Goal: Task Accomplishment & Management: Manage account settings

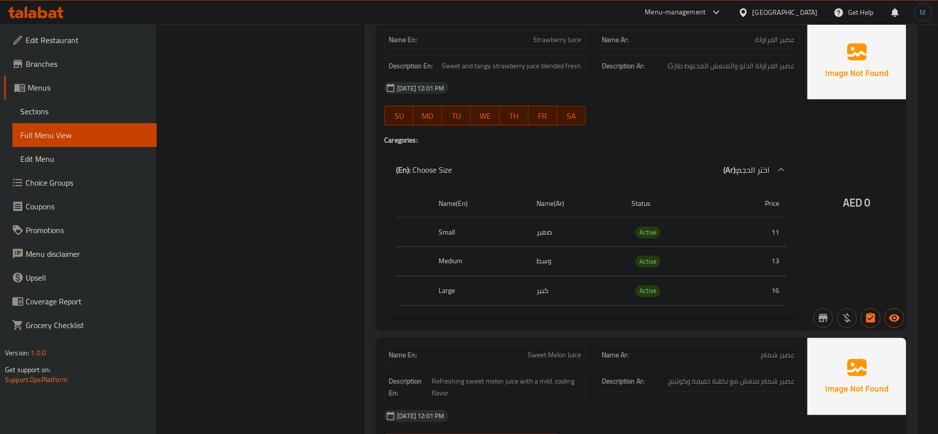
drag, startPoint x: 0, startPoint y: 0, endPoint x: 390, endPoint y: 7, distance: 390.1
click at [72, 108] on span "Sections" at bounding box center [84, 111] width 129 height 12
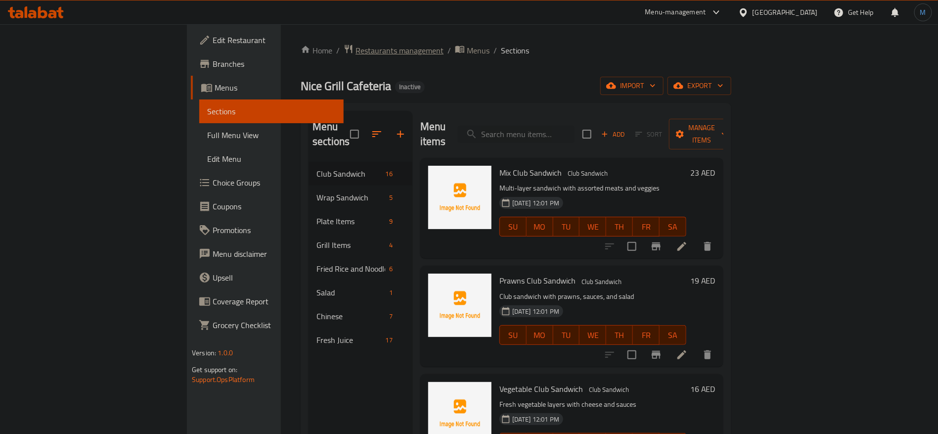
click at [355, 51] on span "Restaurants management" at bounding box center [399, 50] width 88 height 12
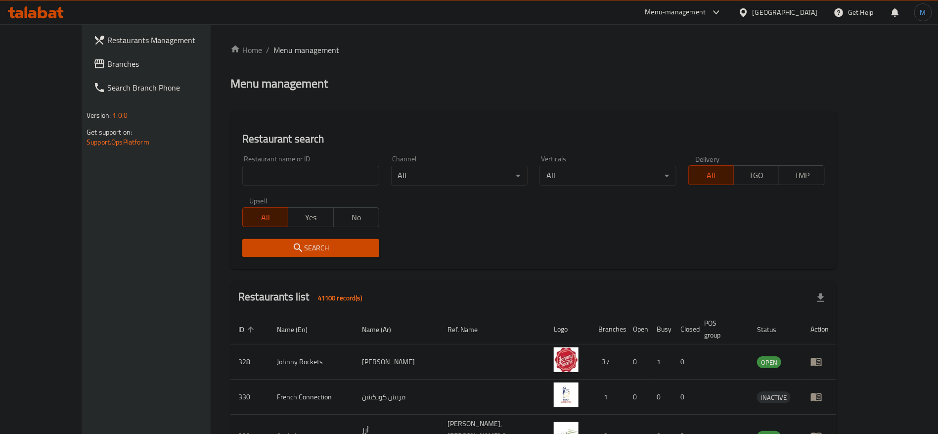
click at [92, 70] on link "Branches" at bounding box center [162, 64] width 153 height 24
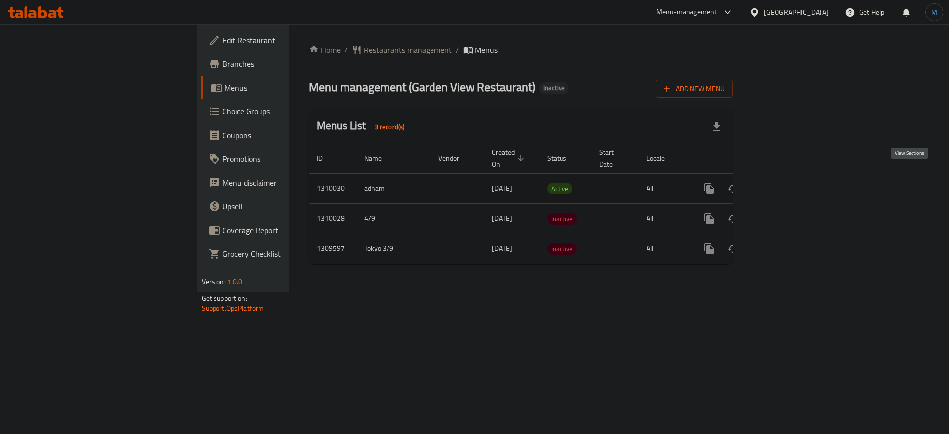
click at [785, 184] on icon "enhanced table" at bounding box center [780, 188] width 9 height 9
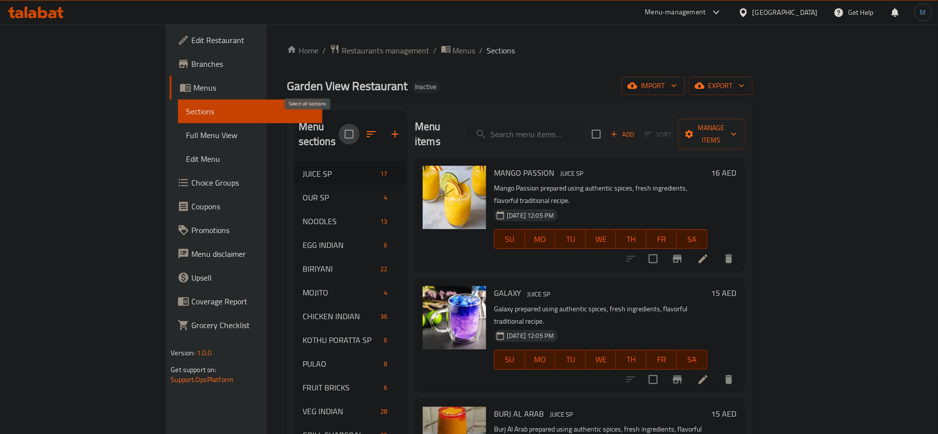
click at [339, 128] on input "checkbox" at bounding box center [349, 134] width 21 height 21
checkbox input "true"
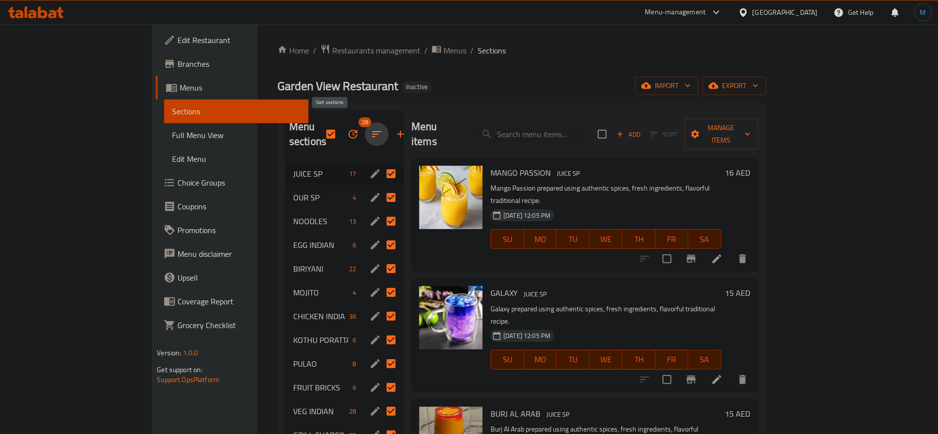
click at [371, 128] on icon "button" at bounding box center [377, 134] width 12 height 12
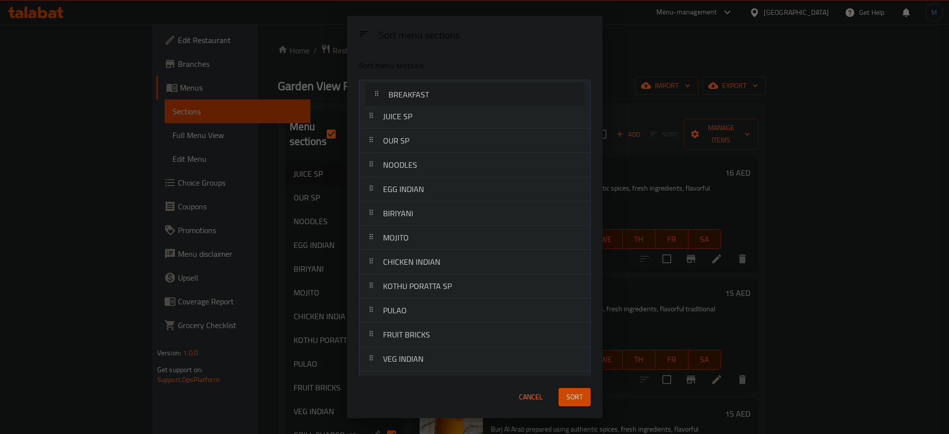
drag, startPoint x: 436, startPoint y: 268, endPoint x: 441, endPoint y: 91, distance: 177.1
click at [441, 91] on nav "JUICE SP OUR SP NOODLES EGG INDIAN BIRIYANI MOJITO CHICKEN INDIAN KOTHU PORATTA…" at bounding box center [475, 419] width 232 height 679
drag, startPoint x: 444, startPoint y: 262, endPoint x: 450, endPoint y: 108, distance: 153.4
click at [450, 108] on nav "BREAKFAST JUICE SP OUR SP NOODLES EGG INDIAN BIRIYANI MOJITO CHICKEN INDIAN KOT…" at bounding box center [475, 419] width 232 height 679
drag, startPoint x: 450, startPoint y: 282, endPoint x: 461, endPoint y: 128, distance: 154.6
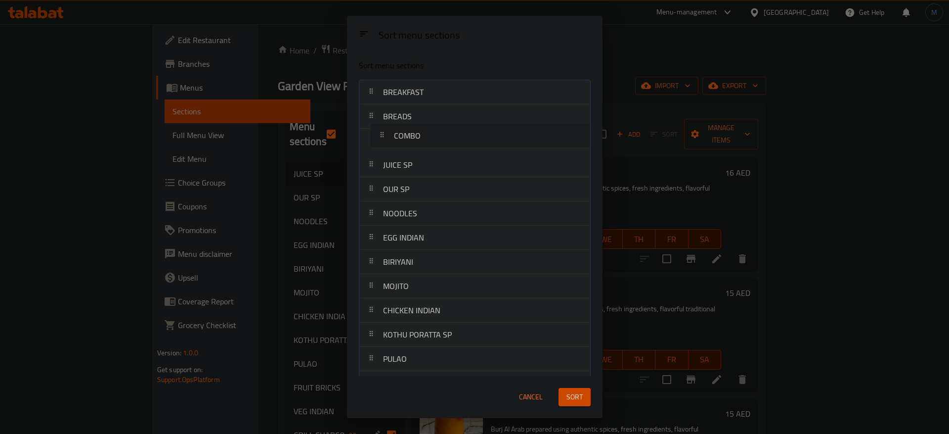
click at [461, 128] on nav "BREAKFAST BREADS JUICE SP OUR SP NOODLES EGG INDIAN BIRIYANI MOJITO CHICKEN IND…" at bounding box center [475, 419] width 232 height 679
drag, startPoint x: 445, startPoint y: 268, endPoint x: 441, endPoint y: 231, distance: 37.3
click at [441, 231] on nav "BREAKFAST BREADS COMBO JUICE SP OUR SP NOODLES EGG INDIAN BIRIYANI MOJITO CHICK…" at bounding box center [475, 419] width 232 height 679
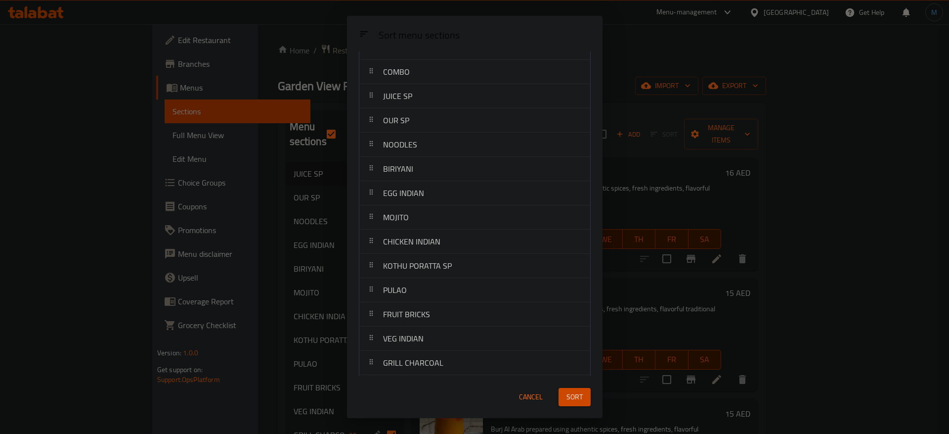
scroll to position [74, 0]
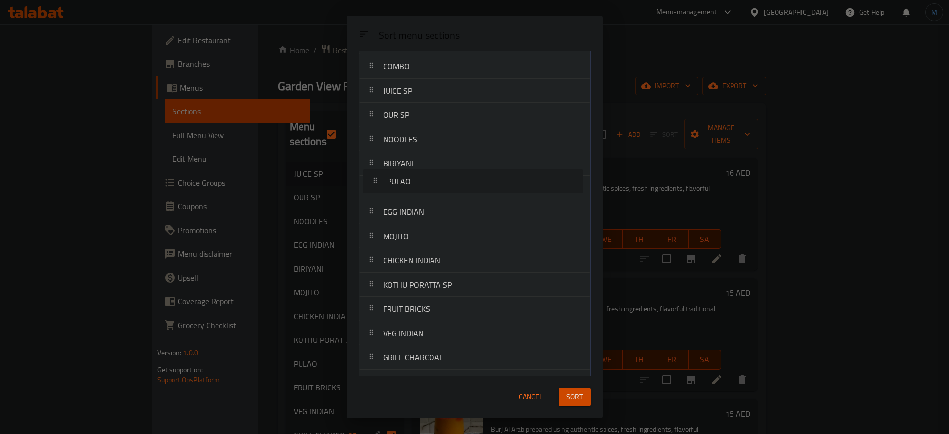
drag, startPoint x: 436, startPoint y: 293, endPoint x: 440, endPoint y: 182, distance: 111.3
click at [440, 182] on nav "BREAKFAST BREADS COMBO JUICE SP OUR SP NOODLES BIRIYANI EGG INDIAN MOJITO CHICK…" at bounding box center [475, 344] width 232 height 679
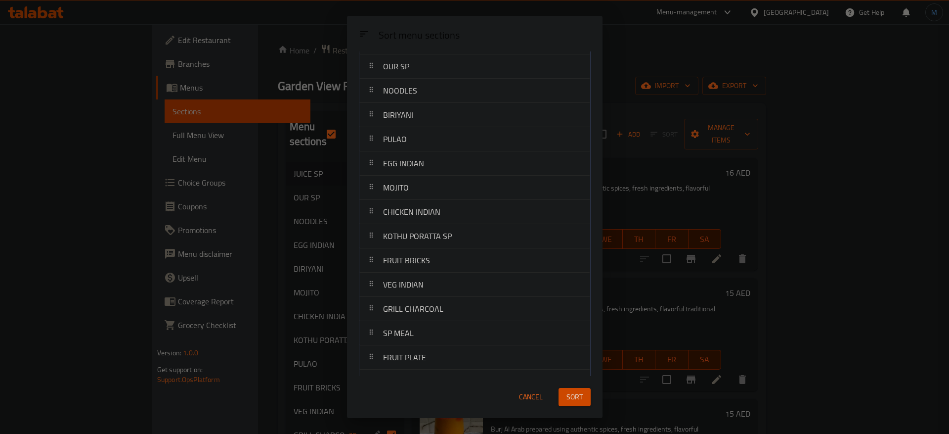
scroll to position [0, 0]
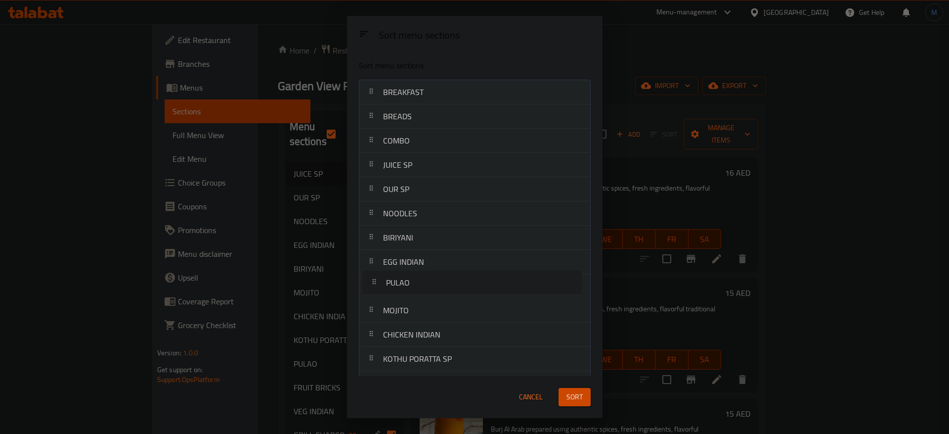
drag, startPoint x: 457, startPoint y: 256, endPoint x: 460, endPoint y: 279, distance: 23.4
click at [460, 279] on nav "BREAKFAST BREADS COMBO JUICE SP OUR SP NOODLES BIRIYANI PULAO EGG INDIAN MOJITO…" at bounding box center [475, 419] width 232 height 679
click at [579, 400] on span "Sort" at bounding box center [575, 397] width 16 height 12
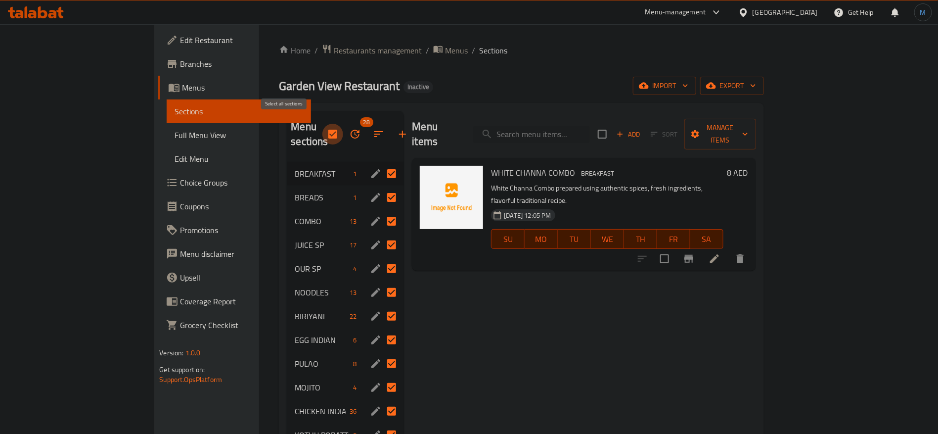
click at [322, 125] on input "checkbox" at bounding box center [332, 134] width 21 height 21
checkbox input "false"
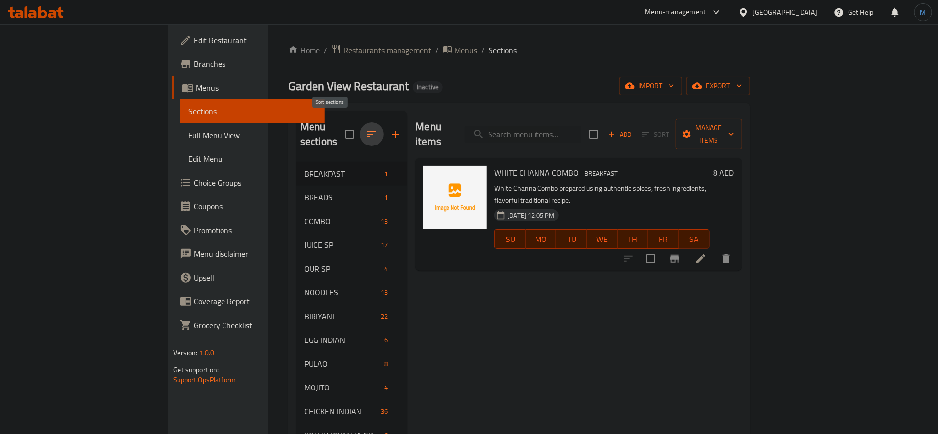
click at [366, 128] on icon "button" at bounding box center [372, 134] width 12 height 12
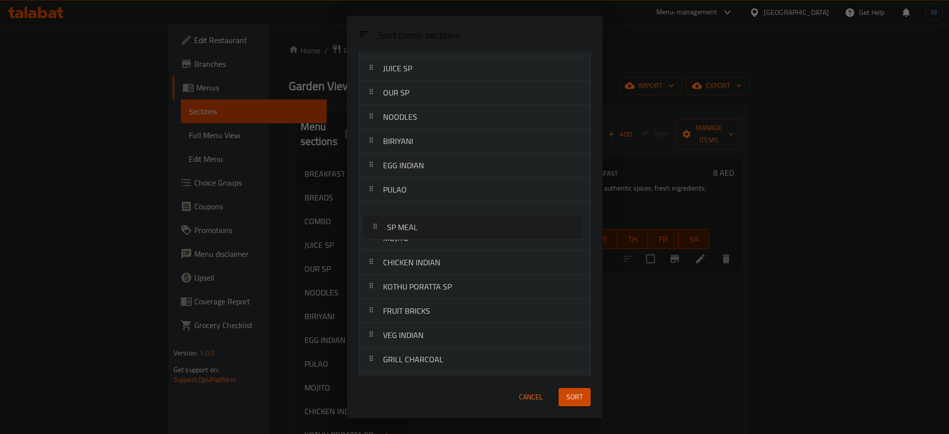
scroll to position [90, 0]
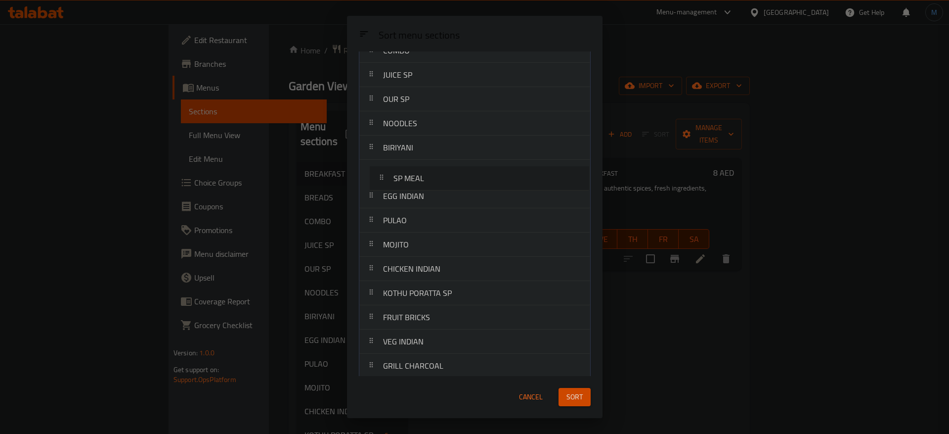
drag, startPoint x: 447, startPoint y: 287, endPoint x: 457, endPoint y: 168, distance: 119.1
click at [457, 168] on nav "BREAKFAST BREADS COMBO JUICE SP OUR SP NOODLES BIRIYANI EGG INDIAN PULAO MOJITO…" at bounding box center [475, 329] width 232 height 679
drag, startPoint x: 450, startPoint y: 226, endPoint x: 442, endPoint y: 171, distance: 55.9
click at [442, 171] on nav "BREAKFAST BREADS COMBO JUICE SP OUR SP NOODLES BIRIYANI SP MEAL EGG INDIAN PULA…" at bounding box center [475, 329] width 232 height 679
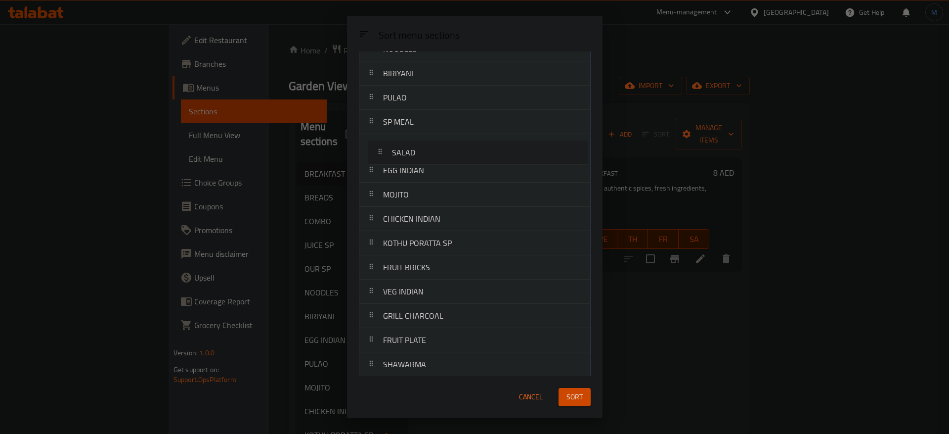
drag, startPoint x: 441, startPoint y: 223, endPoint x: 453, endPoint y: 159, distance: 65.4
click at [453, 159] on nav "BREAKFAST BREADS COMBO JUICE SP OUR SP NOODLES BIRIYANI PULAO SP MEAL EGG INDIA…" at bounding box center [475, 254] width 232 height 679
drag, startPoint x: 430, startPoint y: 292, endPoint x: 436, endPoint y: 177, distance: 115.4
click at [436, 177] on nav "BREAKFAST BREADS COMBO JUICE SP OUR SP NOODLES BIRIYANI PULAO SP MEAL SALAD EGG…" at bounding box center [475, 256] width 232 height 679
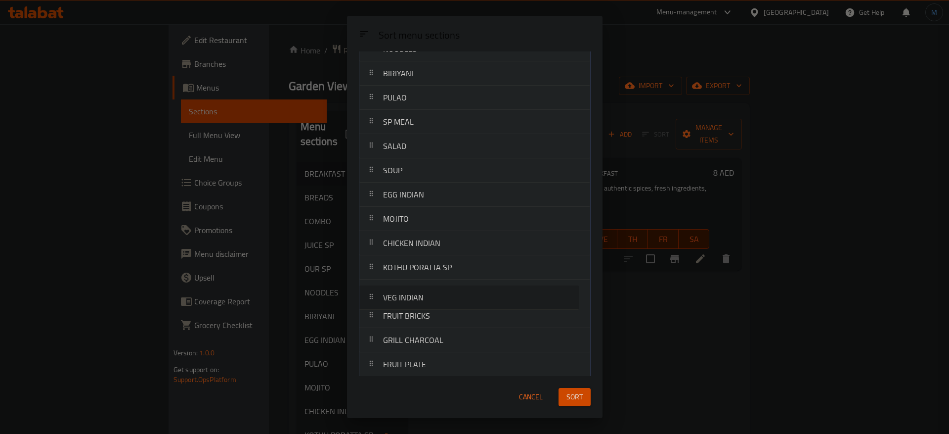
scroll to position [167, 0]
drag, startPoint x: 449, startPoint y: 321, endPoint x: 458, endPoint y: 198, distance: 123.4
click at [458, 198] on nav "BREAKFAST BREADS COMBO JUICE SP OUR SP NOODLES BIRIYANI PULAO SP MEAL SALAD SOU…" at bounding box center [475, 252] width 232 height 679
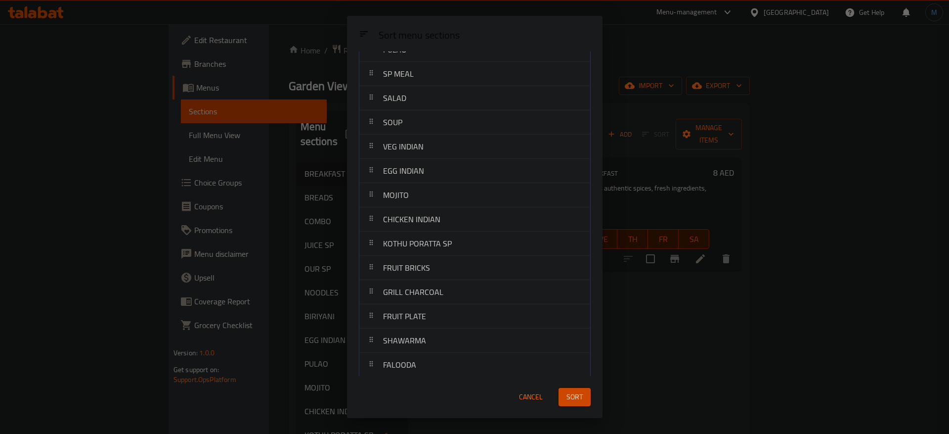
scroll to position [241, 0]
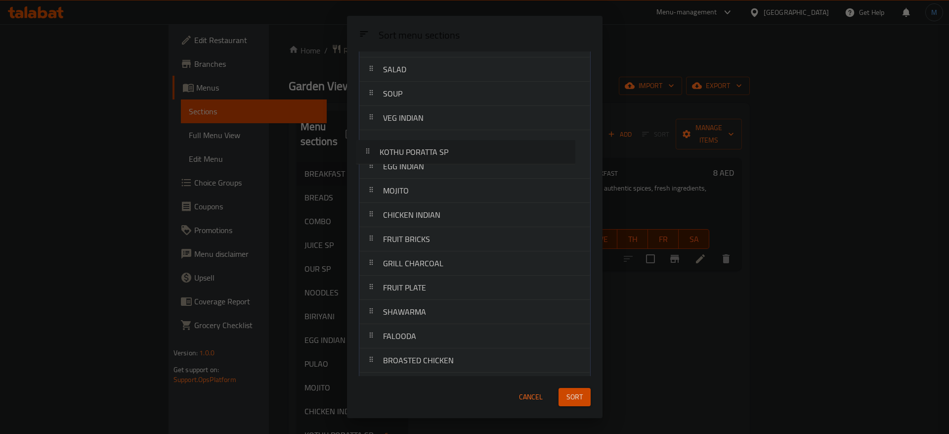
drag, startPoint x: 471, startPoint y: 220, endPoint x: 466, endPoint y: 153, distance: 66.9
click at [466, 153] on nav "BREAKFAST BREADS COMBO JUICE SP OUR SP NOODLES BIRIYANI PULAO SP MEAL SALAD SOU…" at bounding box center [475, 178] width 232 height 679
drag, startPoint x: 473, startPoint y: 268, endPoint x: 476, endPoint y: 167, distance: 101.4
click at [476, 167] on nav "BREAKFAST BREADS COMBO JUICE SP OUR SP NOODLES BIRIYANI PULAO SP MEAL SALAD SOU…" at bounding box center [475, 178] width 232 height 679
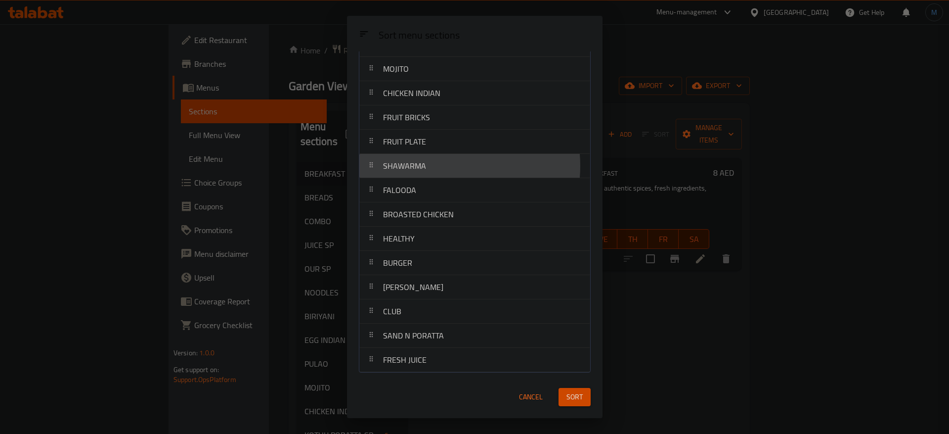
scroll to position [312, 0]
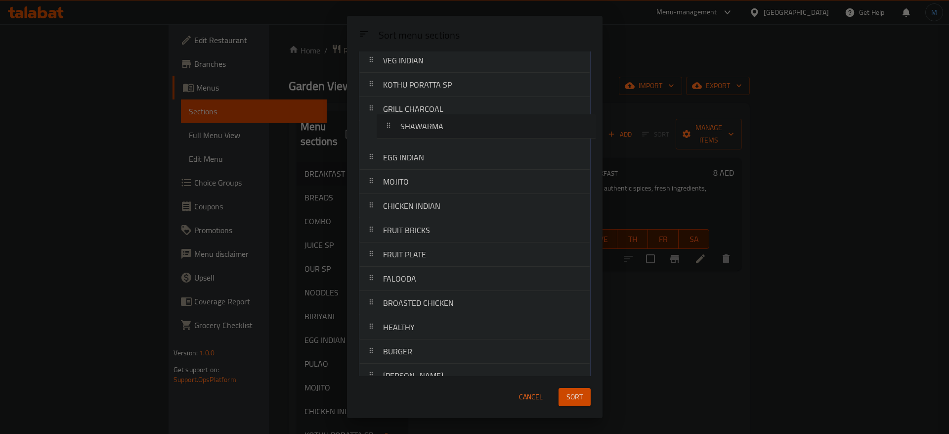
drag, startPoint x: 437, startPoint y: 166, endPoint x: 451, endPoint y: 54, distance: 112.7
click at [454, 48] on div "Sort menu sections Sort menu sections BREAKFAST BREADS COMBO JUICE SP OUR SP NO…" at bounding box center [475, 217] width 256 height 402
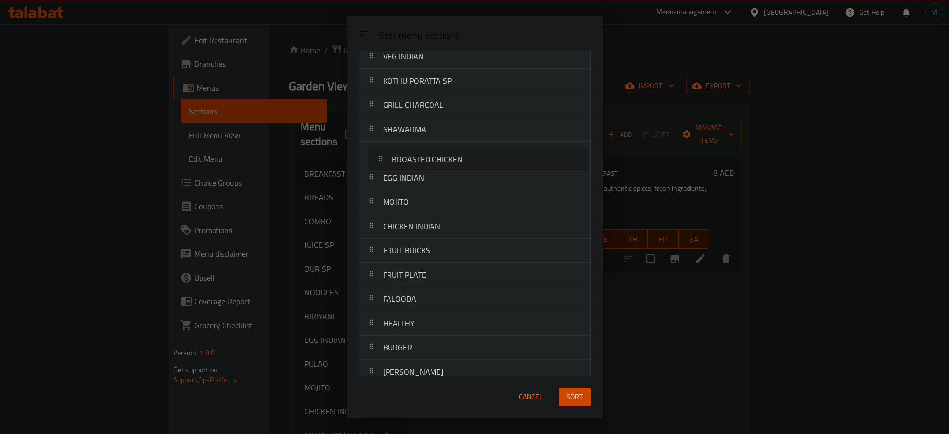
drag, startPoint x: 464, startPoint y: 314, endPoint x: 473, endPoint y: 165, distance: 149.6
click at [473, 165] on nav "BREAKFAST BREADS COMBO JUICE SP OUR SP NOODLES BIRIYANI PULAO SP MEAL SALAD SOU…" at bounding box center [475, 117] width 232 height 679
drag, startPoint x: 443, startPoint y: 269, endPoint x: 452, endPoint y: 136, distance: 132.8
click at [452, 136] on nav "BREAKFAST BREADS COMBO JUICE SP OUR SP NOODLES BIRIYANI PULAO SP MEAL SALAD SOU…" at bounding box center [475, 70] width 232 height 679
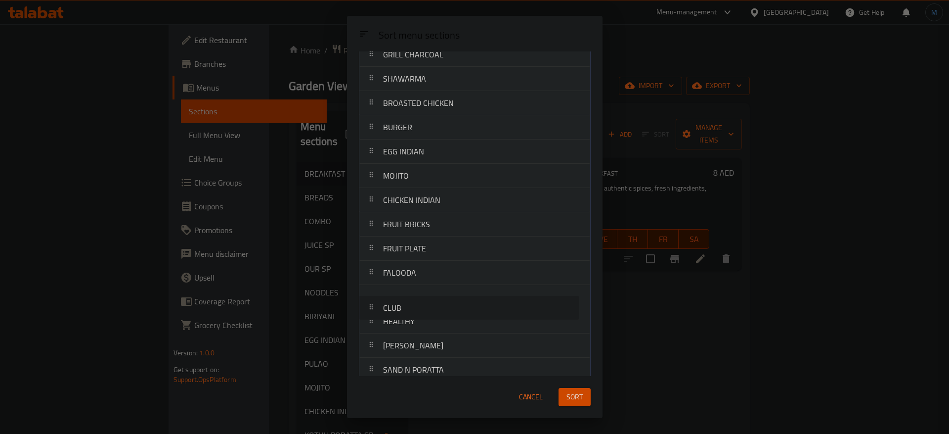
scroll to position [353, 0]
drag, startPoint x: 437, startPoint y: 355, endPoint x: 449, endPoint y: 152, distance: 203.5
click at [449, 152] on nav "BREAKFAST BREADS COMBO JUICE SP OUR SP NOODLES BIRIYANI PULAO SP MEAL SALAD SOU…" at bounding box center [475, 66] width 232 height 679
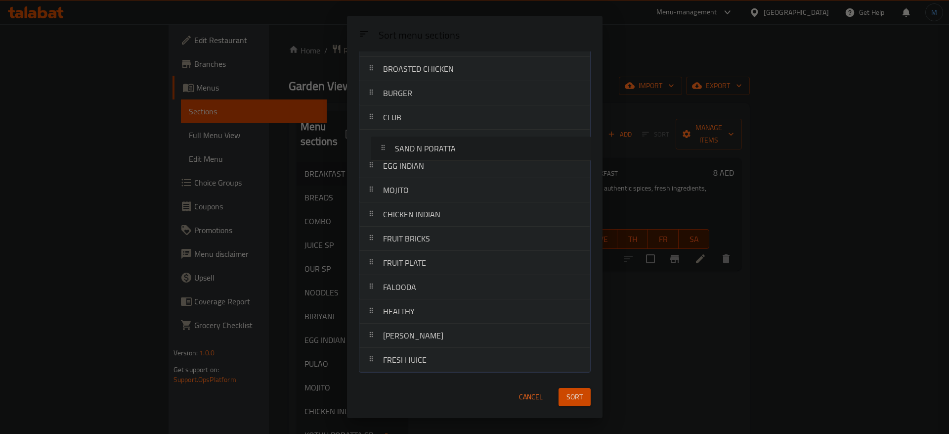
drag, startPoint x: 458, startPoint y: 329, endPoint x: 470, endPoint y: 147, distance: 181.8
click at [470, 147] on nav "BREAKFAST BREADS COMBO JUICE SP OUR SP NOODLES BIRIYANI PULAO SP MEAL SALAD SOU…" at bounding box center [475, 32] width 232 height 679
drag, startPoint x: 443, startPoint y: 362, endPoint x: 449, endPoint y: 216, distance: 147.0
click at [449, 216] on nav "BREAKFAST BREADS COMBO JUICE SP OUR SP NOODLES BIRIYANI PULAO SP MEAL SALAD SOU…" at bounding box center [475, 32] width 232 height 679
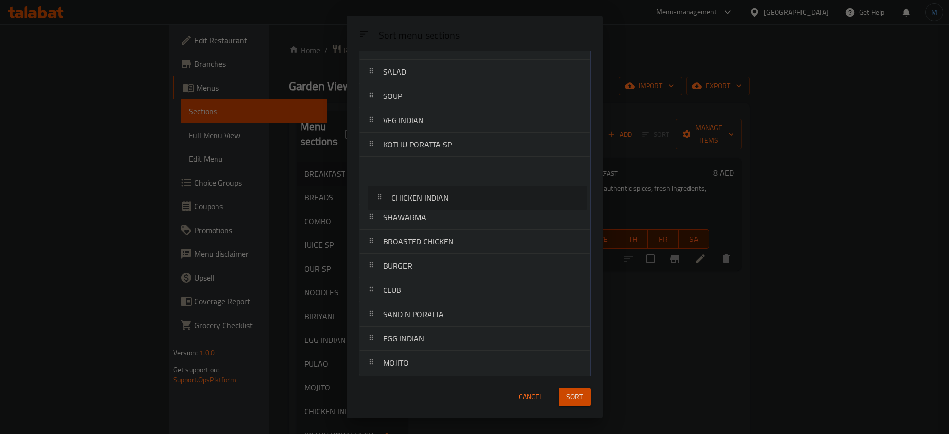
scroll to position [164, 0]
drag, startPoint x: 441, startPoint y: 245, endPoint x: 452, endPoint y: 194, distance: 52.1
click at [452, 194] on nav "BREAKFAST BREADS COMBO JUICE SP OUR SP NOODLES BIRIYANI PULAO SP MEAL SALAD SOU…" at bounding box center [475, 254] width 232 height 679
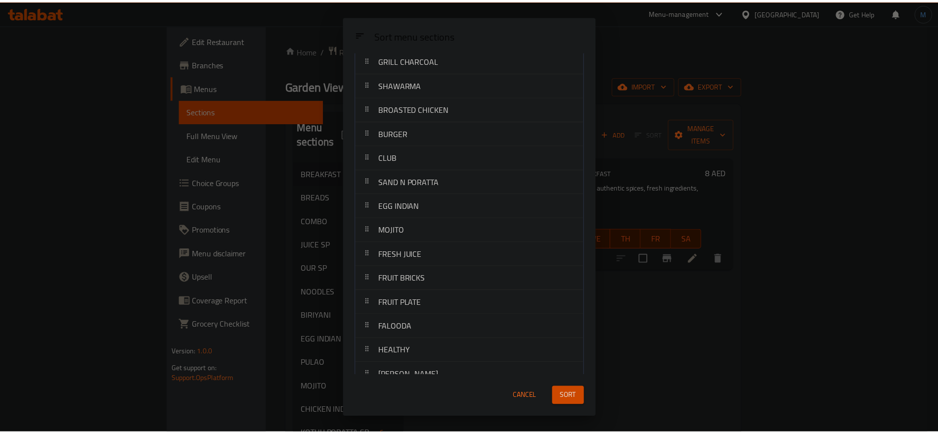
scroll to position [387, 0]
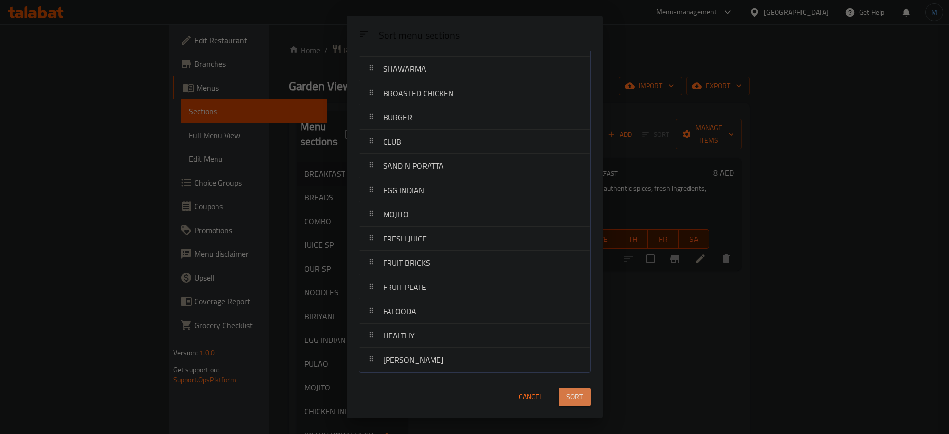
click at [580, 402] on span "Sort" at bounding box center [575, 397] width 16 height 12
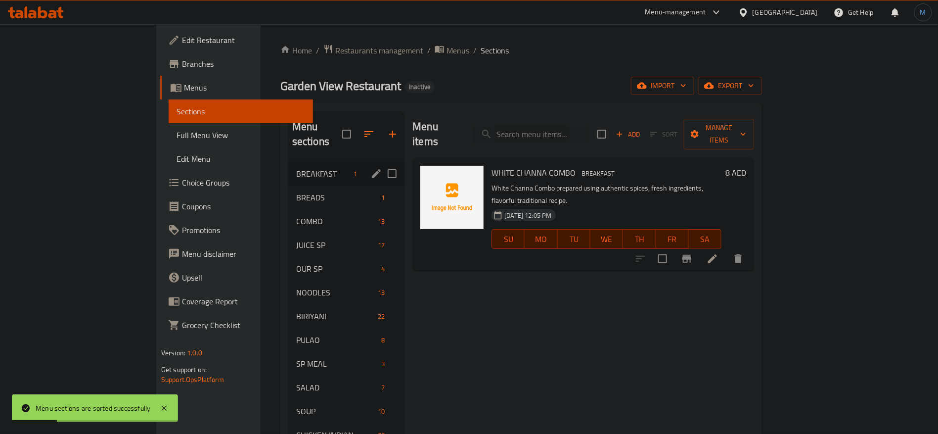
click at [288, 165] on div "BREAKFAST 1" at bounding box center [346, 174] width 117 height 24
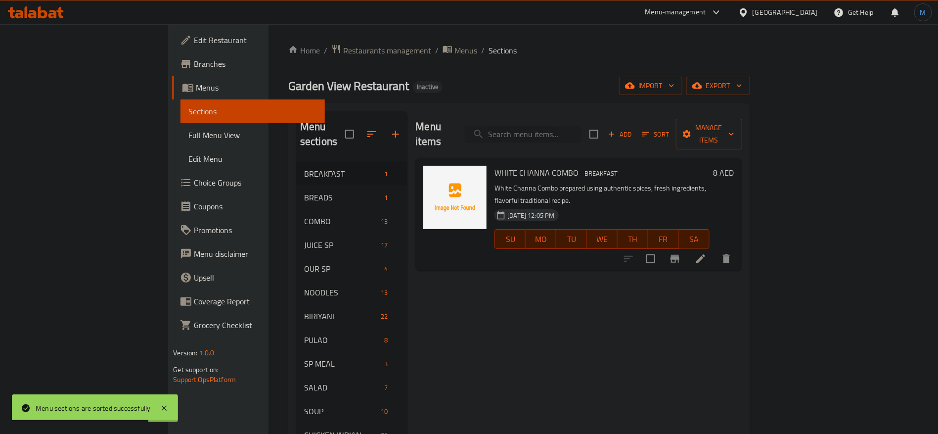
click at [579, 126] on input "search" at bounding box center [523, 134] width 117 height 17
paste input "MASALA DOSA"
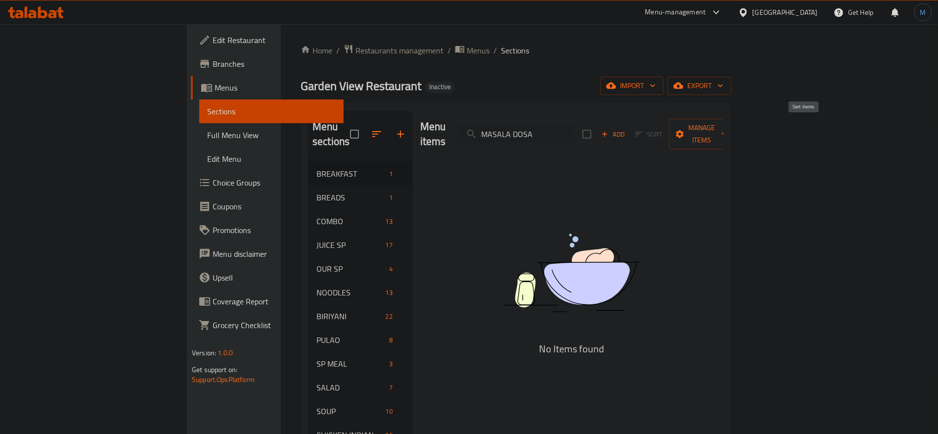
type input "MASALA DOSA"
click at [467, 48] on span "Menus" at bounding box center [478, 50] width 23 height 12
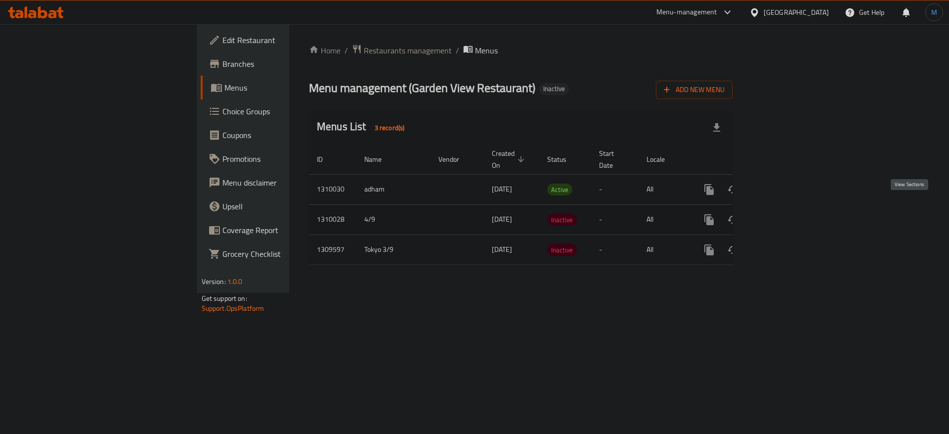
click at [793, 214] on link "enhanced table" at bounding box center [781, 220] width 24 height 24
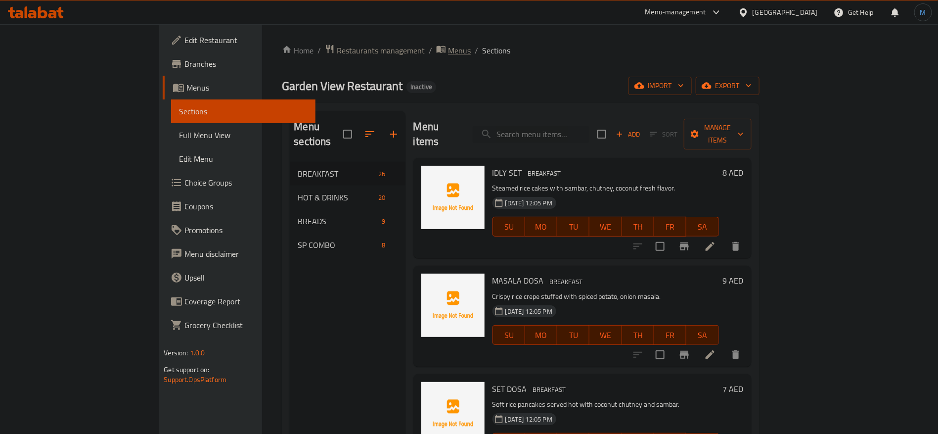
click at [448, 48] on span "Menus" at bounding box center [459, 50] width 23 height 12
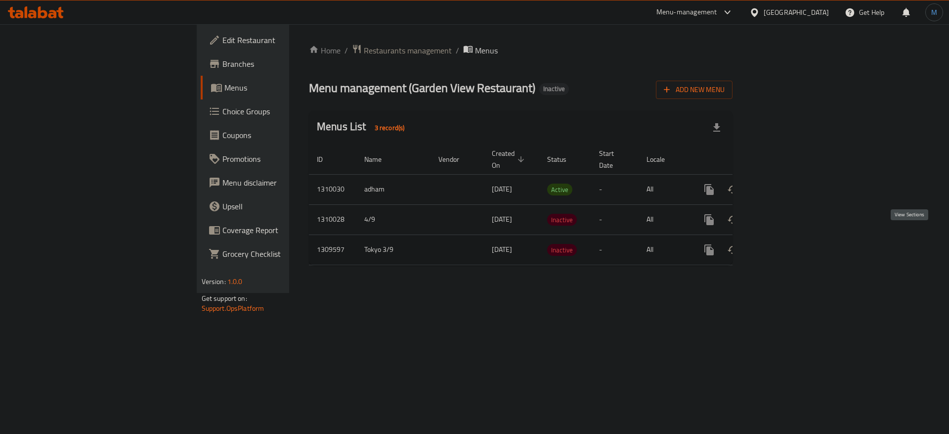
click at [793, 240] on link "enhanced table" at bounding box center [781, 250] width 24 height 24
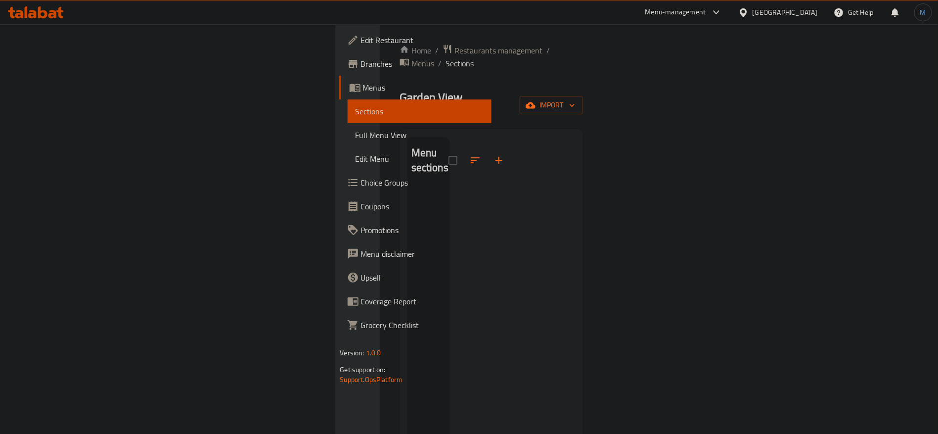
click at [380, 38] on div "Home / Restaurants management / Menus / Sections Garden View Restaurant Inactiv…" at bounding box center [491, 311] width 223 height 574
click at [380, 43] on div "Home / Restaurants management / Menus / Sections Garden View Restaurant Inactiv…" at bounding box center [491, 311] width 223 height 574
click at [411, 57] on span "Menus" at bounding box center [422, 63] width 23 height 12
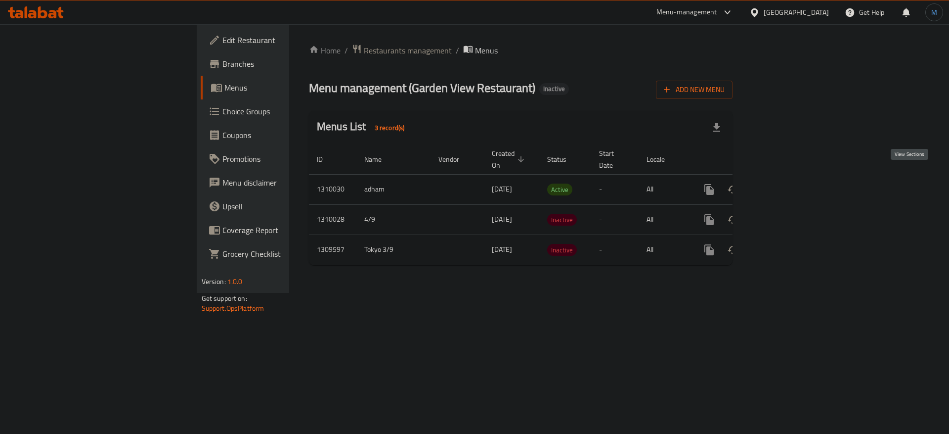
click at [787, 183] on icon "enhanced table" at bounding box center [781, 189] width 12 height 12
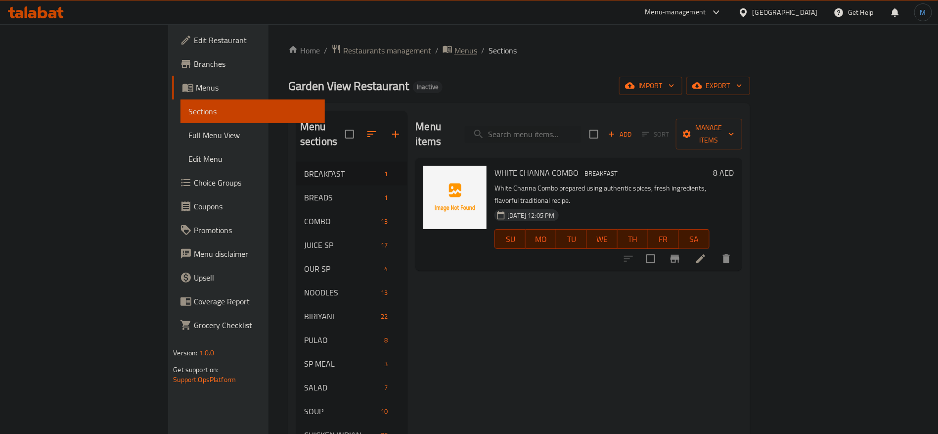
click at [454, 47] on span "Menus" at bounding box center [465, 50] width 23 height 12
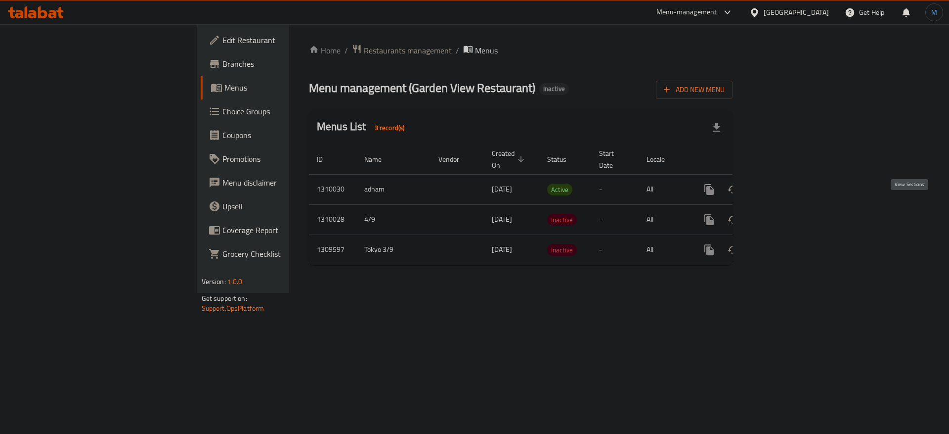
click at [785, 215] on icon "enhanced table" at bounding box center [780, 219] width 9 height 9
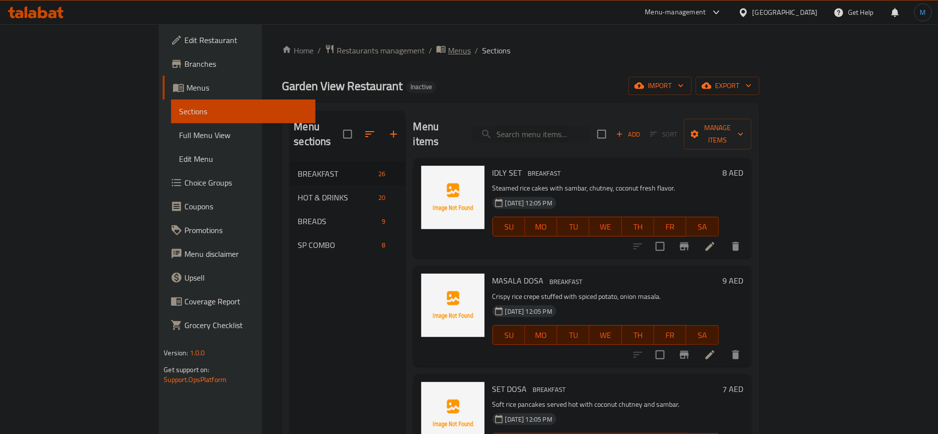
click at [448, 53] on span "Menus" at bounding box center [459, 50] width 23 height 12
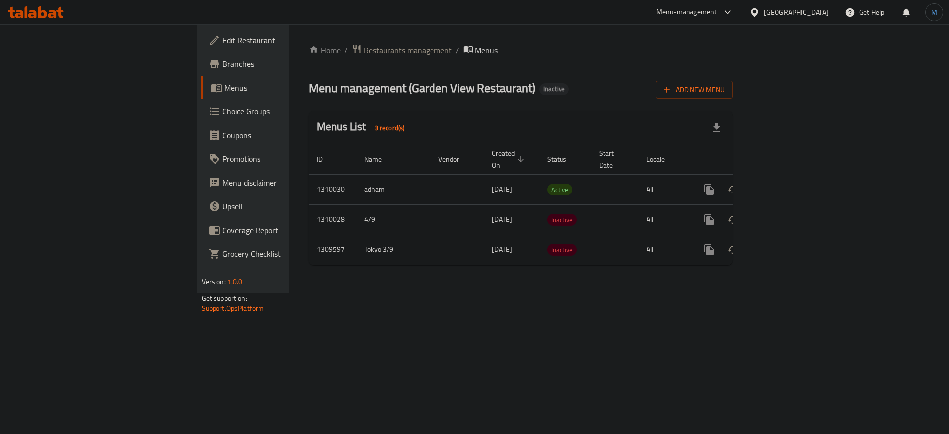
click at [475, 53] on span "Menus" at bounding box center [486, 50] width 23 height 12
click at [725, 84] on span "Add New Menu" at bounding box center [694, 90] width 61 height 12
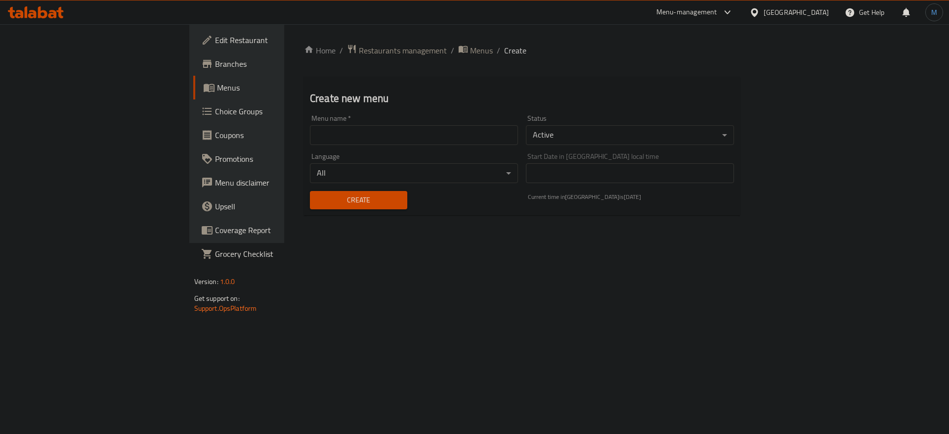
click at [447, 136] on input "text" at bounding box center [414, 135] width 208 height 20
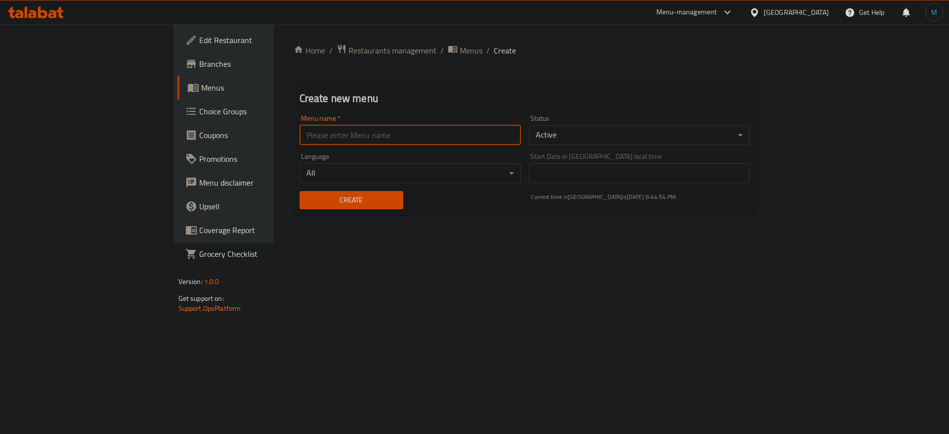
type input "1"
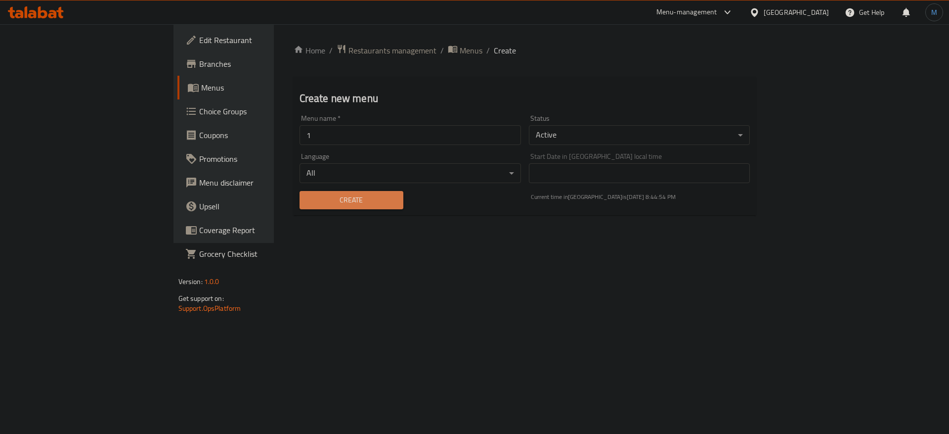
click at [308, 198] on span "Create" at bounding box center [352, 200] width 88 height 12
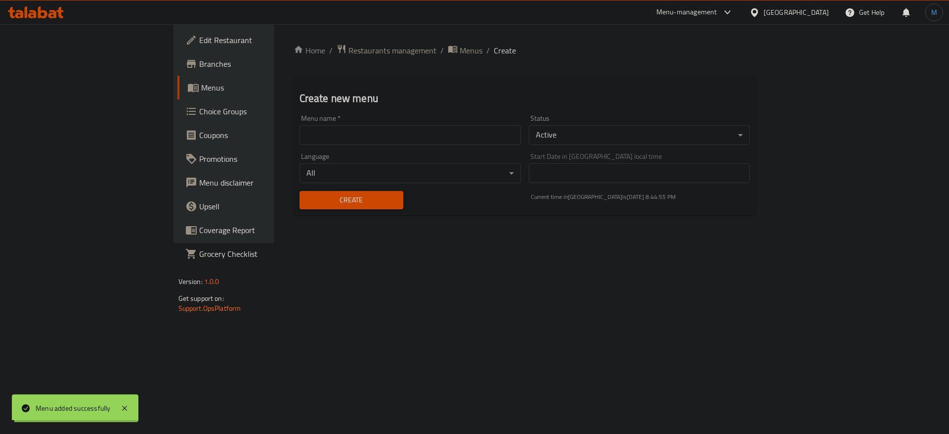
click at [350, 43] on div "Home / Restaurants management / Menus / Create Create new menu Menu name   * Me…" at bounding box center [525, 133] width 502 height 219
click at [460, 45] on span "Menus" at bounding box center [471, 50] width 23 height 12
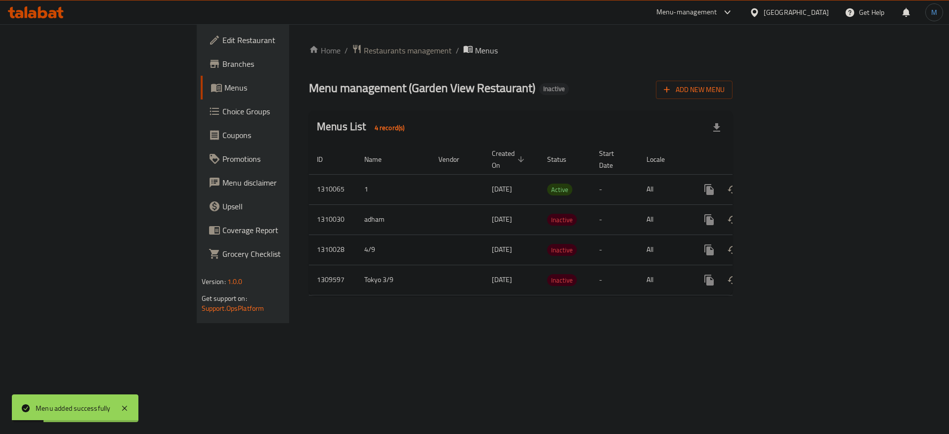
click at [785, 245] on icon "enhanced table" at bounding box center [780, 249] width 9 height 9
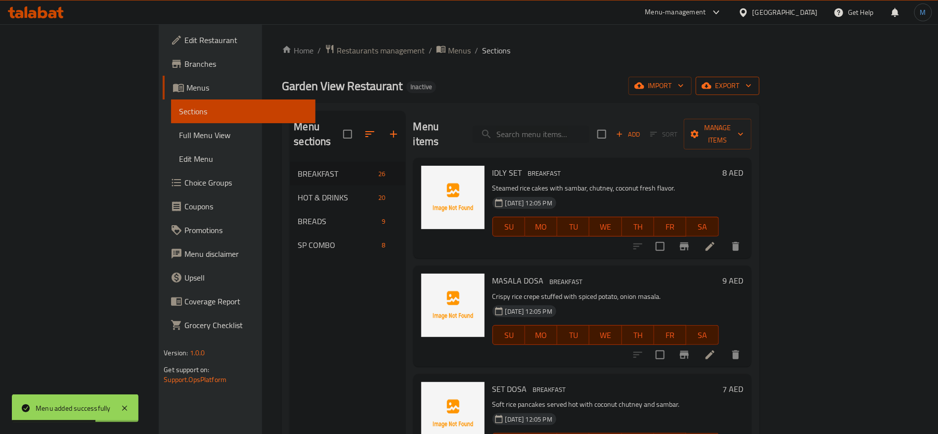
click at [751, 90] on span "export" at bounding box center [728, 86] width 48 height 12
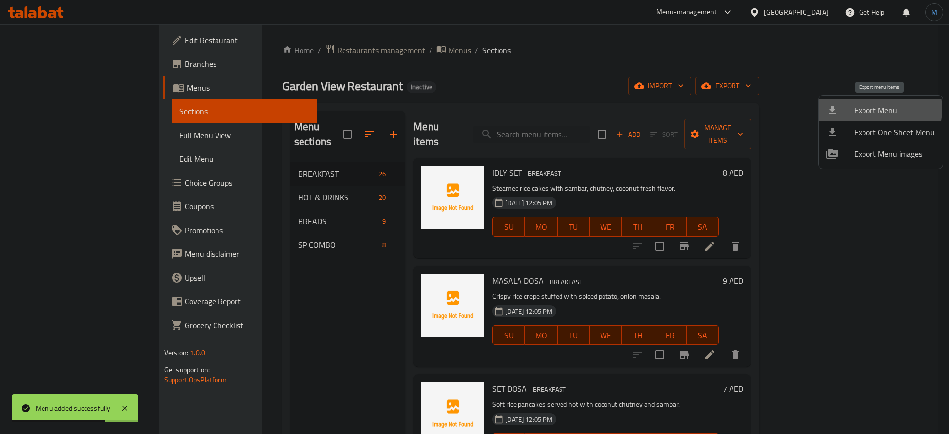
click at [872, 109] on span "Export Menu" at bounding box center [894, 110] width 81 height 12
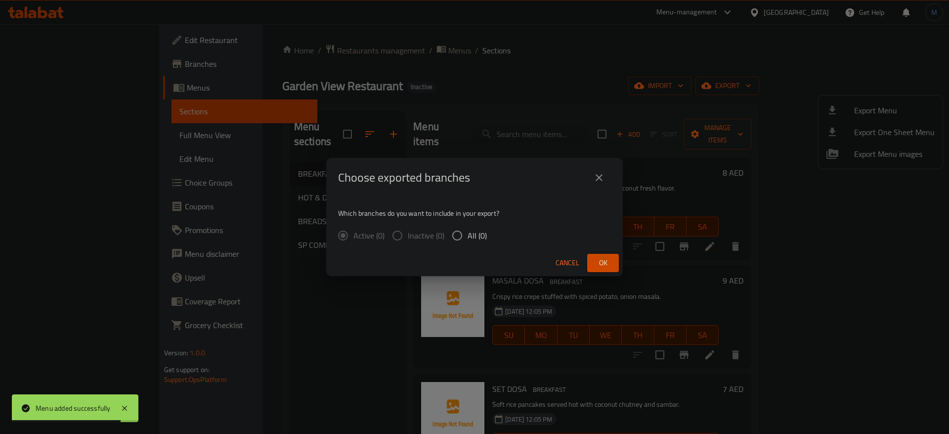
click at [482, 230] on span "All (0)" at bounding box center [477, 235] width 19 height 12
click at [468, 230] on input "All (0)" at bounding box center [457, 235] width 21 height 21
radio input "true"
click at [616, 263] on button "Ok" at bounding box center [603, 263] width 32 height 18
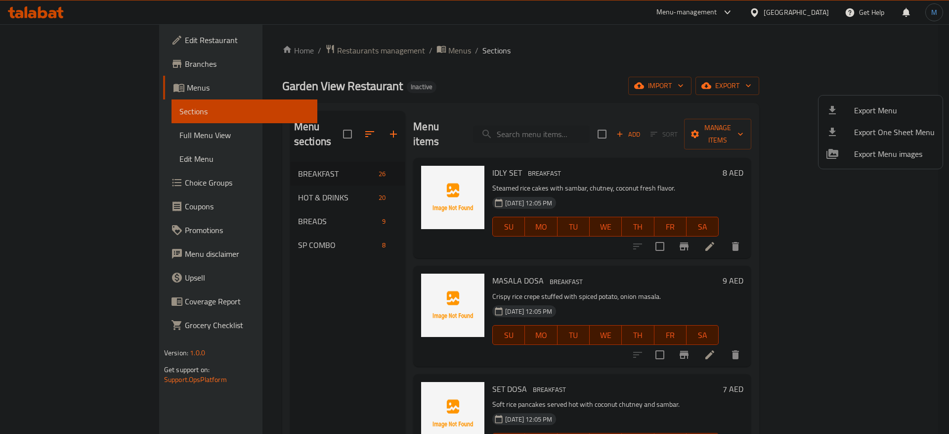
click at [354, 46] on div at bounding box center [474, 217] width 949 height 434
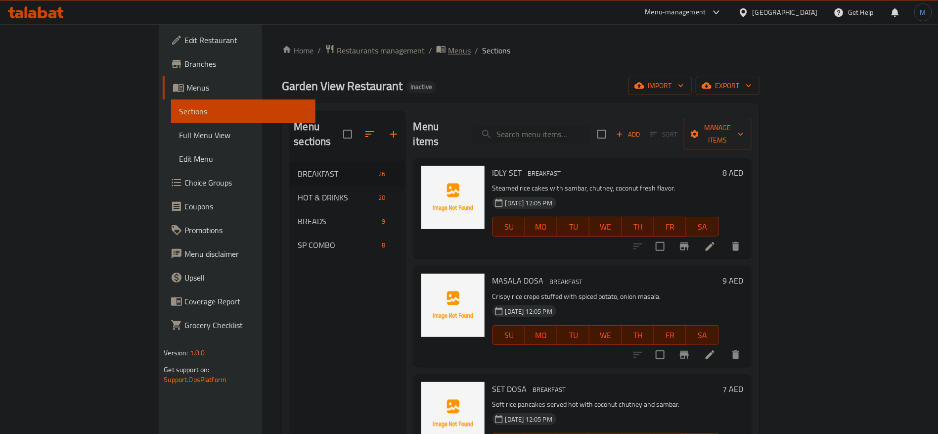
click at [448, 53] on span "Menus" at bounding box center [459, 50] width 23 height 12
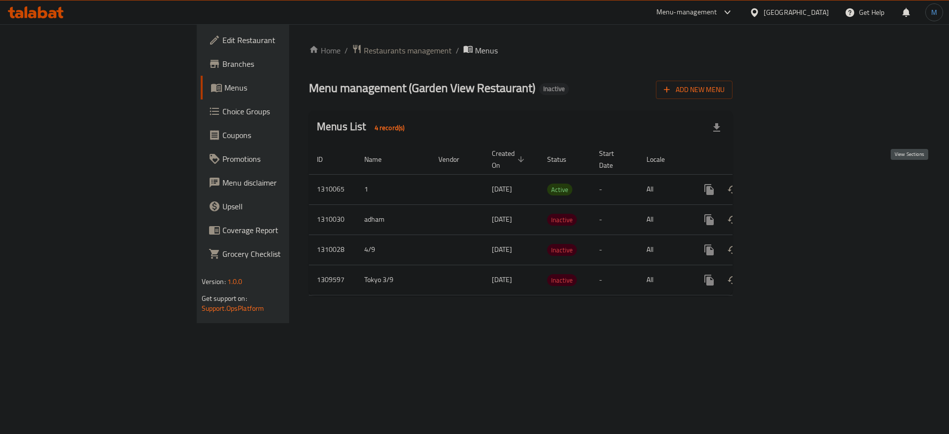
click at [787, 183] on icon "enhanced table" at bounding box center [781, 189] width 12 height 12
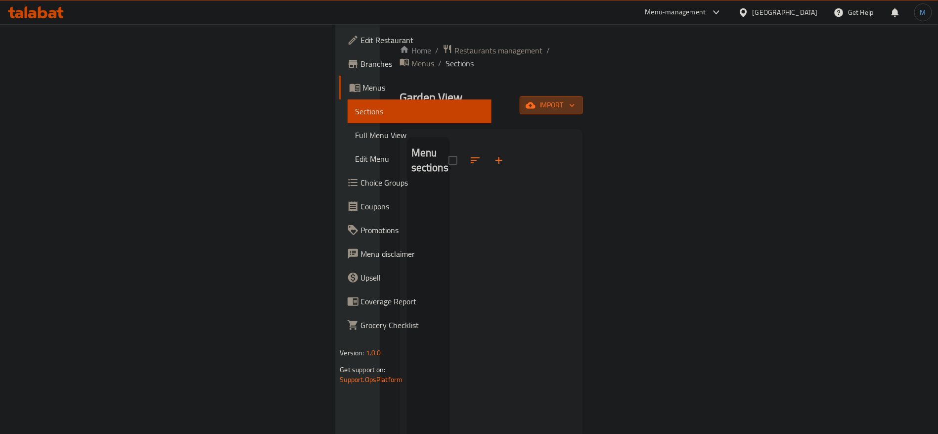
click at [575, 99] on span "import" at bounding box center [551, 105] width 47 height 12
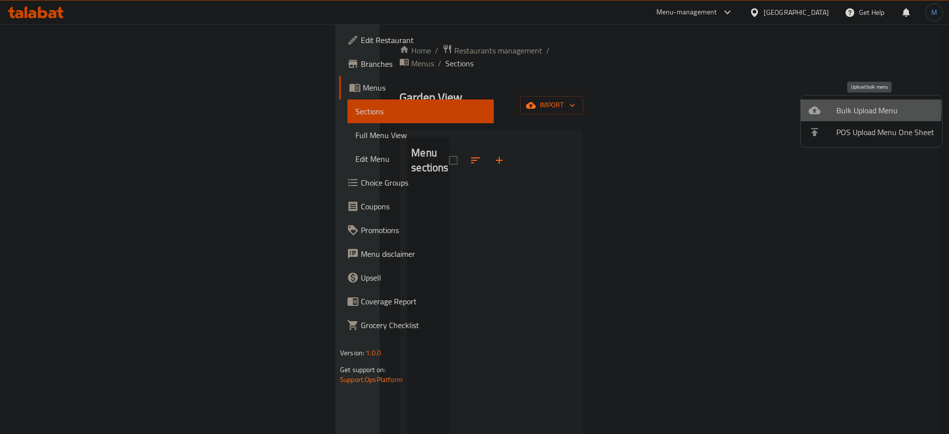
click at [837, 109] on span "Bulk Upload Menu" at bounding box center [886, 110] width 98 height 12
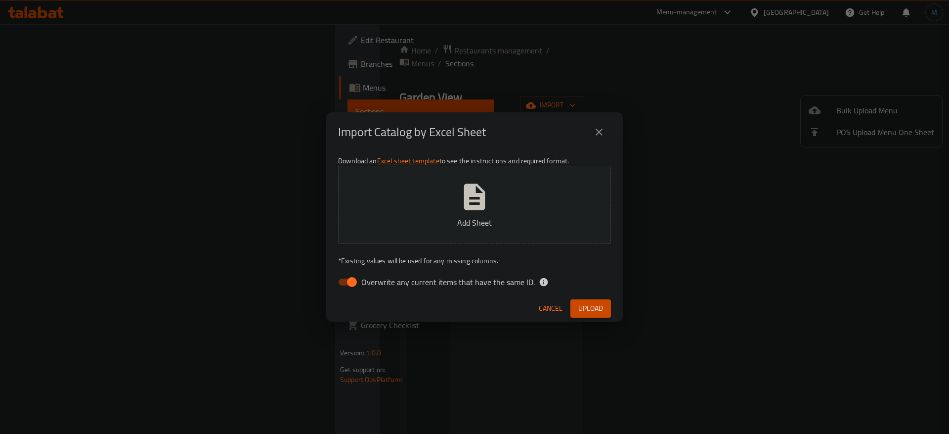
click at [370, 284] on span "Overwrite any current items that have the same ID." at bounding box center [448, 282] width 174 height 12
click at [370, 284] on input "Overwrite any current items that have the same ID." at bounding box center [352, 281] width 56 height 19
checkbox input "false"
click at [590, 310] on span "Upload" at bounding box center [590, 308] width 25 height 12
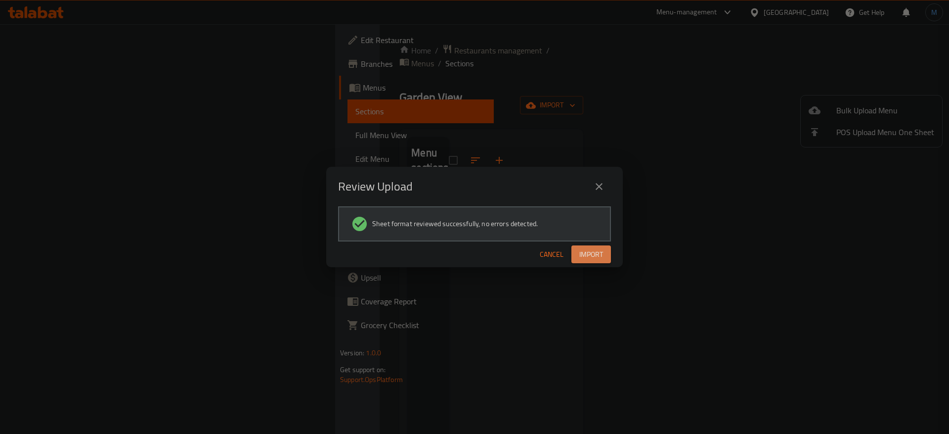
click at [603, 252] on button "Import" at bounding box center [592, 254] width 40 height 18
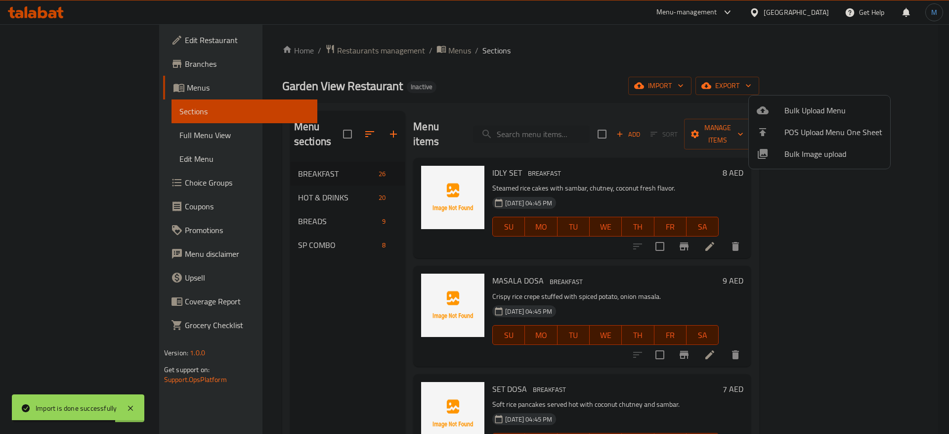
click at [289, 186] on div at bounding box center [474, 217] width 949 height 434
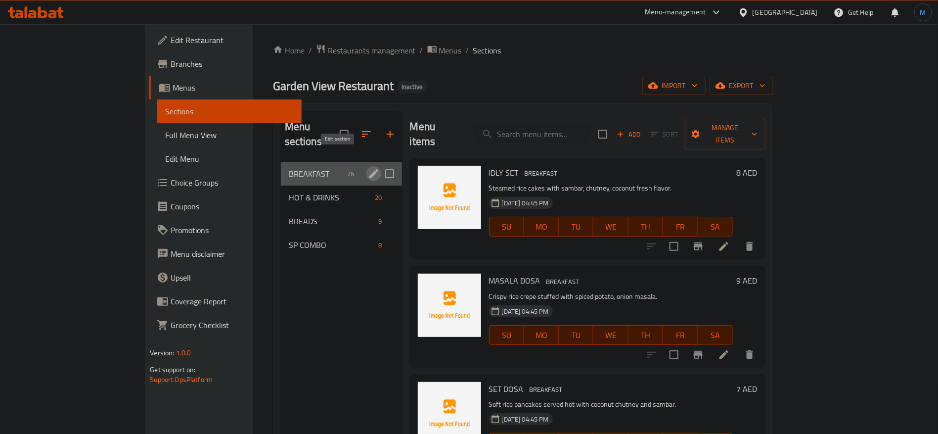
click at [368, 168] on icon "edit" at bounding box center [374, 174] width 12 height 12
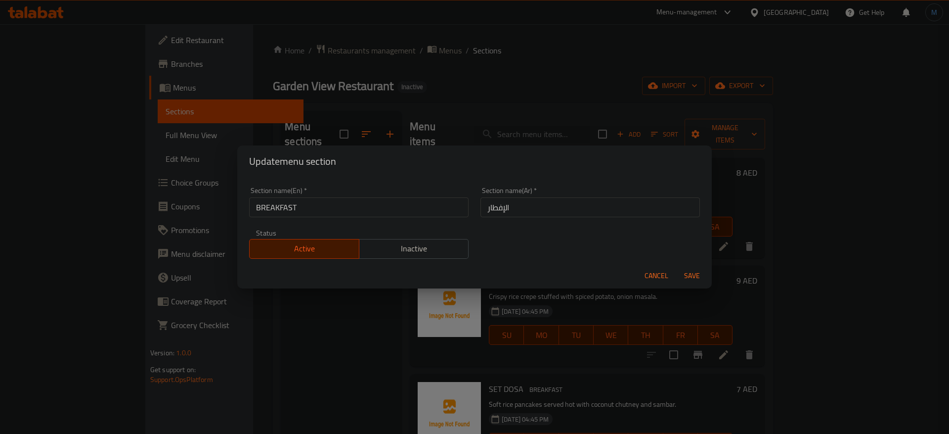
click at [423, 198] on input "BREAKFAST" at bounding box center [359, 207] width 220 height 20
type input "Breakfast"
click at [676, 266] on button "Save" at bounding box center [692, 275] width 32 height 18
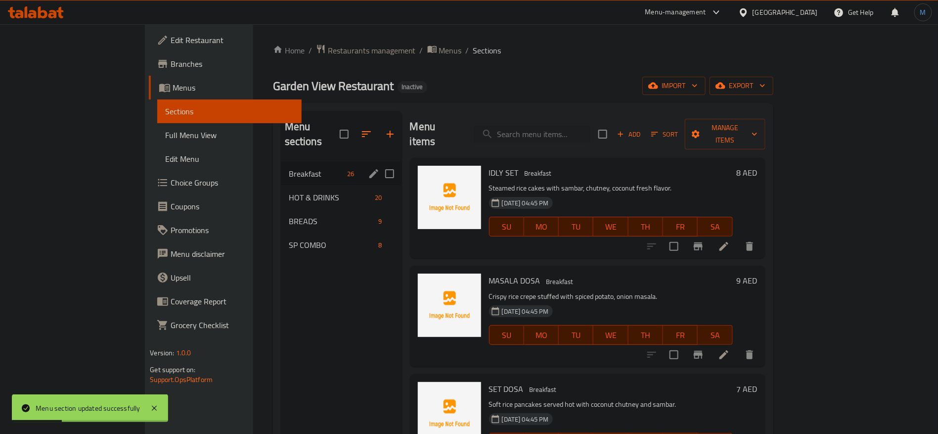
click at [761, 243] on div at bounding box center [701, 246] width 122 height 24
click at [728, 242] on icon at bounding box center [723, 246] width 9 height 9
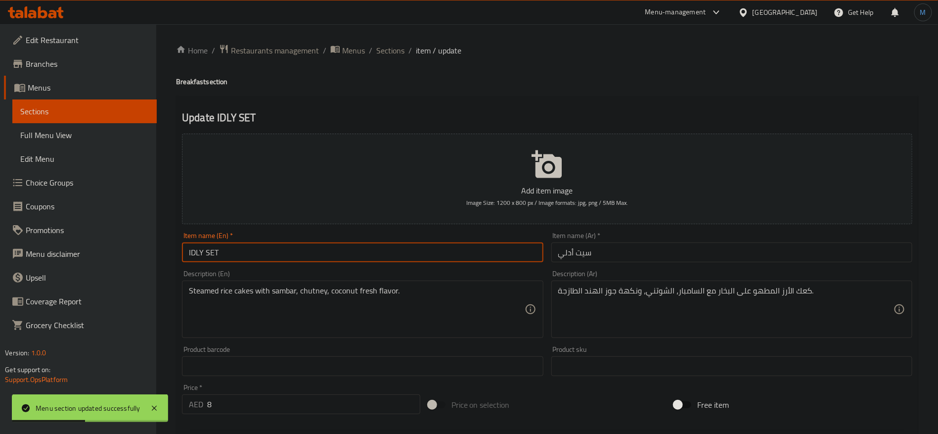
click at [303, 249] on input "IDLY SET" at bounding box center [362, 252] width 361 height 20
type input "Idly Set"
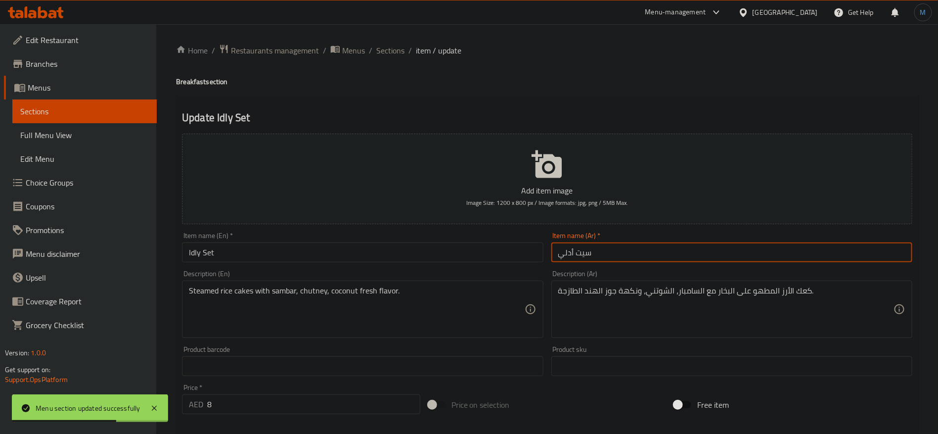
click at [643, 252] on input "سيت أدلي" at bounding box center [731, 252] width 361 height 20
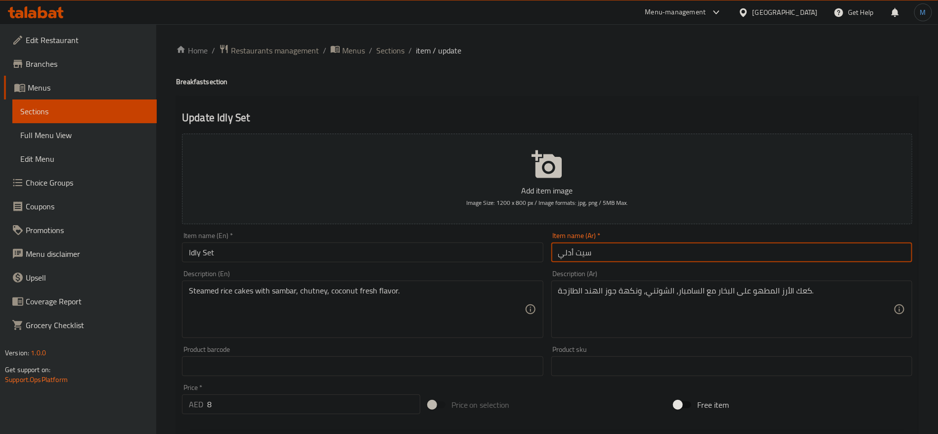
click at [610, 250] on input "سيت أدلي" at bounding box center [731, 252] width 361 height 20
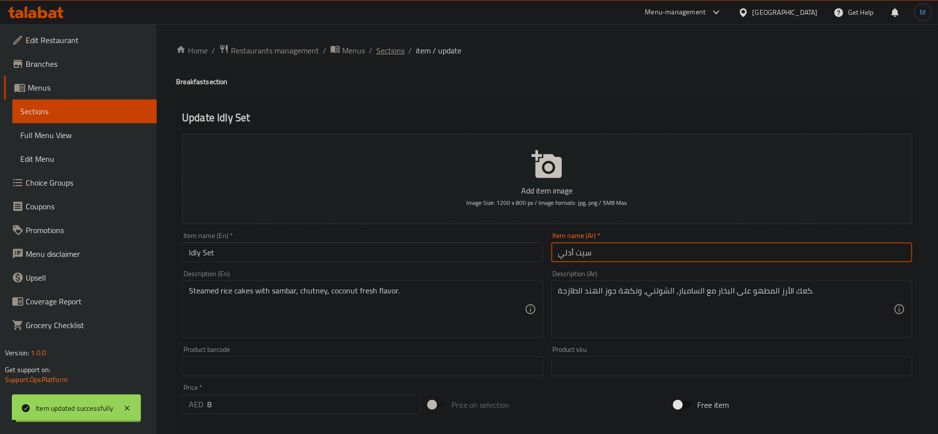
click at [396, 52] on span "Sections" at bounding box center [390, 50] width 28 height 12
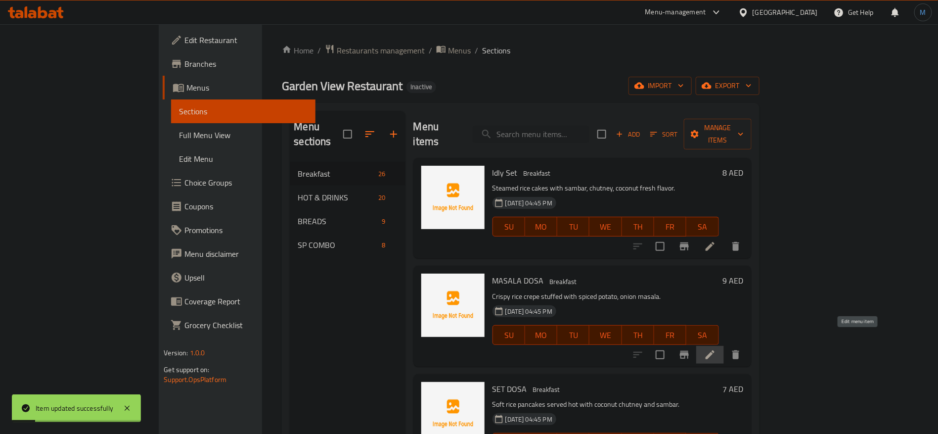
click at [716, 349] on icon at bounding box center [710, 355] width 12 height 12
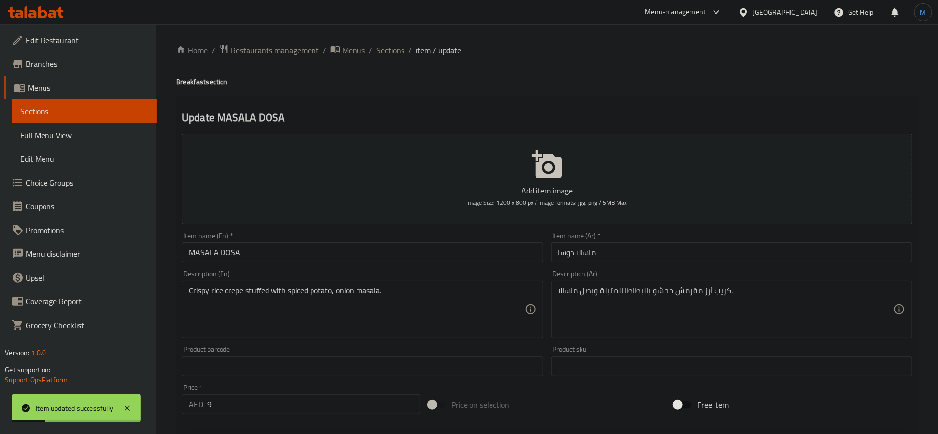
click at [469, 260] on input "MASALA DOSA" at bounding box center [362, 252] width 361 height 20
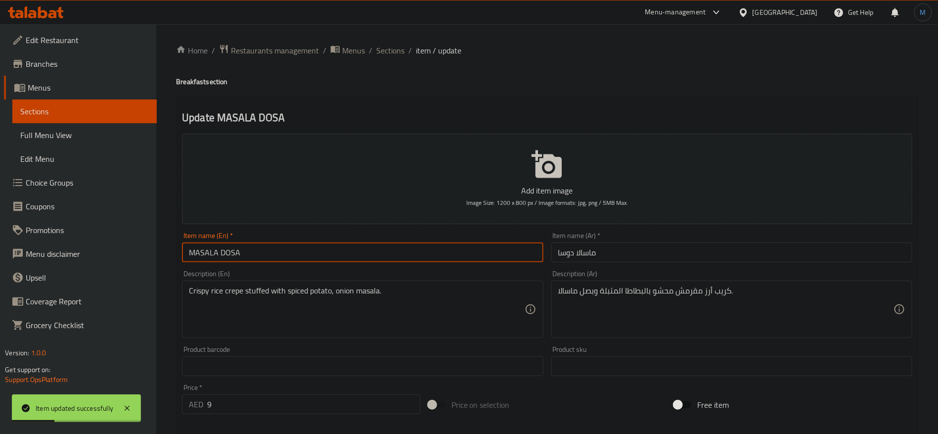
type input "[PERSON_NAME]"
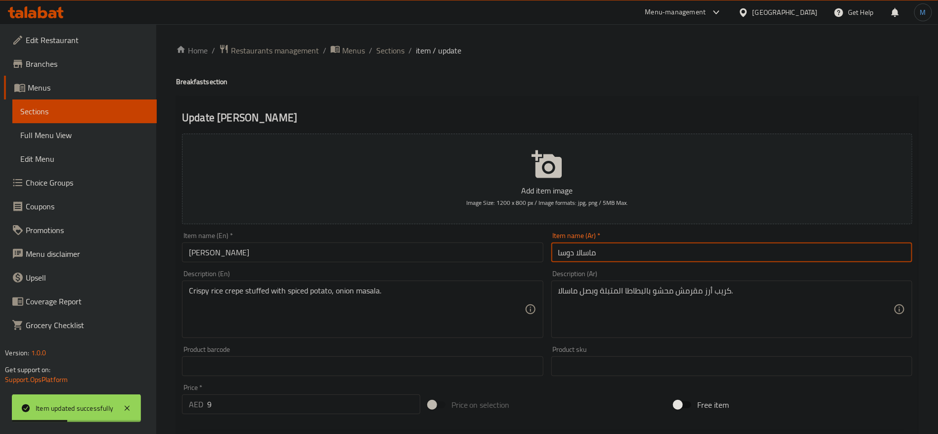
click at [688, 254] on input "ماسالا دوسا" at bounding box center [731, 252] width 361 height 20
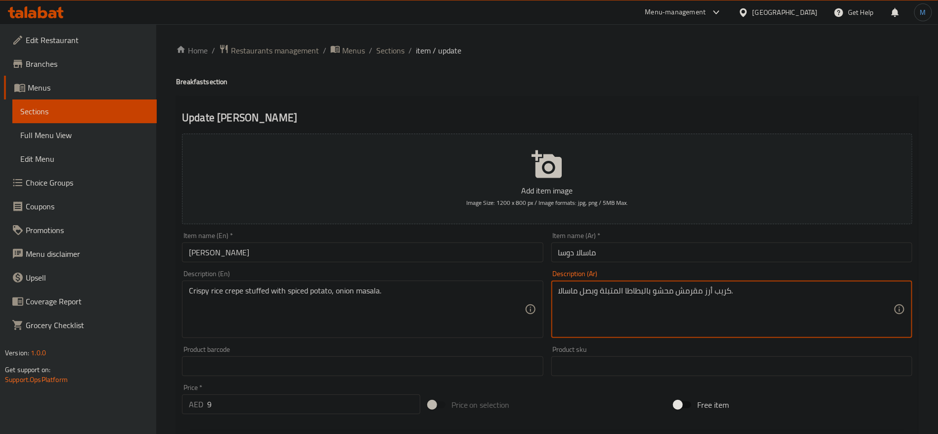
click at [700, 247] on input "ماسالا دوسا" at bounding box center [731, 252] width 361 height 20
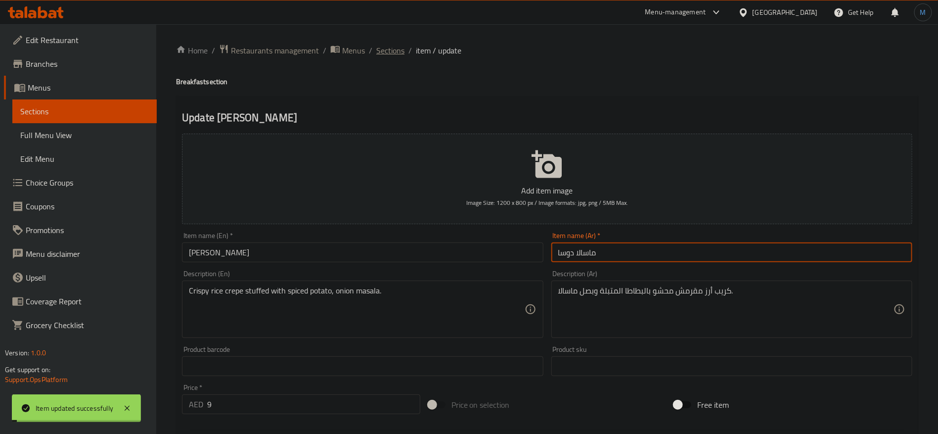
click at [400, 56] on span "Sections" at bounding box center [390, 50] width 28 height 12
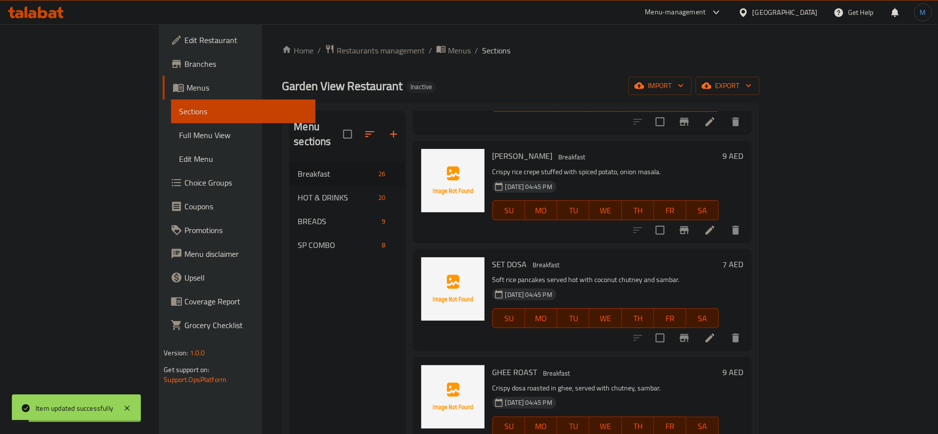
scroll to position [148, 0]
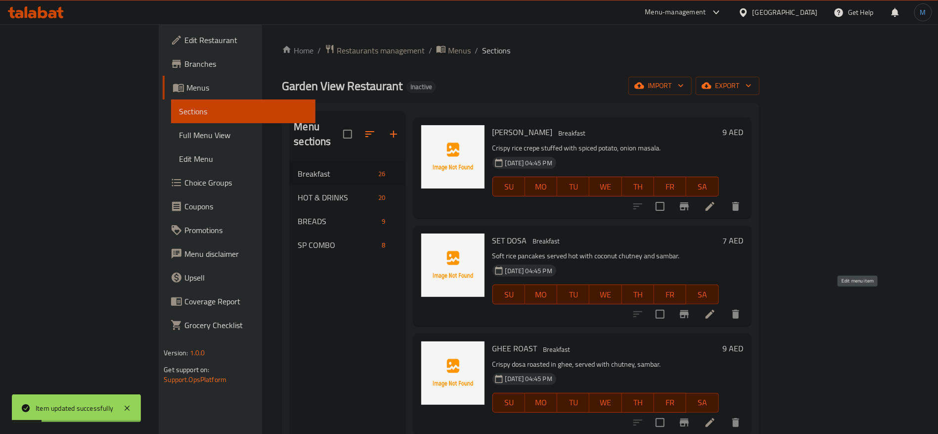
click at [714, 309] on icon at bounding box center [710, 313] width 9 height 9
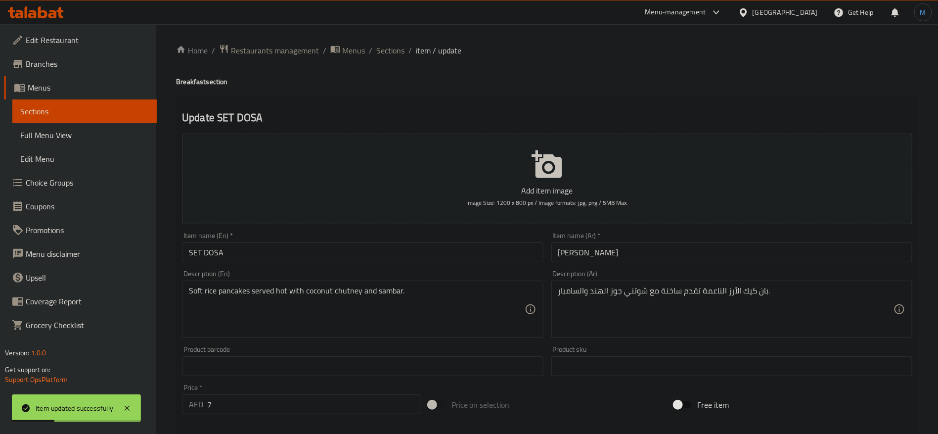
click at [363, 246] on input "SET DOSA" at bounding box center [362, 252] width 361 height 20
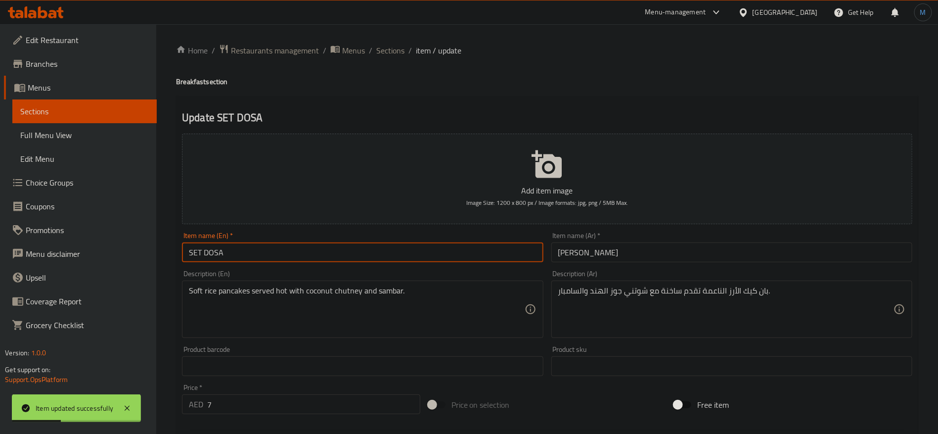
type input "Set Dosa"
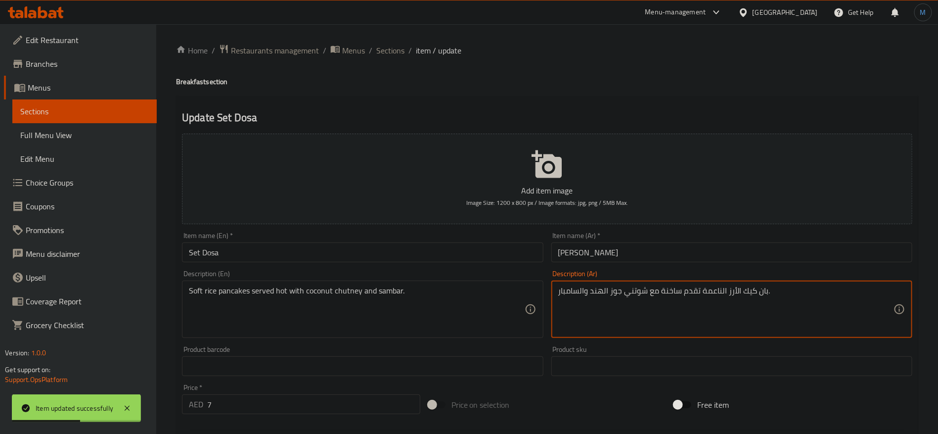
click at [789, 303] on textarea "بان كيك الأرز الناعمة تقدم ساخنة مع شوتني جوز الهند والسامبار." at bounding box center [725, 309] width 335 height 47
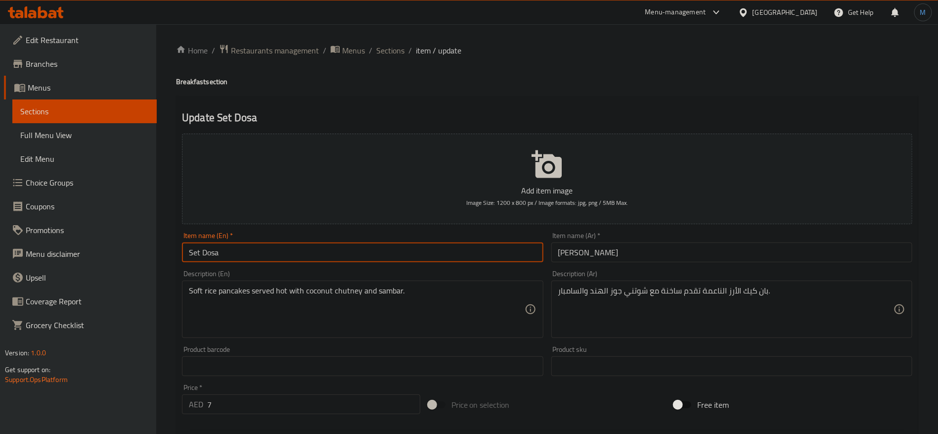
click at [448, 249] on input "Set Dosa" at bounding box center [362, 252] width 361 height 20
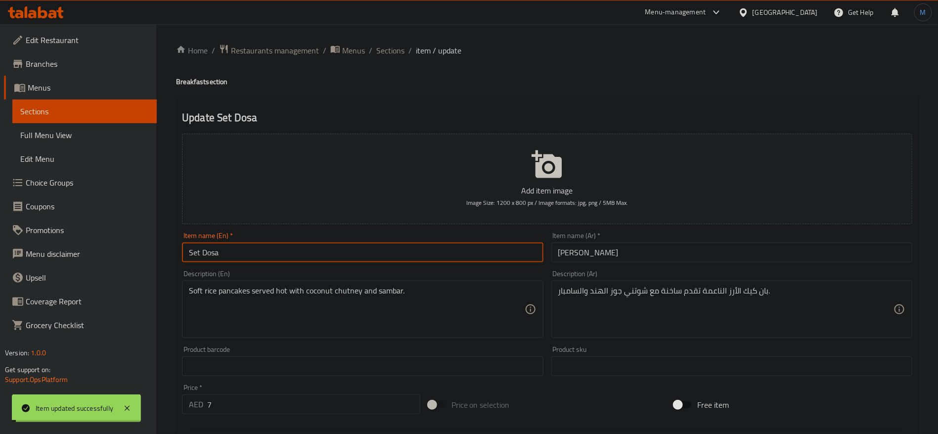
click at [382, 50] on span "Sections" at bounding box center [390, 50] width 28 height 12
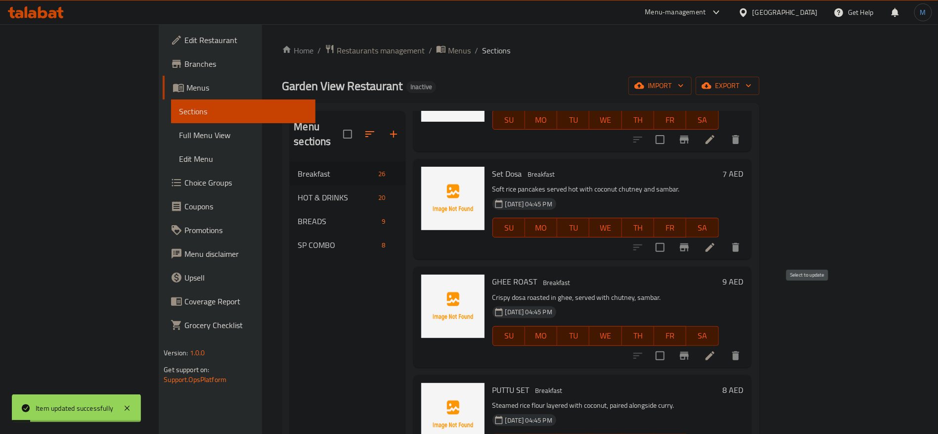
scroll to position [222, 0]
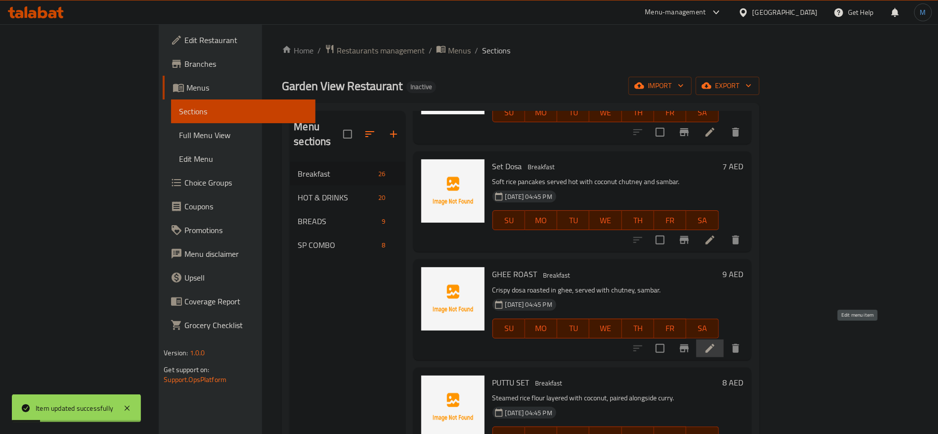
click at [716, 342] on icon at bounding box center [710, 348] width 12 height 12
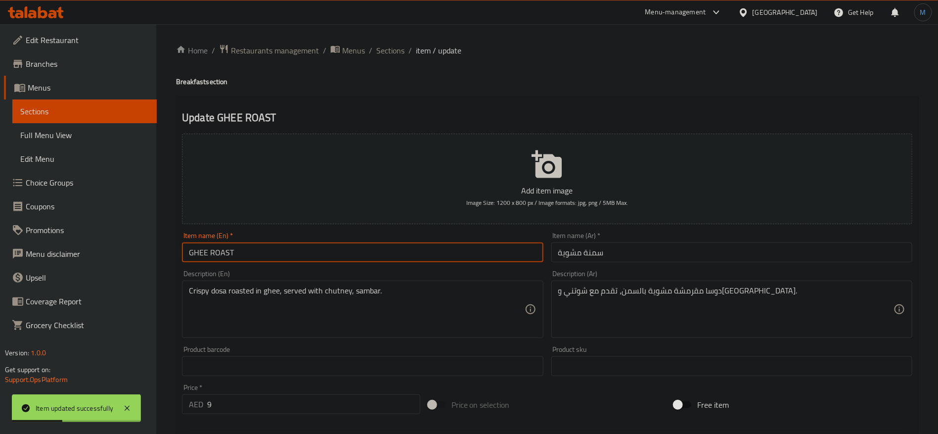
click at [352, 247] on input "GHEE ROAST" at bounding box center [362, 252] width 361 height 20
type input "Ghee Roast"
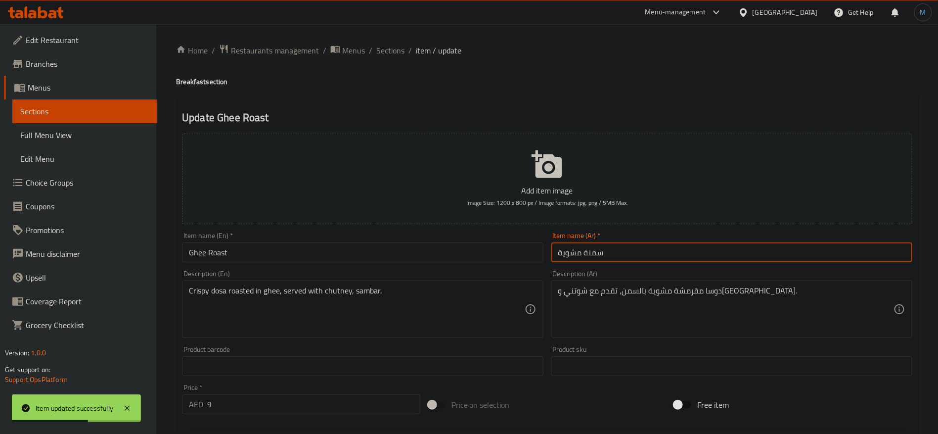
click at [634, 261] on input "سمنة مشوية" at bounding box center [731, 252] width 361 height 20
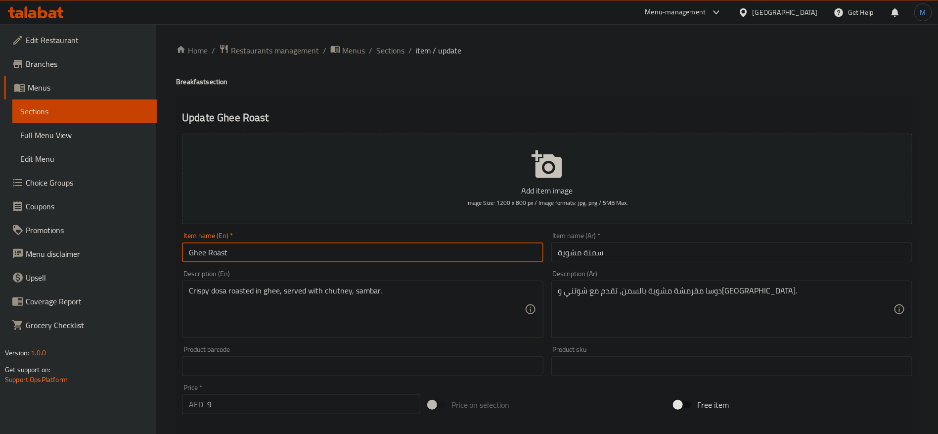
click at [458, 252] on input "Ghee Roast" at bounding box center [362, 252] width 361 height 20
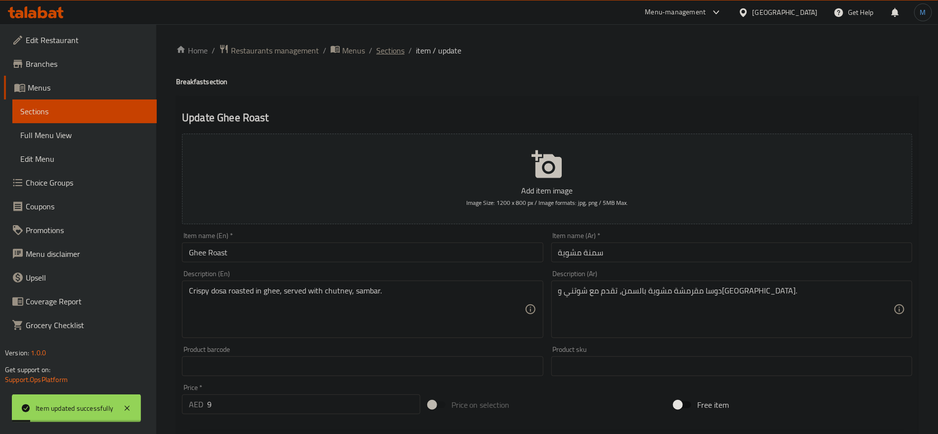
click at [390, 51] on span "Sections" at bounding box center [390, 50] width 28 height 12
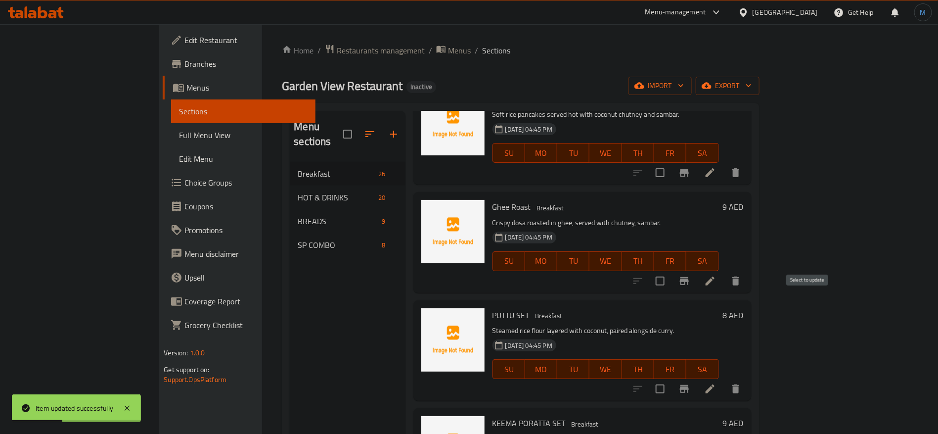
scroll to position [297, 0]
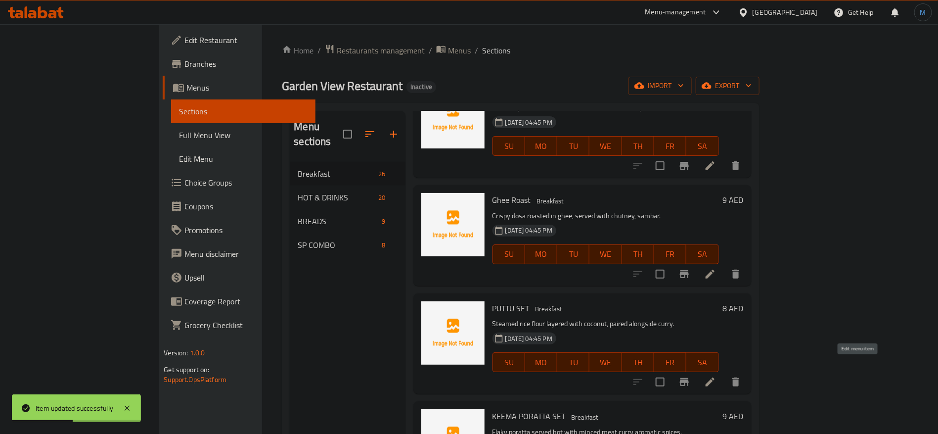
click at [714, 377] on icon at bounding box center [710, 381] width 9 height 9
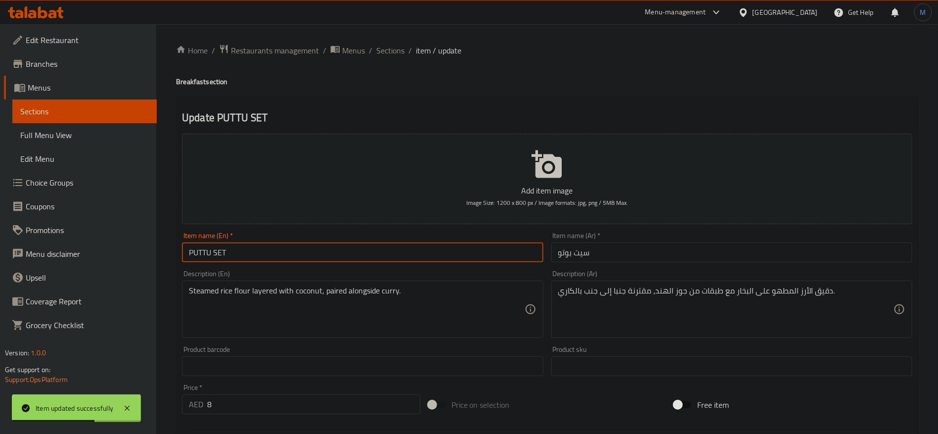
click at [334, 256] on input "PUTTU SET" at bounding box center [362, 252] width 361 height 20
type input "Puttu Set"
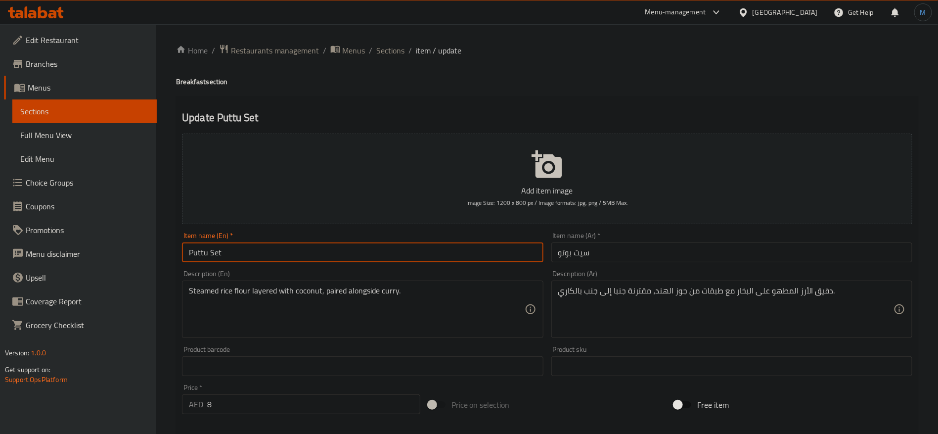
click at [460, 254] on input "Puttu Set" at bounding box center [362, 252] width 361 height 20
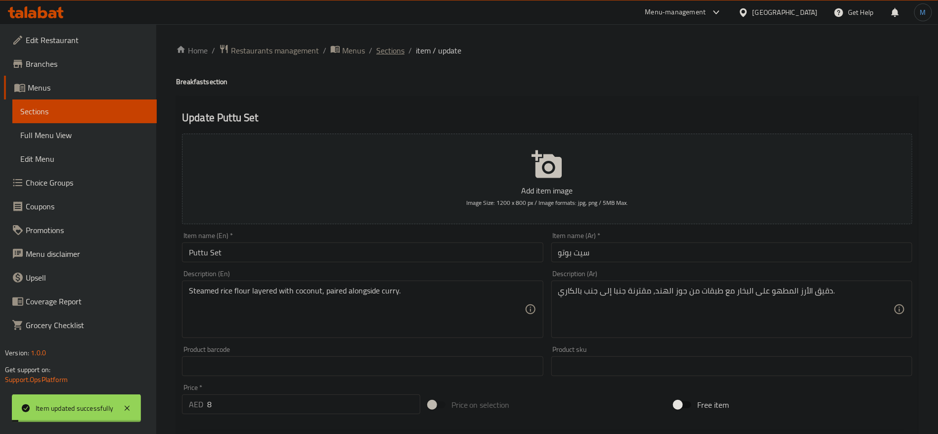
click at [397, 48] on span "Sections" at bounding box center [390, 50] width 28 height 12
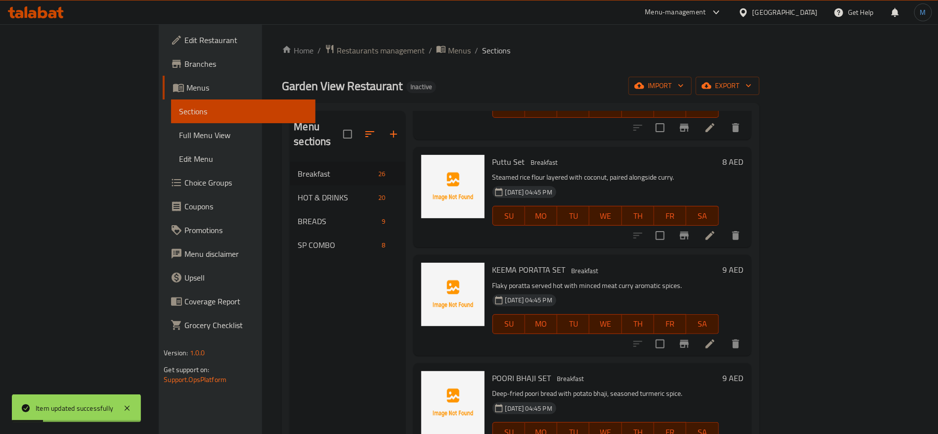
scroll to position [445, 0]
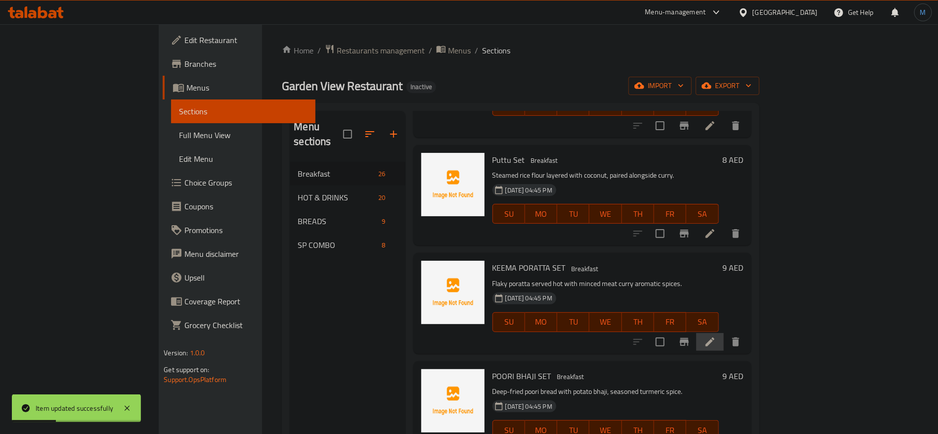
click at [724, 333] on li at bounding box center [710, 342] width 28 height 18
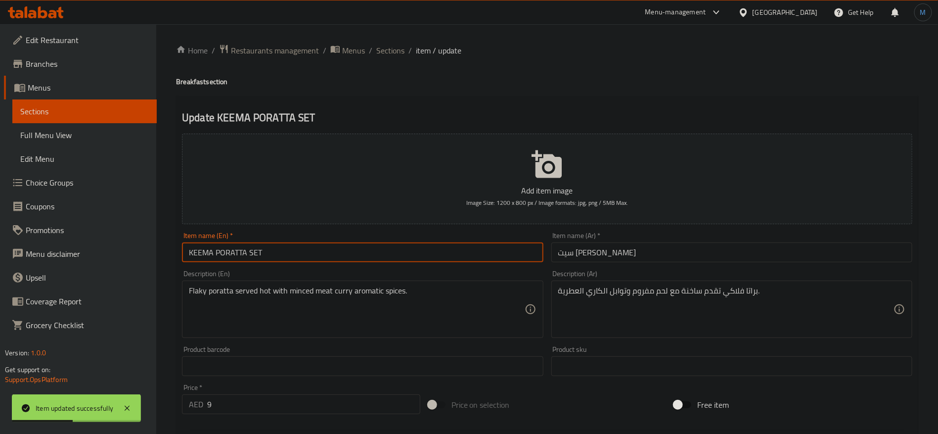
click at [314, 257] on input "KEEMA PORATTA SET" at bounding box center [362, 252] width 361 height 20
type input "Keema Poratta Set"
click at [357, 257] on input "Keema Poratta Set" at bounding box center [362, 252] width 361 height 20
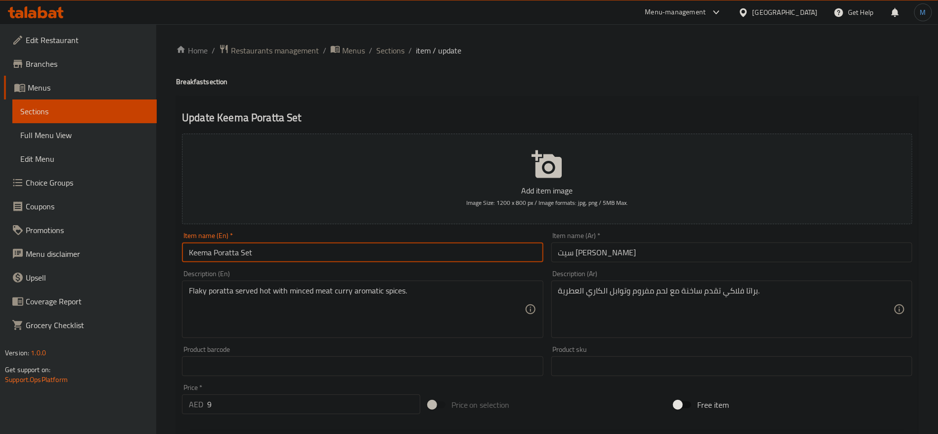
click at [231, 251] on input "Keema Poratta Set" at bounding box center [362, 252] width 361 height 20
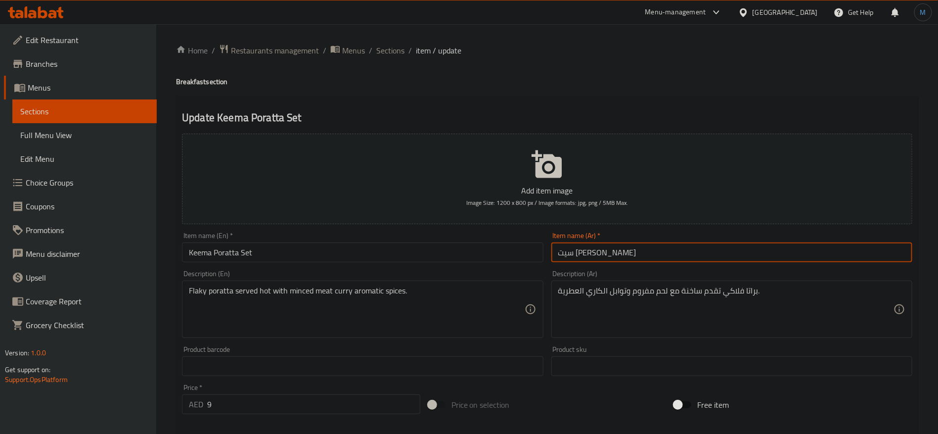
click at [564, 254] on input "سيت كيما بوراتا" at bounding box center [731, 252] width 361 height 20
paste input "text"
type input "سيت [PERSON_NAME]"
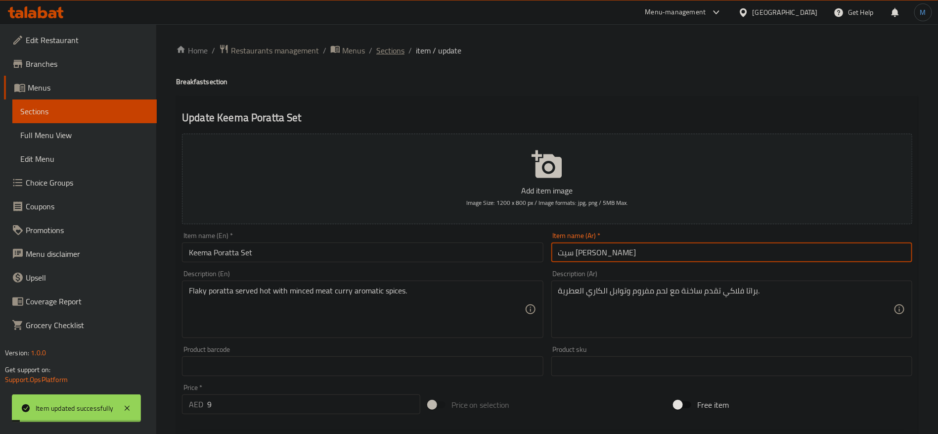
click at [389, 52] on span "Sections" at bounding box center [390, 50] width 28 height 12
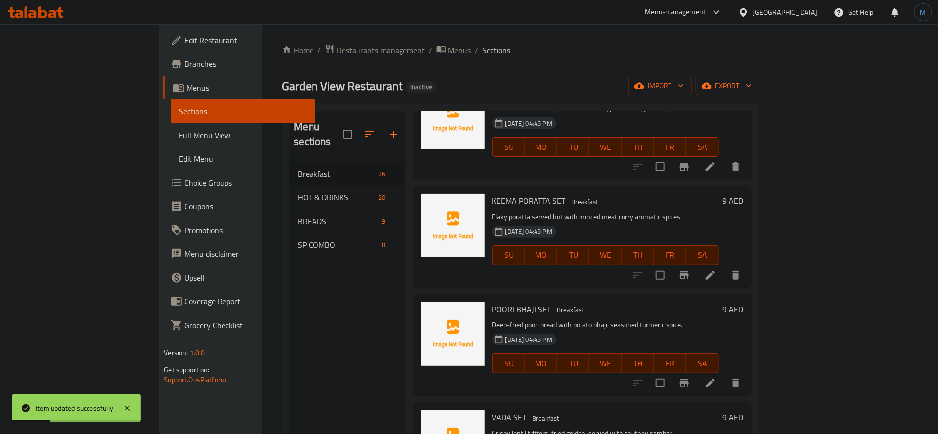
scroll to position [519, 0]
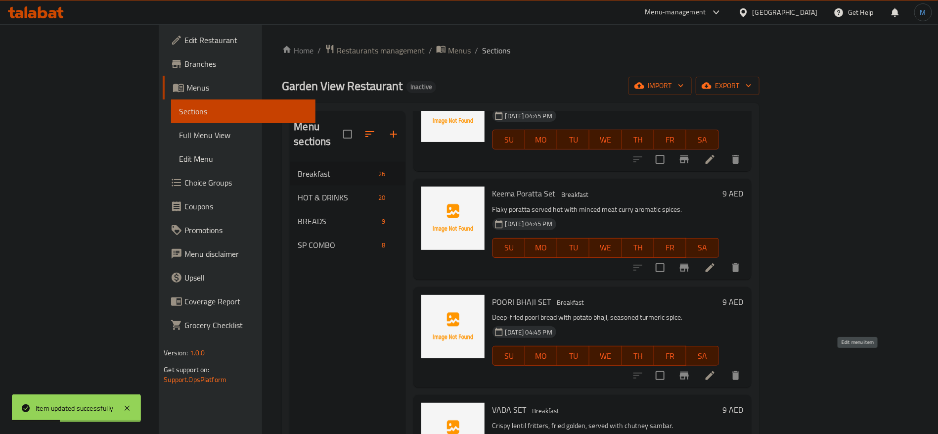
click at [716, 369] on icon at bounding box center [710, 375] width 12 height 12
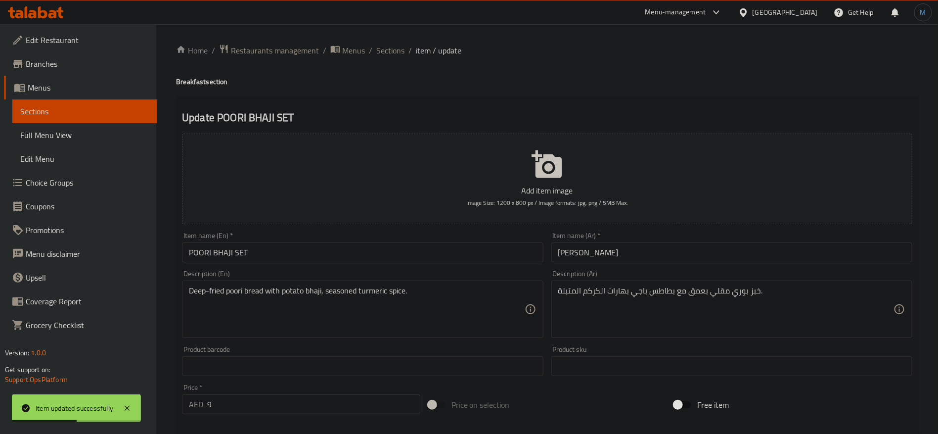
click at [470, 262] on input "POORI BHAJI SET" at bounding box center [362, 252] width 361 height 20
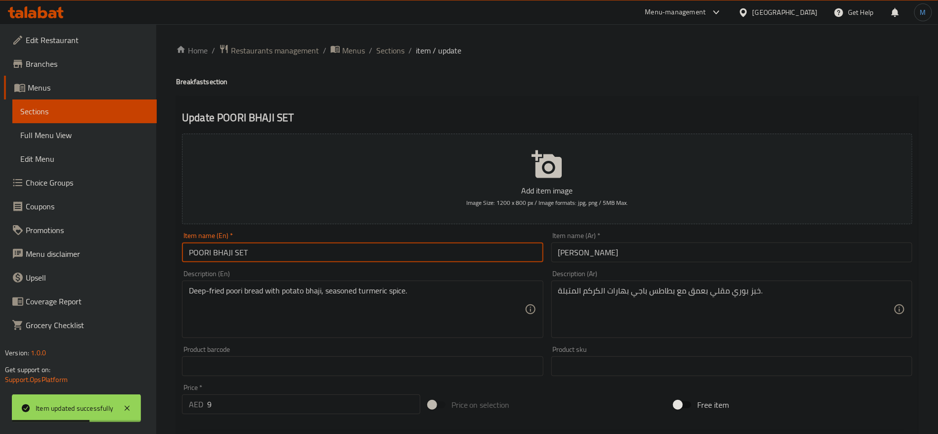
type input "Poori Bhaji Set"
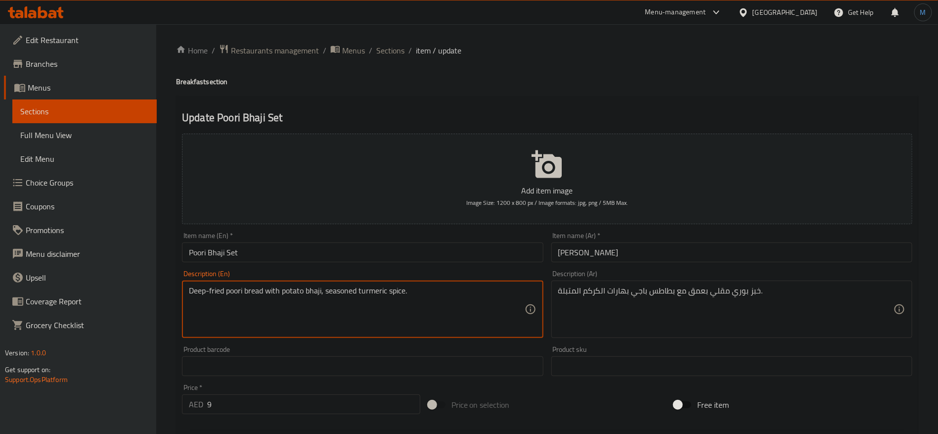
click at [372, 299] on textarea "Deep-fried poori bread with potato bhaji, seasoned turmeric spice." at bounding box center [356, 309] width 335 height 47
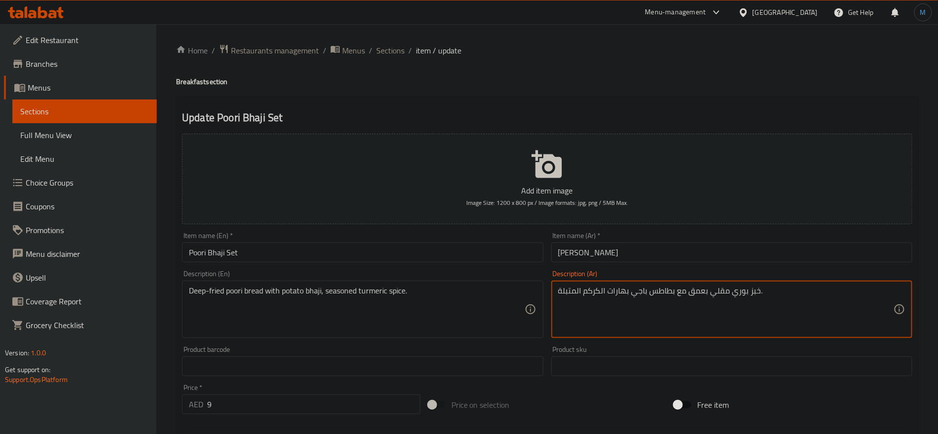
click at [595, 289] on textarea "خبز بوري مقلي بعمق مع بطاطس باجي بهارات الكركم المتبلة." at bounding box center [725, 309] width 335 height 47
paste textarea "ودرة كركم مطحون"
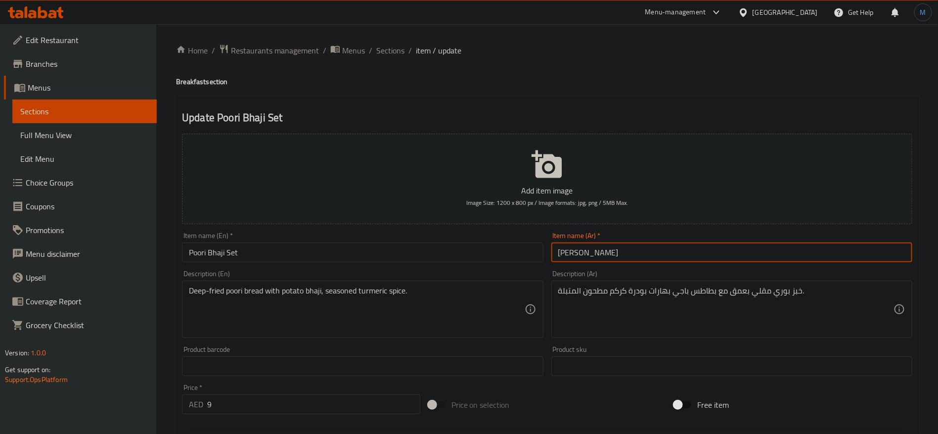
click at [639, 255] on input "[PERSON_NAME]" at bounding box center [731, 252] width 361 height 20
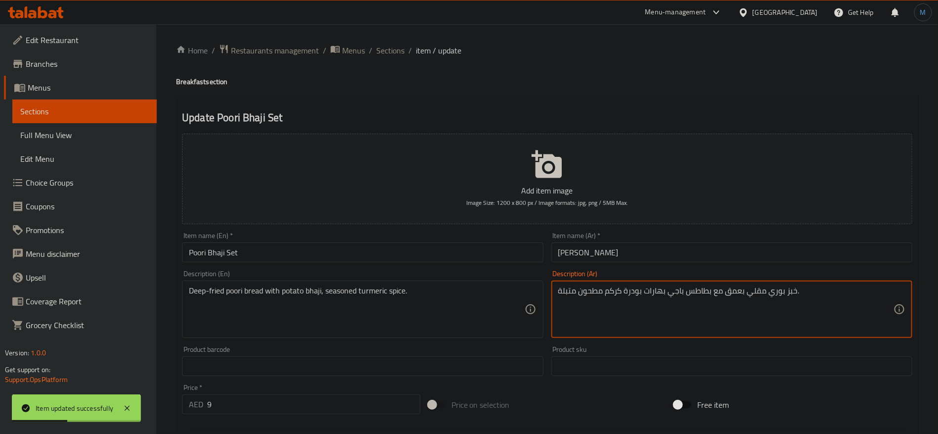
type textarea "خبز بوري مقلي بعمق مع بطاطس باجي بهارات بودرة كركم مطحون متبلة."
click at [658, 254] on input "[PERSON_NAME]" at bounding box center [731, 252] width 361 height 20
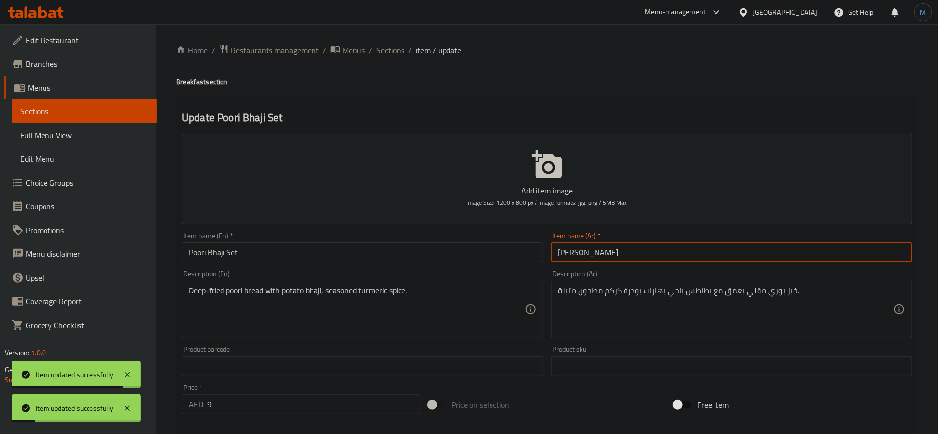
click at [442, 247] on input "Poori Bhaji Set" at bounding box center [362, 252] width 361 height 20
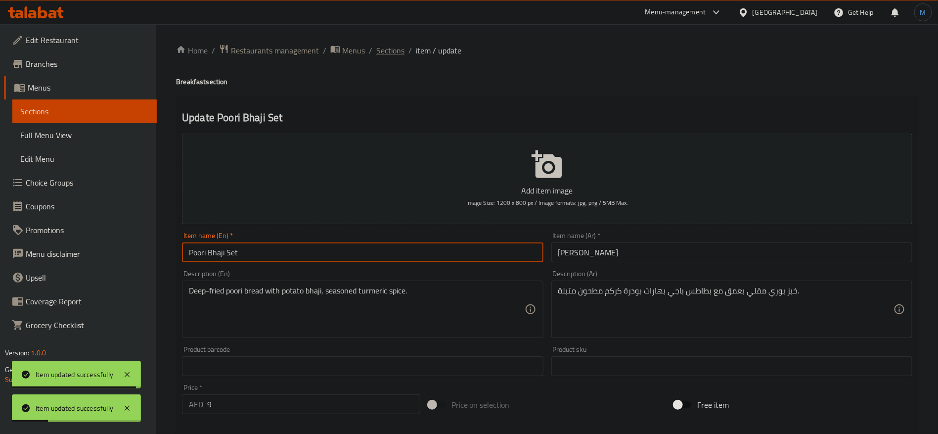
click at [377, 55] on span "Sections" at bounding box center [390, 50] width 28 height 12
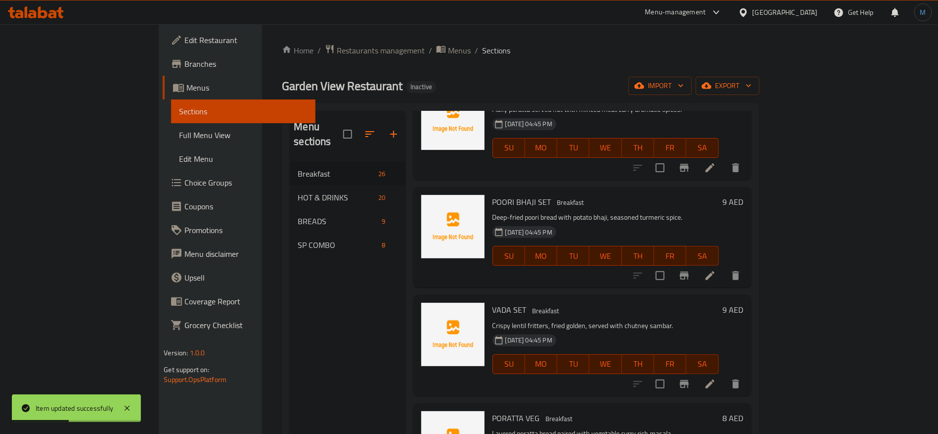
scroll to position [626, 0]
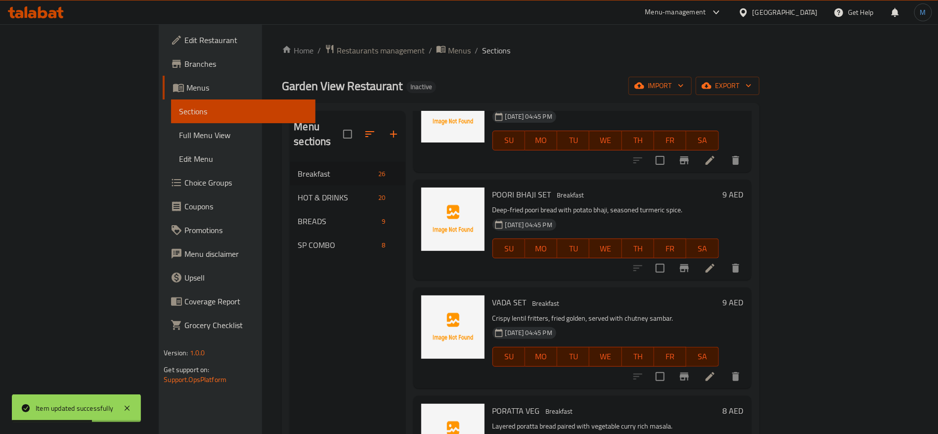
click at [724, 367] on li at bounding box center [710, 376] width 28 height 18
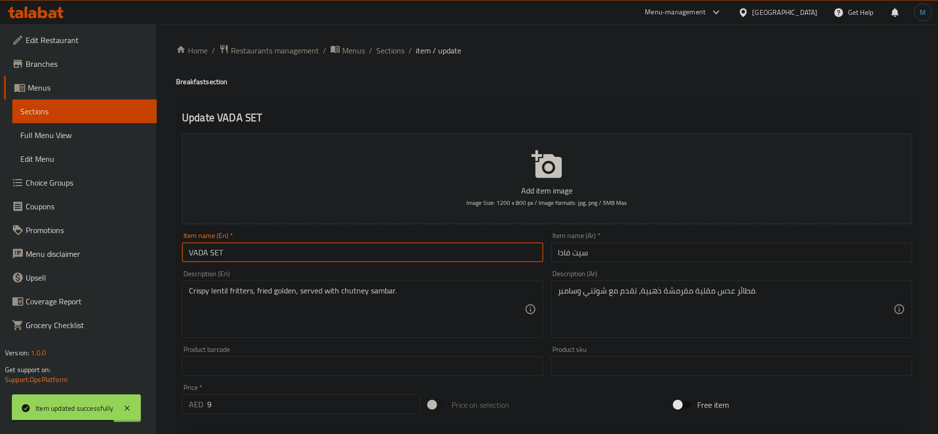
click at [423, 251] on input "VADA SET" at bounding box center [362, 252] width 361 height 20
type input "Vada Set"
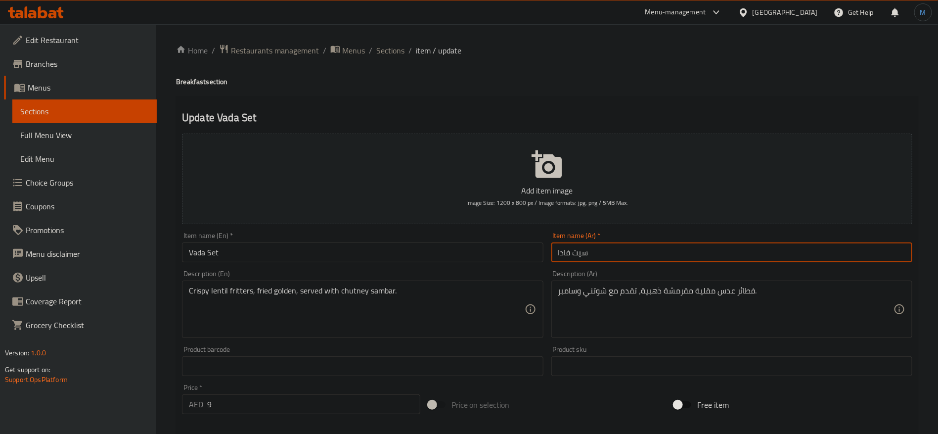
click at [616, 254] on input "سيت فادا" at bounding box center [731, 252] width 361 height 20
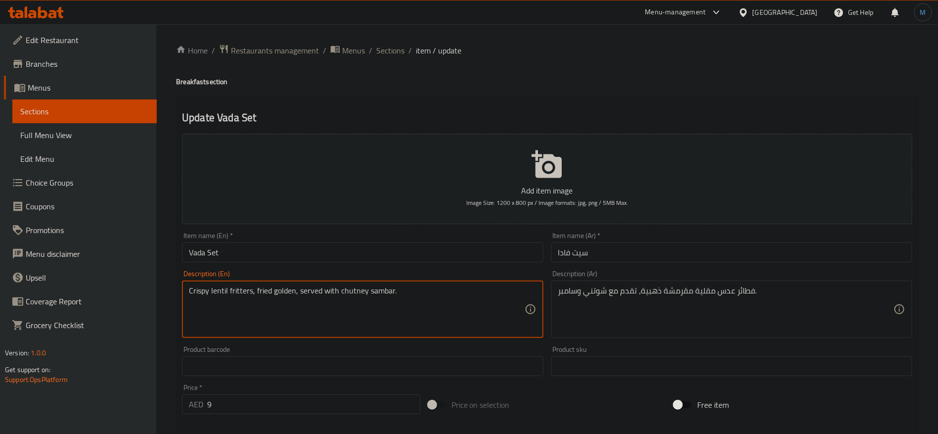
click at [381, 301] on textarea "Crispy lentil fritters, fried golden, served with chutney sambar." at bounding box center [356, 309] width 335 height 47
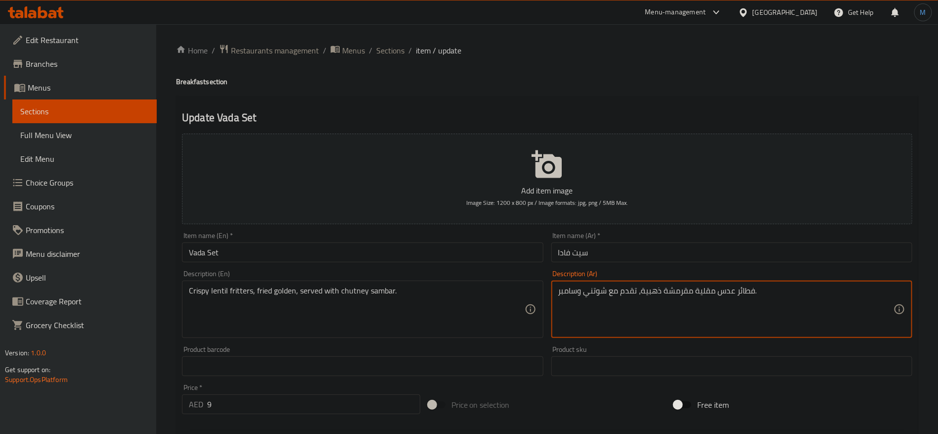
click at [566, 293] on textarea "فطائر عدس مقلية مقرمشة ذهبية، تقدم مع شوتني وسامبر." at bounding box center [725, 309] width 335 height 47
paste textarea "سامبر"
type textarea "فطائر عدس مقلية مقرمشة ذهبية، تقدم مع شوتني وسامبر."
click at [451, 254] on input "Vada Set" at bounding box center [362, 252] width 361 height 20
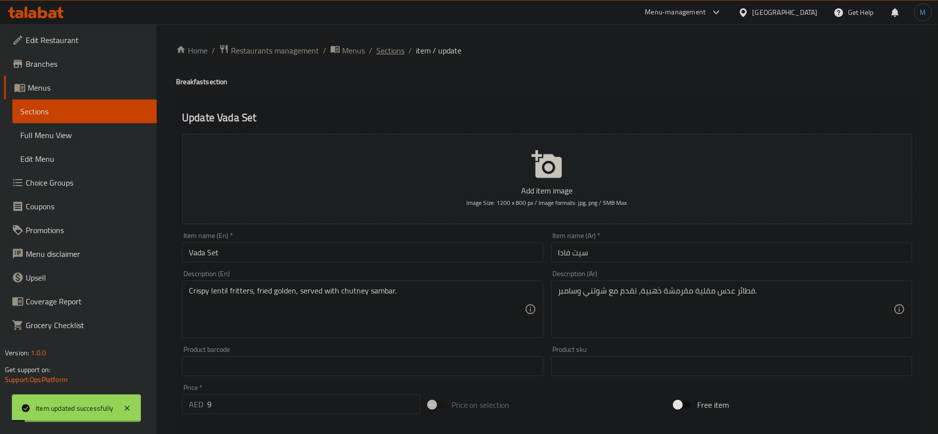
click at [391, 47] on span "Sections" at bounding box center [390, 50] width 28 height 12
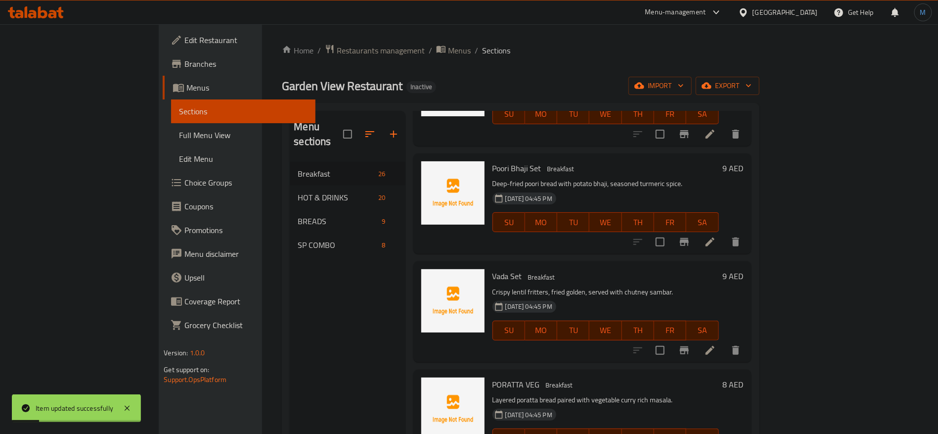
scroll to position [734, 0]
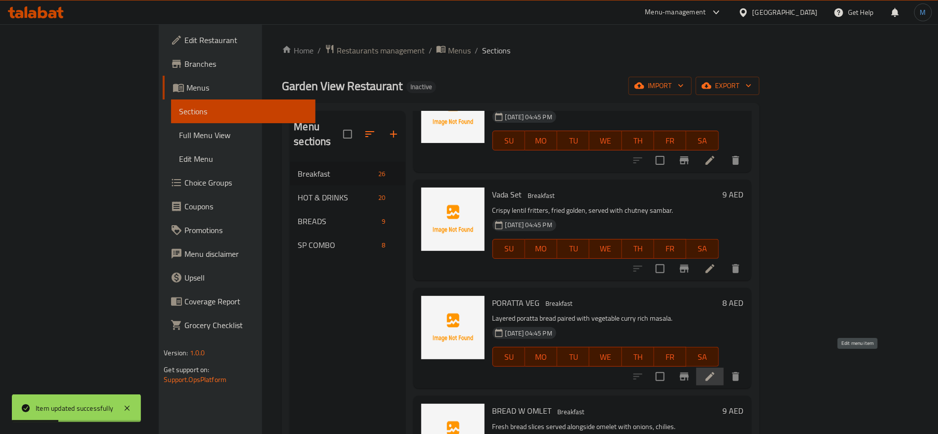
click at [716, 370] on icon at bounding box center [710, 376] width 12 height 12
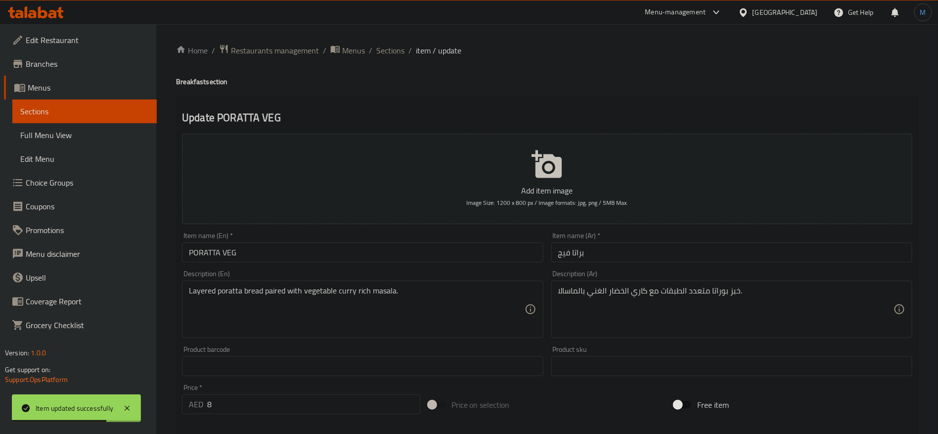
click at [306, 242] on div "Item name (En)   * PORATTA VEG Item name (En) *" at bounding box center [362, 247] width 361 height 30
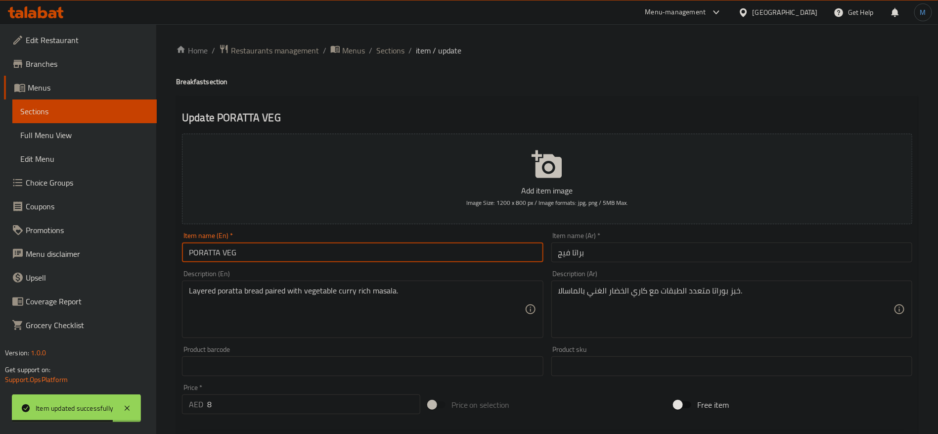
click at [301, 256] on input "PORATTA VEG" at bounding box center [362, 252] width 361 height 20
type input "Poratta Veg"
click at [301, 256] on input "Poratta Veg" at bounding box center [362, 252] width 361 height 20
click at [247, 260] on input "Poratta Veg" at bounding box center [362, 252] width 361 height 20
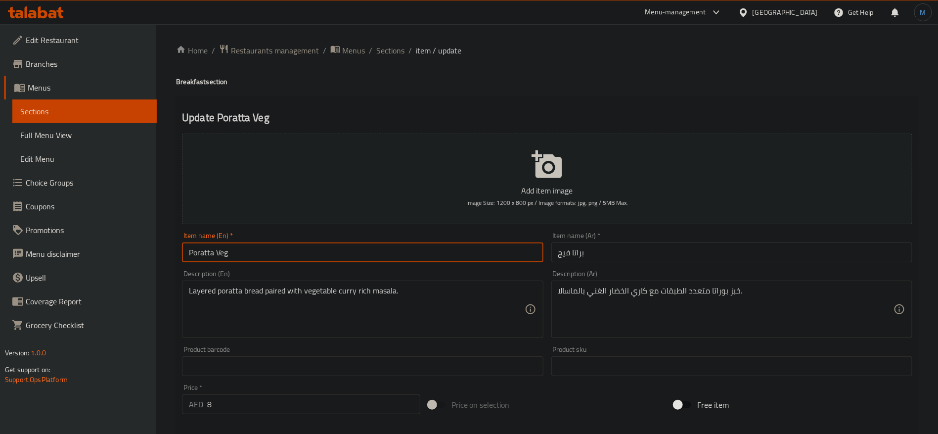
click at [218, 258] on input "Poratta Veg" at bounding box center [362, 252] width 361 height 20
click at [214, 258] on input "Poratta Veg" at bounding box center [362, 252] width 361 height 20
click at [205, 254] on input "Poratta Veg" at bounding box center [362, 252] width 361 height 20
click at [470, 250] on input "Poratta Veg" at bounding box center [362, 252] width 361 height 20
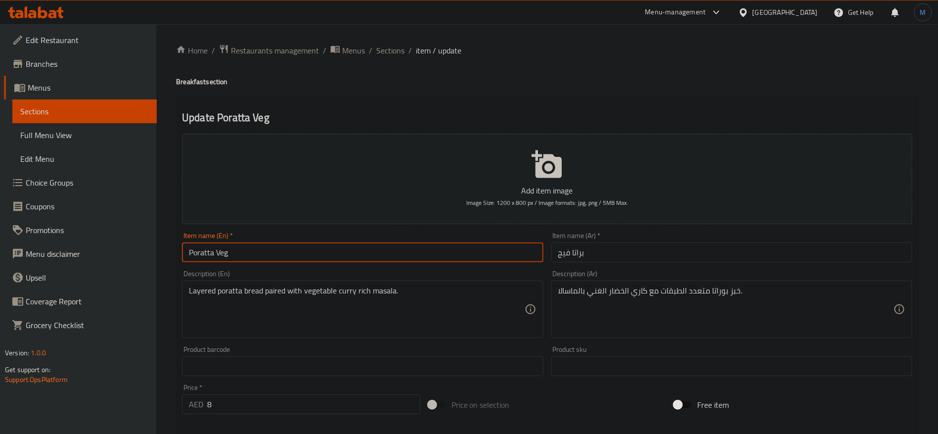
click at [470, 250] on input "Poratta Veg" at bounding box center [362, 252] width 361 height 20
click at [712, 231] on div "Item name (Ar)   * براتا فيج Item name (Ar) *" at bounding box center [731, 247] width 369 height 38
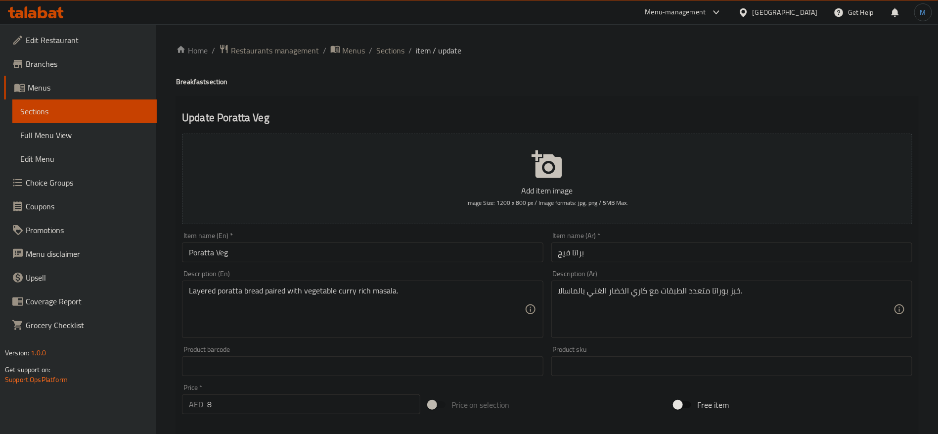
click at [712, 240] on div "Item name (Ar)   * براتا فيج Item name (Ar) *" at bounding box center [731, 247] width 361 height 30
click at [711, 243] on input "براتا فيج" at bounding box center [731, 252] width 361 height 20
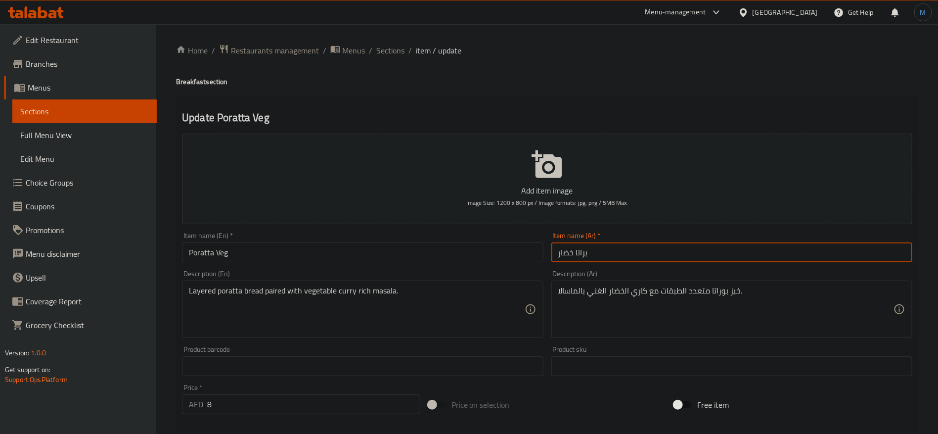
click at [585, 256] on input "براتا خضار" at bounding box center [731, 252] width 361 height 20
type input "براتا خضار"
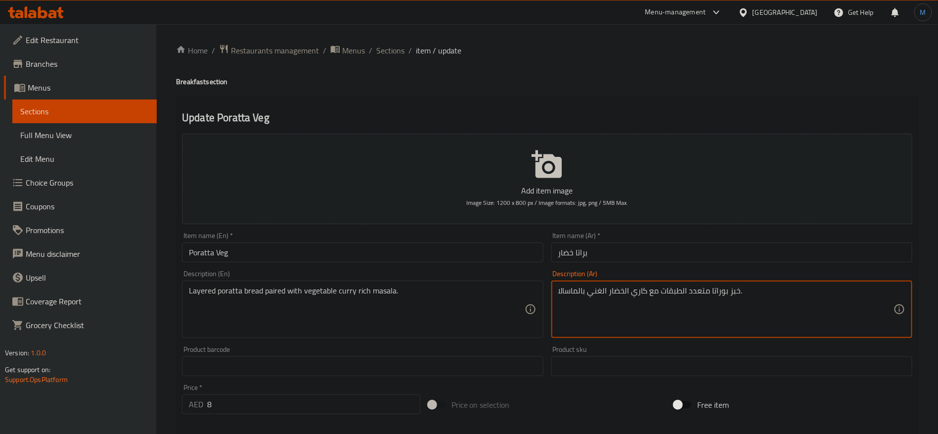
click at [720, 296] on textarea "خبز بوراتا متعدد الطبقات مع كاري الخضار الغني بالماسالا." at bounding box center [725, 309] width 335 height 47
paste textarea
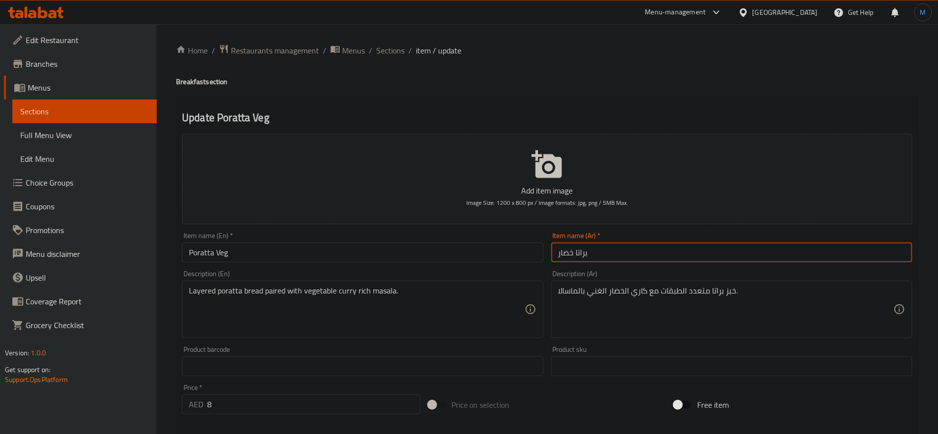
click at [642, 259] on input "براتا خضار" at bounding box center [731, 252] width 361 height 20
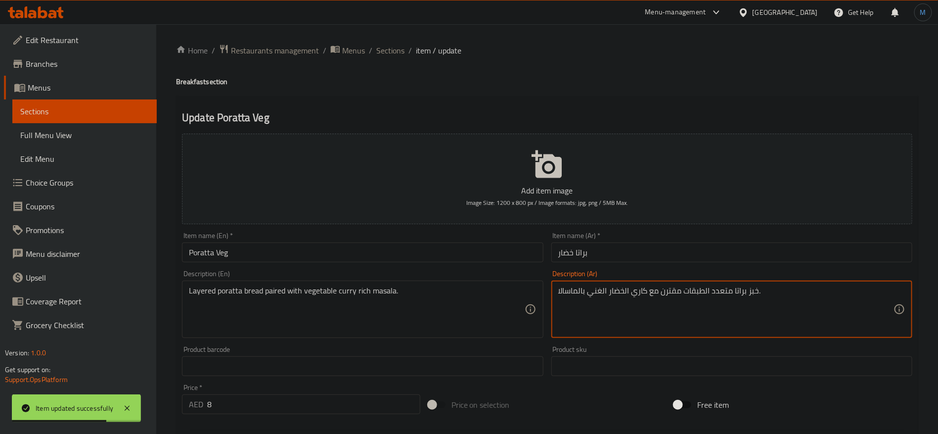
type textarea "خبز براتا متعدد الطبقات مقترن مع كاري الخضار الغني بالماسالا."
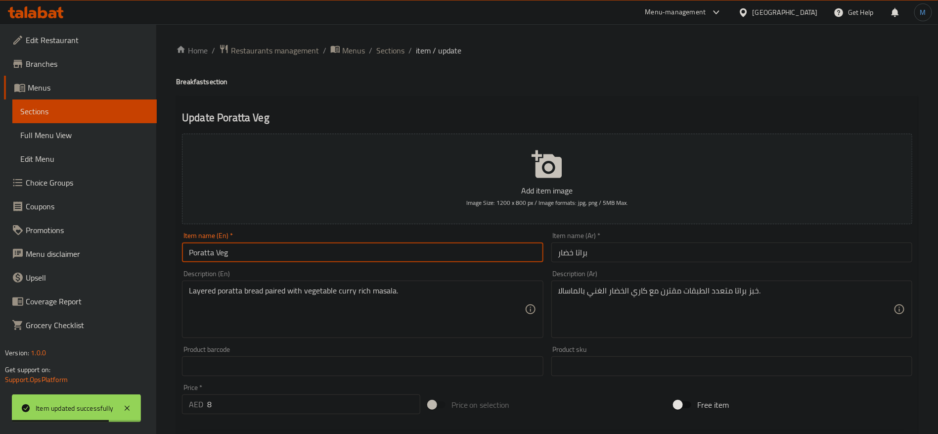
click at [474, 250] on input "Poratta Veg" at bounding box center [362, 252] width 361 height 20
click at [387, 48] on span "Sections" at bounding box center [390, 50] width 28 height 12
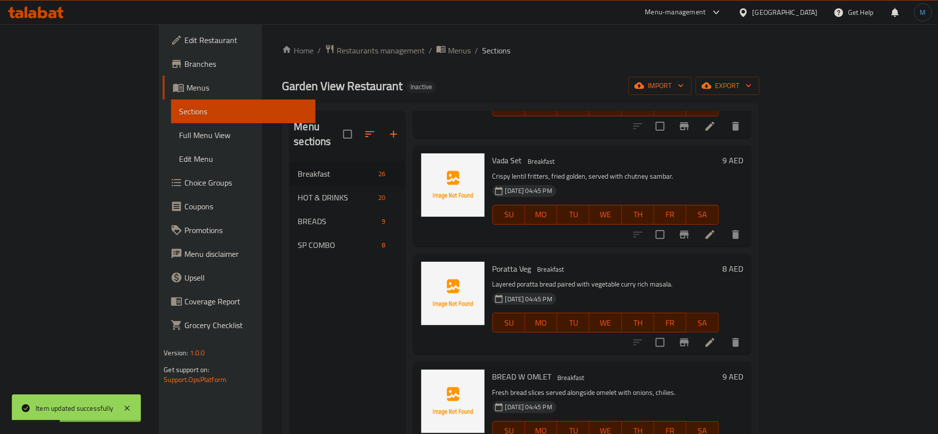
scroll to position [842, 0]
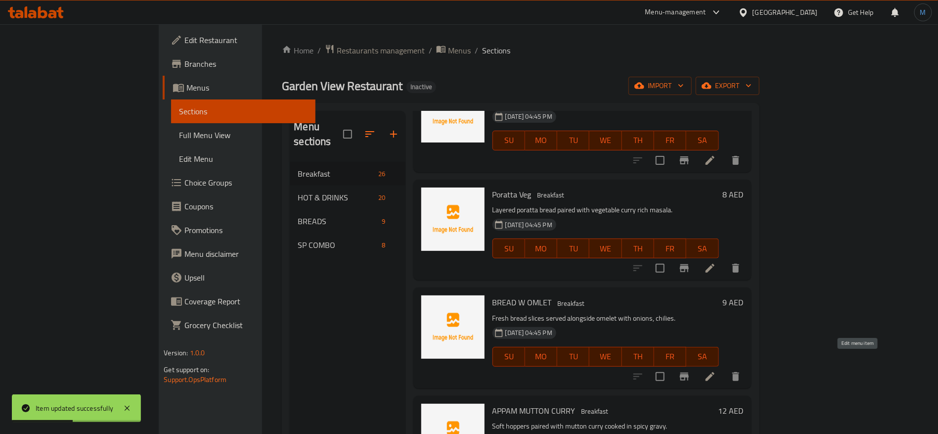
click at [716, 370] on icon at bounding box center [710, 376] width 12 height 12
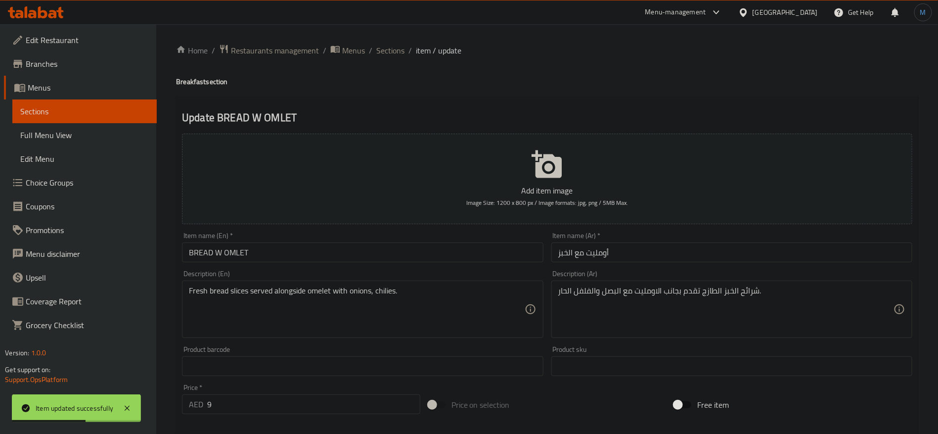
click at [393, 245] on input "BREAD W OMLET" at bounding box center [362, 252] width 361 height 20
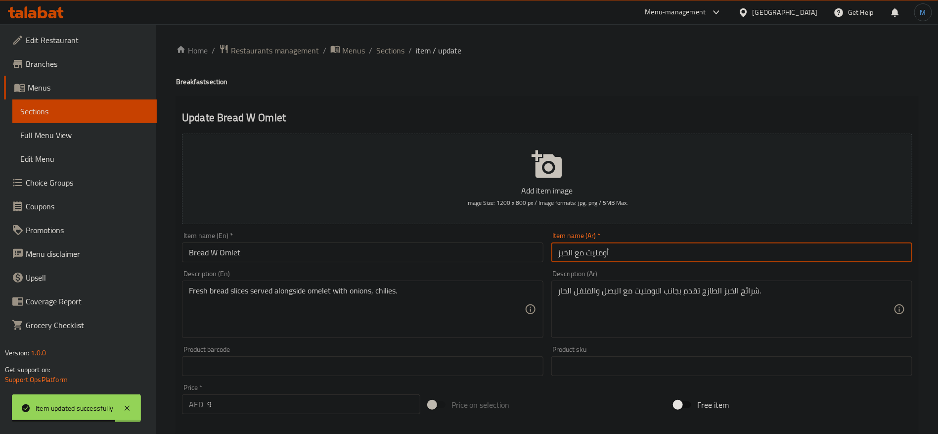
click at [628, 260] on input "أومليت مع الخبز" at bounding box center [731, 252] width 361 height 20
click at [215, 251] on input "Bread W Omlet" at bounding box center [362, 252] width 361 height 20
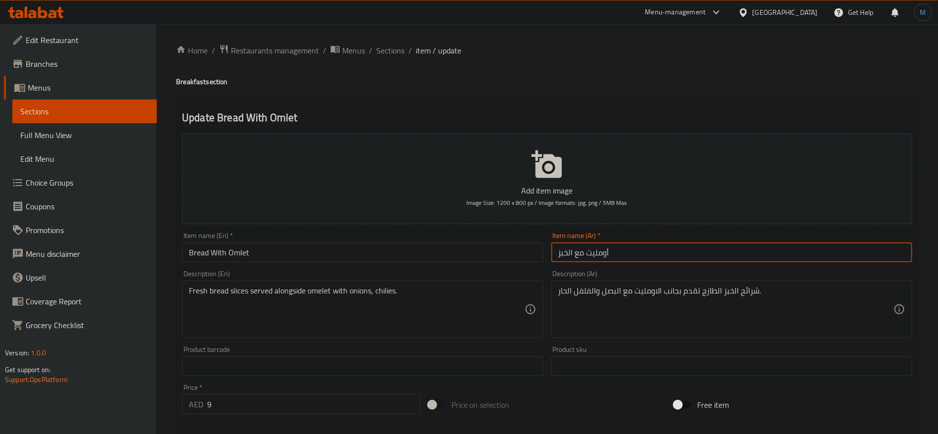
click at [602, 255] on input "أومليت مع الخبز" at bounding box center [731, 252] width 361 height 20
click at [259, 249] on input "Bread With Omlet" at bounding box center [362, 252] width 361 height 20
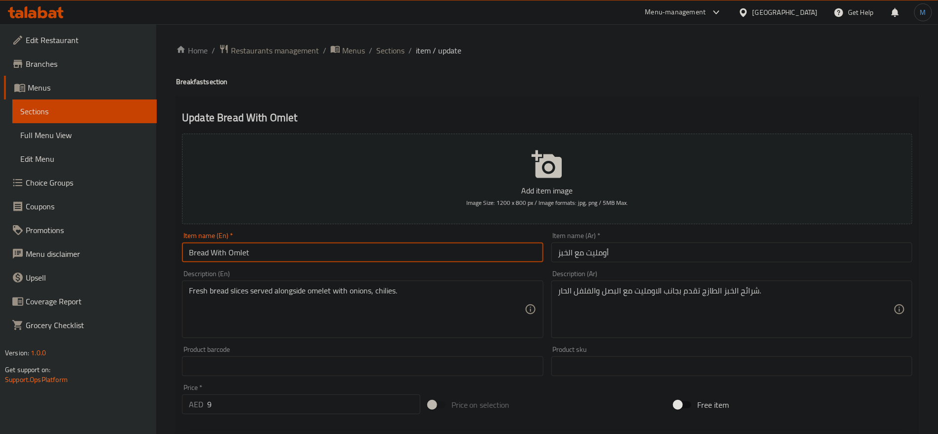
click at [259, 249] on input "Bread With Omlet" at bounding box center [362, 252] width 361 height 20
paste input "elette"
click at [363, 253] on input "Bread With Omelette" at bounding box center [362, 252] width 361 height 20
type input "Bread With Omelette"
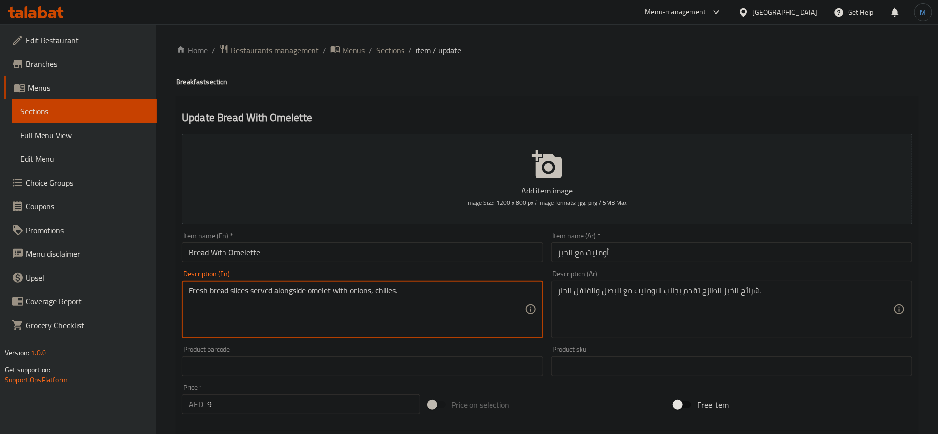
click at [325, 296] on textarea "Fresh bread slices served alongside omelet with onions, chilies." at bounding box center [356, 309] width 335 height 47
paste textarea "Omelette"
type textarea "Fresh bread slices served alongside Omelette with onions, chilies."
click at [414, 253] on input "Bread With Omelette" at bounding box center [362, 252] width 361 height 20
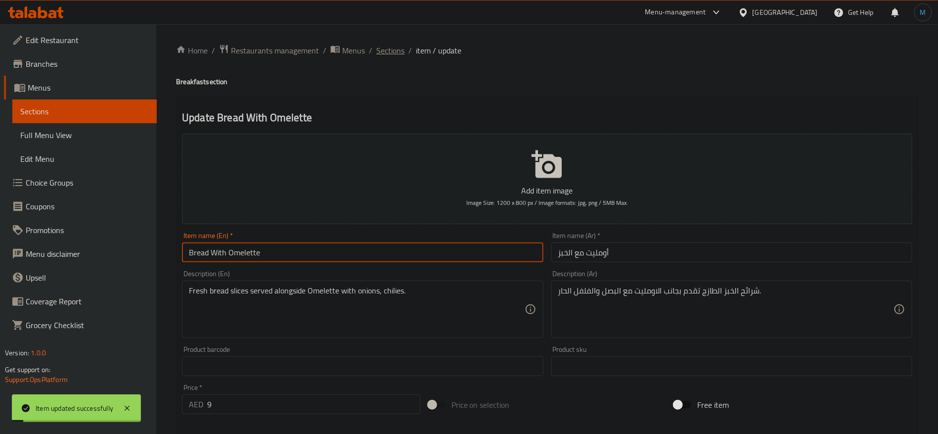
click at [398, 47] on span "Sections" at bounding box center [390, 50] width 28 height 12
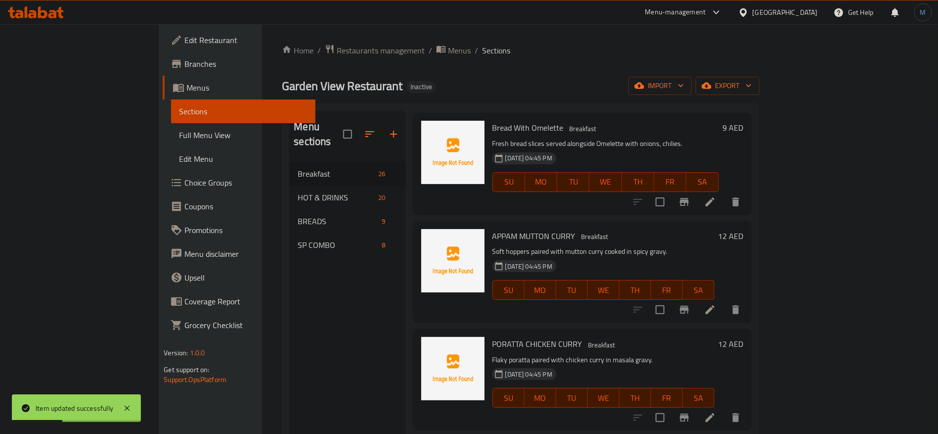
scroll to position [1024, 0]
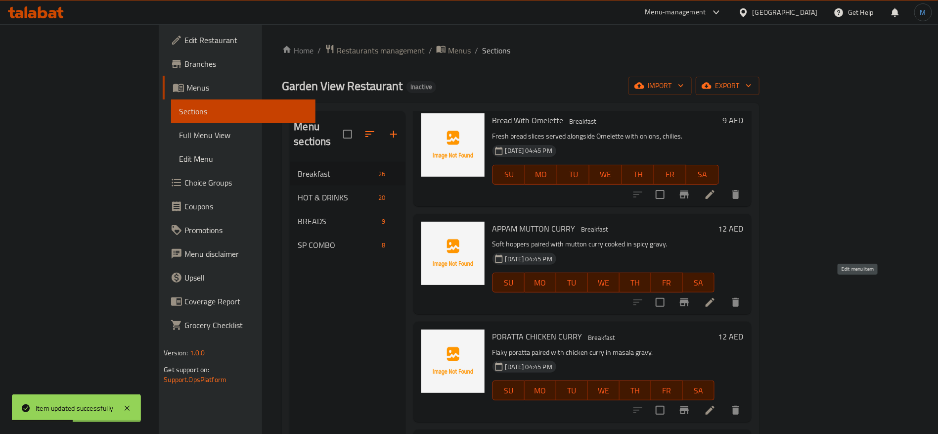
click at [716, 296] on icon at bounding box center [710, 302] width 12 height 12
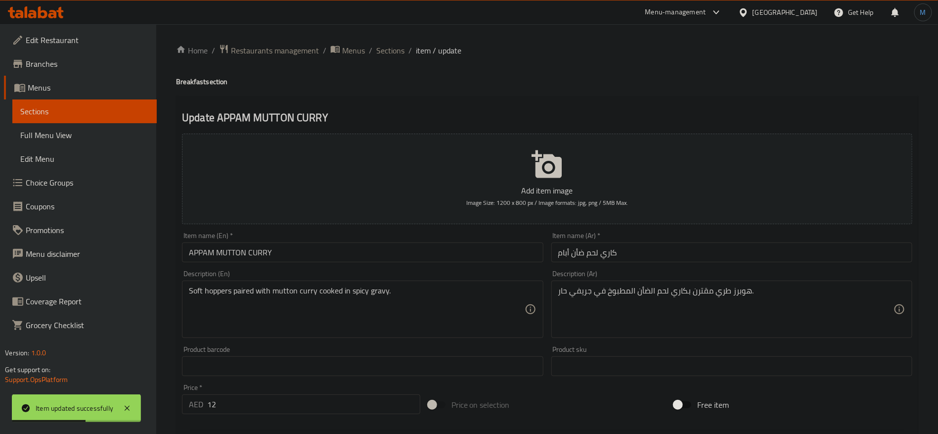
click at [421, 250] on input "APPAM MUTTON CURRY" at bounding box center [362, 252] width 361 height 20
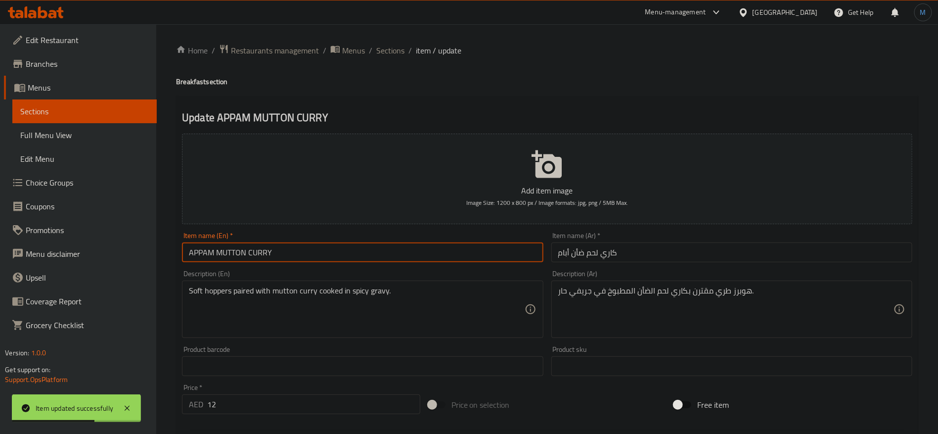
type input "Appam Mutton Curry"
click at [421, 250] on input "Appam Mutton Curry" at bounding box center [362, 252] width 361 height 20
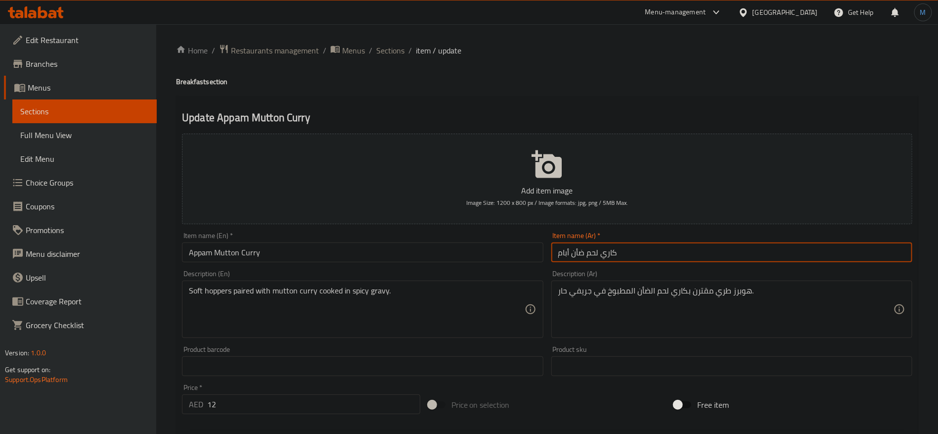
click at [681, 250] on input "كاري لحم ضأن أبام" at bounding box center [731, 252] width 361 height 20
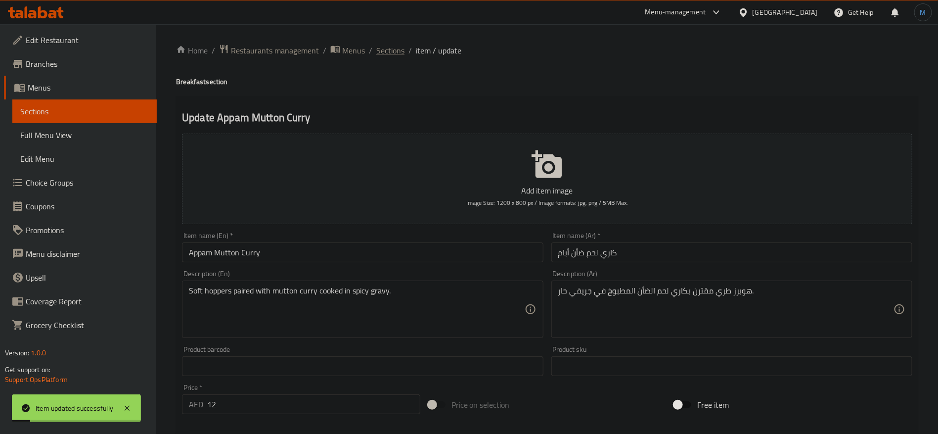
click at [388, 50] on span "Sections" at bounding box center [390, 50] width 28 height 12
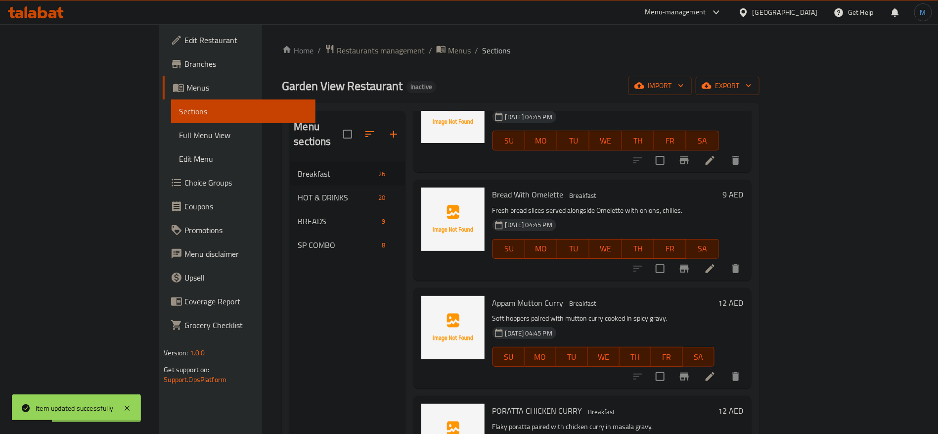
scroll to position [1099, 0]
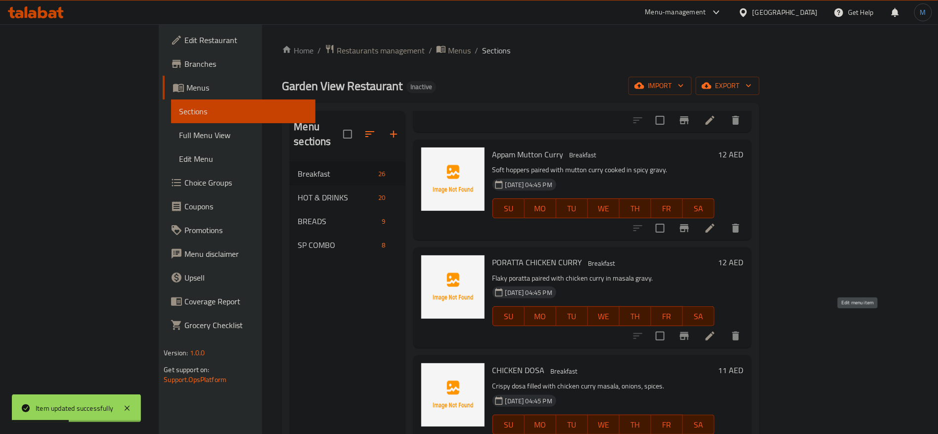
click at [716, 330] on icon at bounding box center [710, 336] width 12 height 12
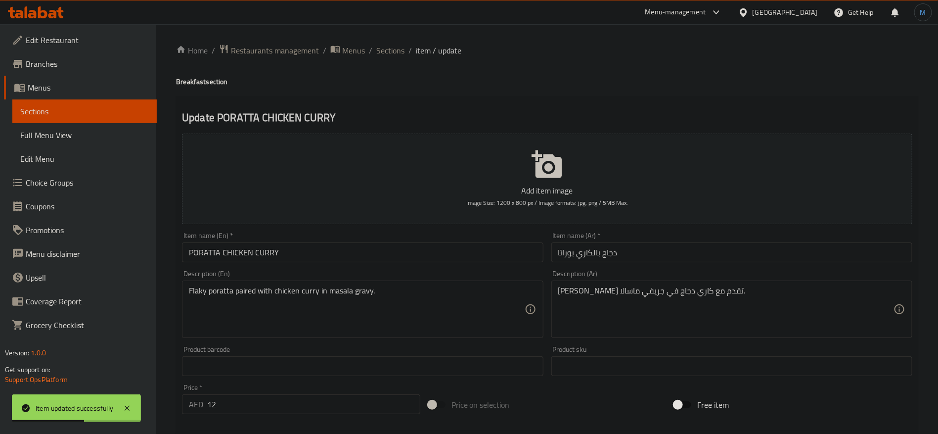
click at [387, 235] on div "Item name (En)   * PORATTA CHICKEN CURRY Item name (En) *" at bounding box center [362, 247] width 361 height 30
click at [387, 246] on input "PORATTA CHICKEN CURRY" at bounding box center [362, 252] width 361 height 20
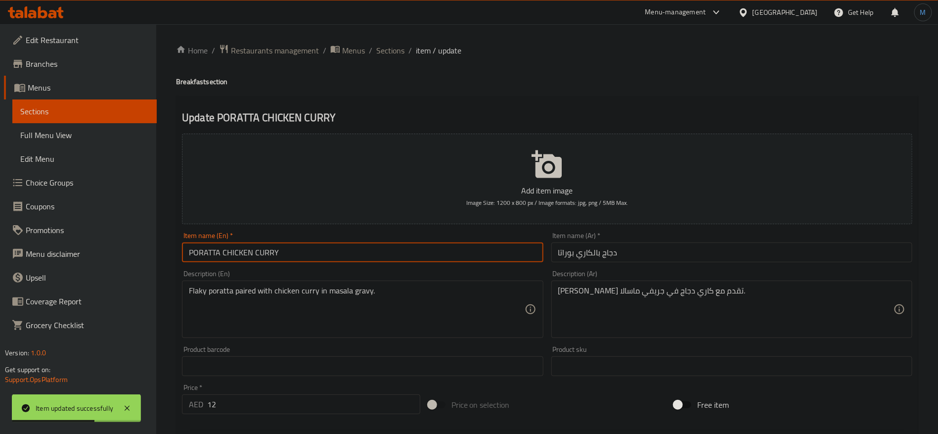
type input "Poratta Chicken Curry"
click at [387, 250] on input "Poratta Chicken Curry" at bounding box center [362, 252] width 361 height 20
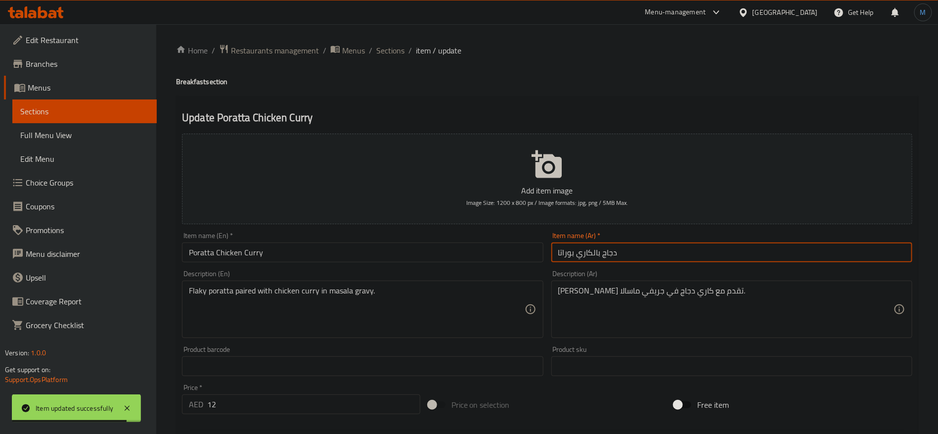
click at [568, 258] on input "دجاج بالكاري بوراتا" at bounding box center [731, 252] width 361 height 20
click at [603, 251] on input "براتا دجاج بالكاري" at bounding box center [731, 252] width 361 height 20
type input "براتا دجاج بالكاري"
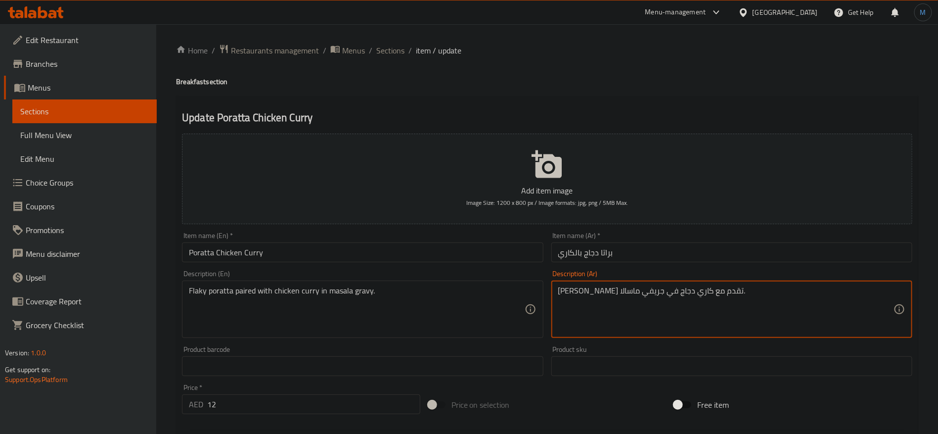
click at [708, 294] on textarea "بوراتا فلاكي تقدم مع كاري دجاج في جريفي ماسالا." at bounding box center [725, 309] width 335 height 47
paste textarea
click at [660, 295] on textarea "براتا فلاكي تقدم مع كاري دجاج في جريفي ماسالا." at bounding box center [725, 309] width 335 height 47
type textarea "براتا فلاكي تقدم مقترنه مع كاري دجاج في جريفي ماسالا."
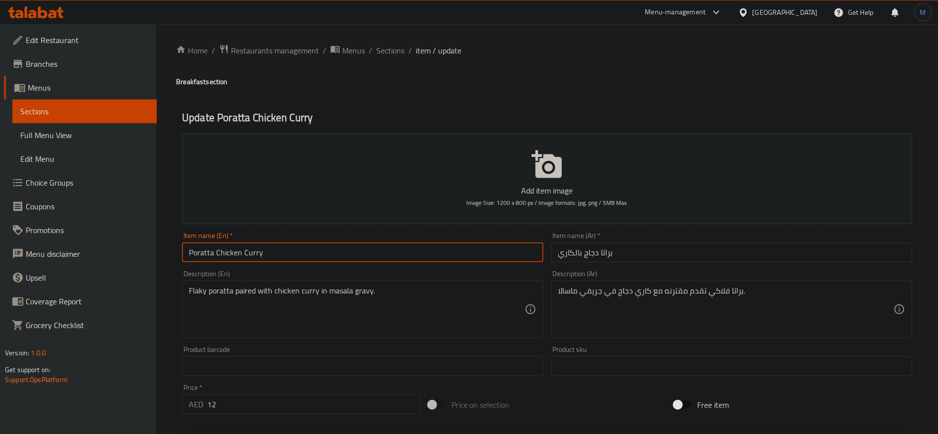
click at [402, 253] on input "Poratta Chicken Curry" at bounding box center [362, 252] width 361 height 20
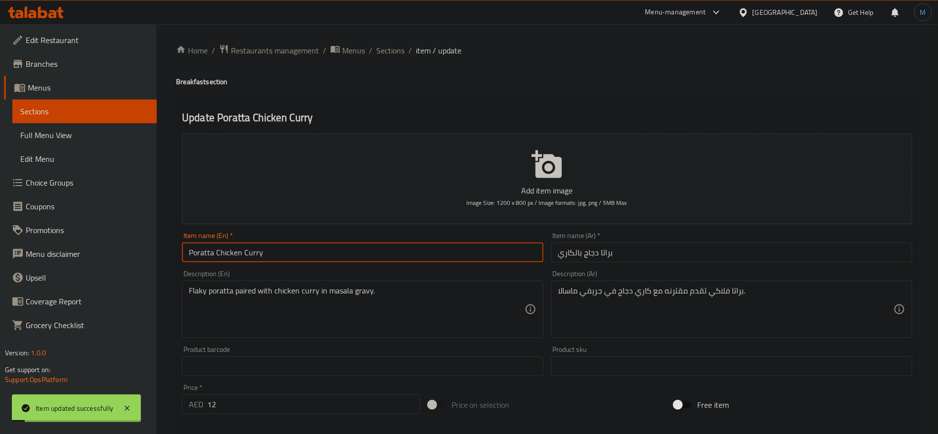
click at [204, 245] on input "Poratta Chicken Curry" at bounding box center [362, 252] width 361 height 20
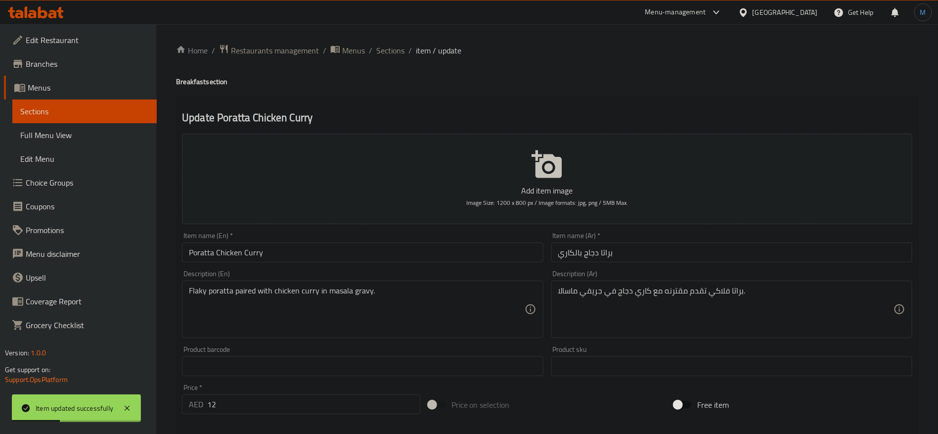
click at [334, 242] on div "Item name (En)   * Poratta Chicken Curry Item name (En) *" at bounding box center [362, 247] width 361 height 30
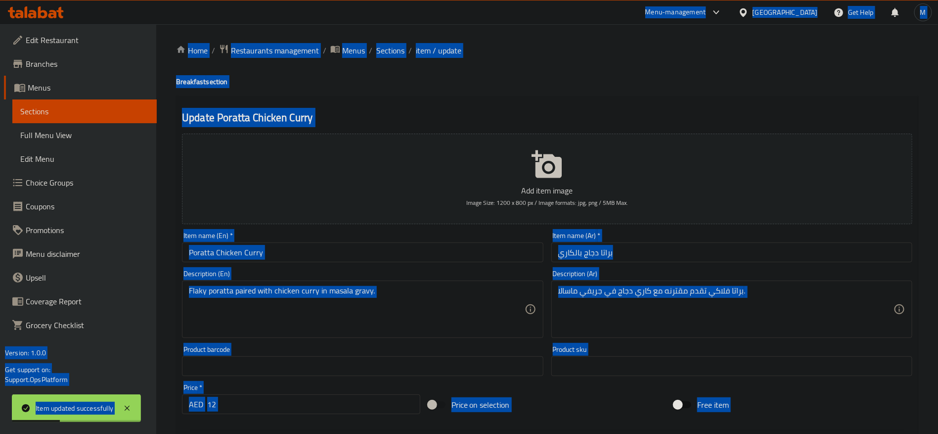
copy body "Item updated successfully ​ Menu-management United Arab Emirates Get Help M Edi…"
click at [360, 257] on input "Poratta Chicken Curry" at bounding box center [362, 252] width 361 height 20
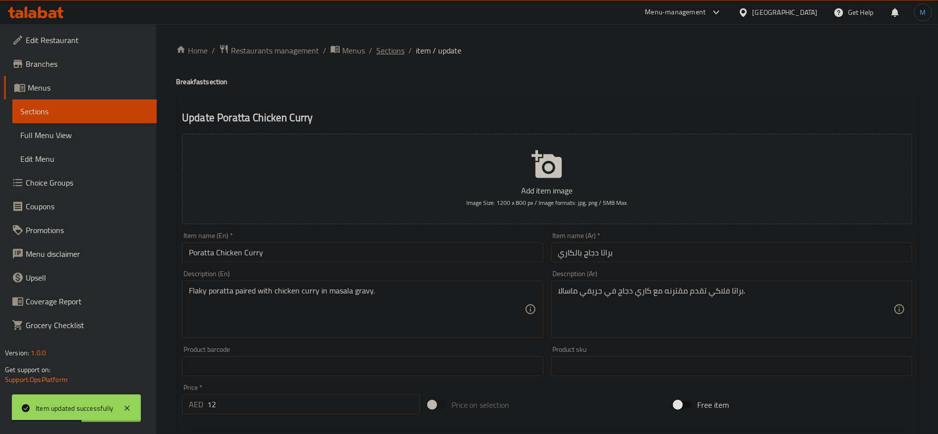
click at [383, 53] on span "Sections" at bounding box center [390, 50] width 28 height 12
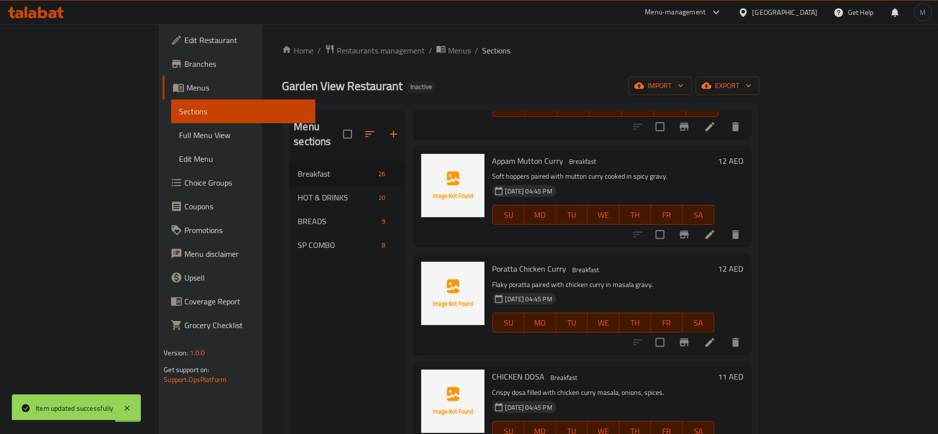
scroll to position [1240, 0]
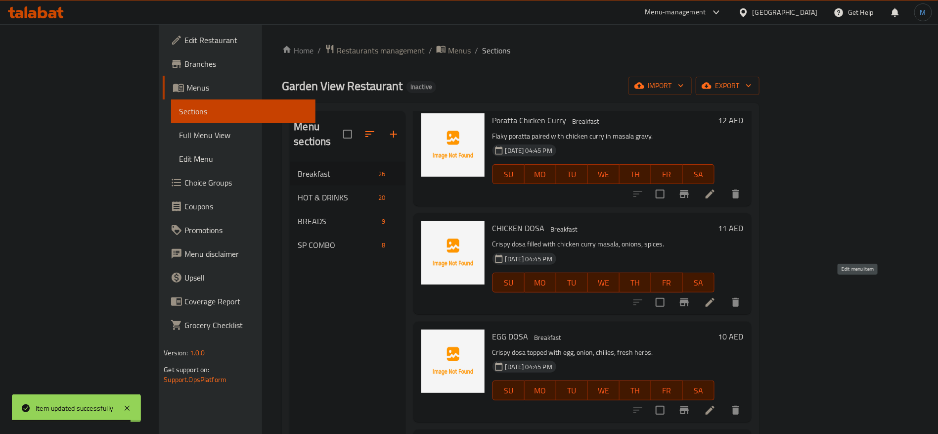
click at [716, 296] on icon at bounding box center [710, 302] width 12 height 12
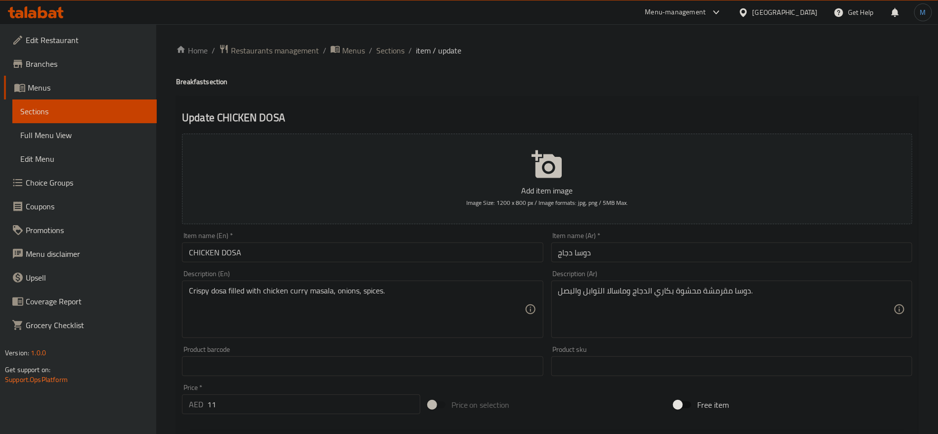
click at [353, 259] on input "CHICKEN DOSA" at bounding box center [362, 252] width 361 height 20
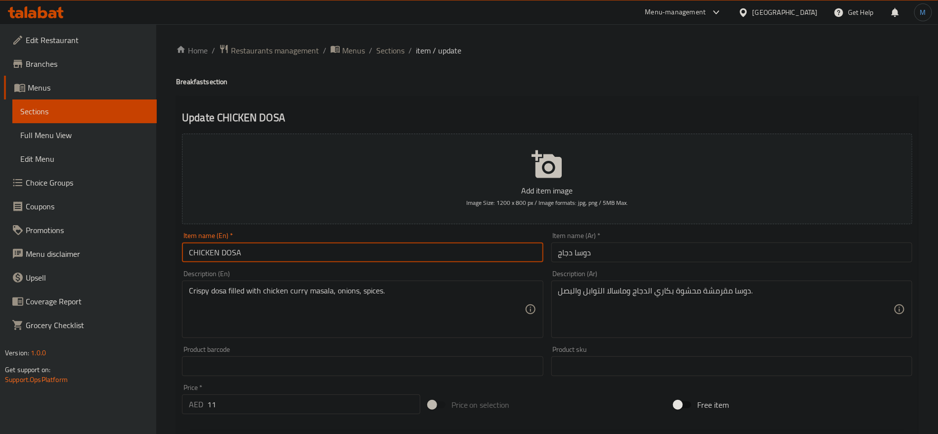
click at [352, 249] on input "CHICKEN DOSA" at bounding box center [362, 252] width 361 height 20
type input "Chicken Dosa"
click at [639, 250] on input "دوسا دجاج" at bounding box center [731, 252] width 361 height 20
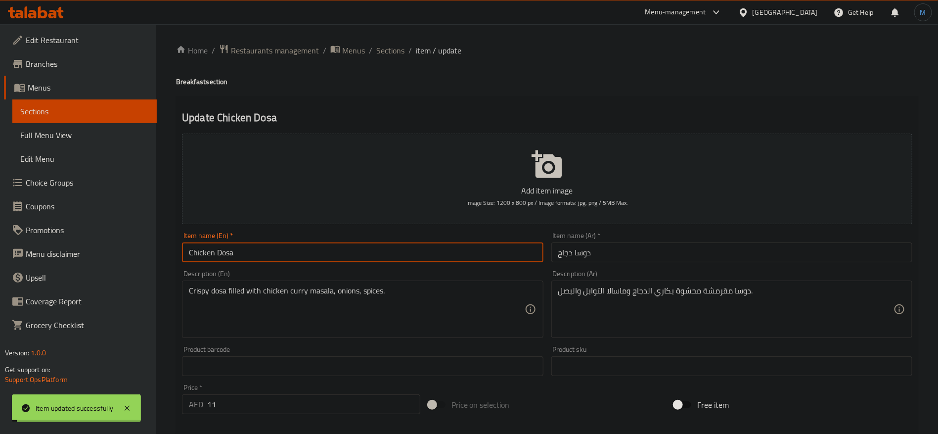
click at [367, 253] on input "Chicken Dosa" at bounding box center [362, 252] width 361 height 20
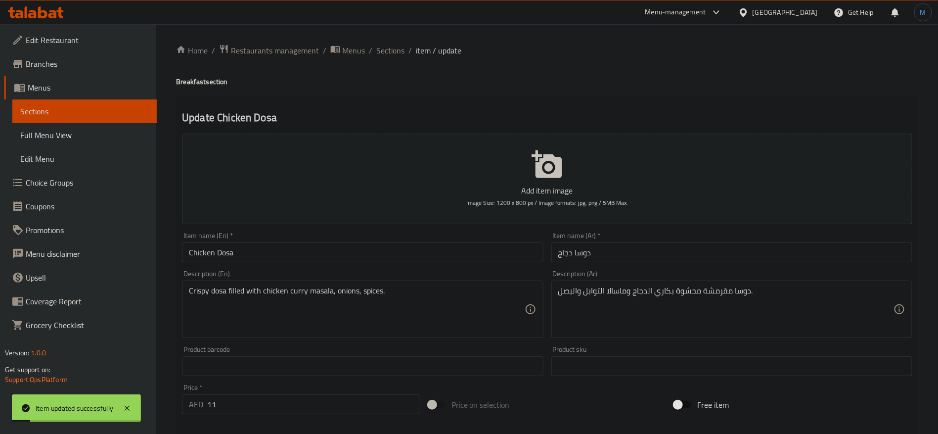
click at [372, 51] on ol "Home / Restaurants management / Menus / Sections / item / update" at bounding box center [547, 50] width 742 height 13
click at [376, 49] on span "Sections" at bounding box center [390, 50] width 28 height 12
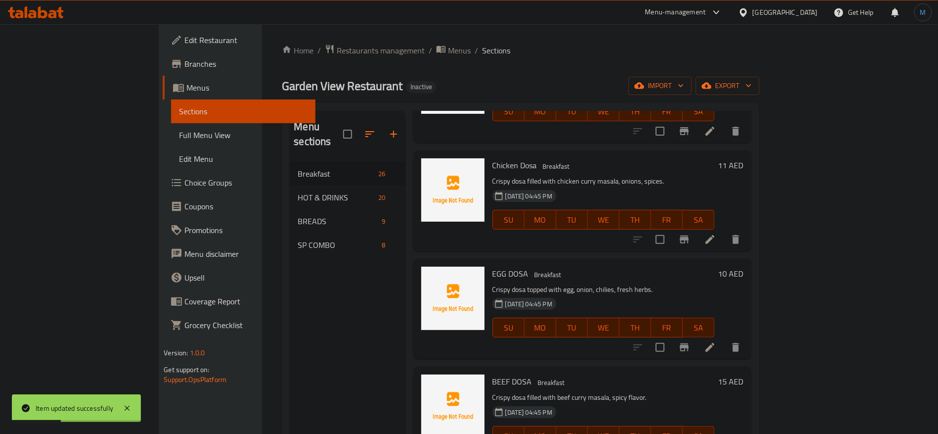
scroll to position [1349, 0]
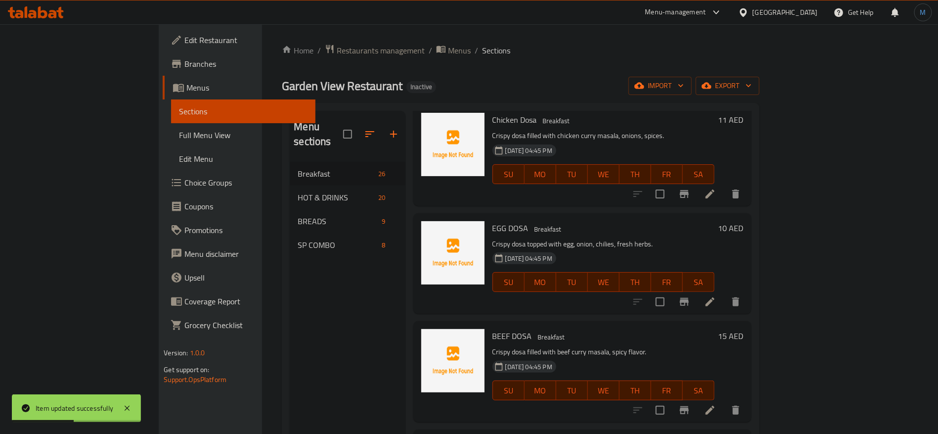
click at [724, 293] on li at bounding box center [710, 302] width 28 height 18
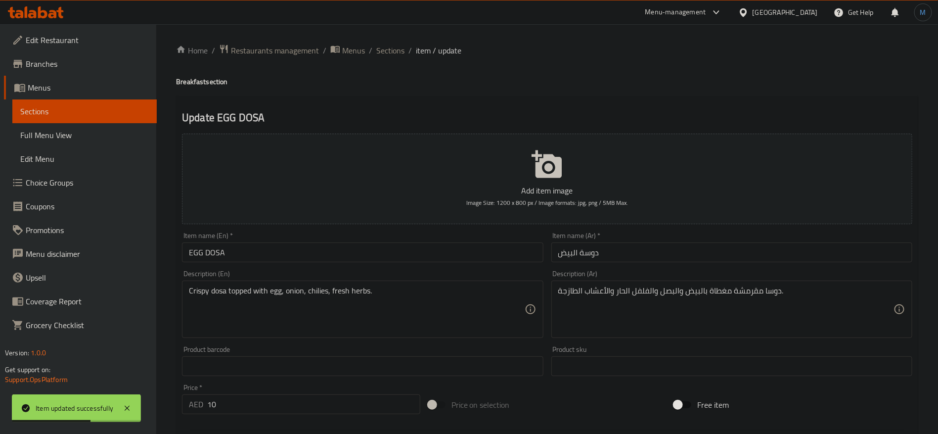
click at [416, 254] on input "EGG DOSA" at bounding box center [362, 252] width 361 height 20
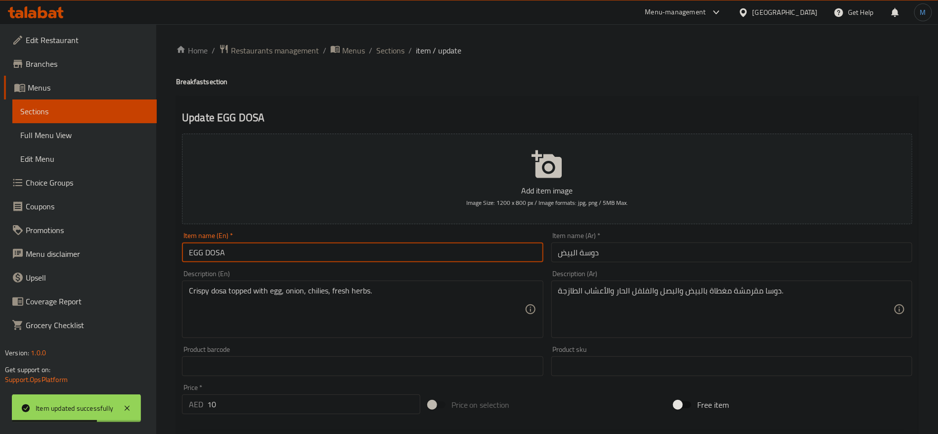
type input "Egg Dosa"
click at [293, 251] on input "Egg Dosa" at bounding box center [362, 252] width 361 height 20
click at [596, 260] on input "دوسة البيض" at bounding box center [731, 252] width 361 height 20
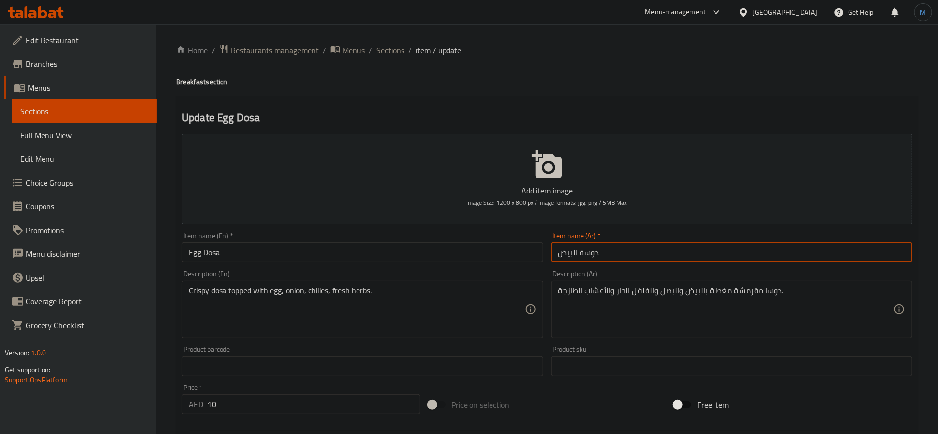
click at [593, 258] on input "دوسة البيض" at bounding box center [731, 252] width 361 height 20
paste input "text"
click at [610, 255] on input "دوسا البيض" at bounding box center [731, 252] width 361 height 20
type input "دوسا البيض"
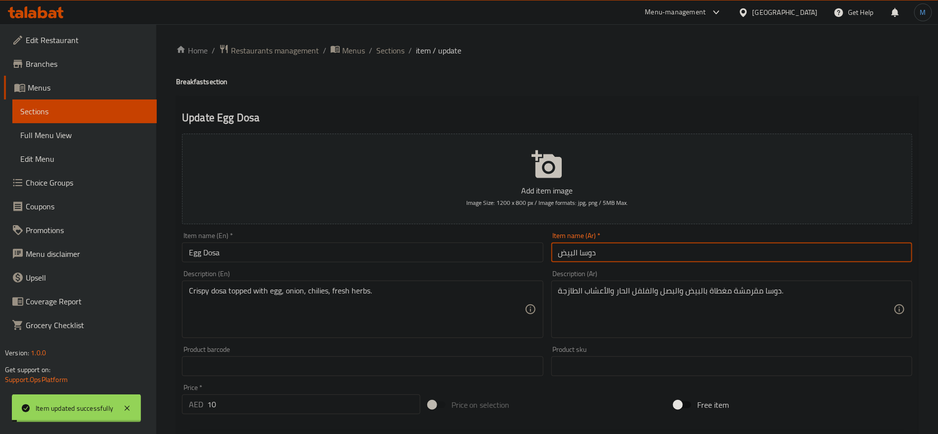
click at [297, 254] on input "Egg Dosa" at bounding box center [362, 252] width 361 height 20
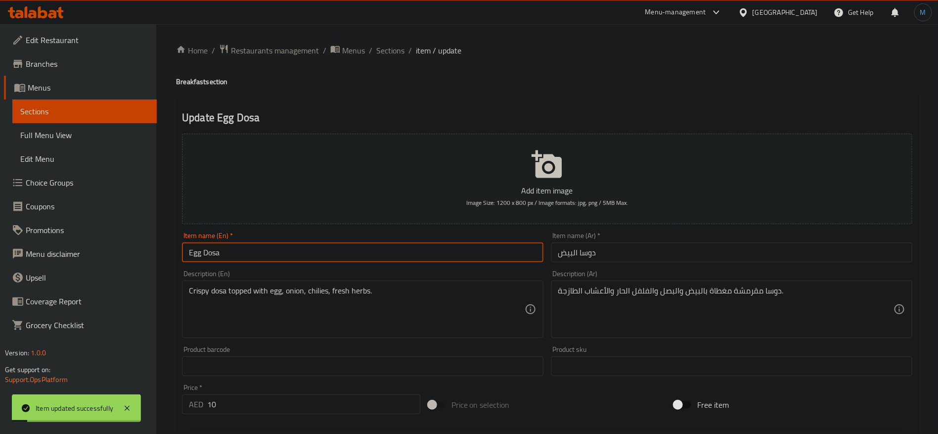
click at [373, 49] on ol "Home / Restaurants management / Menus / Sections / item / update" at bounding box center [547, 50] width 742 height 13
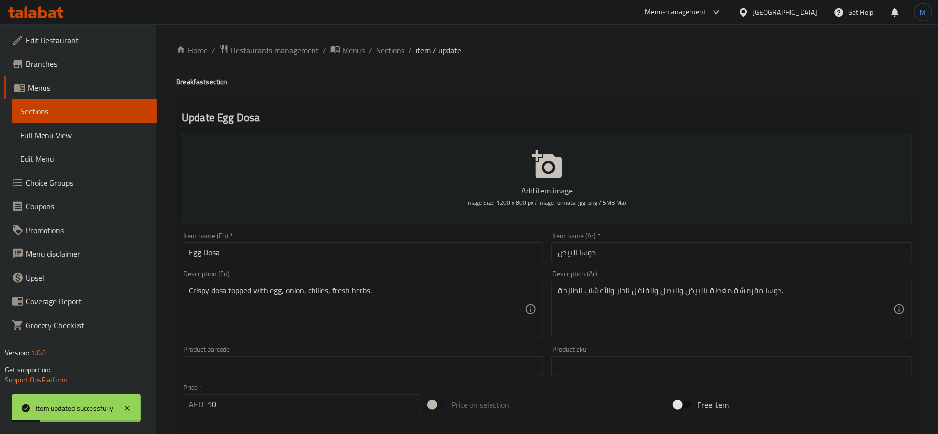
click at [397, 55] on span "Sections" at bounding box center [390, 50] width 28 height 12
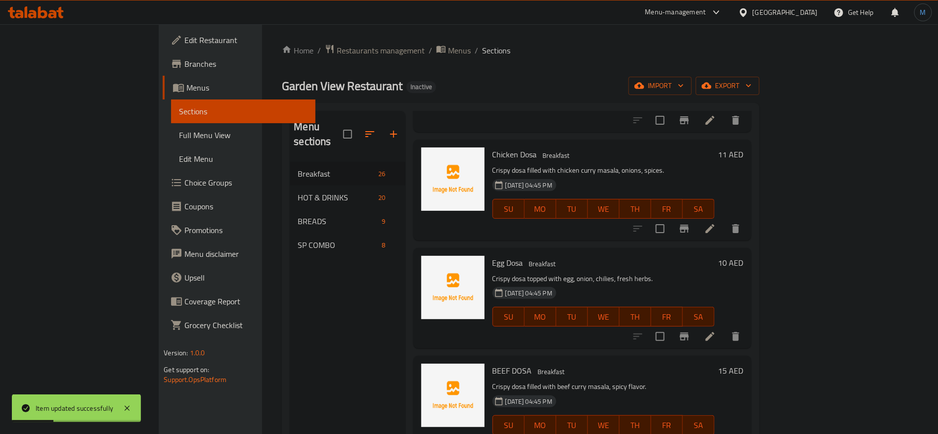
scroll to position [1382, 0]
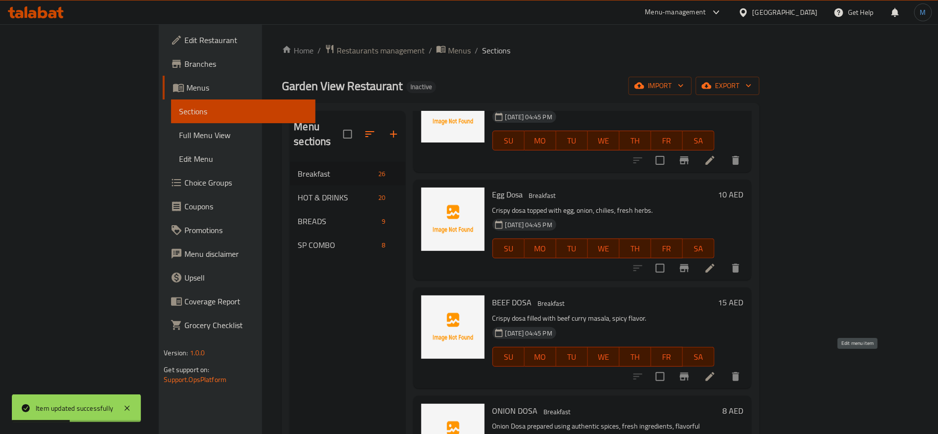
click at [716, 370] on icon at bounding box center [710, 376] width 12 height 12
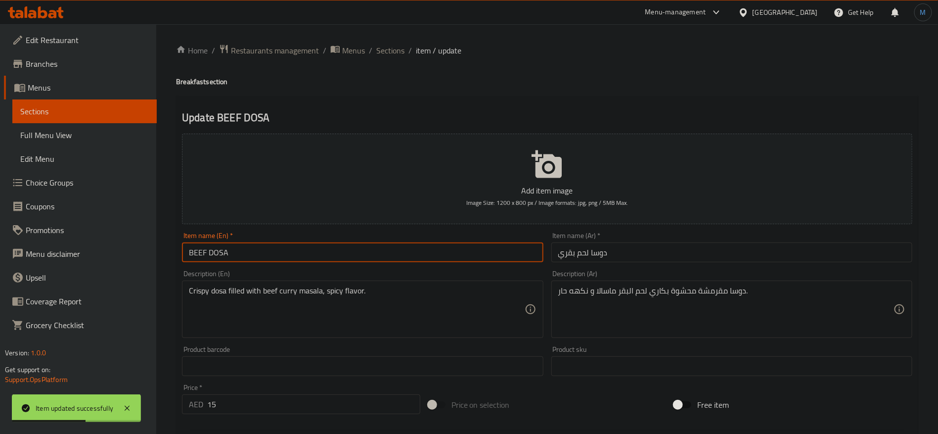
click at [381, 260] on input "BEEF DOSA" at bounding box center [362, 252] width 361 height 20
type input "Beef Dosa"
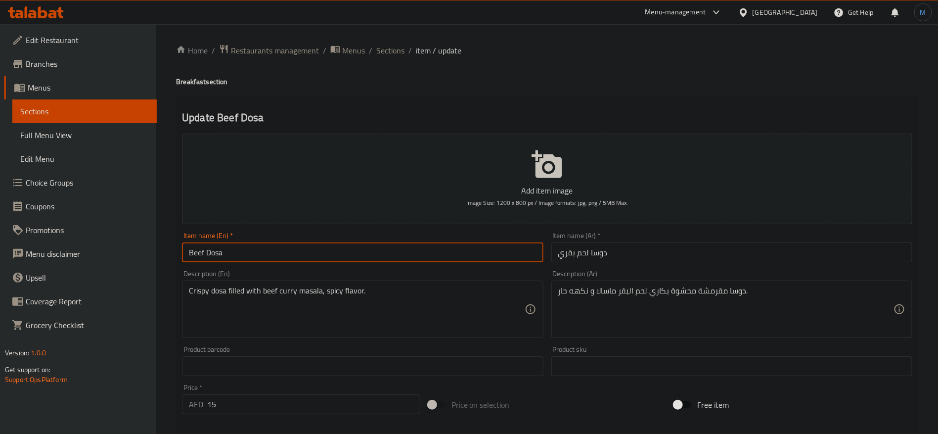
drag, startPoint x: 626, startPoint y: 294, endPoint x: 672, endPoint y: 317, distance: 51.5
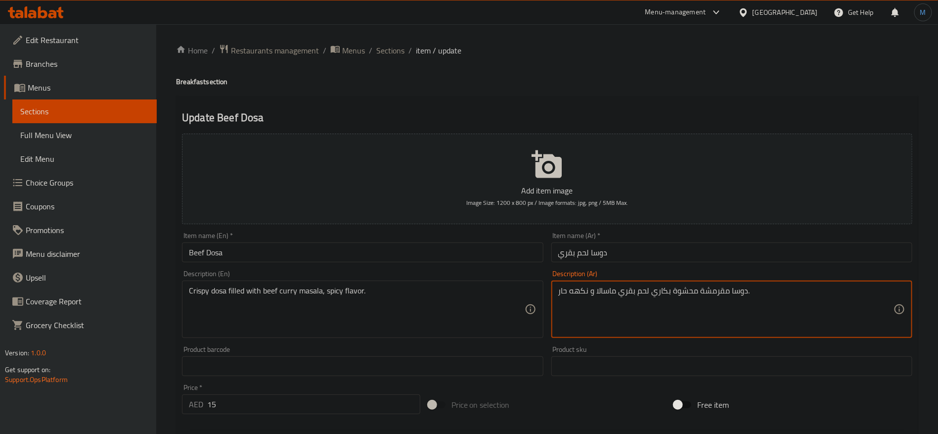
type textarea "دوسا مقرمشة محشوة بكاري لحم بقري ماسالا و نكهه حار."
click at [491, 247] on input "Beef Dosa" at bounding box center [362, 252] width 361 height 20
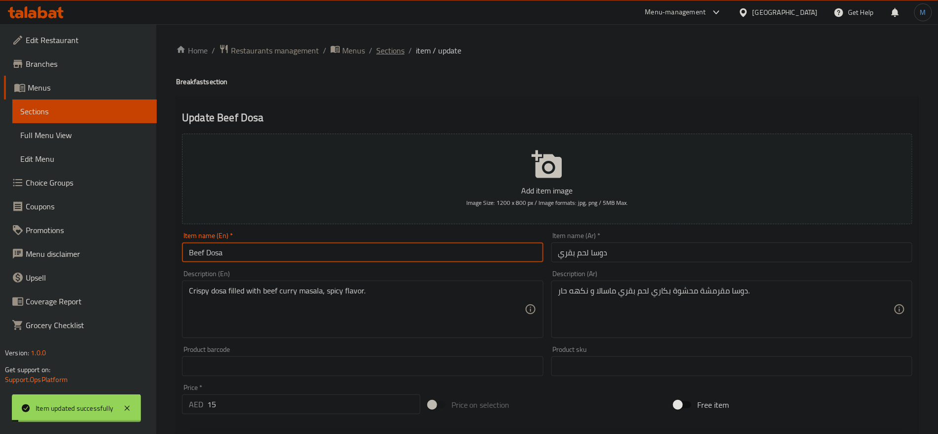
click at [381, 50] on span "Sections" at bounding box center [390, 50] width 28 height 12
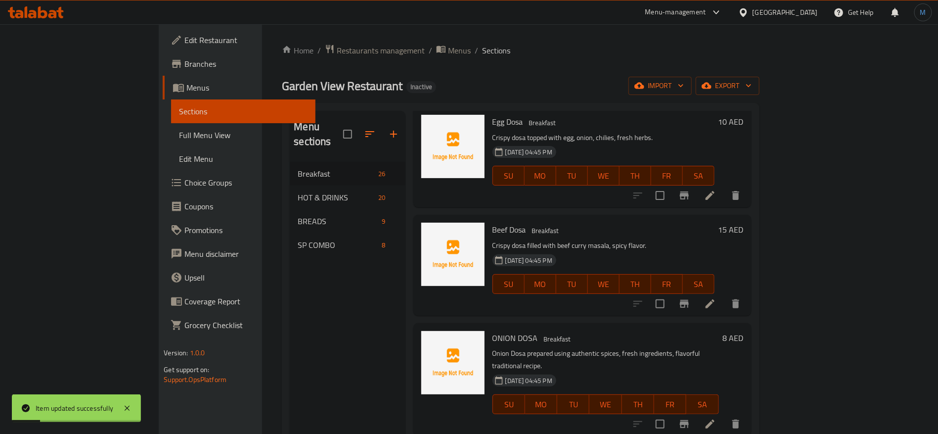
scroll to position [1491, 0]
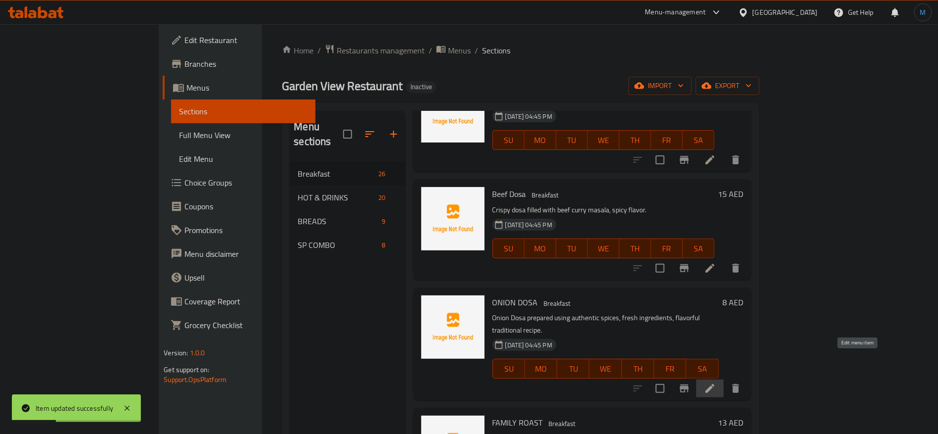
click at [716, 382] on icon at bounding box center [710, 388] width 12 height 12
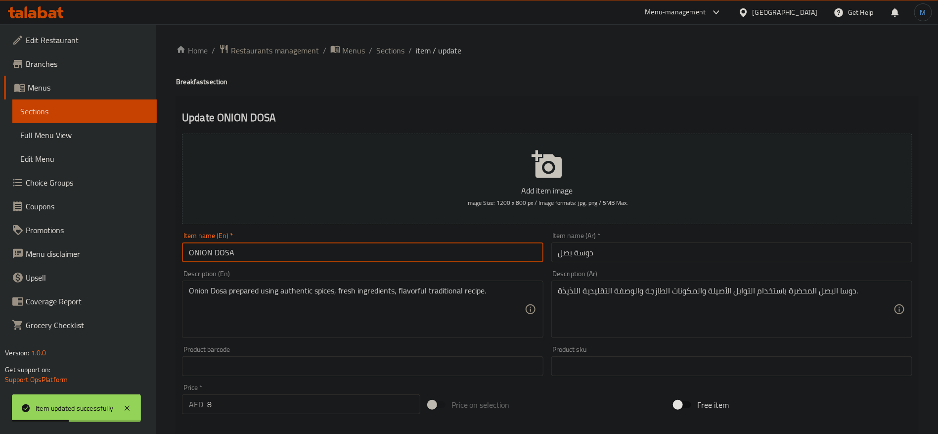
click at [432, 260] on input "ONION DOSA" at bounding box center [362, 252] width 361 height 20
type input "Onion Dosa"
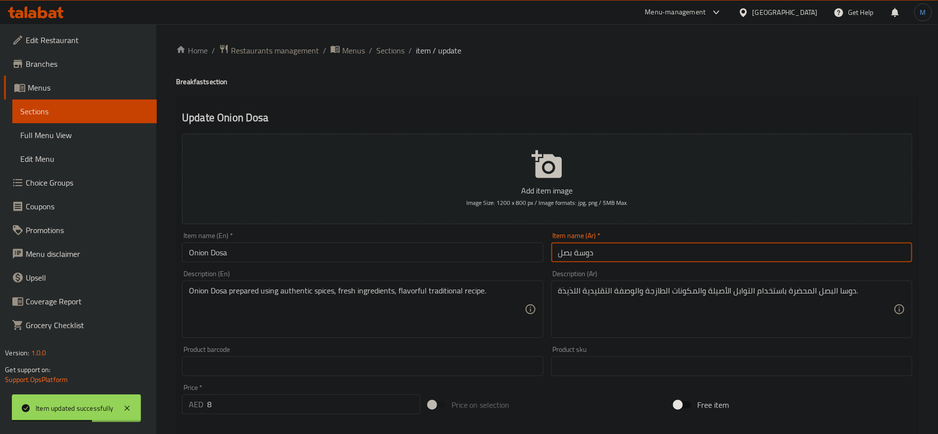
click at [605, 253] on input "دوسة بصل" at bounding box center [731, 252] width 361 height 20
click at [607, 250] on input "دوسة بصل" at bounding box center [731, 252] width 361 height 20
click at [576, 251] on input "دوسة بصل" at bounding box center [731, 252] width 361 height 20
click at [662, 261] on input "دوسا بصل" at bounding box center [731, 252] width 361 height 20
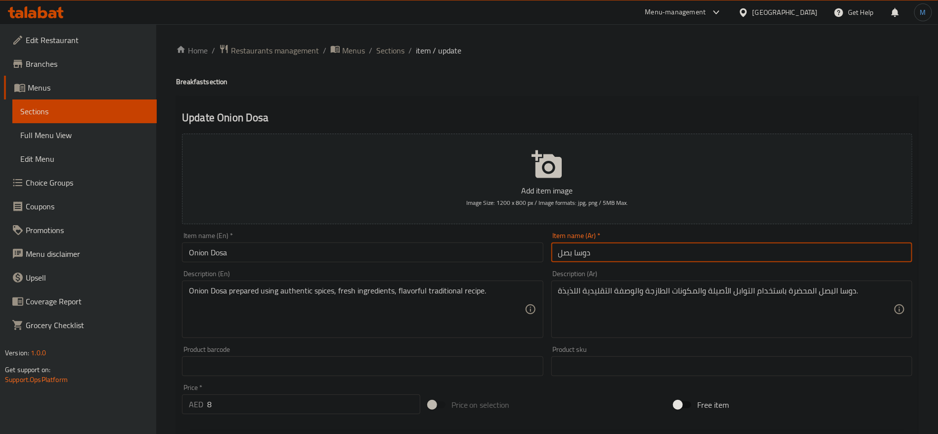
type input "دوسا بصل"
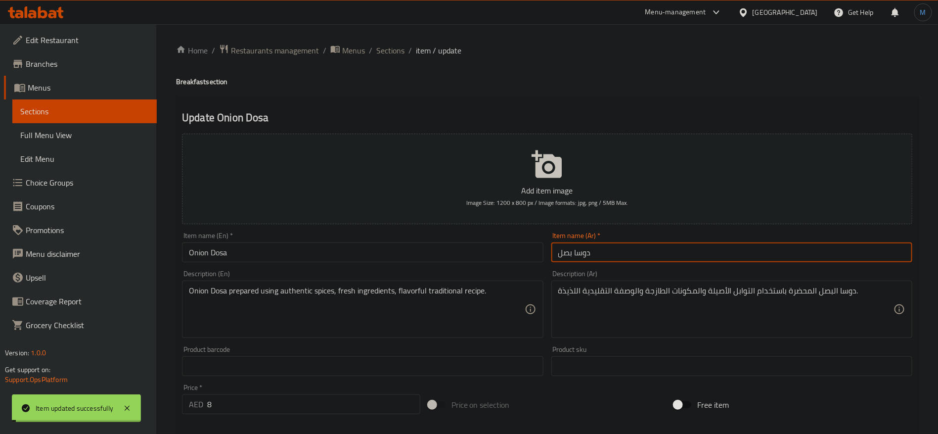
click at [474, 245] on input "Onion Dosa" at bounding box center [362, 252] width 361 height 20
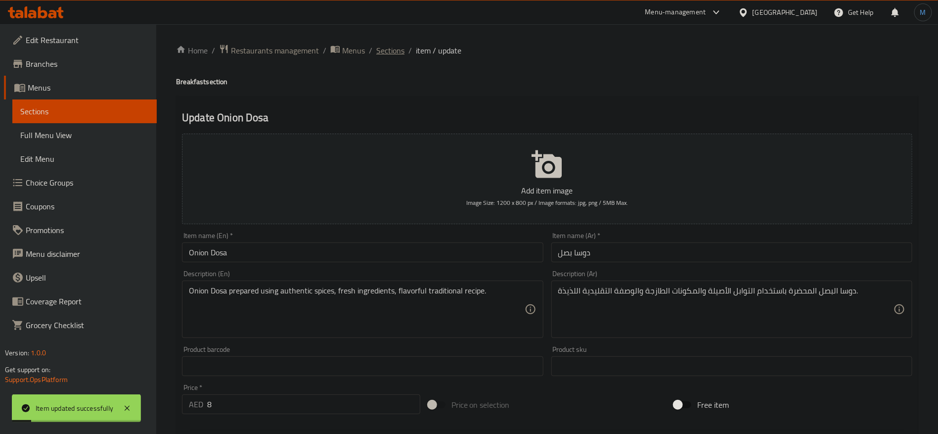
click at [386, 45] on span "Sections" at bounding box center [390, 50] width 28 height 12
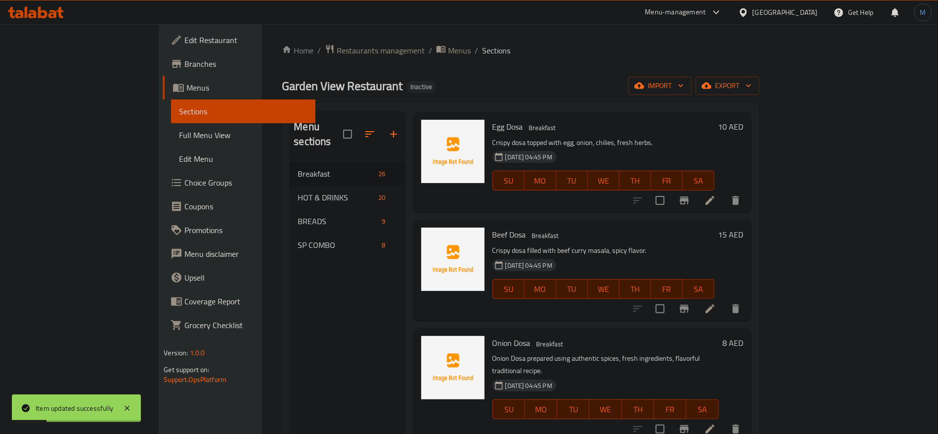
scroll to position [1598, 0]
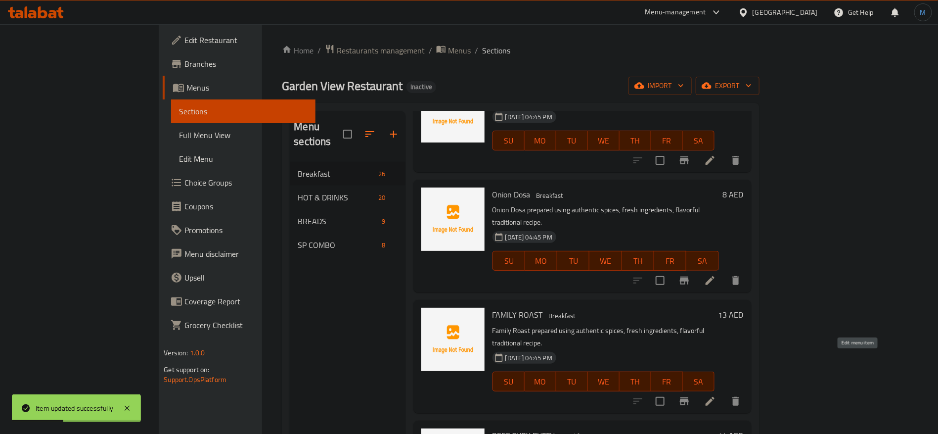
click at [716, 395] on icon at bounding box center [710, 401] width 12 height 12
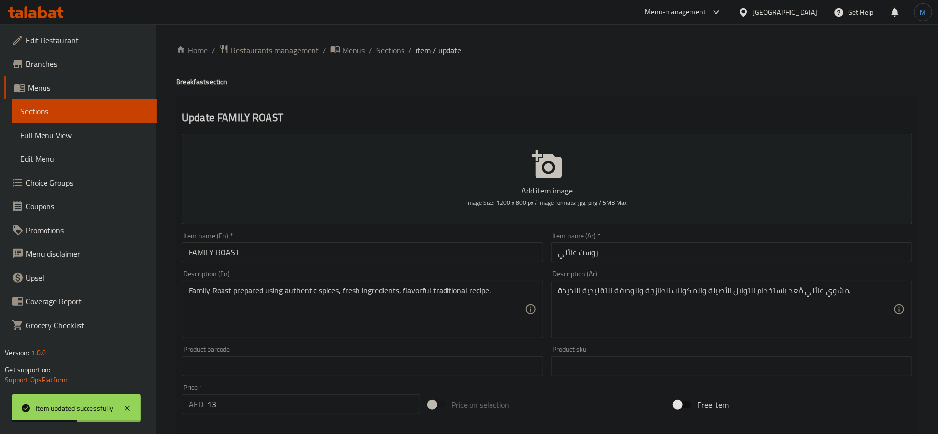
click at [376, 251] on input "FAMILY ROAST" at bounding box center [362, 252] width 361 height 20
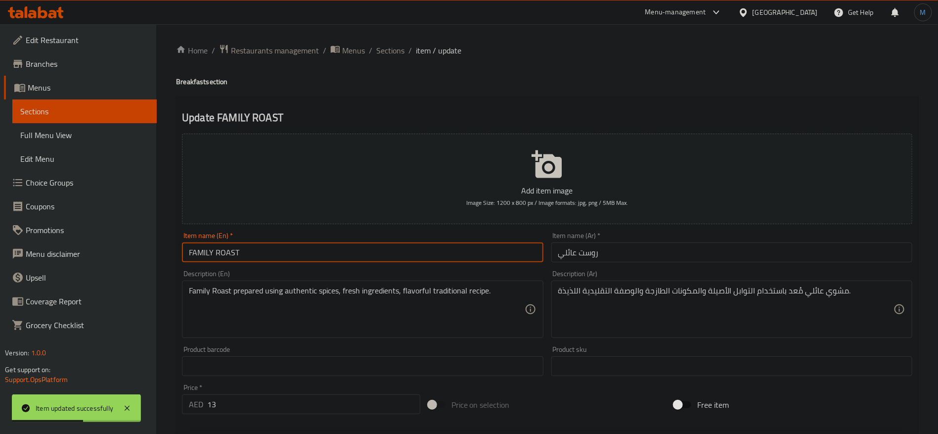
type input "Family Roast"
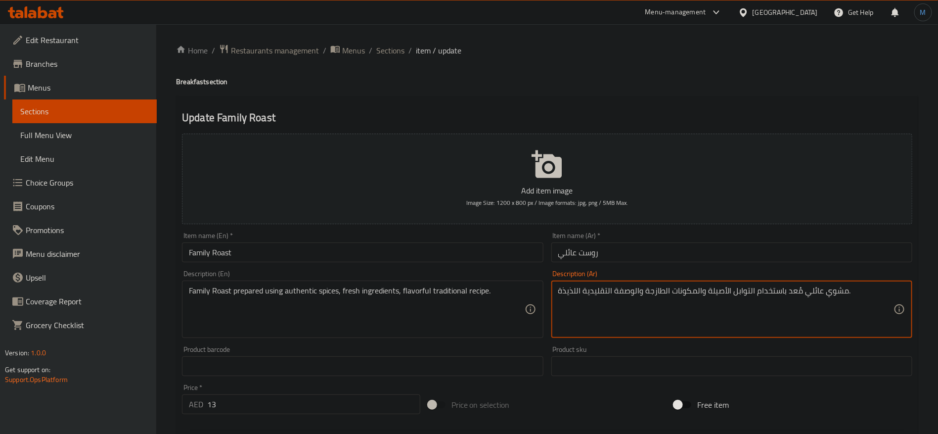
click at [794, 293] on textarea "مشوي عائلي مُعد باستخدام التوابل الأصيلة والمكونات الطازجة والوصفة التقليدية ال…" at bounding box center [725, 309] width 335 height 47
type textarea "مشوي عائلي مُعد باستخدام التوابل الأصيلة والمكونات الطازجة والوصفة التقليدية ال…"
click at [794, 293] on textarea "مشوي عائلي مُعد باستخدام التوابل الأصيلة والمكونات الطازجة والوصفة التقليدية ال…" at bounding box center [725, 309] width 335 height 47
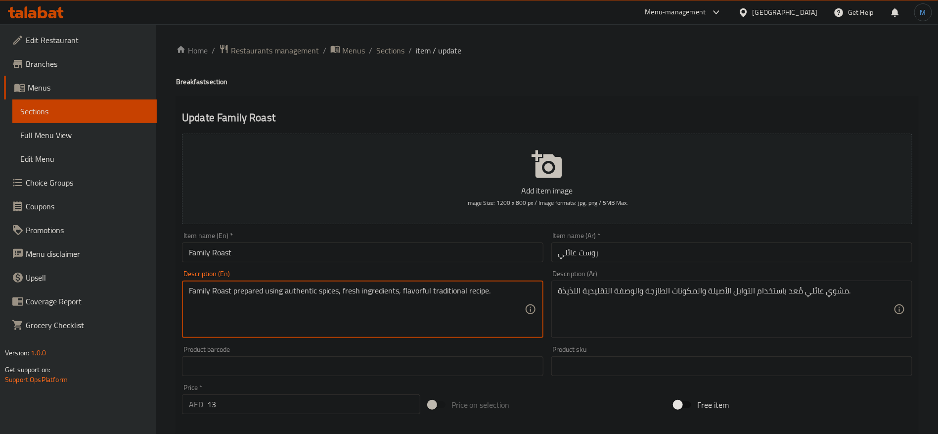
drag, startPoint x: 298, startPoint y: 296, endPoint x: 323, endPoint y: 295, distance: 25.2
click at [323, 295] on textarea "Family Roast prepared using authentic spices, fresh ingredients, flavorful trad…" at bounding box center [356, 309] width 335 height 47
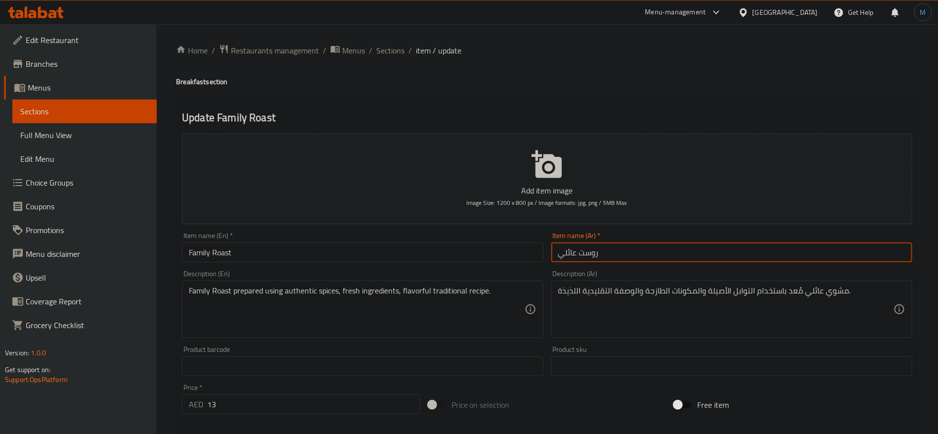
click at [692, 255] on input "روست عائلي" at bounding box center [731, 252] width 361 height 20
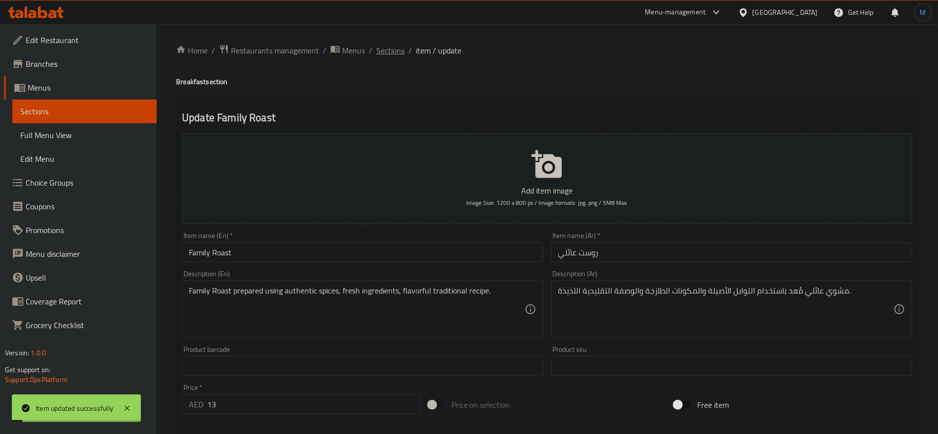
click at [380, 48] on span "Sections" at bounding box center [390, 50] width 28 height 12
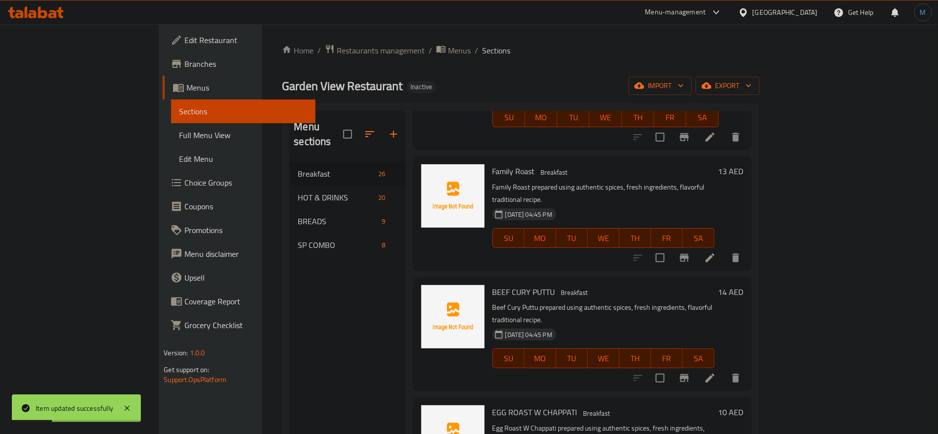
scroll to position [1747, 0]
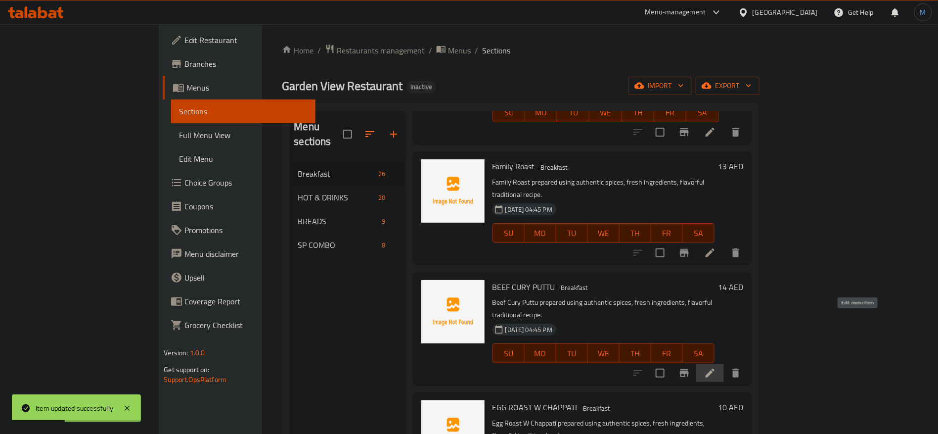
click at [716, 367] on icon at bounding box center [710, 373] width 12 height 12
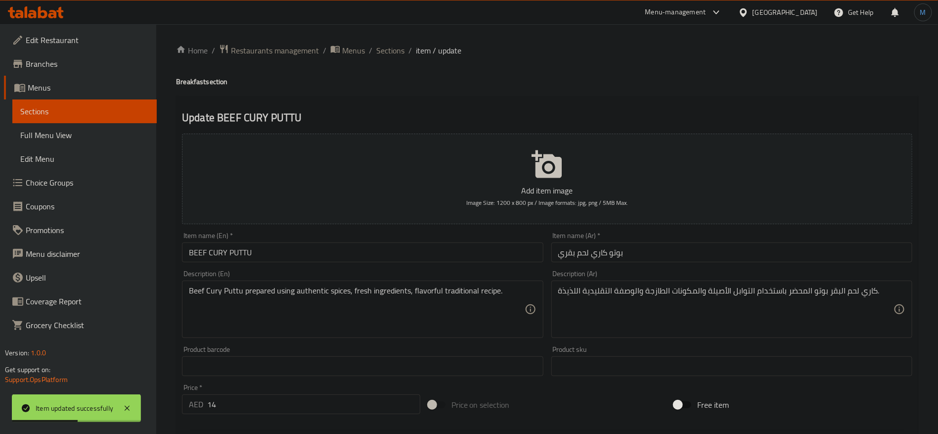
click at [362, 265] on div "Item name (En)   * BEEF CURY PUTTU Item name (En) *" at bounding box center [362, 247] width 369 height 38
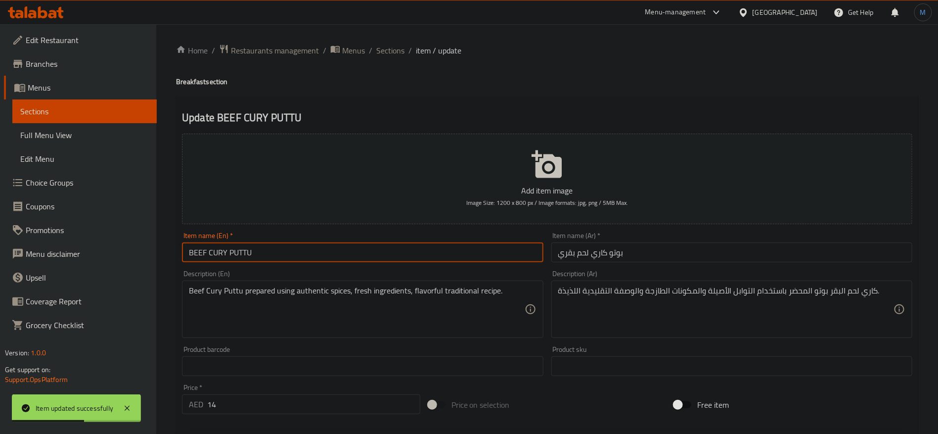
click at [368, 249] on input "BEEF CURY PUTTU" at bounding box center [362, 252] width 361 height 20
click at [458, 265] on div "Item name (En)   * Beef Cury Puttu Item name (En) *" at bounding box center [362, 247] width 369 height 38
click at [455, 258] on input "Beef Cury Puttu" at bounding box center [362, 252] width 361 height 20
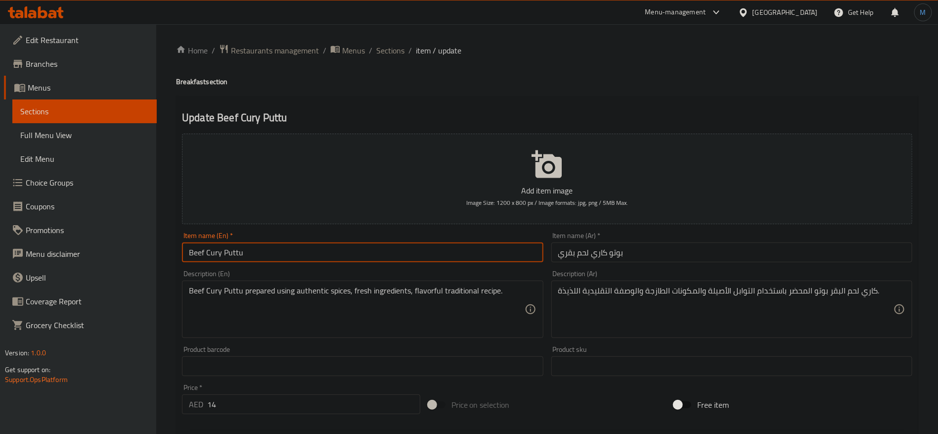
paste input "r"
type input "Beef Curry Puttu"
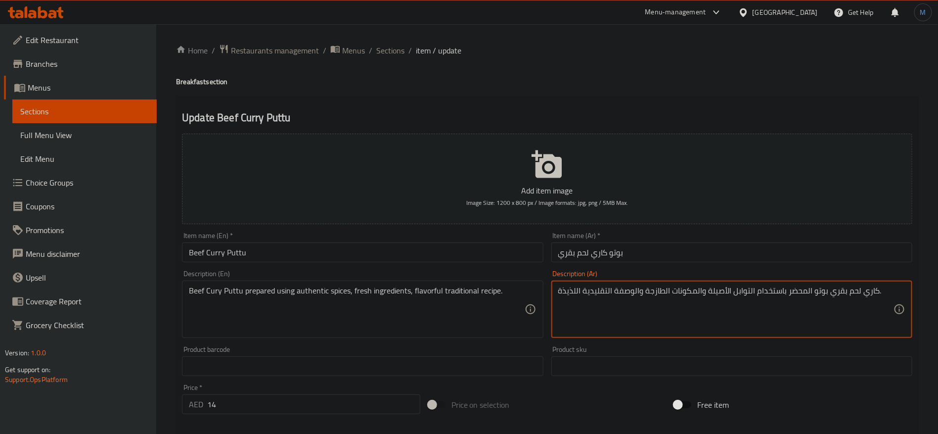
type textarea "كاري لحم بقري بوتو المحضر باستخدام التوابل الأصيلة والمكونات الطازجة والوصفة ال…"
click at [394, 247] on input "Beef Curry Puttu" at bounding box center [362, 252] width 361 height 20
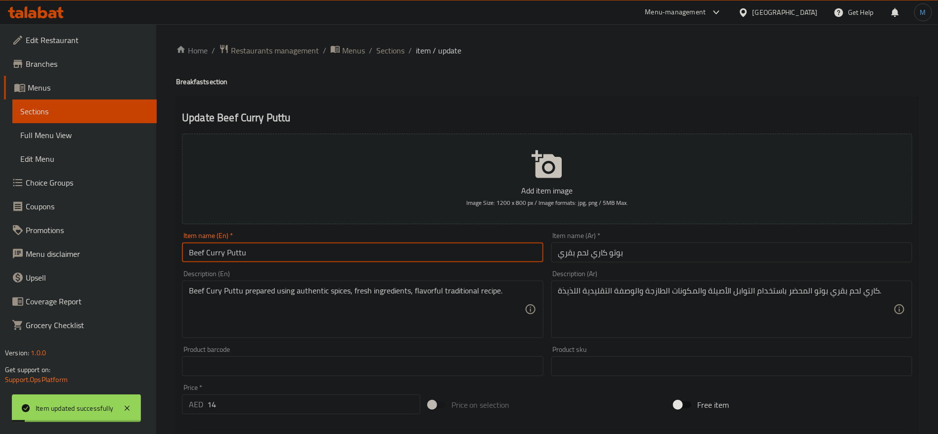
click at [390, 37] on div "Home / Restaurants management / Menus / Sections / item / update Breakfast sect…" at bounding box center [547, 361] width 782 height 674
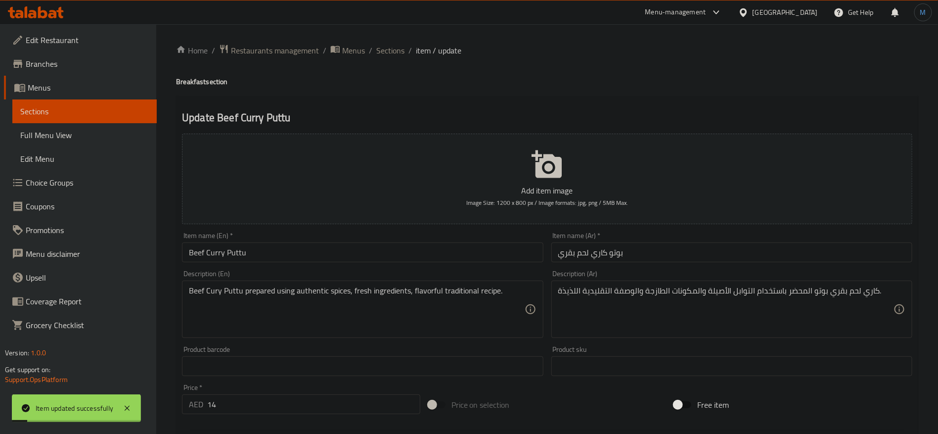
click at [385, 41] on div "Home / Restaurants management / Menus / Sections / item / update Breakfast sect…" at bounding box center [547, 361] width 782 height 674
click at [387, 44] on span "Sections" at bounding box center [390, 50] width 28 height 12
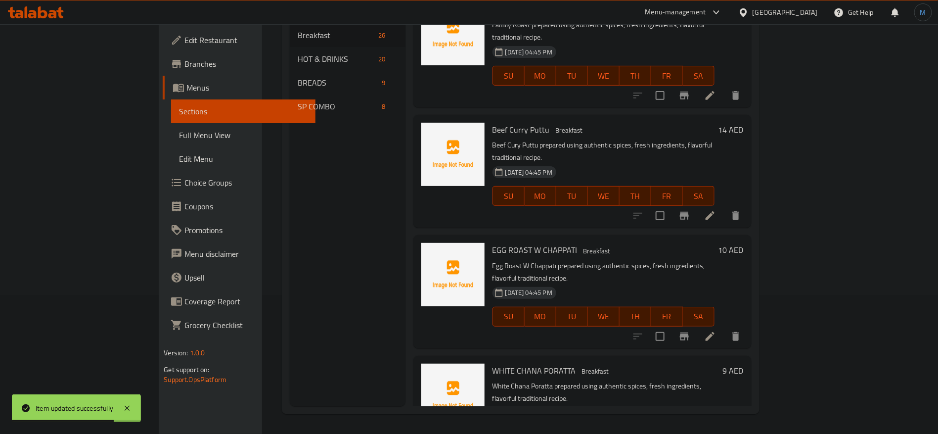
scroll to position [1732, 0]
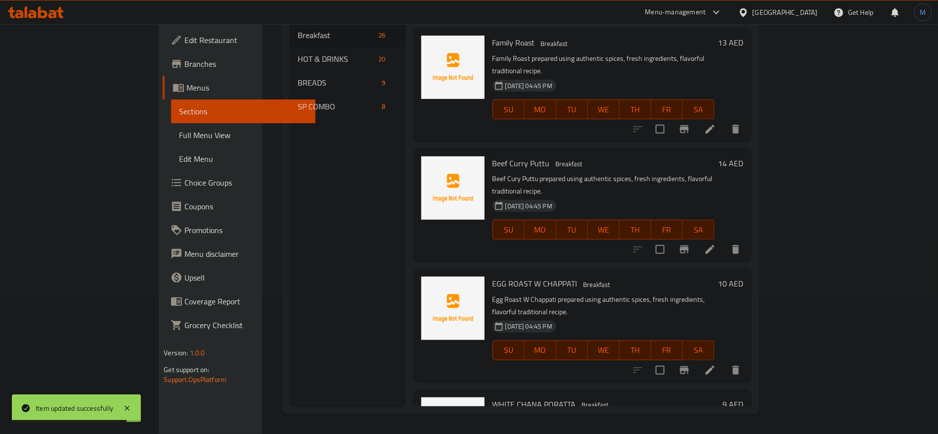
click at [716, 364] on icon at bounding box center [710, 370] width 12 height 12
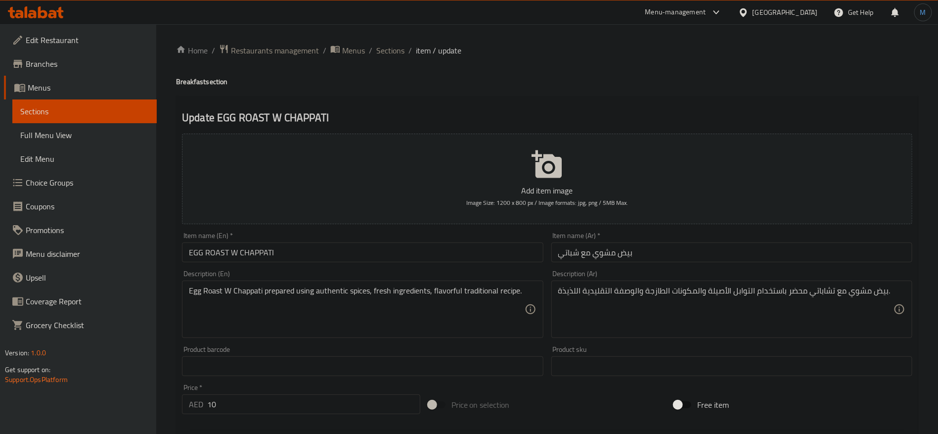
drag, startPoint x: 325, startPoint y: 237, endPoint x: 331, endPoint y: 253, distance: 16.9
click at [326, 240] on div "Item name (En)   * EGG ROAST W CHAPPATI Item name (En) *" at bounding box center [362, 247] width 361 height 30
click at [331, 253] on input "EGG ROAST W CHAPPATI" at bounding box center [362, 252] width 361 height 20
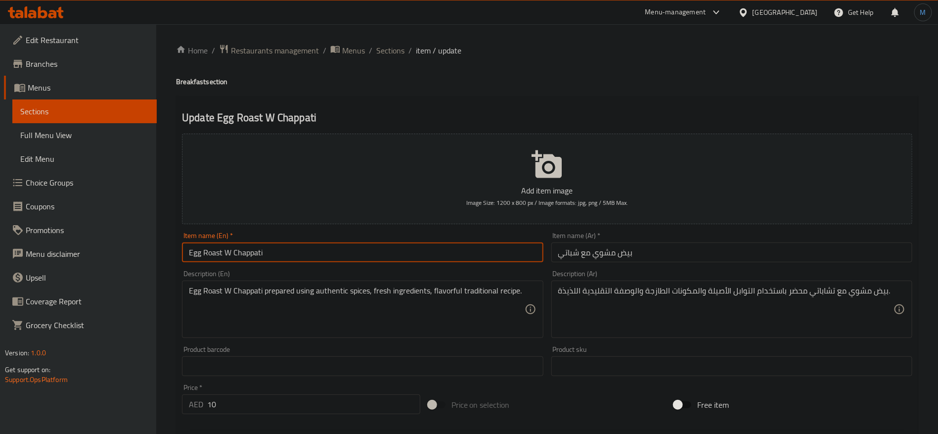
click at [332, 262] on div "Item name (En)   * Egg Roast W Chappati Item name (En) *" at bounding box center [362, 247] width 369 height 38
click at [340, 259] on input "Egg Roast W Chappati" at bounding box center [362, 252] width 361 height 20
paste input "text"
click at [228, 257] on input "Egg Roast With Chapati" at bounding box center [362, 252] width 361 height 20
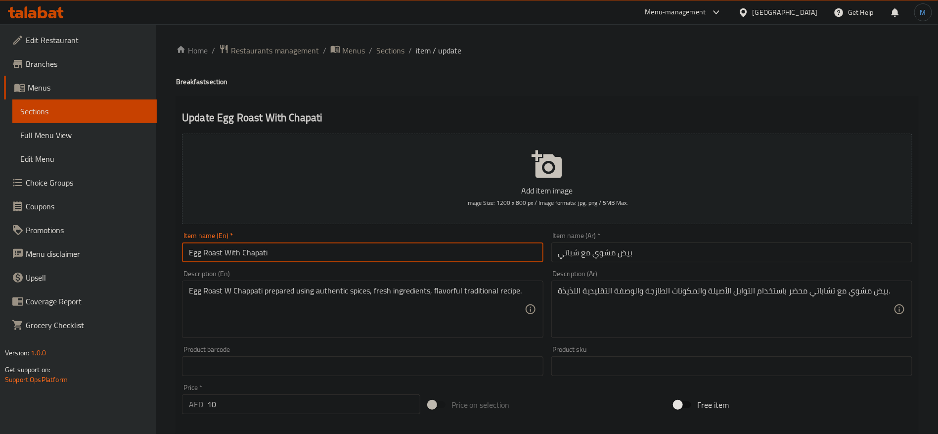
type input "Egg Roast With Chapati"
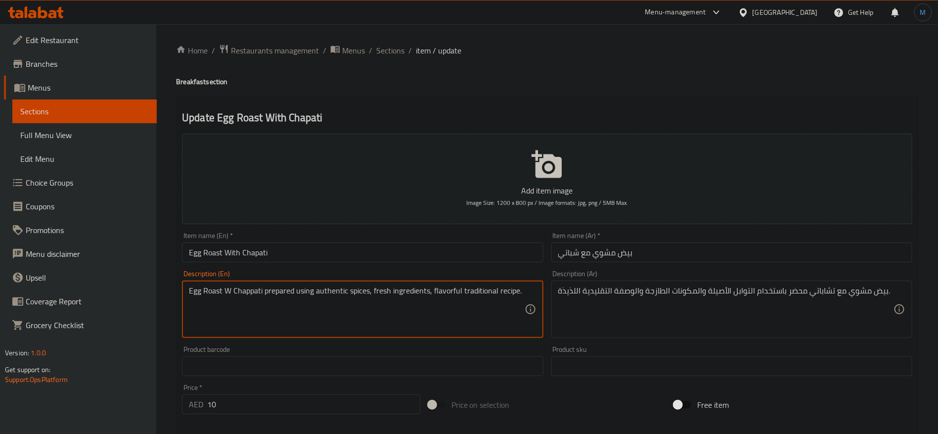
click at [227, 287] on textarea "Egg Roast W Chappati prepared using authentic spices, fresh ingredients, flavor…" at bounding box center [356, 309] width 335 height 47
paste textarea "ith"
click at [254, 253] on input "Egg Roast With Chapati" at bounding box center [362, 252] width 361 height 20
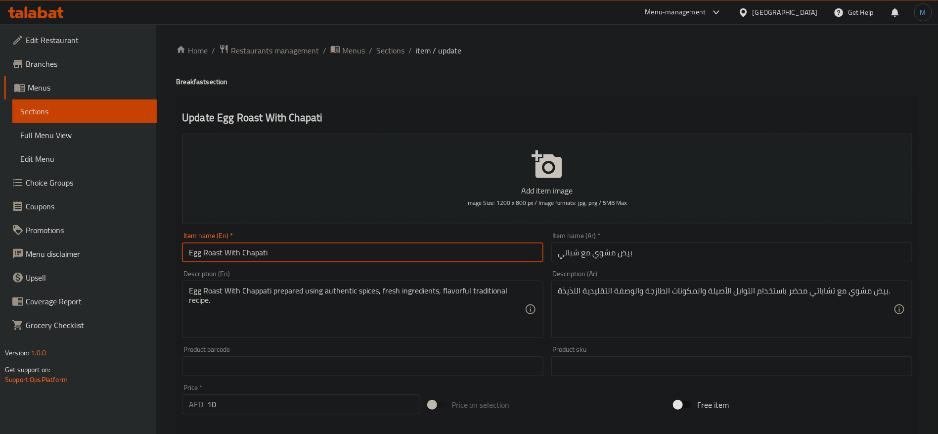
click at [254, 253] on input "Egg Roast With Chapati" at bounding box center [362, 252] width 361 height 20
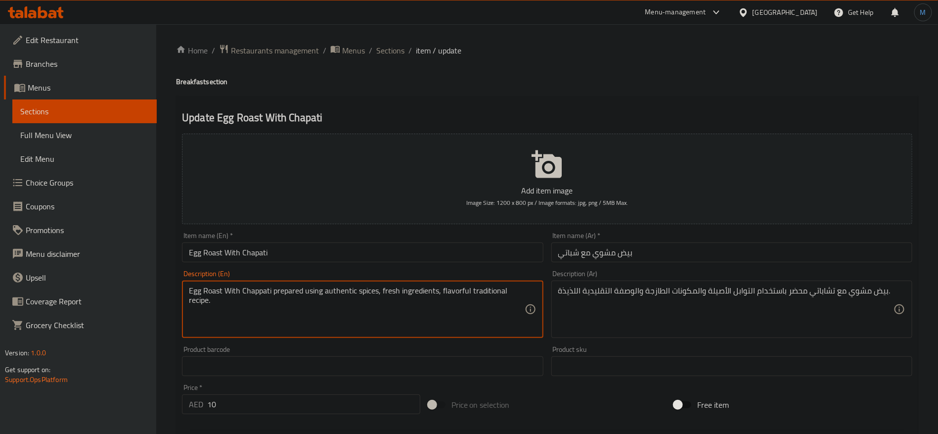
click at [255, 287] on textarea "Egg Roast With Chappati prepared using authentic spices, fresh ingredients, fla…" at bounding box center [356, 309] width 335 height 47
paste textarea "ati"
type textarea "Egg Roast With Chapati prepared using authentic spices, fresh ingredients, flav…"
click at [566, 254] on input "بيض مشوي مع شباتي" at bounding box center [731, 252] width 361 height 20
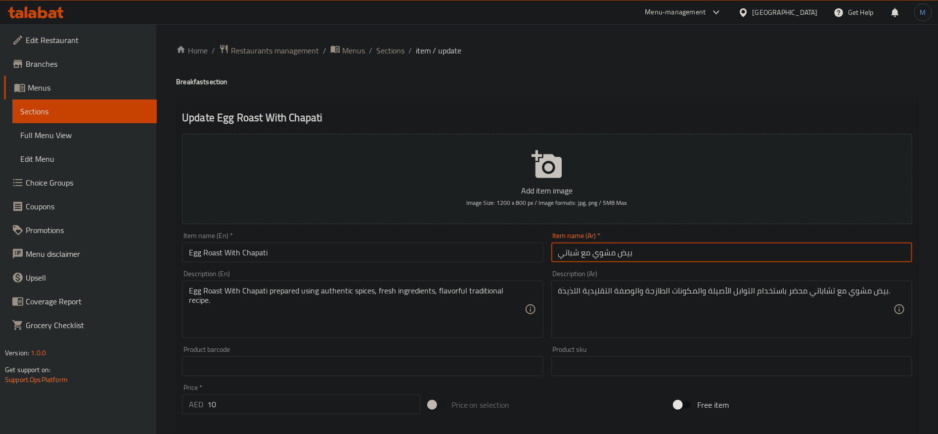
click at [566, 254] on input "بيض مشوي مع شباتي" at bounding box center [731, 252] width 361 height 20
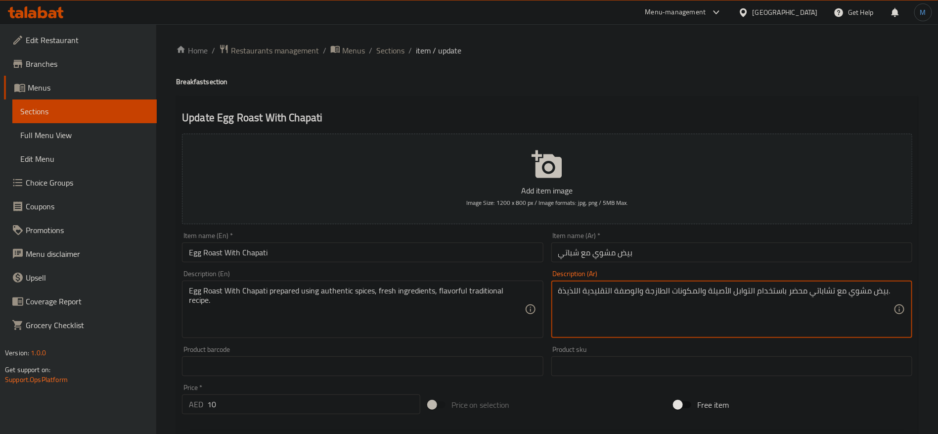
click at [825, 288] on textarea "بيض مشوي مع تشاباتي محضر باستخدام التوابل الأصيلة والمكونات الطازجة والوصفة الت…" at bounding box center [725, 309] width 335 height 47
paste textarea "باتي"
type textarea "بيض مشوي مع شباتي محضر باستخدام التوابل الأصيلة والمكونات الطازجة والوصفة التقل…"
click at [390, 253] on input "Egg Roast With Chapati" at bounding box center [362, 252] width 361 height 20
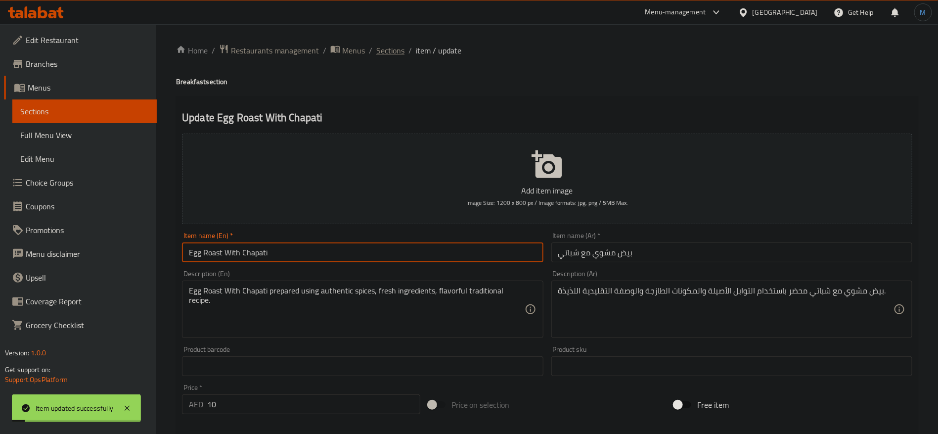
click at [387, 53] on span "Sections" at bounding box center [390, 50] width 28 height 12
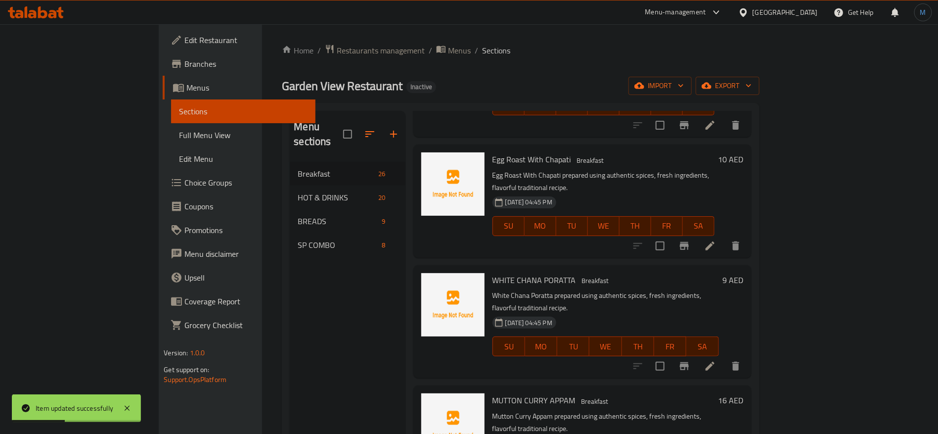
scroll to position [1996, 0]
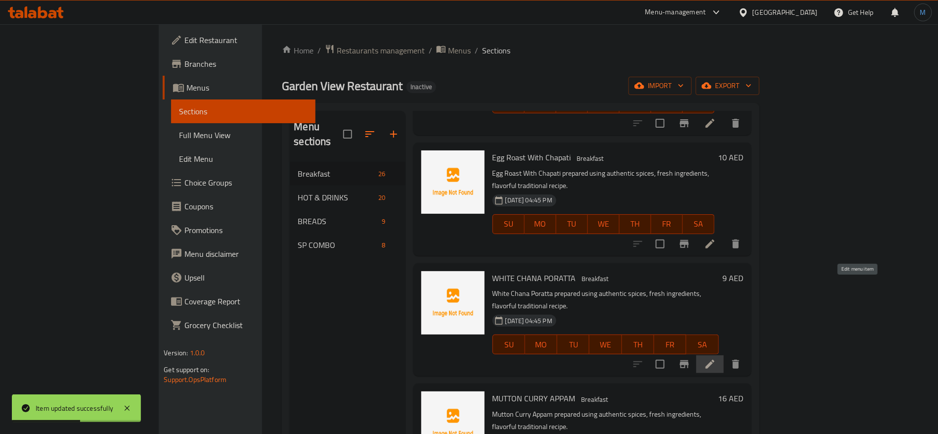
click at [716, 358] on icon at bounding box center [710, 364] width 12 height 12
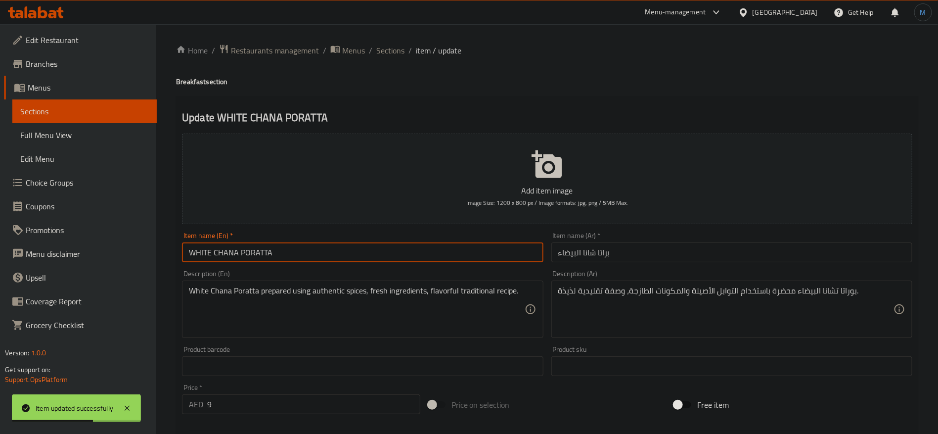
click at [393, 261] on input "WHITE CHANA PORATTA" at bounding box center [362, 252] width 361 height 20
type input "White Chana Poratta"
click at [393, 261] on input "White Chana Poratta" at bounding box center [362, 252] width 361 height 20
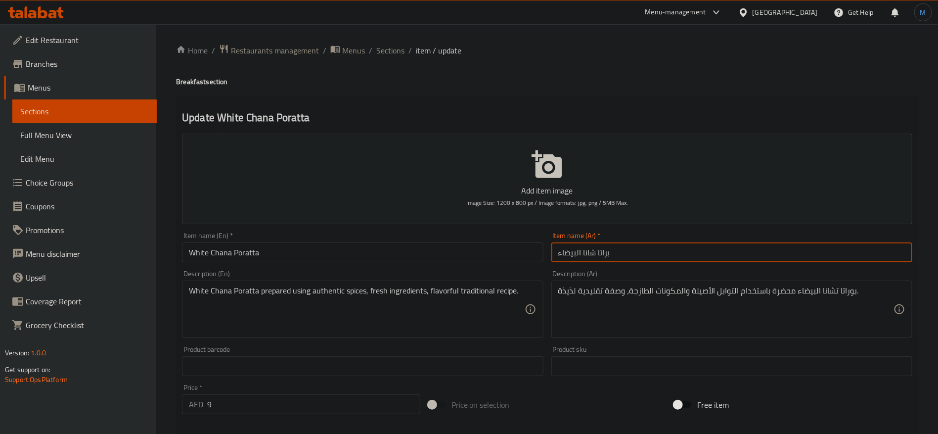
click at [600, 254] on input "براتا شانا البيضاء" at bounding box center [731, 252] width 361 height 20
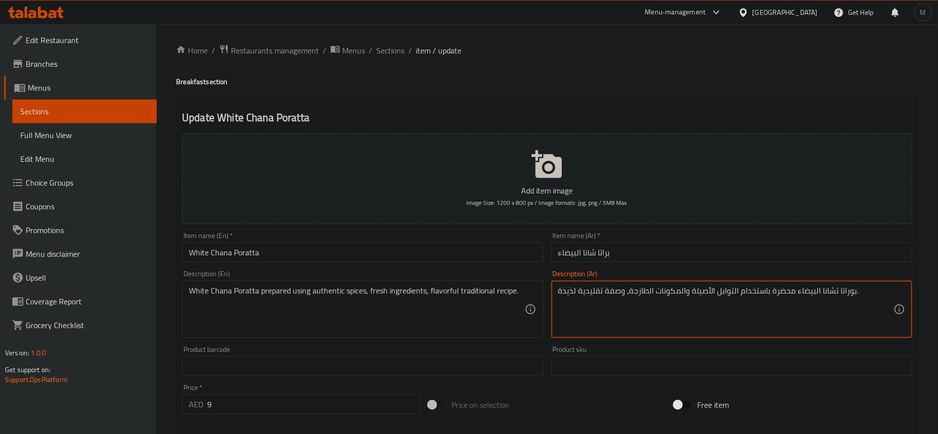
click at [845, 294] on textarea "بوراتا تشانا البيضاء محضرة باستخدام التوابل الأصيلة والمكونات الطازجة، وصفة تقل…" at bounding box center [725, 309] width 335 height 47
paste textarea
click at [831, 293] on textarea "براتا تشانا البيضاء محضرة باستخدام التوابل الأصيلة والمكونات الطازجة، وصفة تقلي…" at bounding box center [725, 309] width 335 height 47
type textarea "براتا شانا البيضاء محضرة باستخدام التوابل الأصيلة والمكونات الطازجة، وصفة تقليد…"
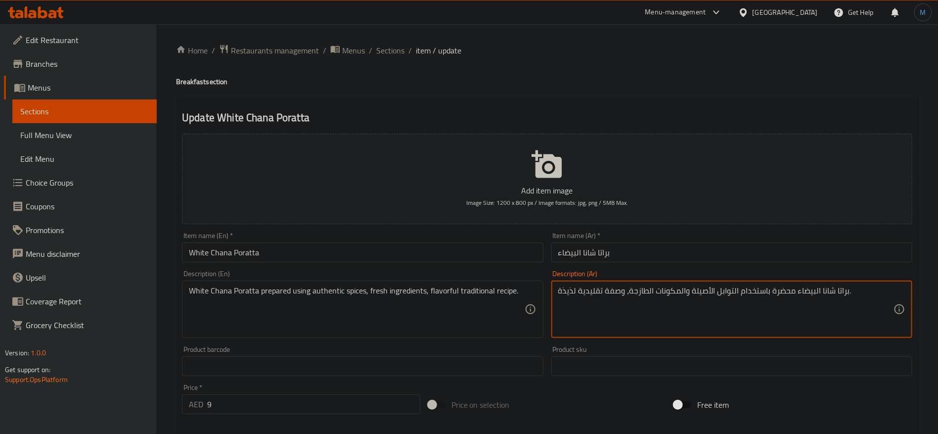
click at [641, 264] on div "Item name (Ar)   * براتا شانا البيضاء Item name (Ar) *" at bounding box center [731, 247] width 369 height 38
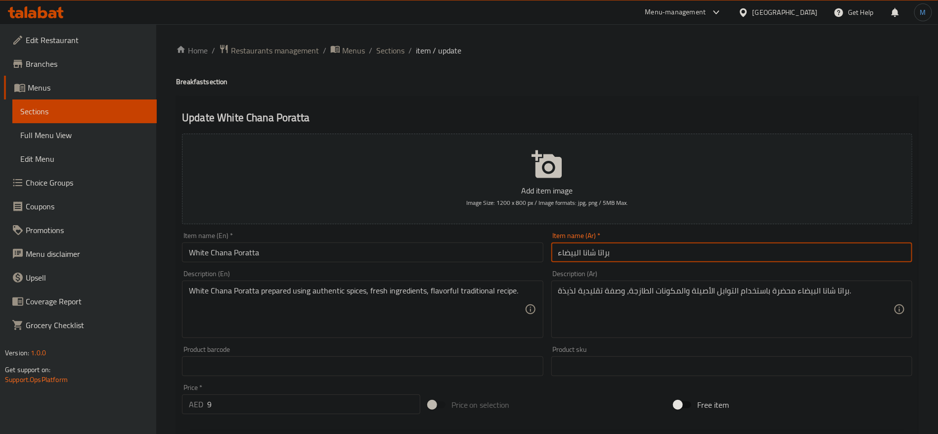
click at [635, 250] on input "براتا شانا البيضاء" at bounding box center [731, 252] width 361 height 20
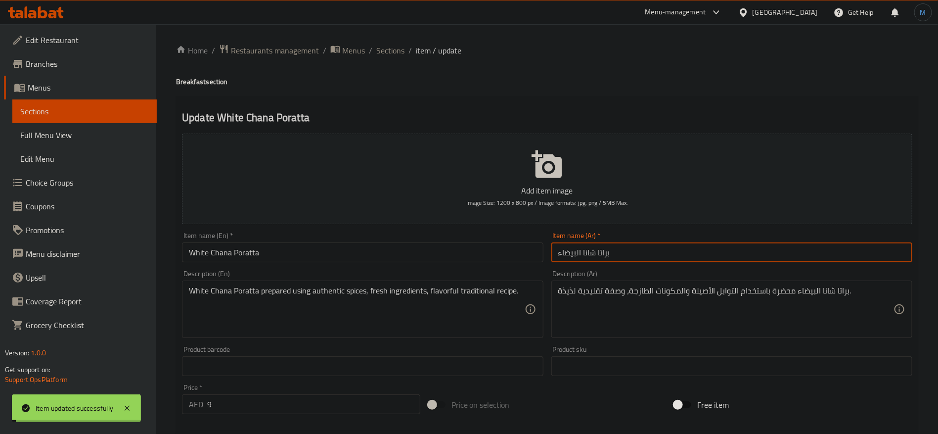
click at [384, 253] on input "White Chana Poratta" at bounding box center [362, 252] width 361 height 20
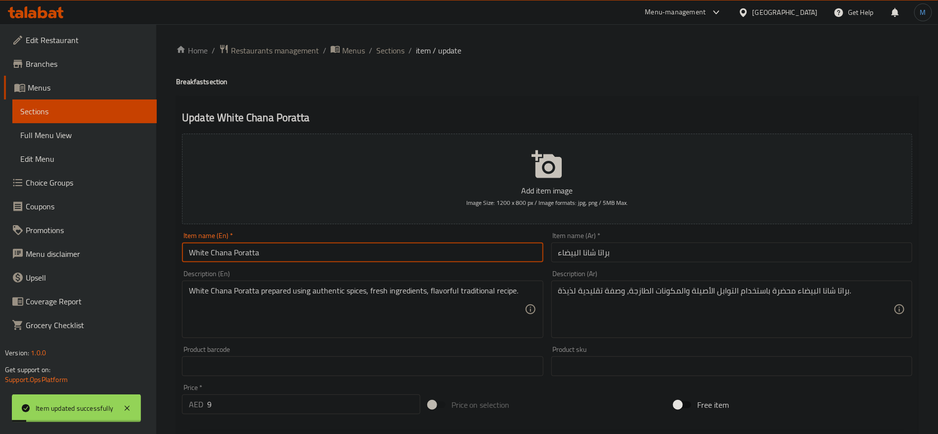
drag, startPoint x: 377, startPoint y: 47, endPoint x: 398, endPoint y: 41, distance: 22.5
click at [377, 47] on span "Sections" at bounding box center [390, 50] width 28 height 12
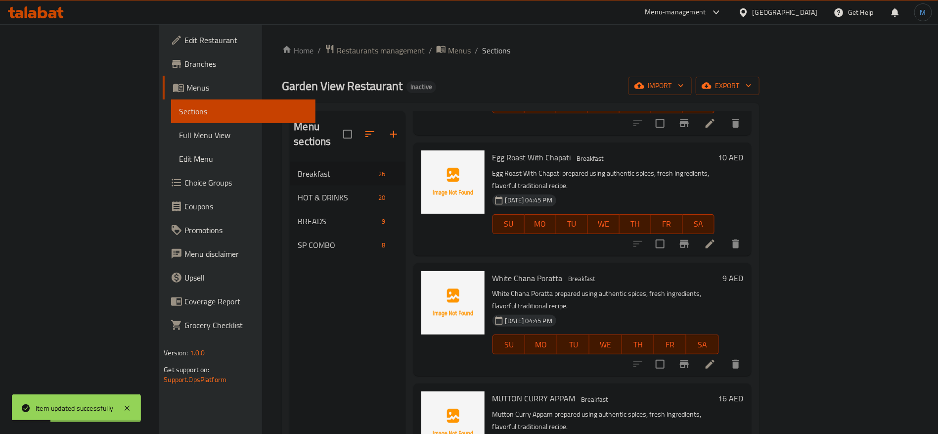
scroll to position [2071, 0]
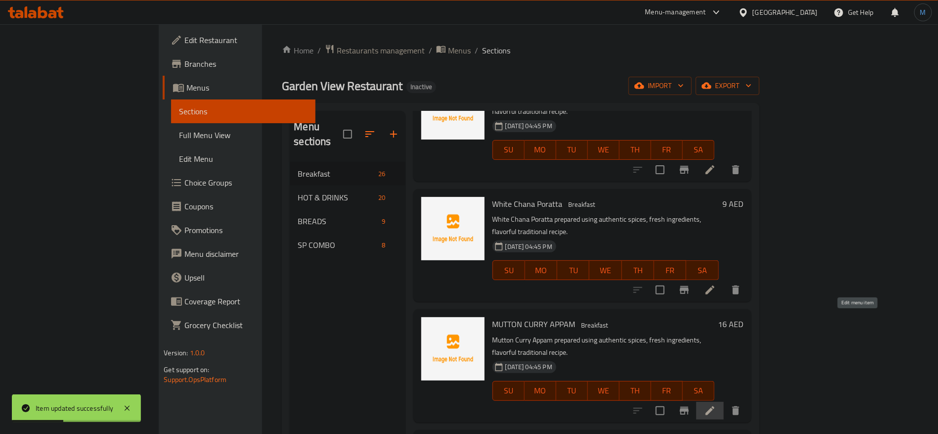
click at [716, 404] on icon at bounding box center [710, 410] width 12 height 12
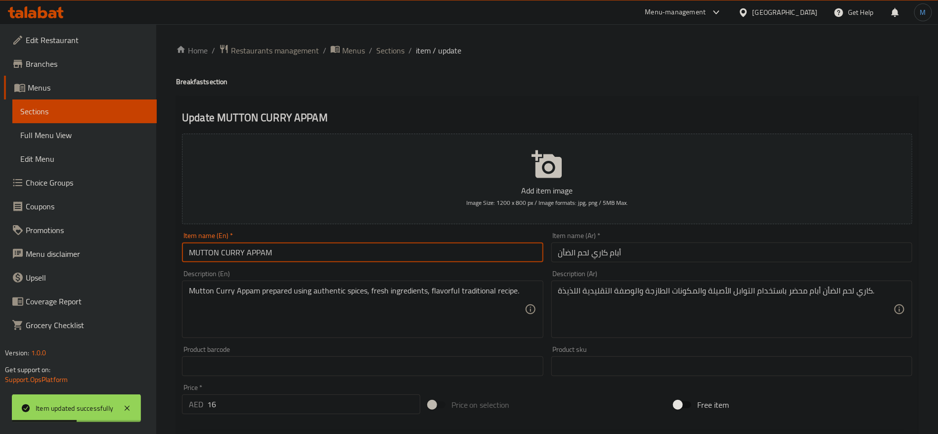
click at [377, 255] on input "MUTTON CURRY APPAM" at bounding box center [362, 252] width 361 height 20
type input "Mutton Curry Appam"
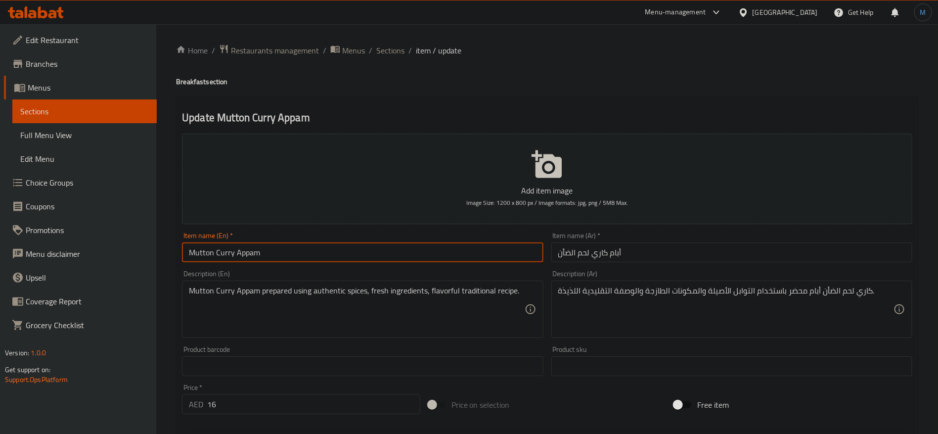
click at [672, 260] on input "أبام كاري لحم الضأن" at bounding box center [731, 252] width 361 height 20
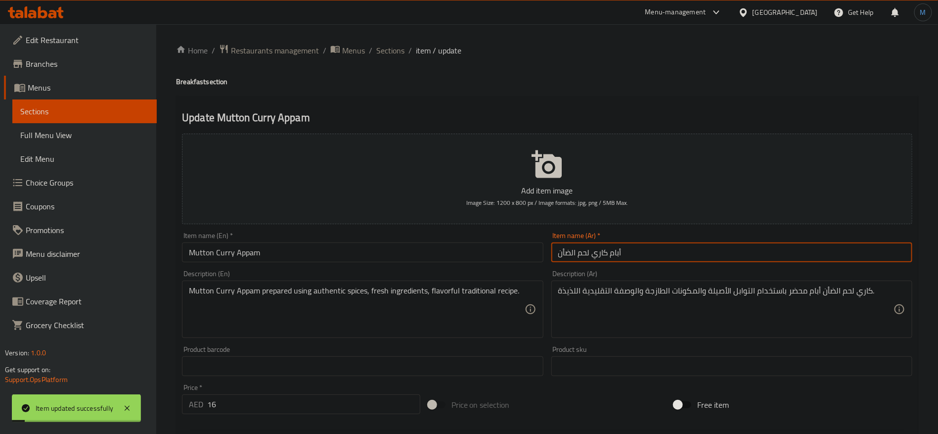
click at [340, 261] on input "Mutton Curry Appam" at bounding box center [362, 252] width 361 height 20
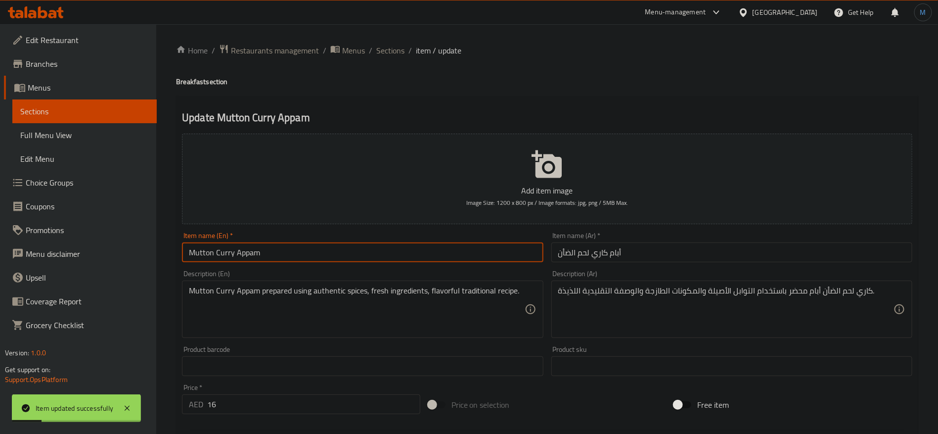
drag, startPoint x: 387, startPoint y: 47, endPoint x: 416, endPoint y: 59, distance: 32.1
click at [387, 47] on span "Sections" at bounding box center [390, 50] width 28 height 12
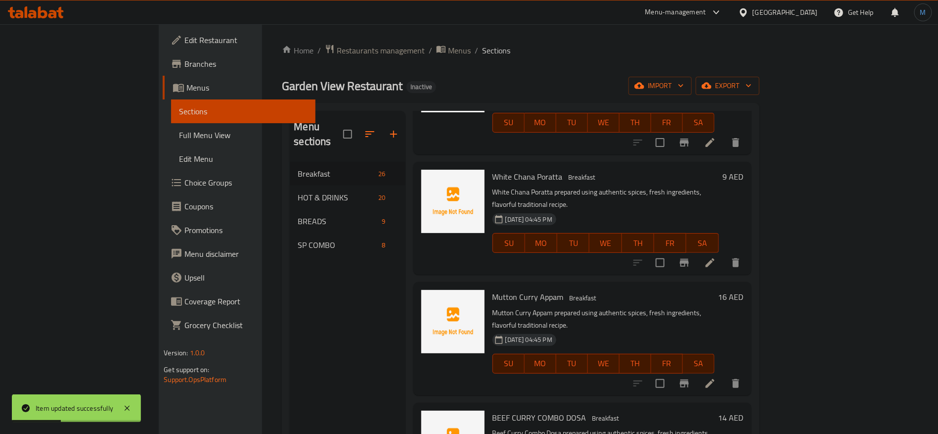
scroll to position [2138, 0]
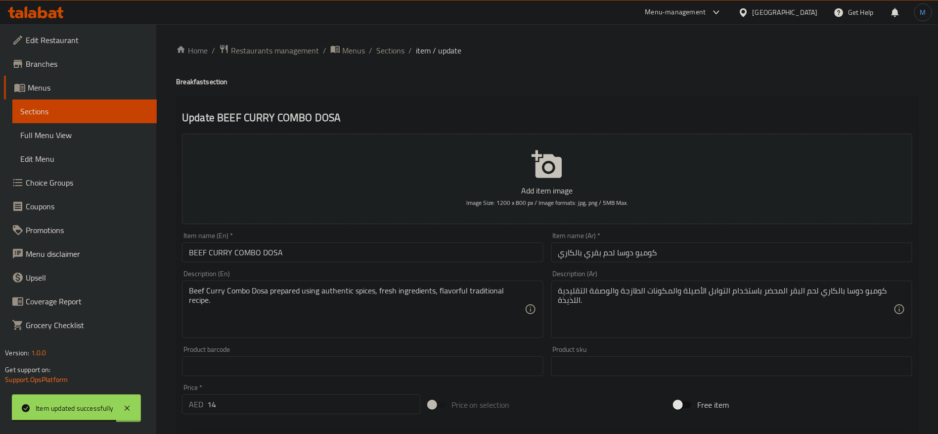
click at [340, 240] on div "Item name (En)   * BEEF CURRY COMBO DOSA Item name (En) *" at bounding box center [362, 247] width 361 height 30
click at [341, 247] on input "BEEF CURRY COMBO DOSA" at bounding box center [362, 252] width 361 height 20
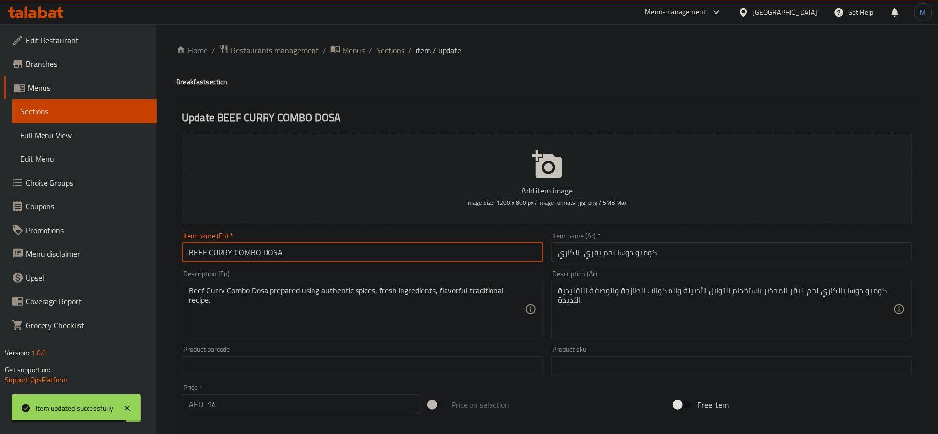
type input "Beef Curry Combo Dosa"
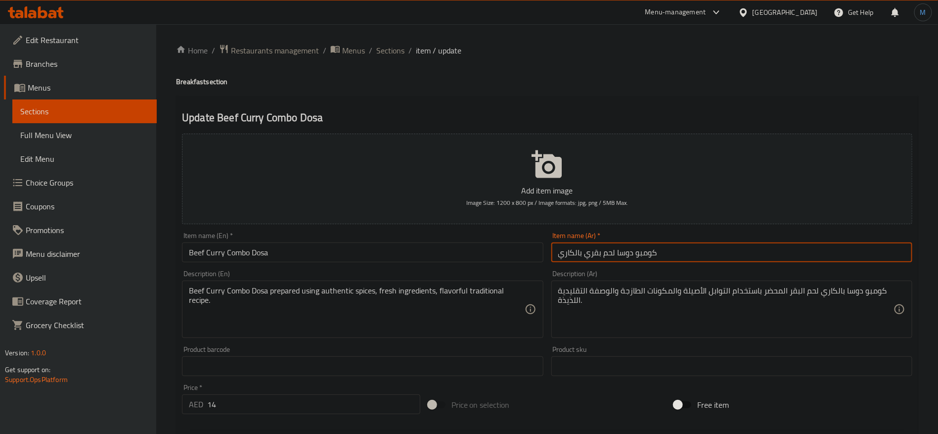
click at [720, 257] on input "كومبو دوسا لحم بقري بالكاري" at bounding box center [731, 252] width 361 height 20
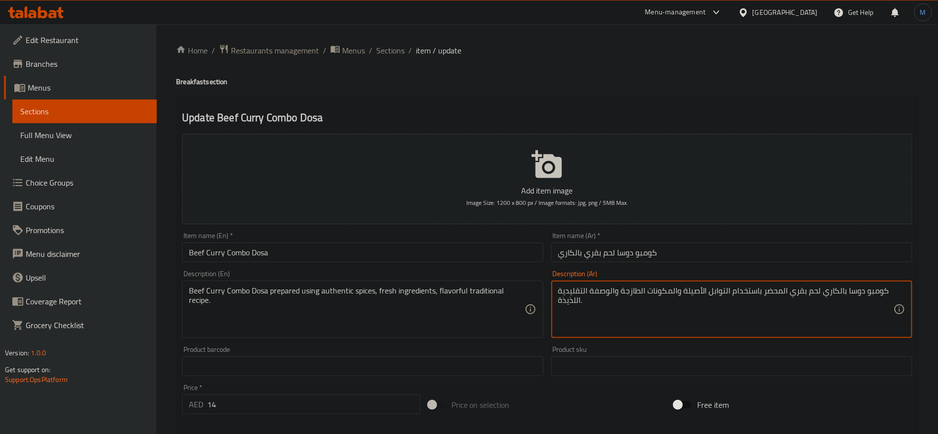
type textarea "كومبو دوسا بالكاري لحم بقري المحضر باستخدام التوابل الأصيلة والمكونات الطازجة و…"
drag, startPoint x: 457, startPoint y: 263, endPoint x: 453, endPoint y: 254, distance: 9.5
click at [456, 262] on div "Item name (En)   * Beef Curry Combo Dosa Item name (En) *" at bounding box center [362, 247] width 369 height 38
click at [453, 254] on input "Beef Curry Combo Dosa" at bounding box center [362, 252] width 361 height 20
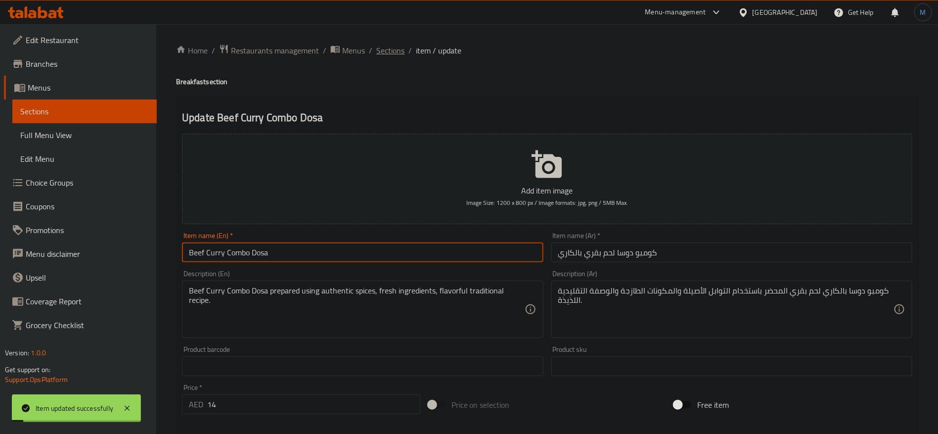
click at [379, 50] on span "Sections" at bounding box center [390, 50] width 28 height 12
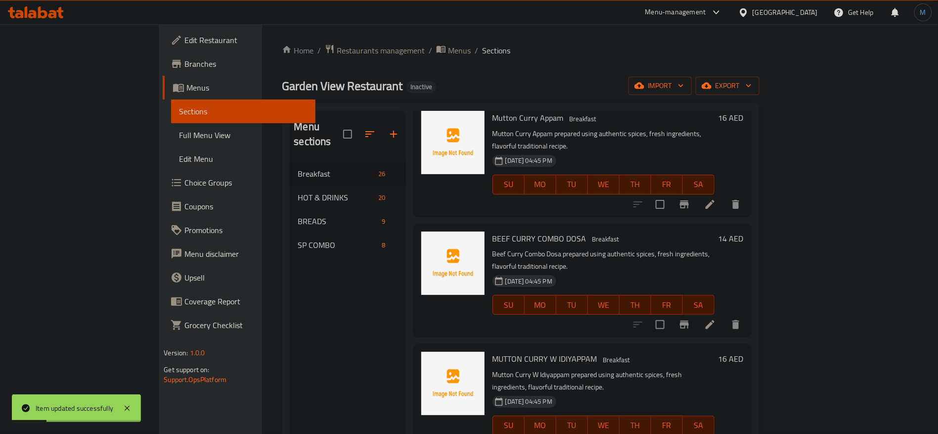
scroll to position [2321, 0]
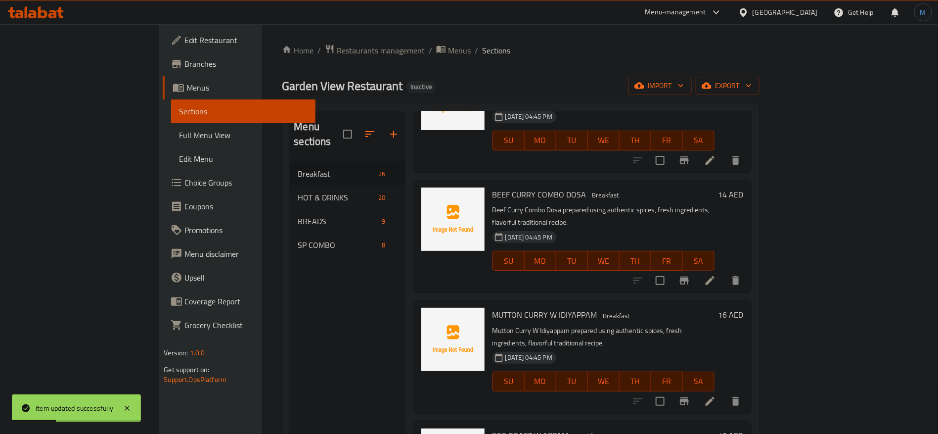
click at [724, 392] on li at bounding box center [710, 401] width 28 height 18
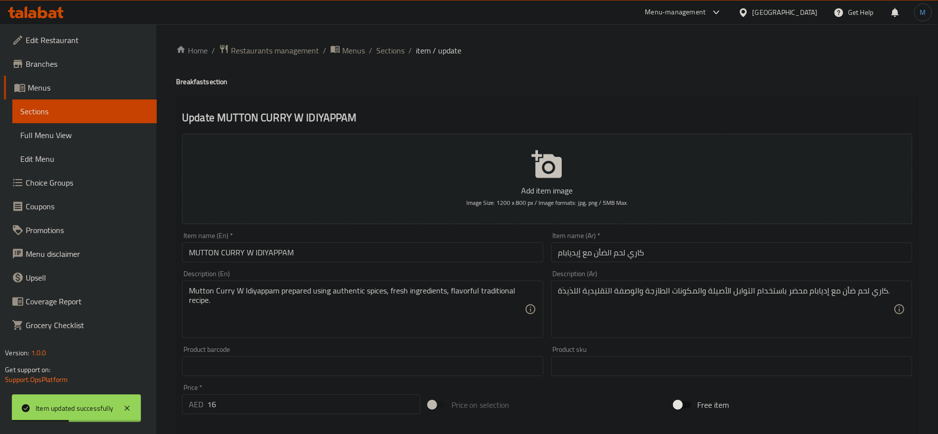
click at [402, 259] on input "MUTTON CURRY W IDIYAPPAM" at bounding box center [362, 252] width 361 height 20
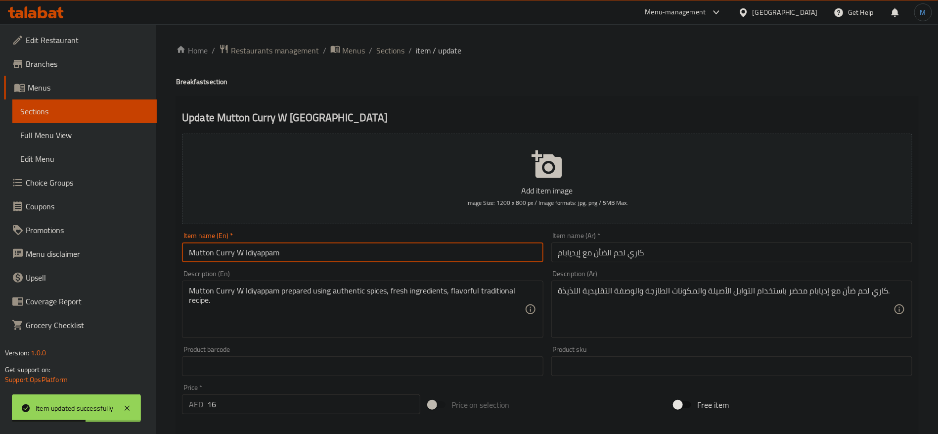
click at [402, 259] on input "Mutton Curry W Idiyappam" at bounding box center [362, 252] width 361 height 20
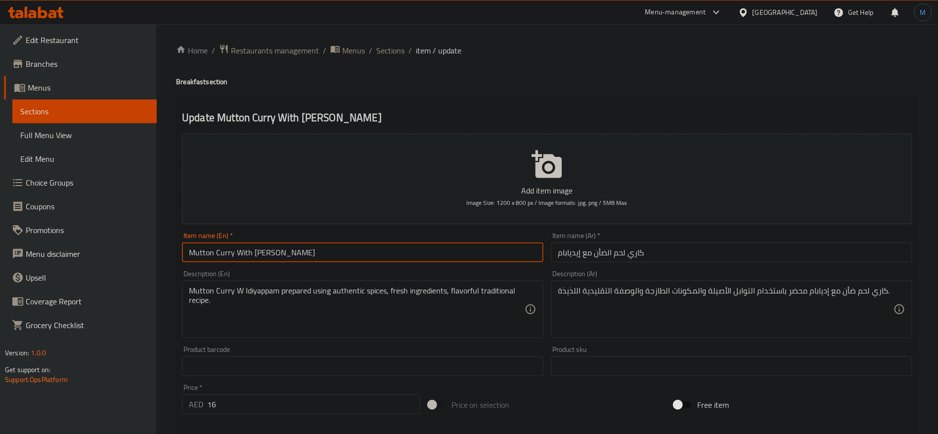
type input "Mutton [PERSON_NAME] With [PERSON_NAME]"
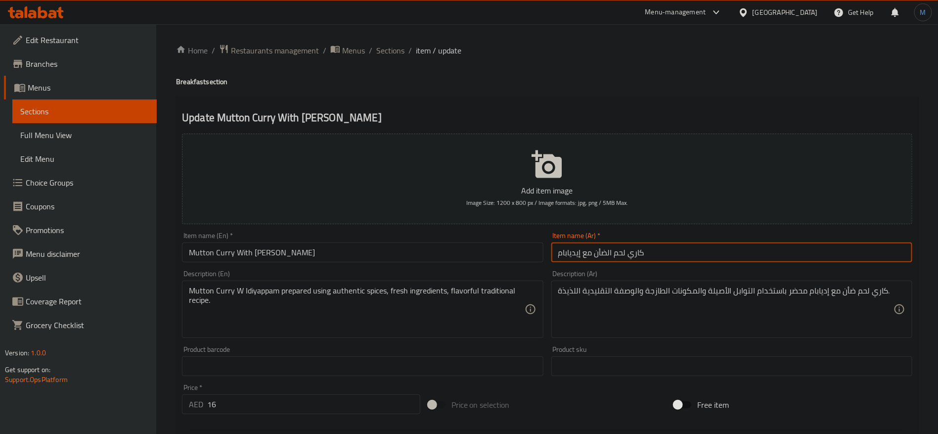
click at [722, 257] on input "كاري لحم الضأن مع إيديابام" at bounding box center [731, 252] width 361 height 20
click at [443, 257] on input "Mutton [PERSON_NAME] With [PERSON_NAME]" at bounding box center [362, 252] width 361 height 20
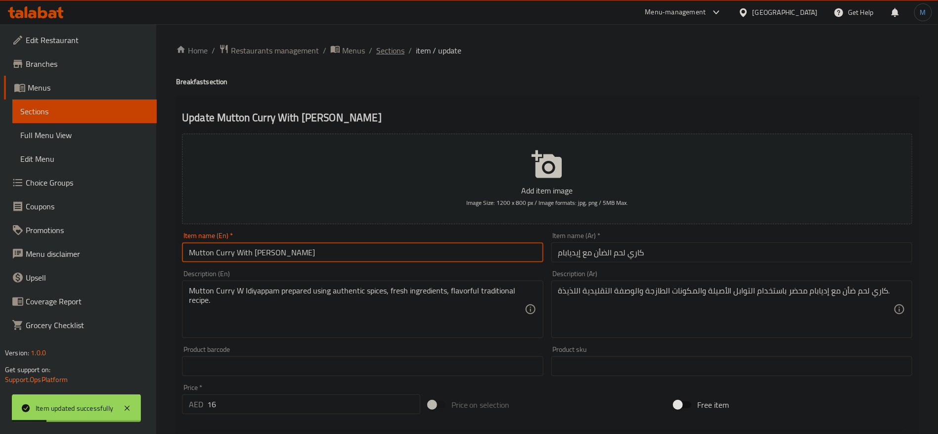
click at [399, 48] on span "Sections" at bounding box center [390, 50] width 28 height 12
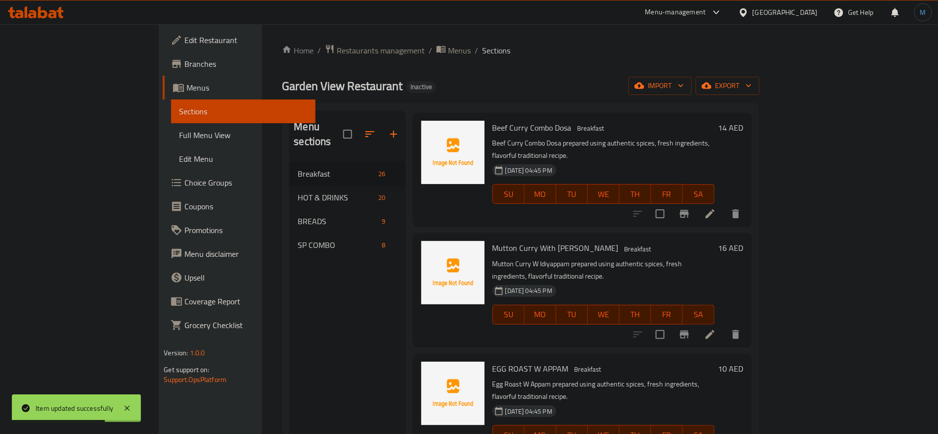
scroll to position [2395, 0]
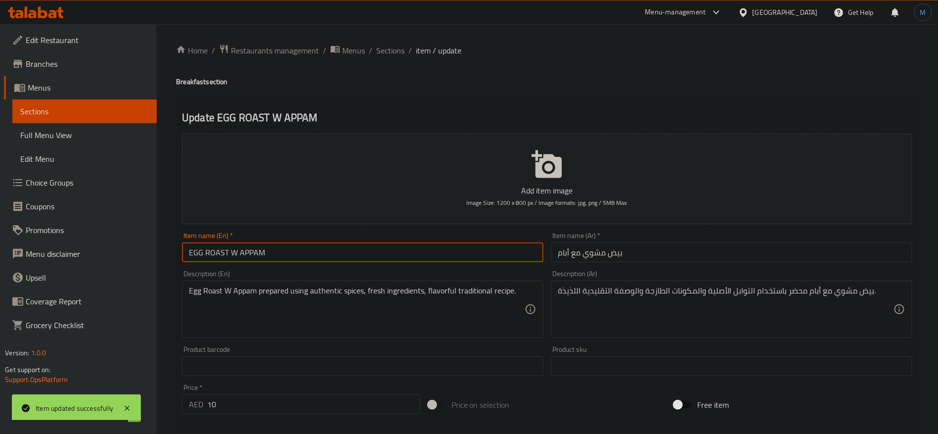
click at [412, 254] on input "EGG ROAST W APPAM" at bounding box center [362, 252] width 361 height 20
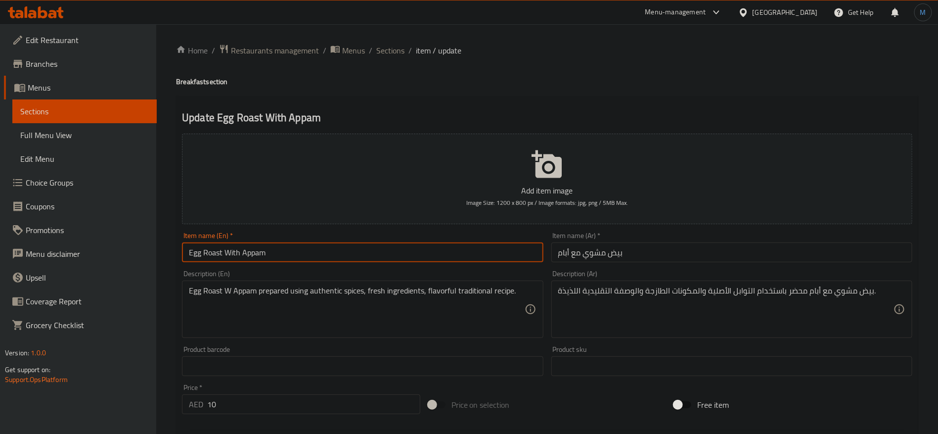
click at [234, 253] on input "Egg Roast With Appam" at bounding box center [362, 252] width 361 height 20
type input "Egg Roast With Appam"
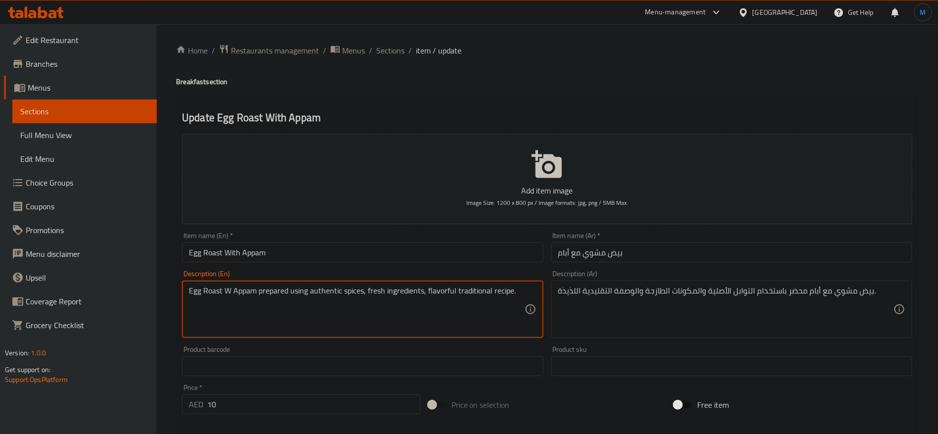
click at [229, 290] on textarea "Egg Roast W Appam prepared using authentic spices, fresh ingredients, flavorful…" at bounding box center [356, 309] width 335 height 47
click at [228, 290] on textarea "Egg Roast W Appam prepared using authentic spices, fresh ingredients, flavorful…" at bounding box center [356, 309] width 335 height 47
click at [227, 290] on textarea "Egg Roast W Appam prepared using authentic spices, fresh ingredients, flavorful…" at bounding box center [356, 309] width 335 height 47
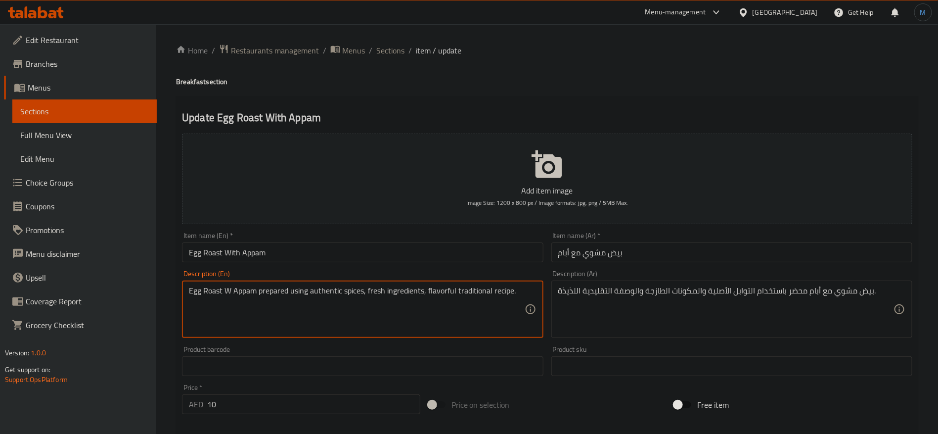
paste textarea "ith"
type textarea "Egg Roast With Appam prepared using authentic spices, fresh ingredients, flavor…"
click at [202, 245] on input "Egg Roast With Appam" at bounding box center [362, 252] width 361 height 20
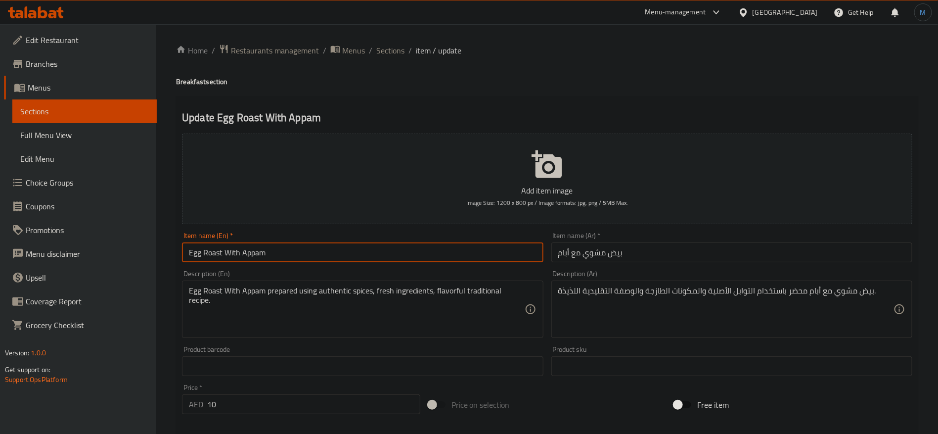
click at [202, 245] on input "Egg Roast With Appam" at bounding box center [362, 252] width 361 height 20
click at [212, 249] on input "Egg Roast With Appam" at bounding box center [362, 252] width 361 height 20
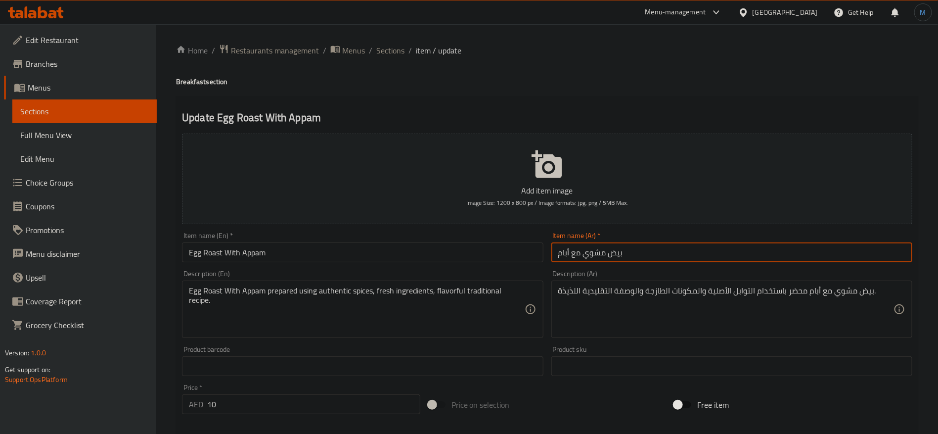
click at [593, 258] on input "بيض مشوي مع أبام" at bounding box center [731, 252] width 361 height 20
paste input "روست"
type input "بيض روست مع أبام"
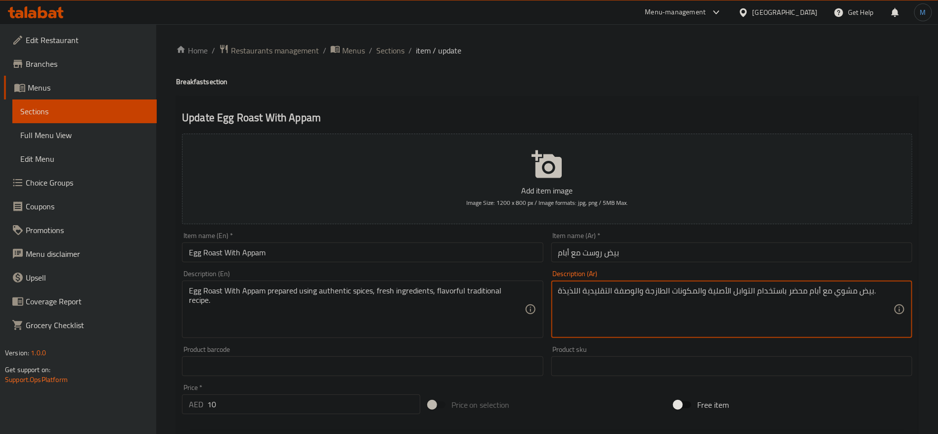
click at [842, 294] on textarea "بيض مشوي مع أبام محضر باستخدام التوابل الأصلية والمكونات الطازجة والوصفة التقلي…" at bounding box center [725, 309] width 335 height 47
paste textarea "روست"
type textarea "بيض روست مع أبام محضر باستخدام التوابل الأصلية والمكونات الطازجة والوصفة التقلي…"
click at [654, 261] on input "بيض روست مع أبام" at bounding box center [731, 252] width 361 height 20
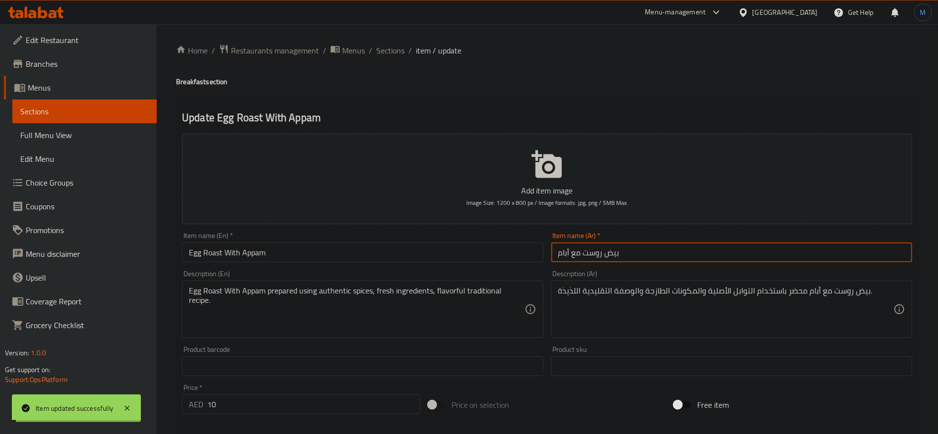
click at [296, 256] on input "Egg Roast With Appam" at bounding box center [362, 252] width 361 height 20
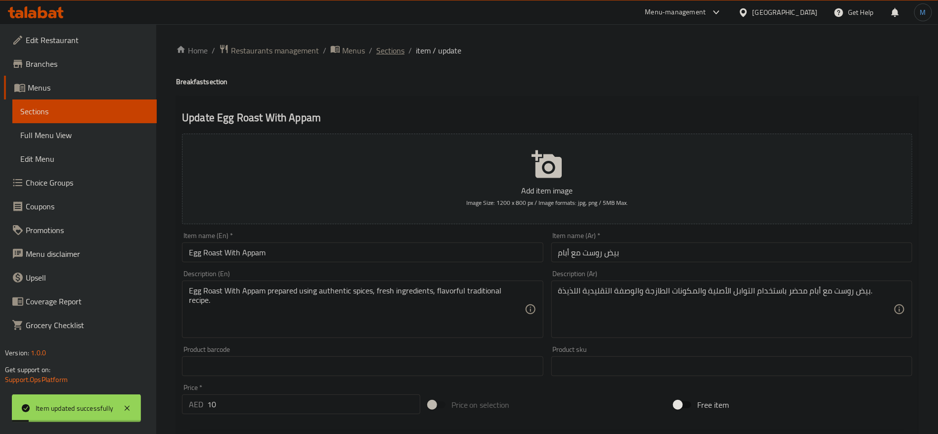
click at [394, 44] on span "Sections" at bounding box center [390, 50] width 28 height 12
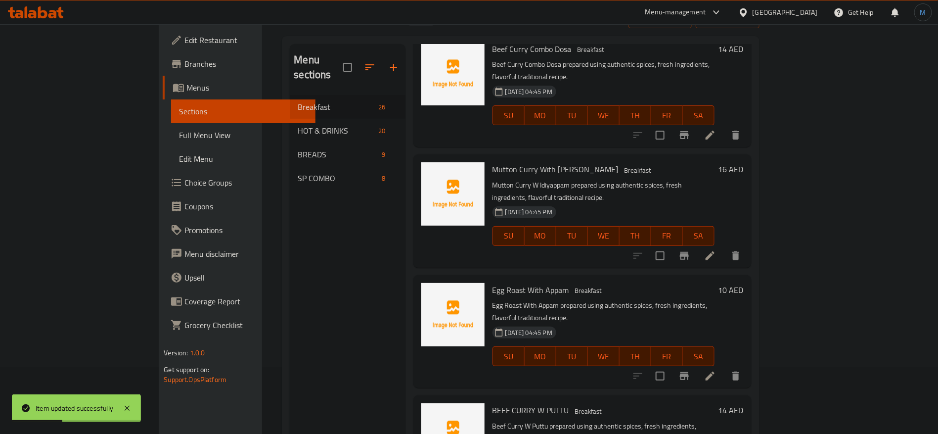
scroll to position [74, 0]
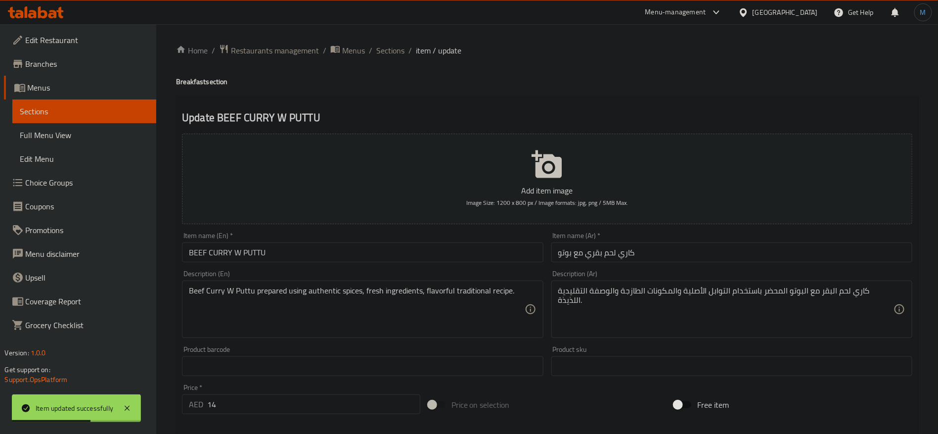
click at [350, 259] on input "BEEF CURRY W PUTTU" at bounding box center [362, 252] width 361 height 20
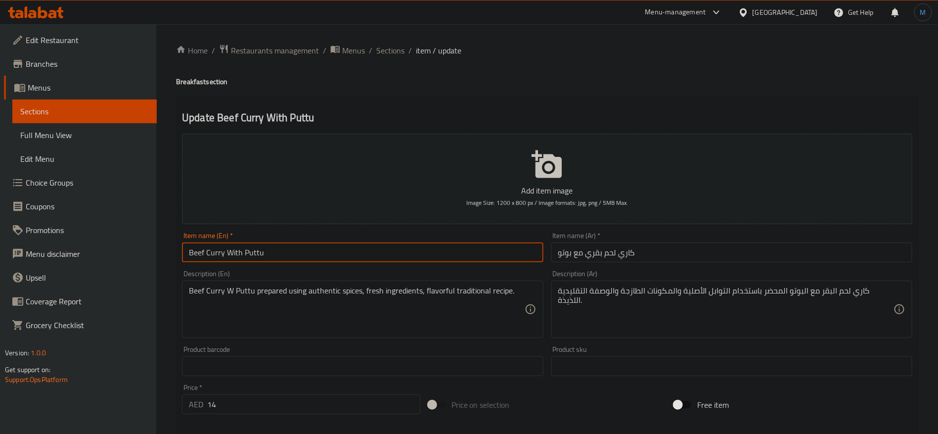
type input "Beef Curry With Puttu"
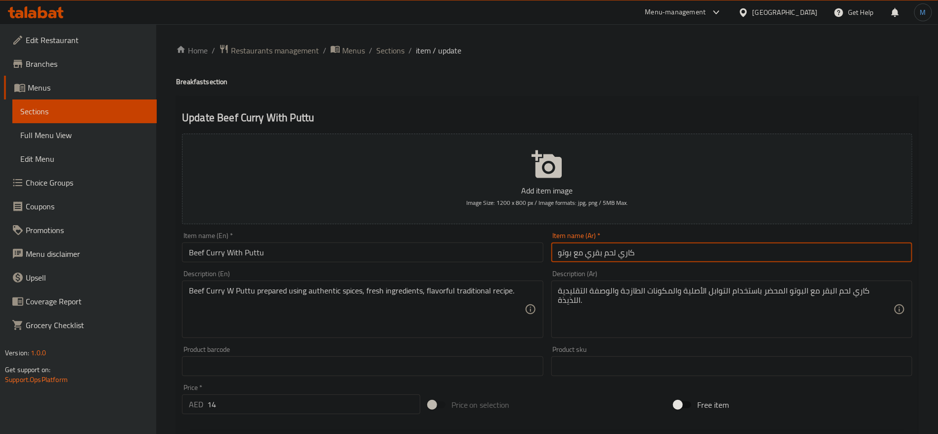
click at [720, 260] on input "كاري لحم بقري مع بوتو" at bounding box center [731, 252] width 361 height 20
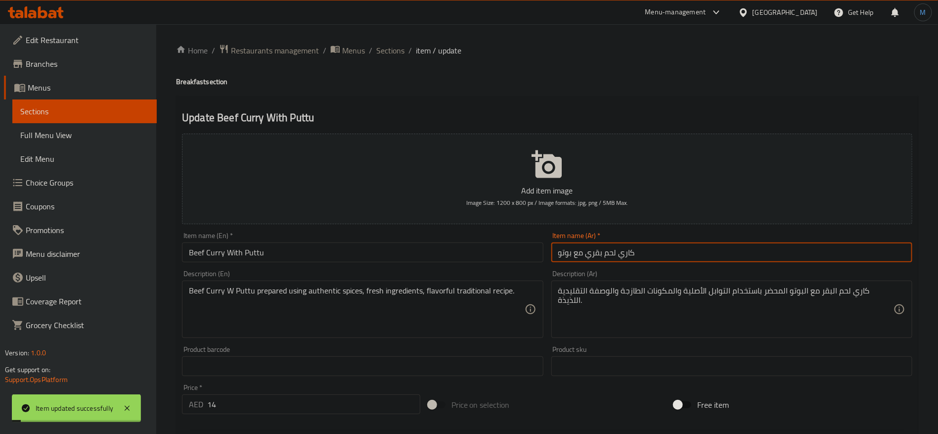
click at [237, 249] on input "Beef Curry With Puttu" at bounding box center [362, 252] width 361 height 20
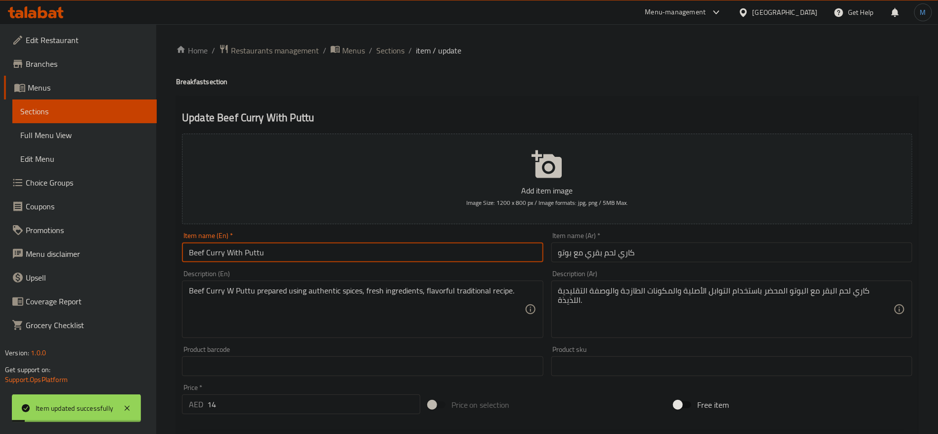
click at [237, 249] on input "Beef Curry With Puttu" at bounding box center [362, 252] width 361 height 20
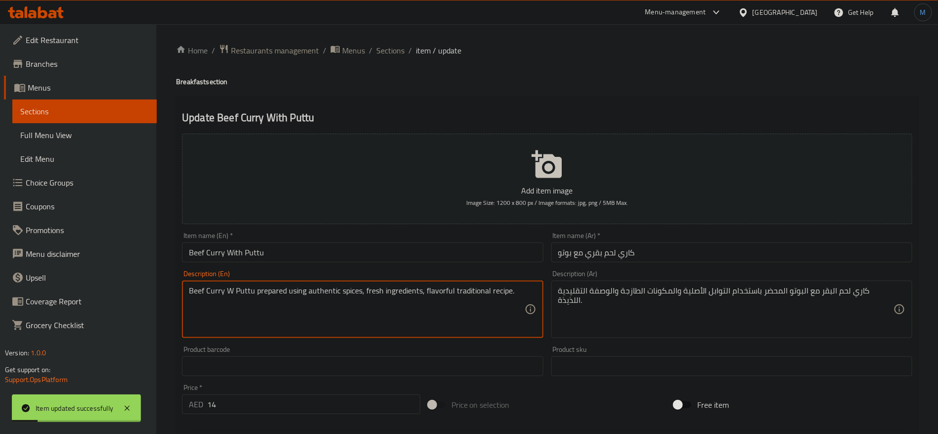
click at [225, 292] on textarea "Beef Curry W Puttu prepared using authentic spices, fresh ingredients, flavorfu…" at bounding box center [356, 309] width 335 height 47
paste textarea "ith"
type textarea "Beef Curry With Puttu prepared using authentic spices, fresh ingredients, flavo…"
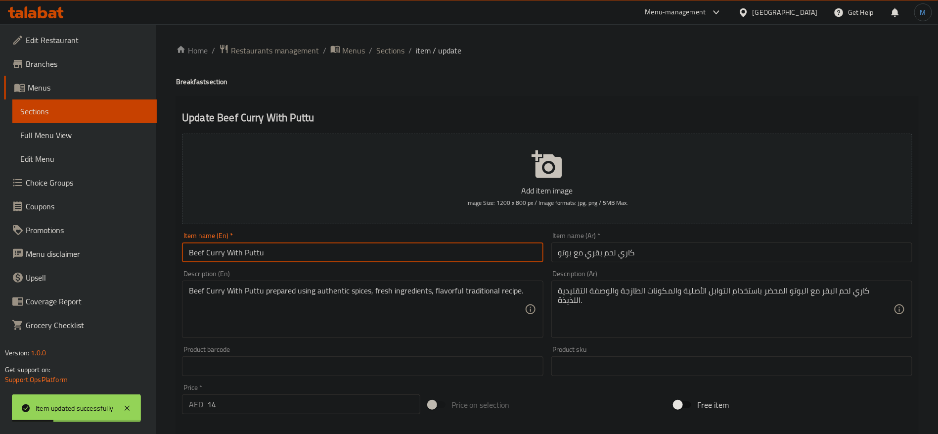
click at [298, 251] on input "Beef Curry With Puttu" at bounding box center [362, 252] width 361 height 20
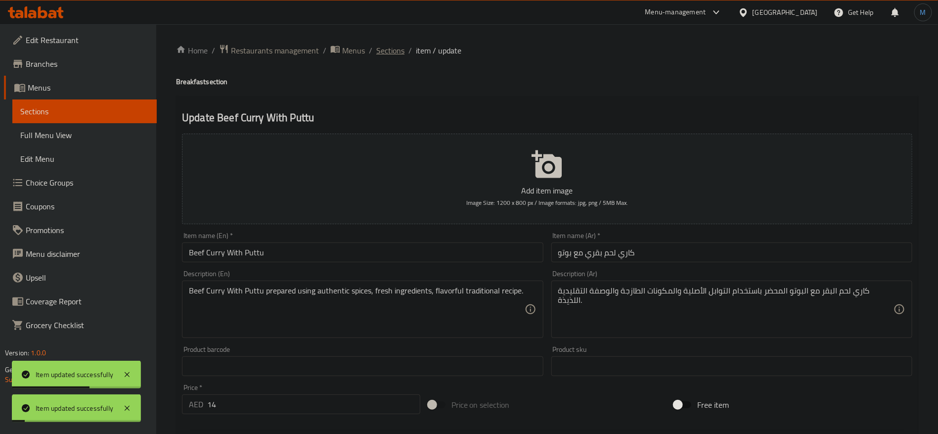
click at [393, 52] on span "Sections" at bounding box center [390, 50] width 28 height 12
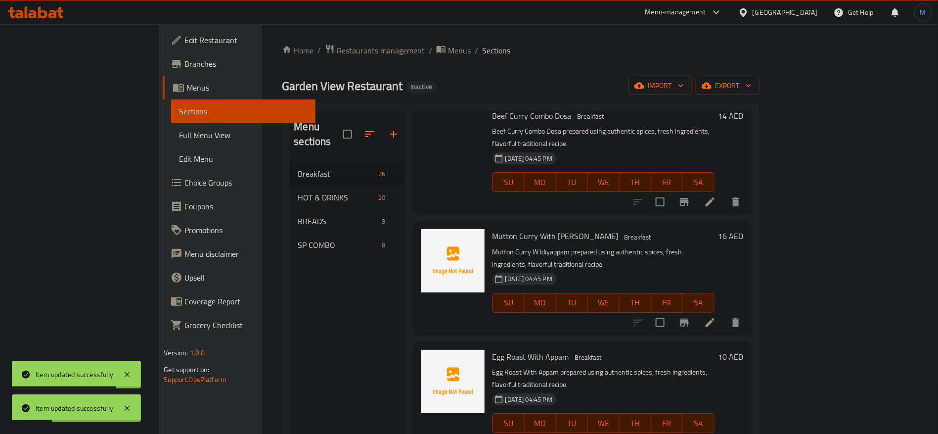
scroll to position [138, 0]
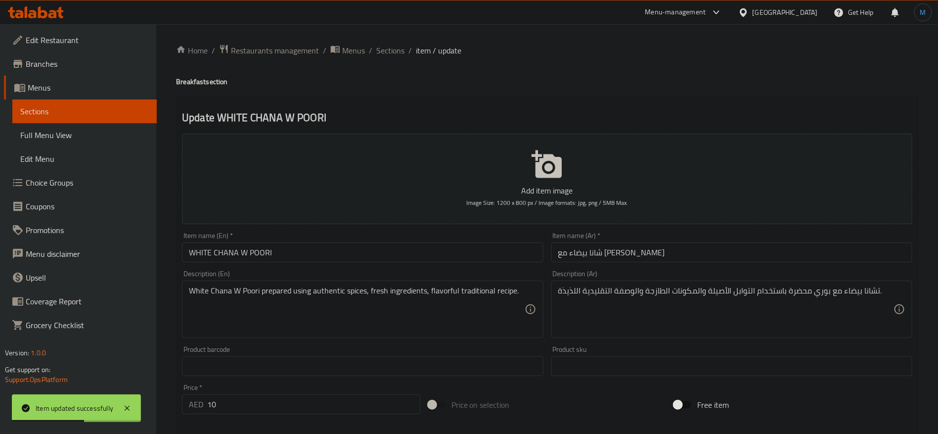
click at [336, 238] on div "Item name (En)   * WHITE CHANA W POORI Item name (En) *" at bounding box center [362, 247] width 361 height 30
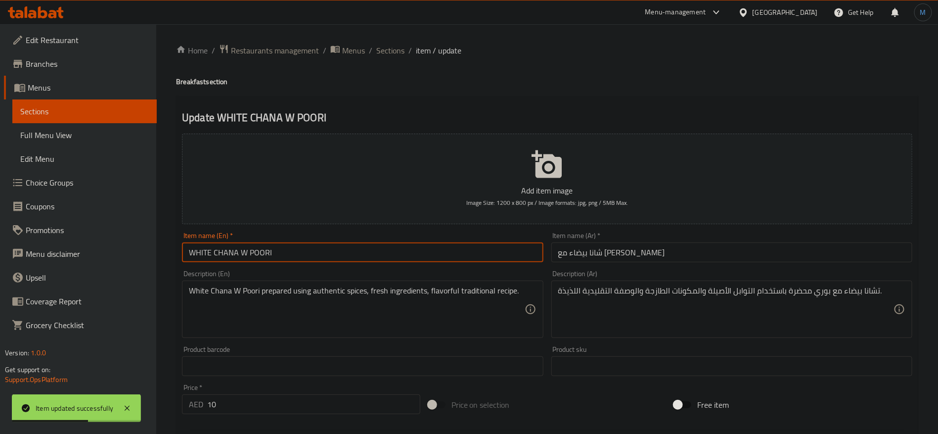
click at [335, 261] on input "WHITE CHANA W POORI" at bounding box center [362, 252] width 361 height 20
type input "White Chana with Poori"
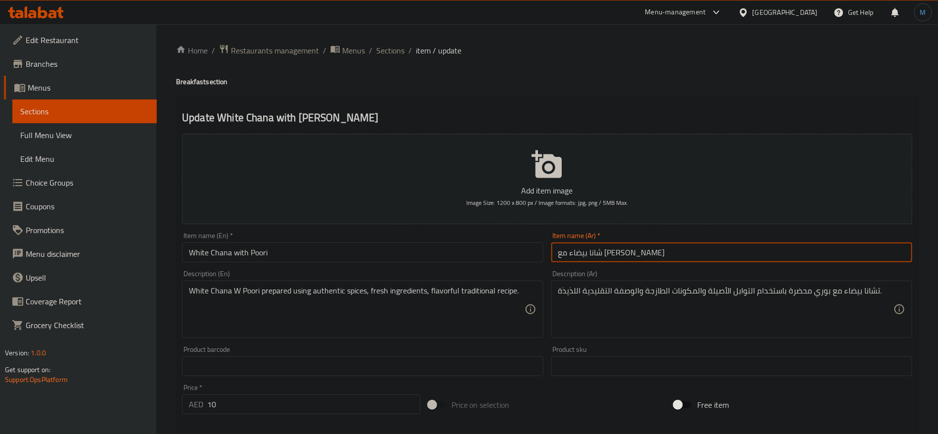
click at [659, 248] on input "شانا بيضاء مع [PERSON_NAME]" at bounding box center [731, 252] width 361 height 20
click at [614, 259] on input "شانا بيضاء مع [PERSON_NAME]" at bounding box center [731, 252] width 361 height 20
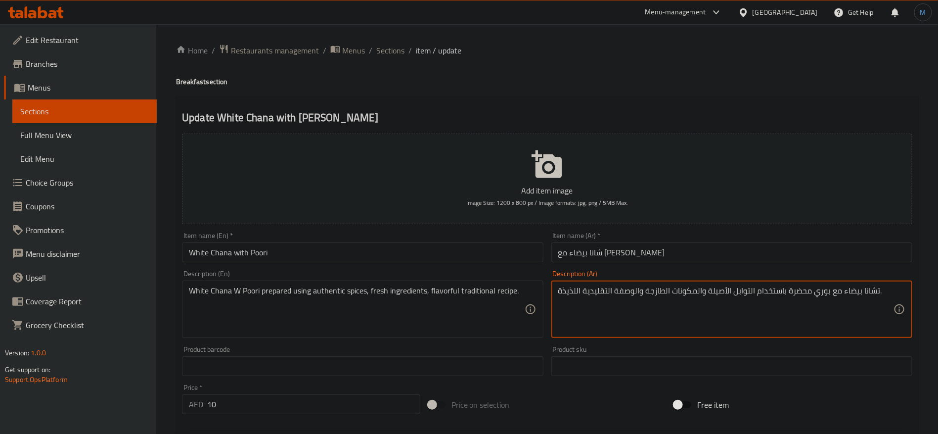
click at [866, 287] on textarea "تشانا بيضاء مع بوري محضرة باستخدام التوابل الأصيلة والمكونات الطازجة والوصفة ال…" at bounding box center [725, 309] width 335 height 47
paste textarea
type textarea "شانا بيضاء مع بوري محضرة باستخدام التوابل الأصيلة والمكونات الطازجة والوصفة الت…"
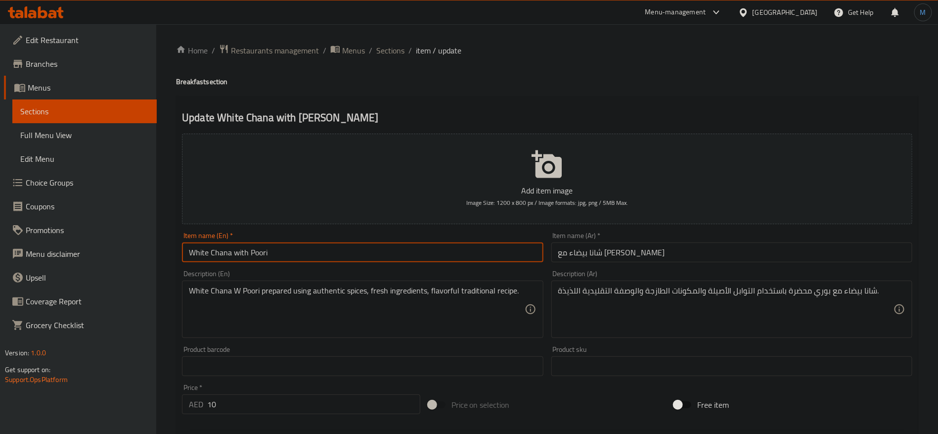
click at [239, 254] on input "White Chana with Poori" at bounding box center [362, 252] width 361 height 20
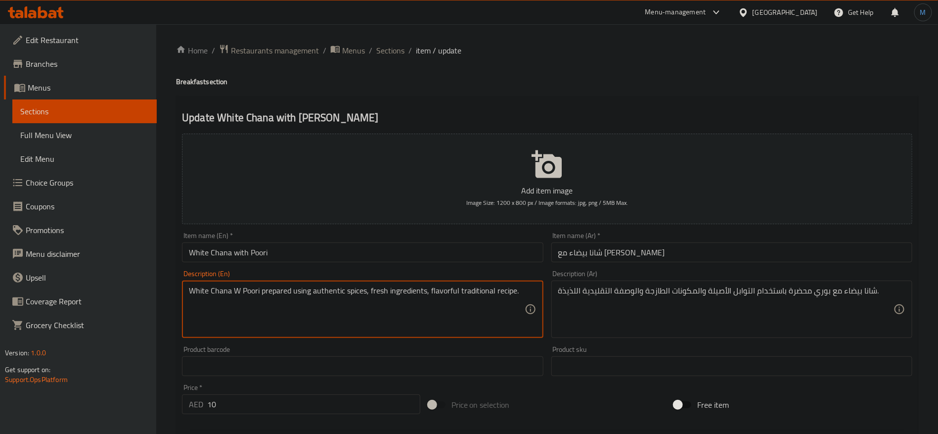
click at [235, 290] on textarea "White Chana W Poori prepared using authentic spices, fresh ingredients, flavorf…" at bounding box center [356, 309] width 335 height 47
paste textarea "with"
type textarea "White Chana with Poori prepared using authentic spices, fresh ingredients, flav…"
click at [452, 243] on input "White Chana with Poori" at bounding box center [362, 252] width 361 height 20
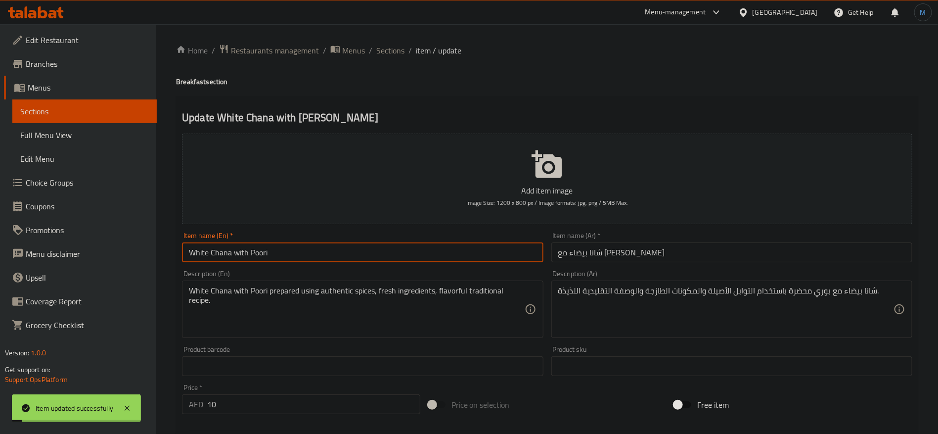
drag, startPoint x: 391, startPoint y: 48, endPoint x: 418, endPoint y: 69, distance: 34.6
click at [391, 48] on span "Sections" at bounding box center [390, 50] width 28 height 12
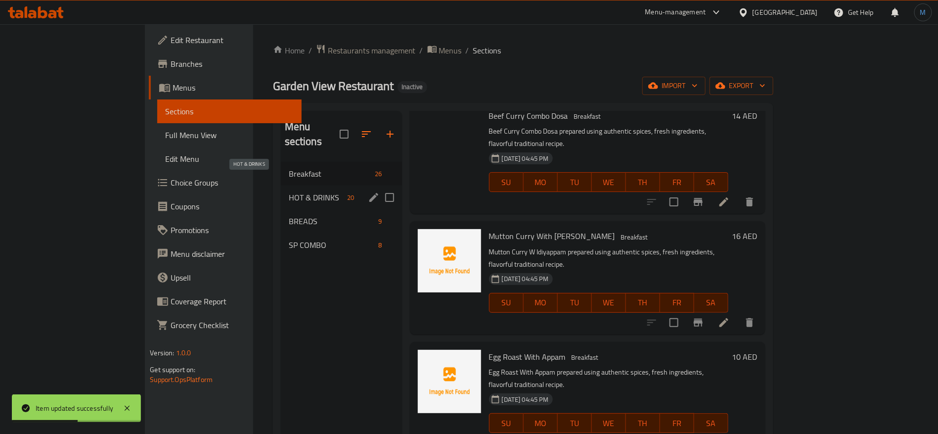
click at [289, 191] on span "HOT & DRINKS" at bounding box center [316, 197] width 55 height 12
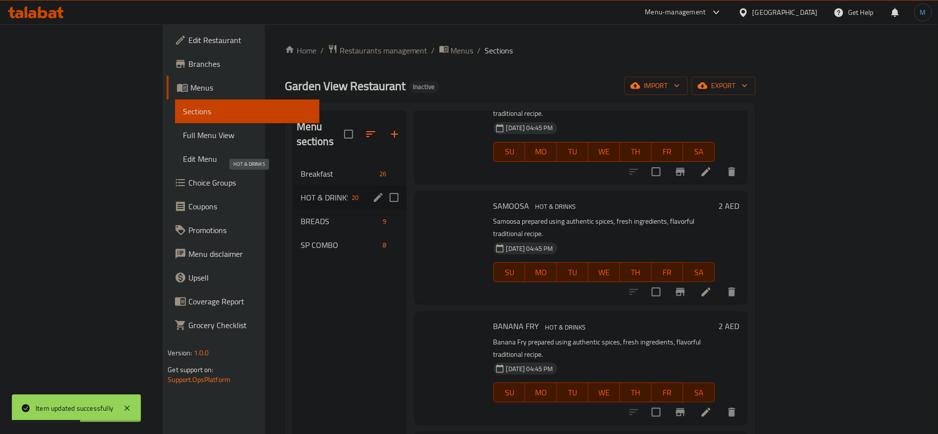
scroll to position [1751, 0]
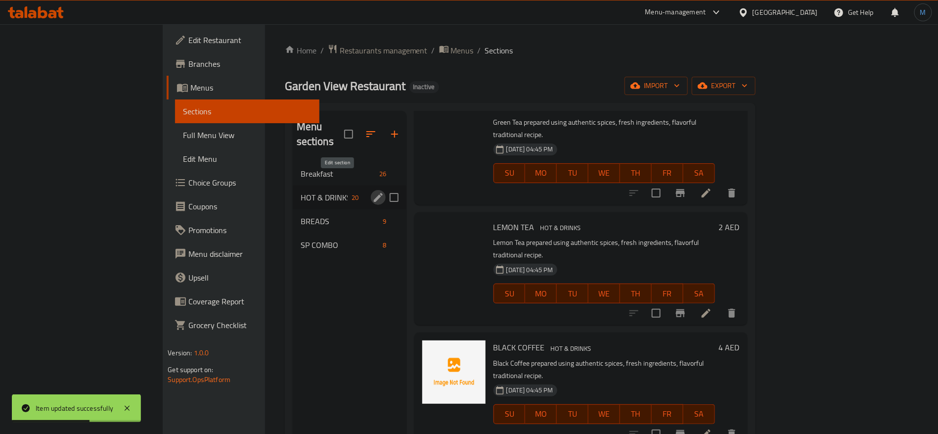
click at [374, 193] on icon "edit" at bounding box center [378, 197] width 9 height 9
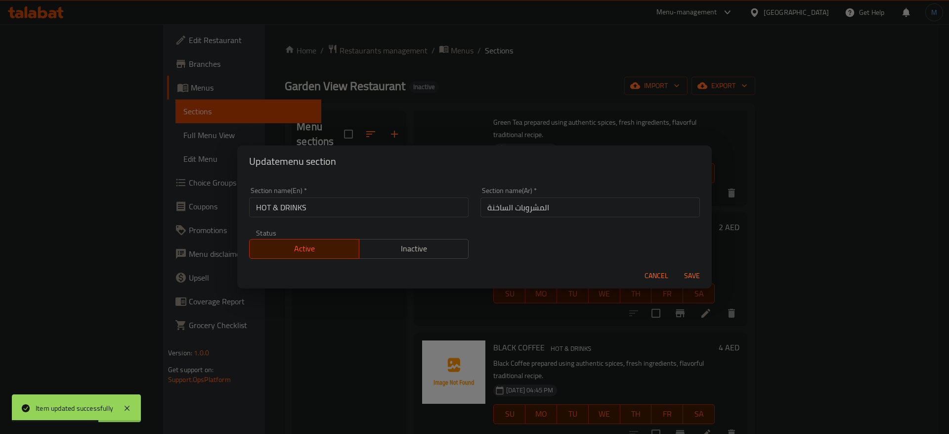
click at [327, 196] on div "Section name(En)   * HOT & DRINKS Section name(En) *" at bounding box center [359, 202] width 220 height 30
click at [327, 199] on input "HOT & DRINKS" at bounding box center [359, 207] width 220 height 20
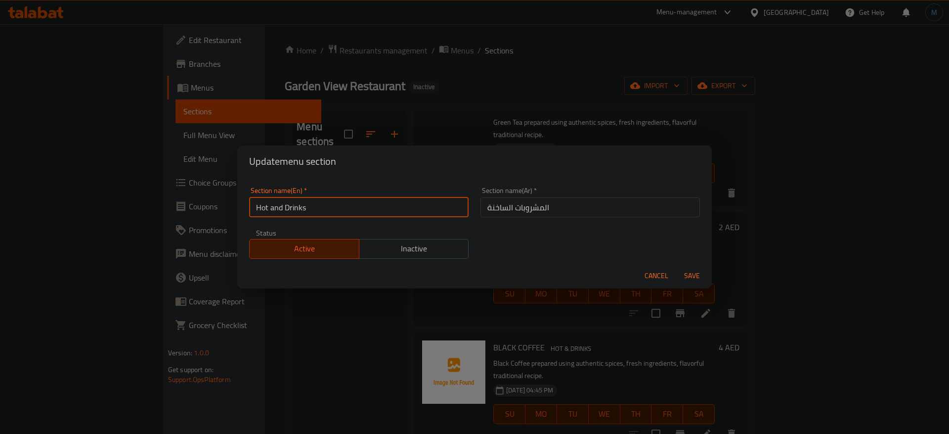
click at [408, 199] on input "Hot and Drinks" at bounding box center [359, 207] width 220 height 20
type input "Hot and Drinks"
click at [676, 266] on button "Save" at bounding box center [692, 275] width 32 height 18
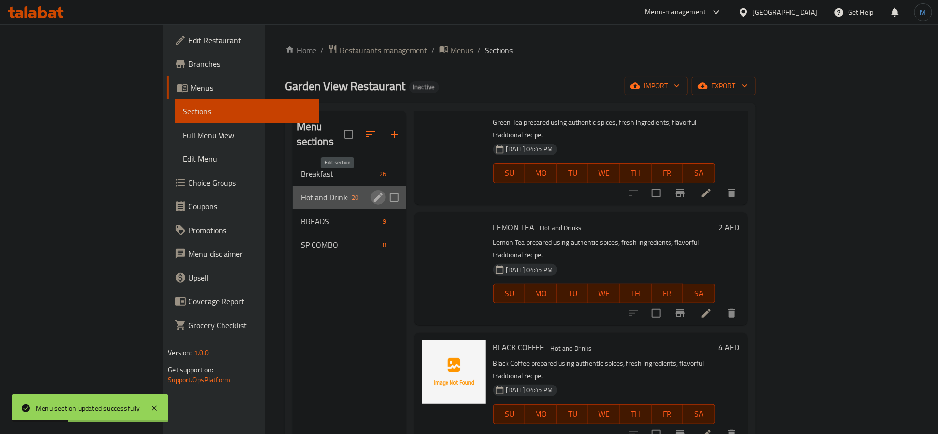
click at [372, 191] on icon "edit" at bounding box center [378, 197] width 12 height 12
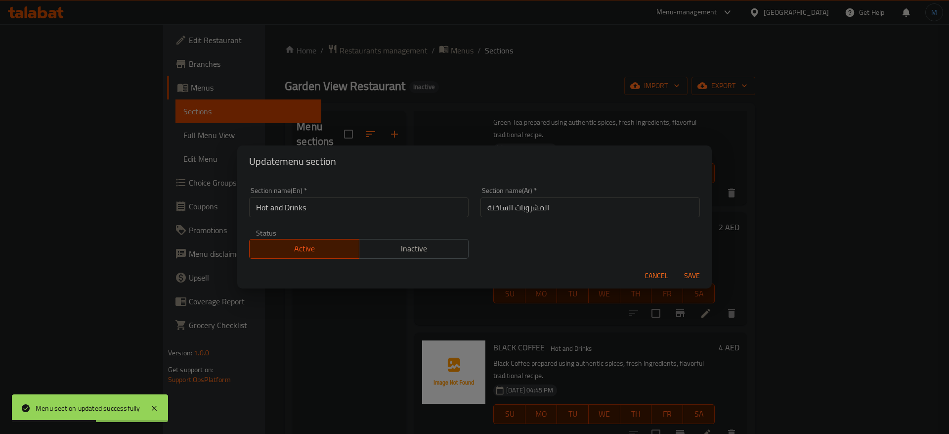
click at [509, 210] on input "المشروبات الساخنة" at bounding box center [591, 207] width 220 height 20
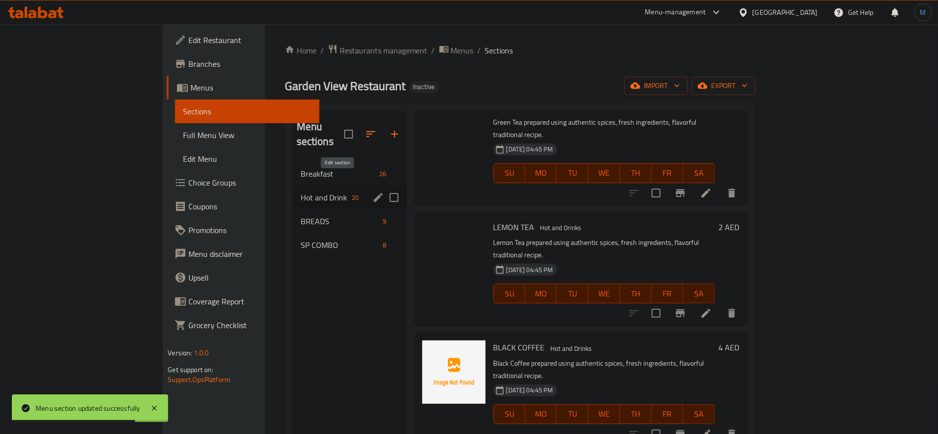
click at [374, 193] on icon "edit" at bounding box center [378, 197] width 9 height 9
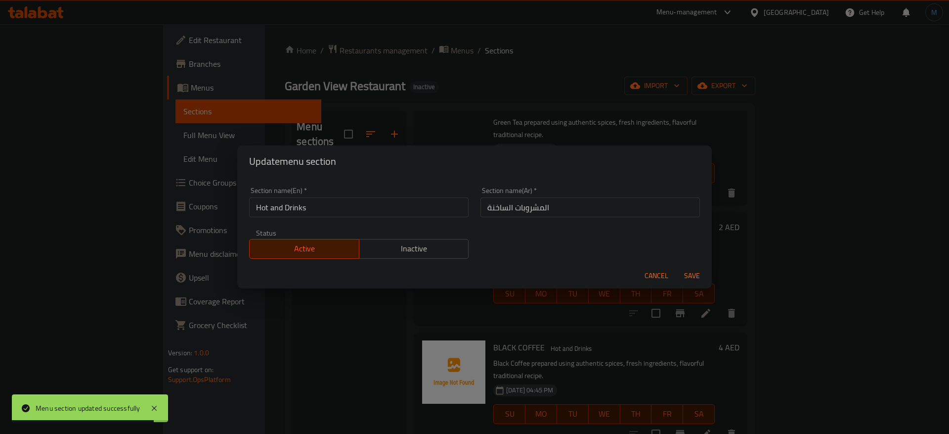
drag, startPoint x: 506, startPoint y: 206, endPoint x: 514, endPoint y: 208, distance: 8.8
click at [506, 206] on input "المشروبات الساخنة" at bounding box center [591, 207] width 220 height 20
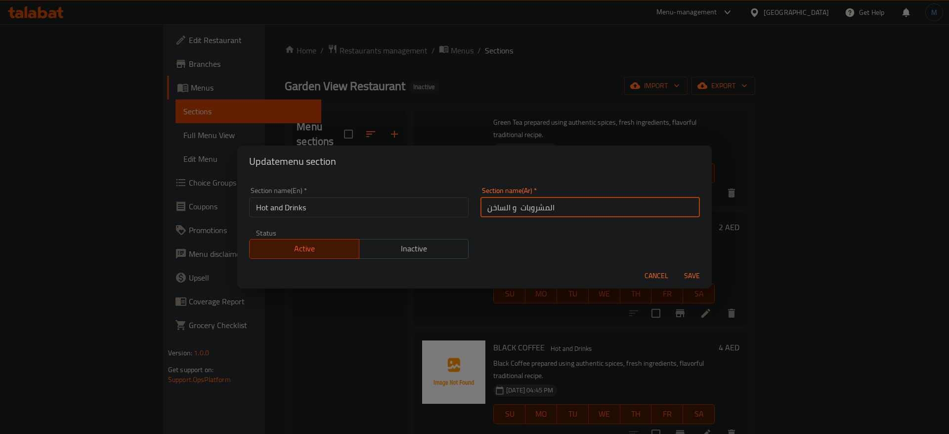
type input "المشروبات و الساخن"
click at [676, 266] on button "Save" at bounding box center [692, 275] width 32 height 18
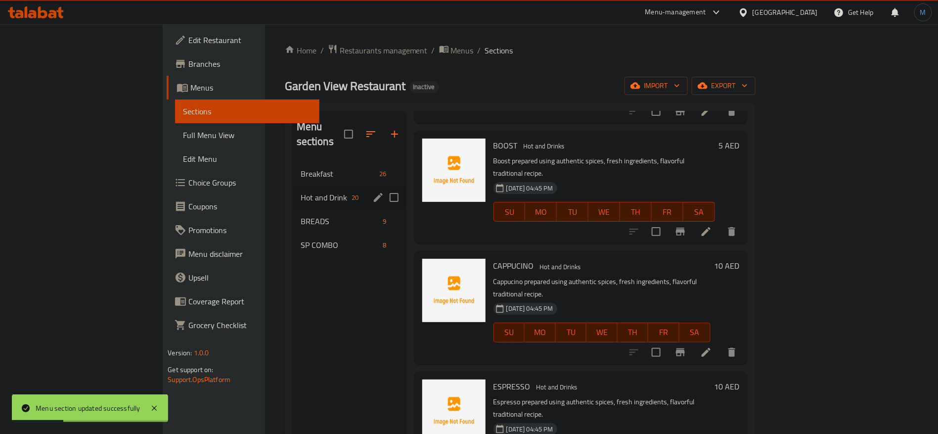
scroll to position [0, 0]
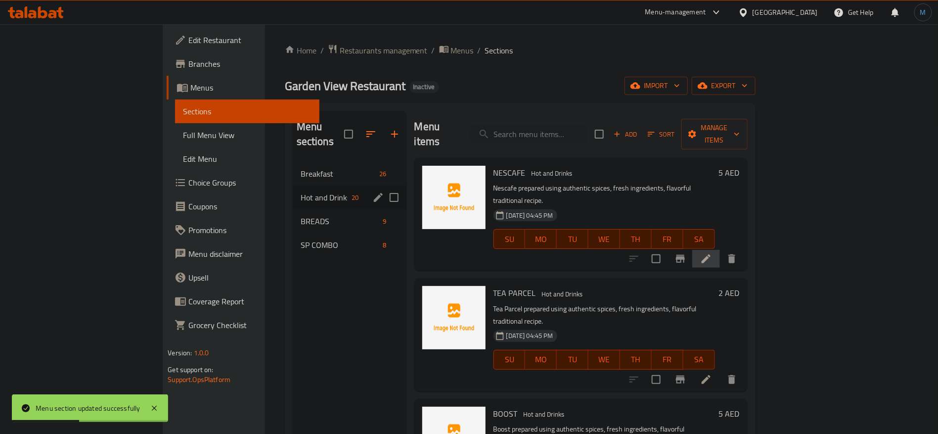
click at [720, 250] on li at bounding box center [706, 259] width 28 height 18
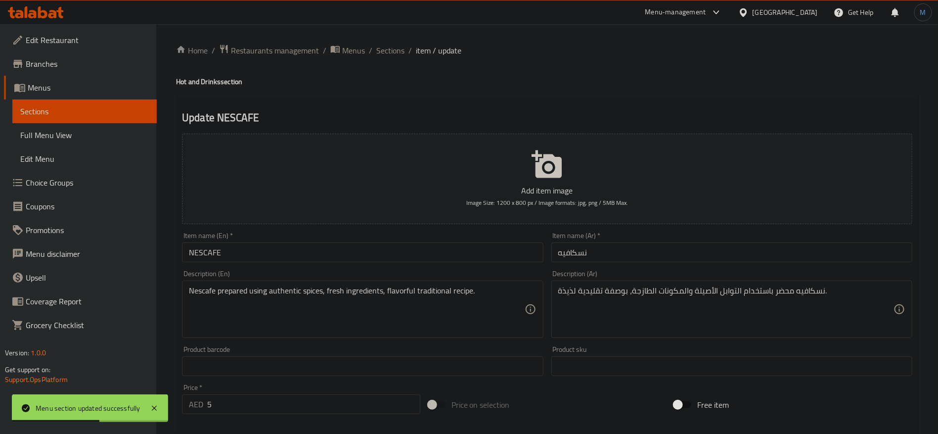
click at [291, 251] on input "NESCAFE" at bounding box center [362, 252] width 361 height 20
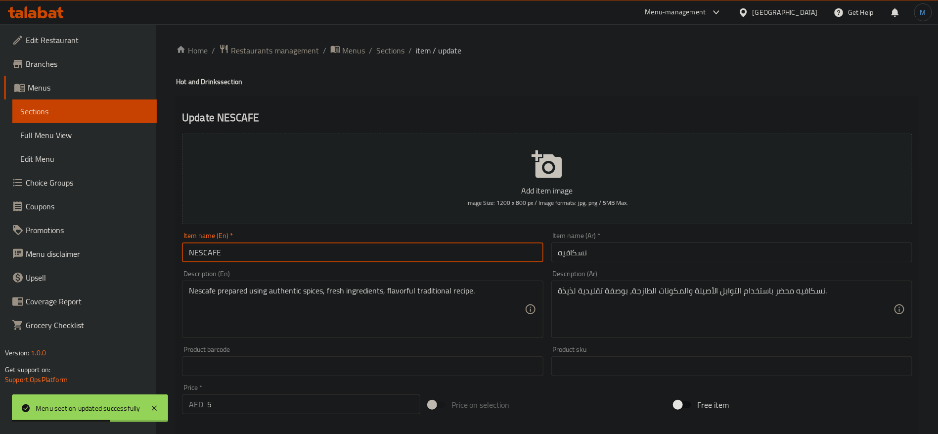
type input "Nescafe"
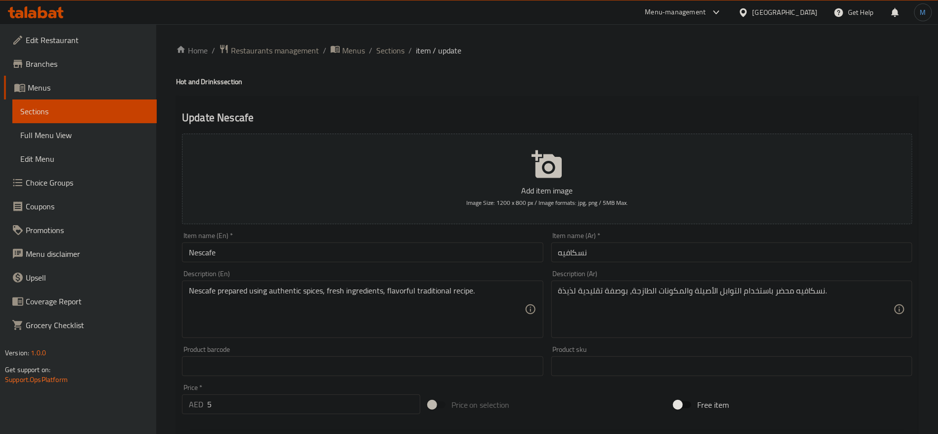
drag, startPoint x: 497, startPoint y: 88, endPoint x: 384, endPoint y: 62, distance: 116.1
click at [492, 88] on div "Home / Restaurants management / Menus / Sections / item / update Hot and Drinks…" at bounding box center [547, 361] width 742 height 635
click at [389, 48] on span "Sections" at bounding box center [390, 50] width 28 height 12
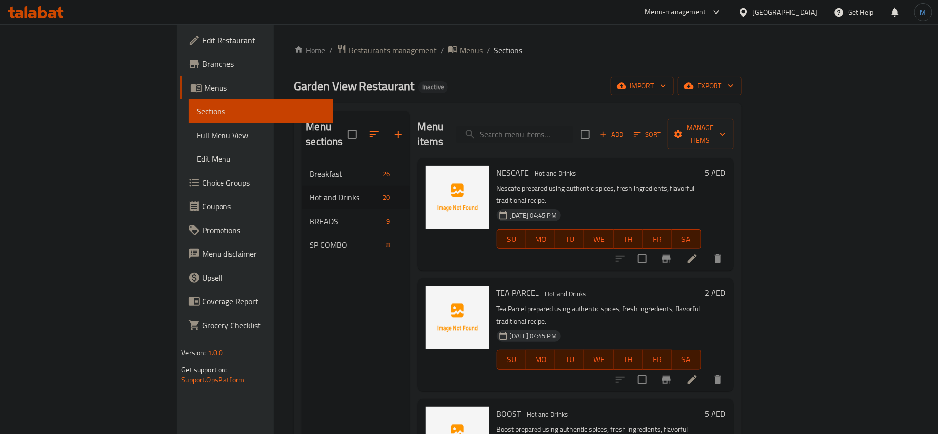
click at [650, 303] on p "Tea Parcel prepared using authentic spices, fresh ingredients, flavorful tradit…" at bounding box center [599, 315] width 204 height 25
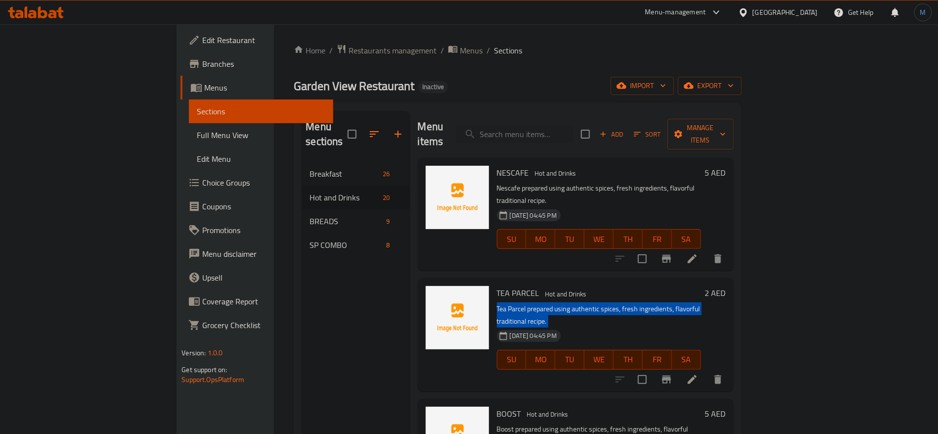
click at [650, 303] on p "Tea Parcel prepared using authentic spices, fresh ingredients, flavorful tradit…" at bounding box center [599, 315] width 204 height 25
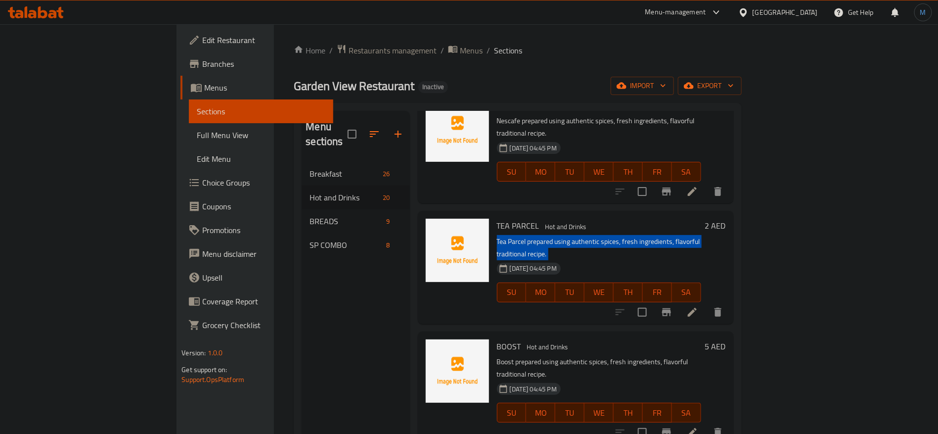
scroll to position [74, 0]
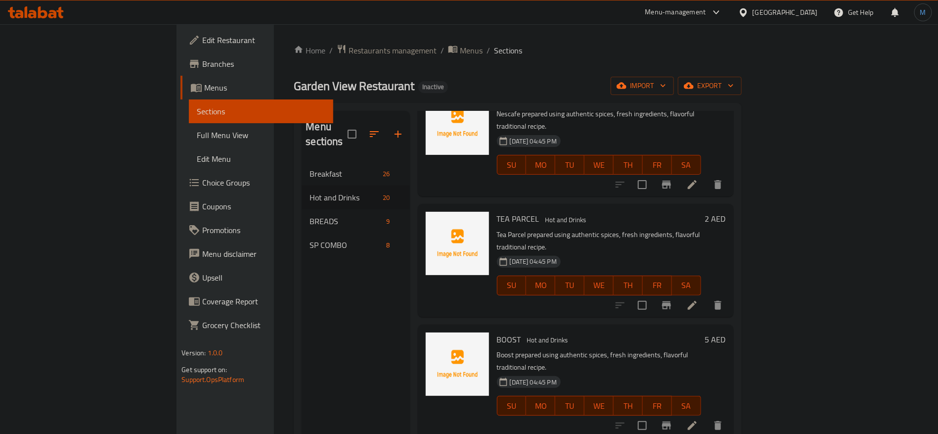
click at [656, 349] on p "Boost prepared using authentic spices, fresh ingredients, flavorful traditional…" at bounding box center [599, 361] width 204 height 25
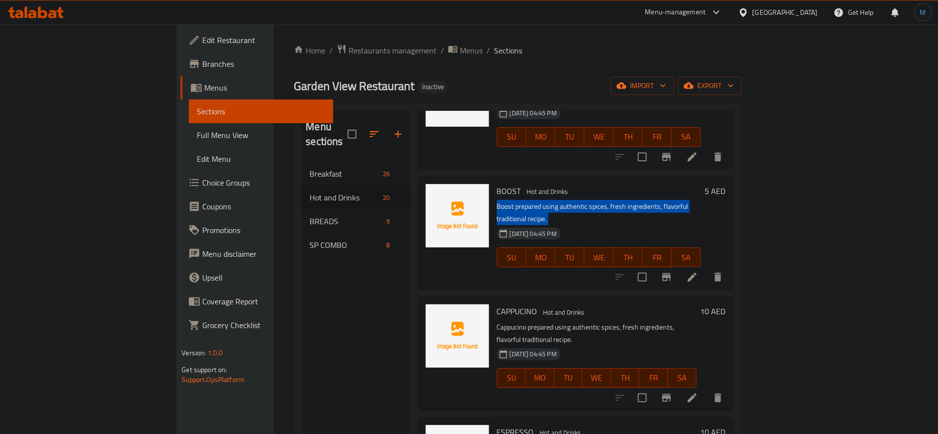
click at [533, 200] on p "Boost prepared using authentic spices, fresh ingredients, flavorful traditional…" at bounding box center [599, 212] width 204 height 25
drag, startPoint x: 533, startPoint y: 165, endPoint x: 546, endPoint y: 166, distance: 12.4
click at [546, 200] on p "Boost prepared using authentic spices, fresh ingredients, flavorful traditional…" at bounding box center [599, 212] width 204 height 25
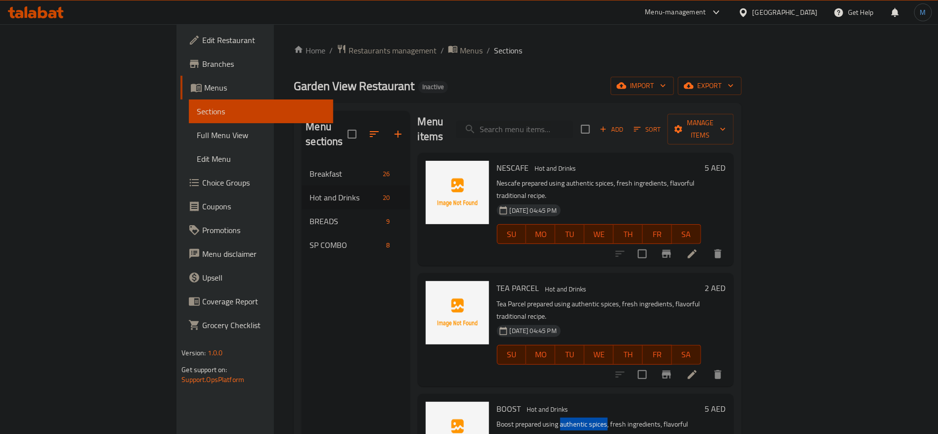
scroll to position [0, 0]
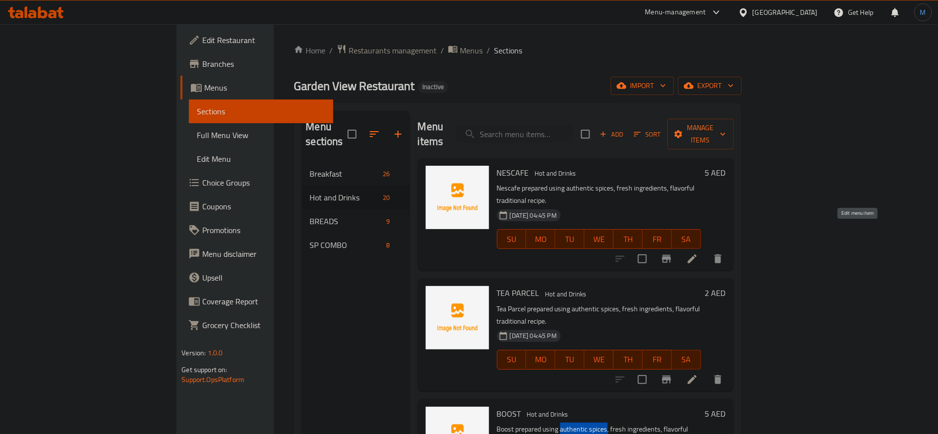
click at [698, 253] on icon at bounding box center [692, 259] width 12 height 12
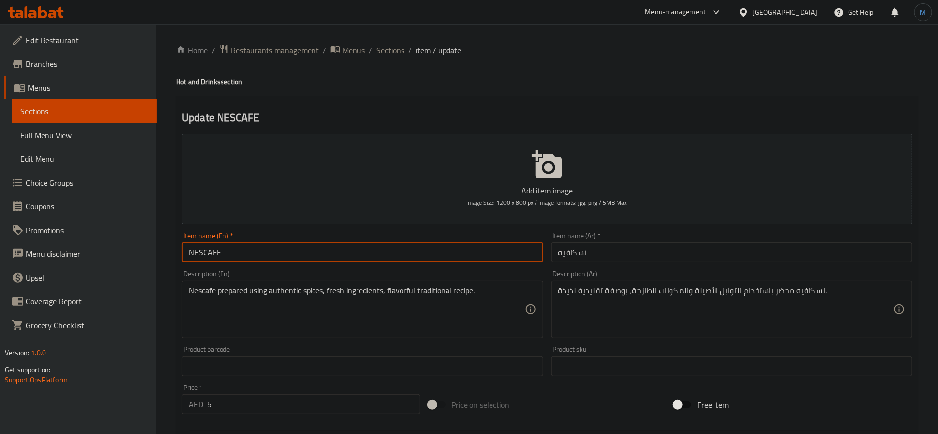
click at [496, 250] on input "NESCAFE" at bounding box center [362, 252] width 361 height 20
type input "Nescafe"
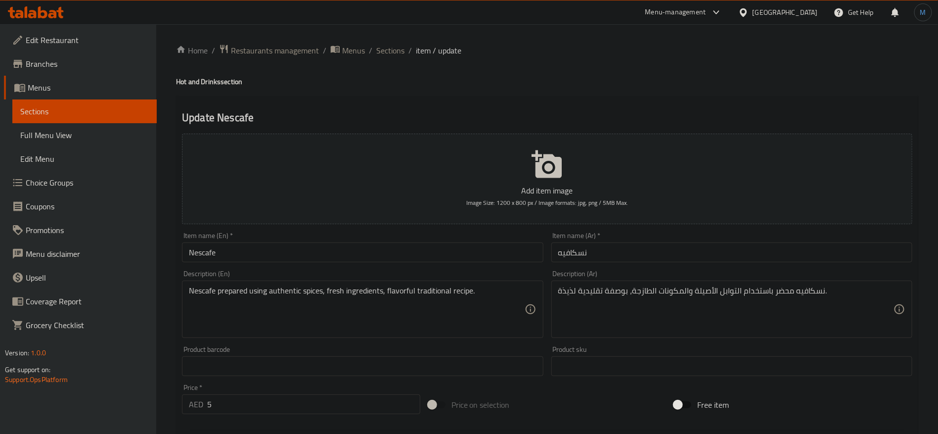
click at [696, 240] on div "Item name (Ar)   * نسكافيه Item name (Ar) *" at bounding box center [731, 247] width 361 height 30
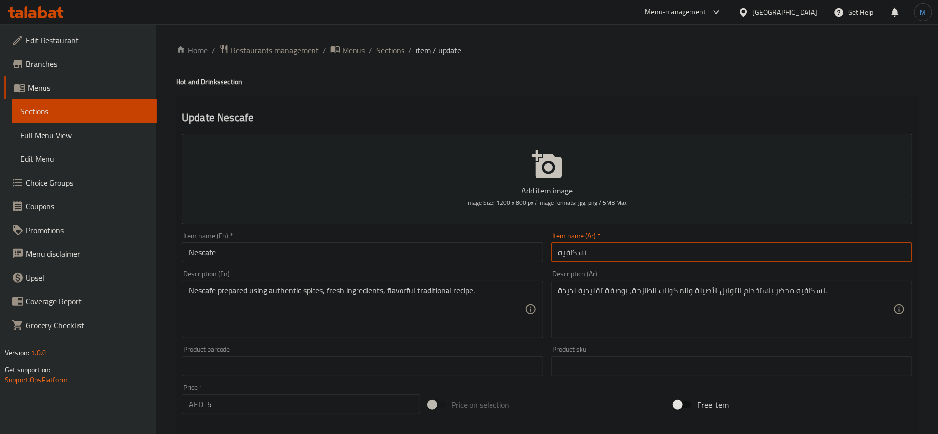
click at [680, 253] on input "نسكافيه" at bounding box center [731, 252] width 361 height 20
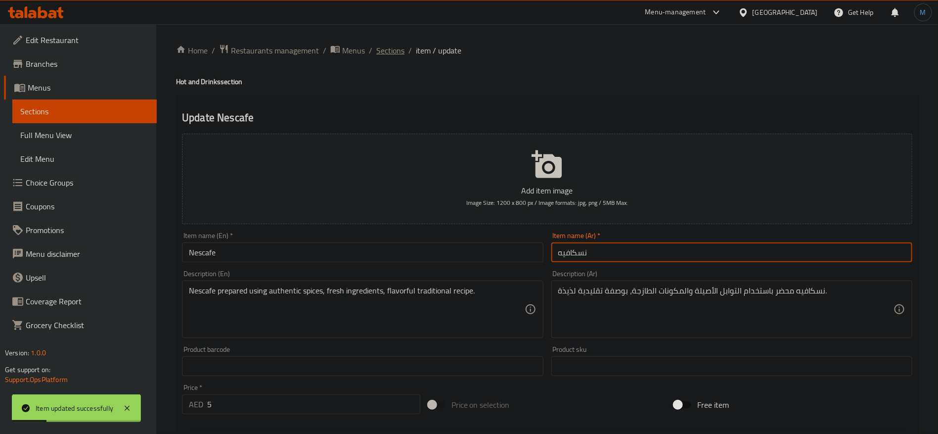
click at [384, 51] on span "Sections" at bounding box center [390, 50] width 28 height 12
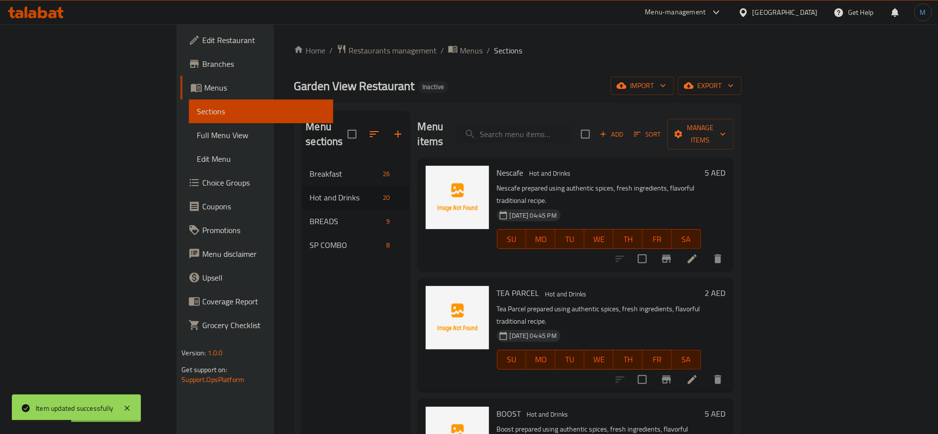
click at [698, 373] on icon at bounding box center [692, 379] width 12 height 12
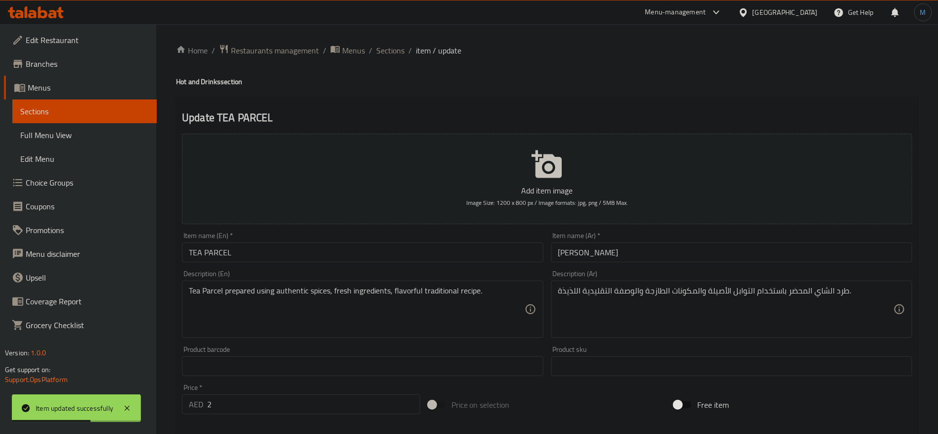
click at [481, 251] on input "TEA PARCEL" at bounding box center [362, 252] width 361 height 20
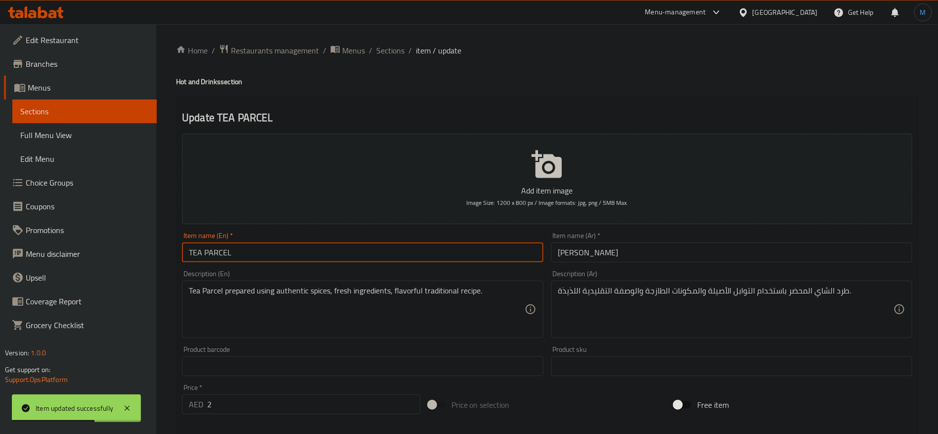
click at [481, 251] on input "TEA PARCEL" at bounding box center [362, 252] width 361 height 20
type input "Tea Parcel"
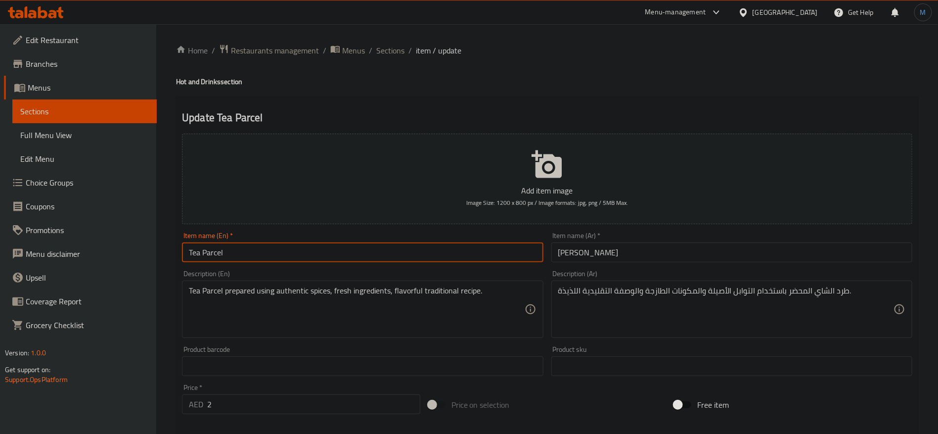
click at [481, 251] on input "Tea Parcel" at bounding box center [362, 252] width 361 height 20
click at [581, 251] on input "[PERSON_NAME]" at bounding box center [731, 252] width 361 height 20
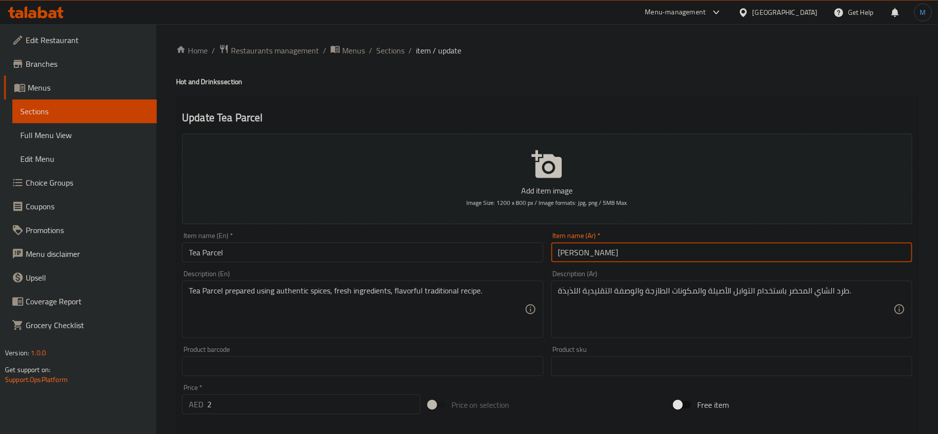
click at [572, 250] on input "[PERSON_NAME]" at bounding box center [731, 252] width 361 height 20
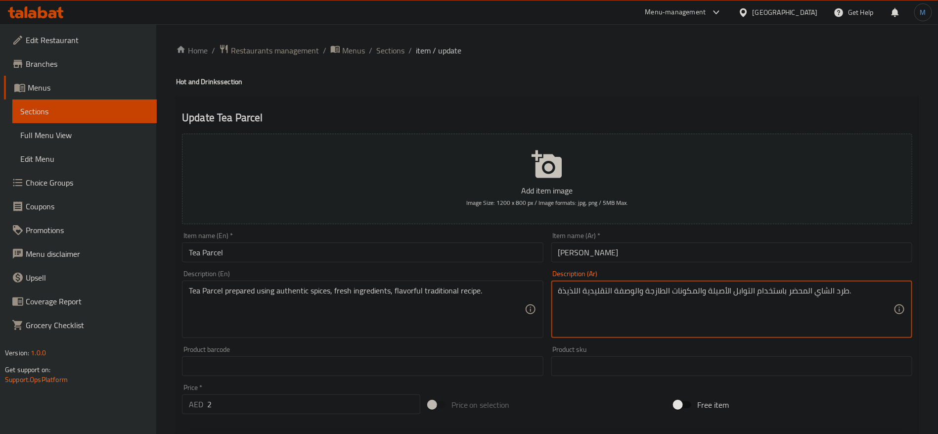
click at [837, 294] on textarea "طرد الشاي المحضر باستخدام التوابل الأصيلة والمكونات الطازجة والوصفة التقليدية ا…" at bounding box center [725, 309] width 335 height 47
paste textarea "ارسل"
type textarea "شاي بارسل المحضر باستخدام التوابل الأصيلة والمكونات الطازجة والوصفة التقليدية ا…"
click at [645, 262] on input "[PERSON_NAME]" at bounding box center [731, 252] width 361 height 20
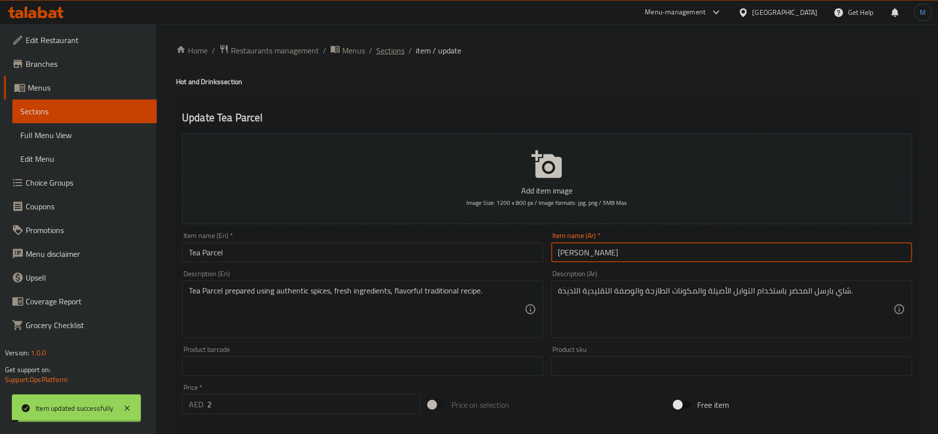
click at [389, 54] on span "Sections" at bounding box center [390, 50] width 28 height 12
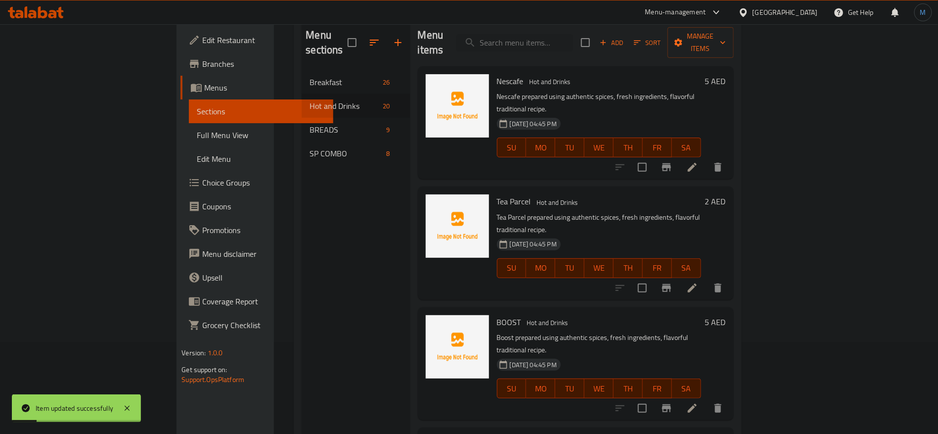
scroll to position [138, 0]
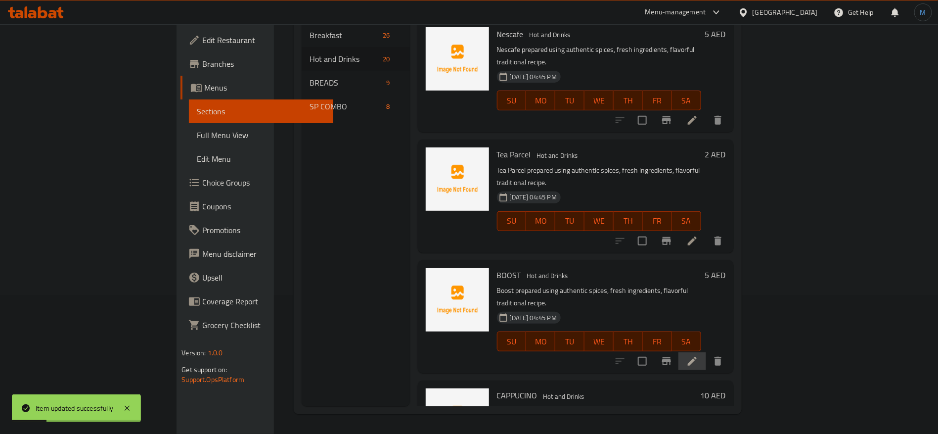
click at [697, 356] on icon at bounding box center [692, 360] width 9 height 9
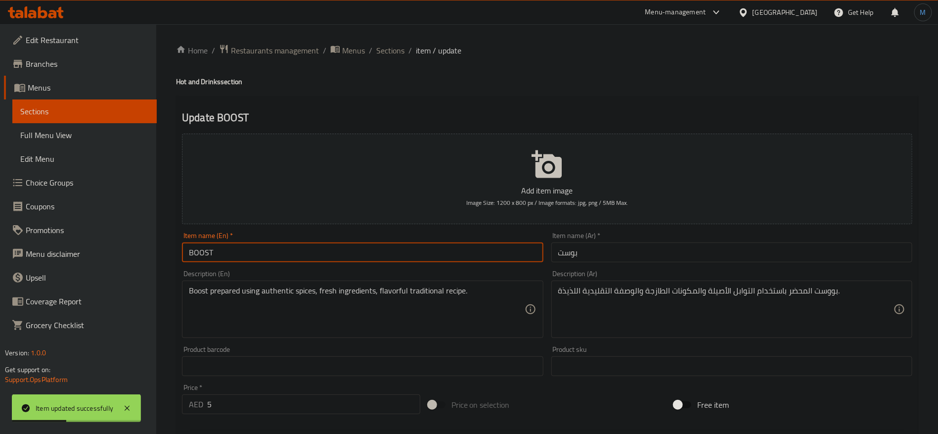
click at [464, 253] on input "BOOST" at bounding box center [362, 252] width 361 height 20
type input "Boost"
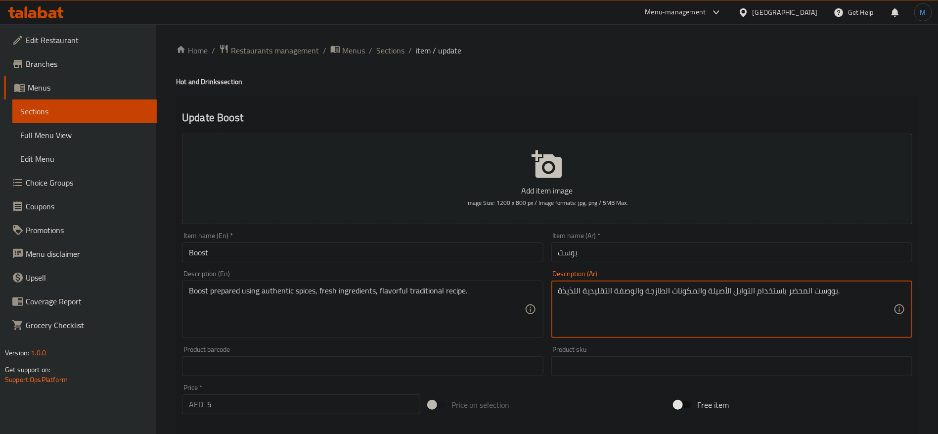
click at [824, 296] on textarea "بووست المحضر باستخدام التوابل الأصيلة والمكونات الطازجة والوصفة التقليدية اللذي…" at bounding box center [725, 309] width 335 height 47
type textarea "بوست المحضر باستخدام التوابل الأصيلة والمكونات الطازجة والوصفة التقليدية اللذيذ…"
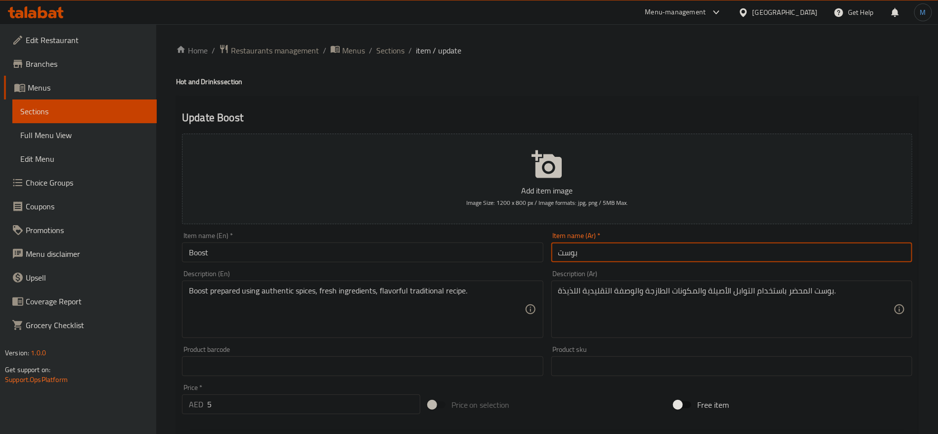
click at [726, 259] on input "بوست" at bounding box center [731, 252] width 361 height 20
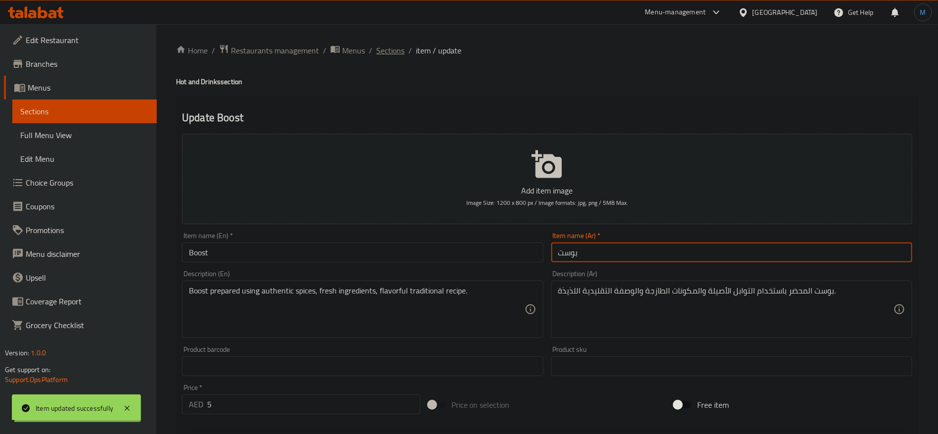
click at [395, 44] on span "Sections" at bounding box center [390, 50] width 28 height 12
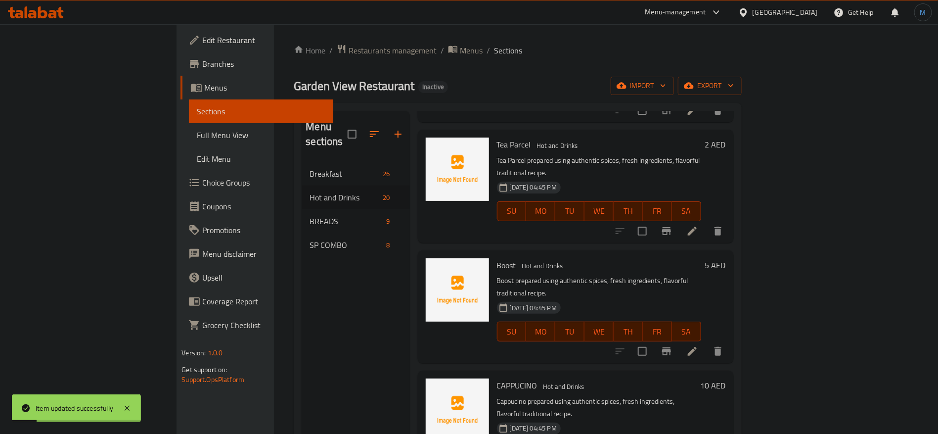
scroll to position [222, 0]
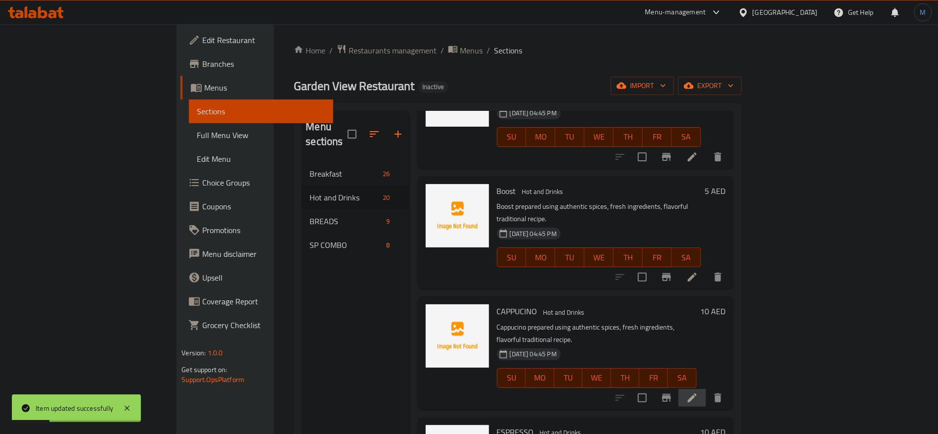
click at [706, 389] on li at bounding box center [692, 398] width 28 height 18
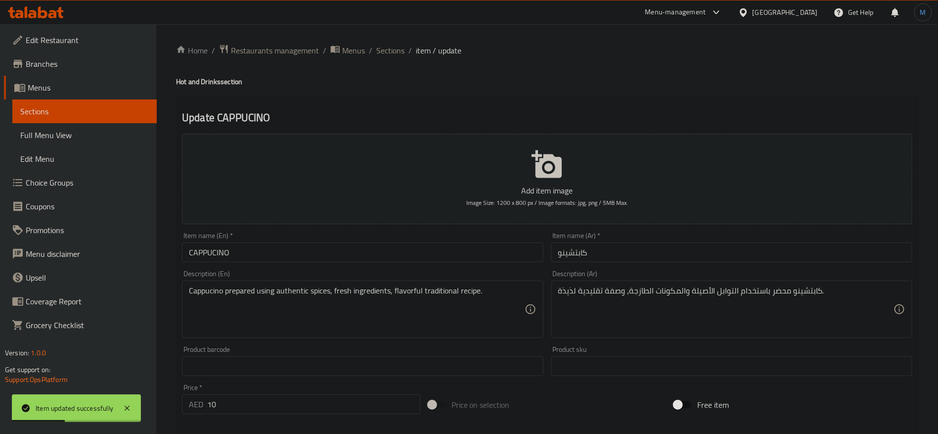
click at [413, 238] on div "Item name (En)   * CAPPUCINO Item name (En) *" at bounding box center [362, 247] width 361 height 30
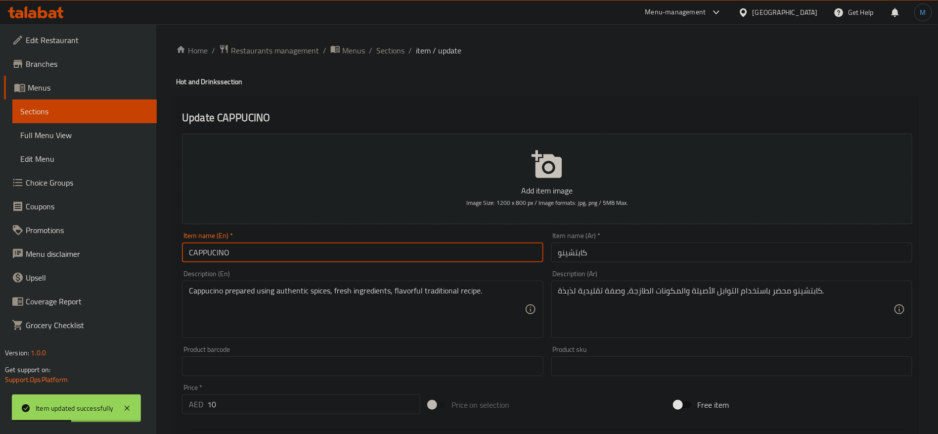
click at [396, 255] on input "CAPPUCINO" at bounding box center [362, 252] width 361 height 20
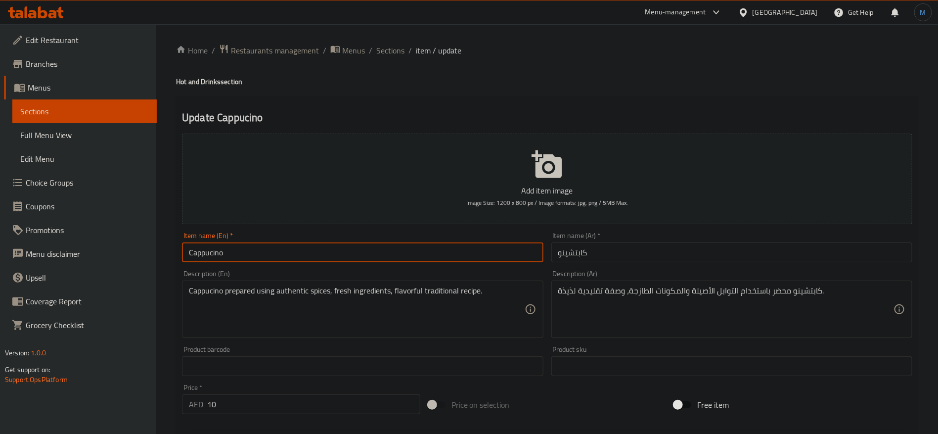
click at [435, 259] on input "Cappucino" at bounding box center [362, 252] width 361 height 20
type input "Cappuccino"
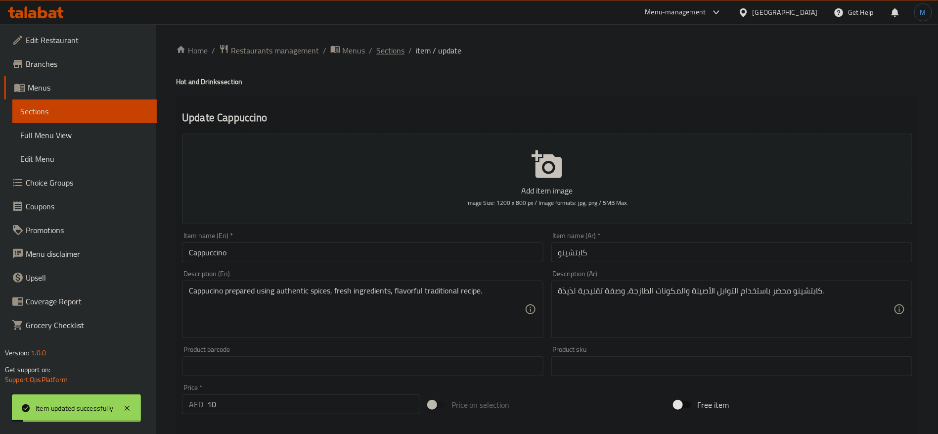
click at [395, 56] on span "Sections" at bounding box center [390, 50] width 28 height 12
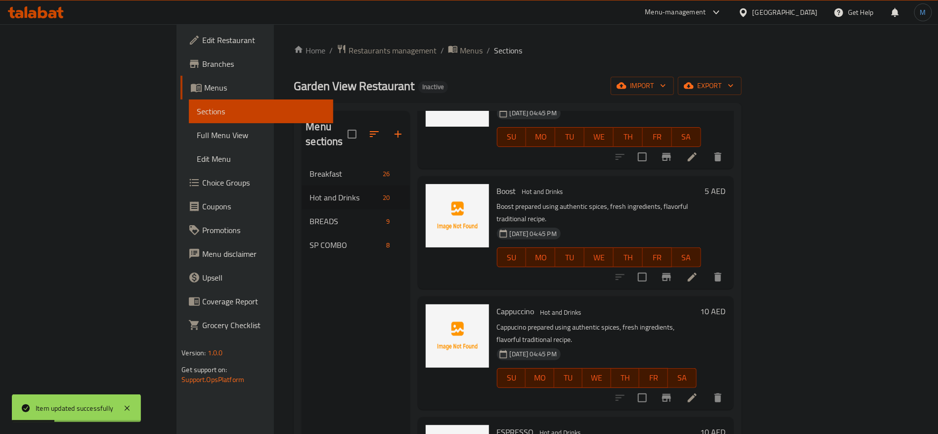
scroll to position [297, 0]
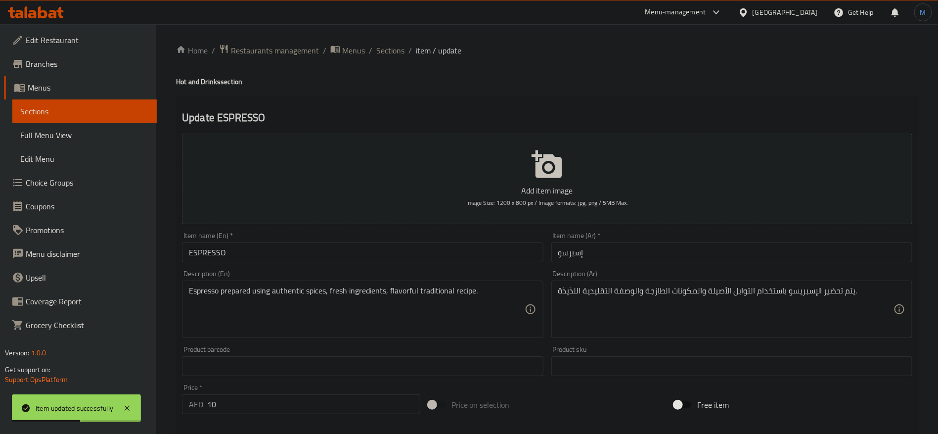
click at [329, 258] on input "ESPRESSO" at bounding box center [362, 252] width 361 height 20
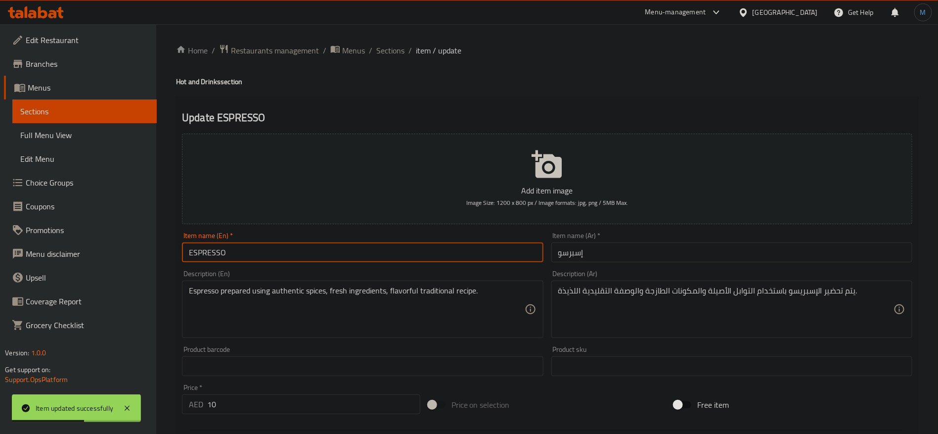
click at [329, 258] on input "ESPRESSO" at bounding box center [362, 252] width 361 height 20
type input "Espresso"
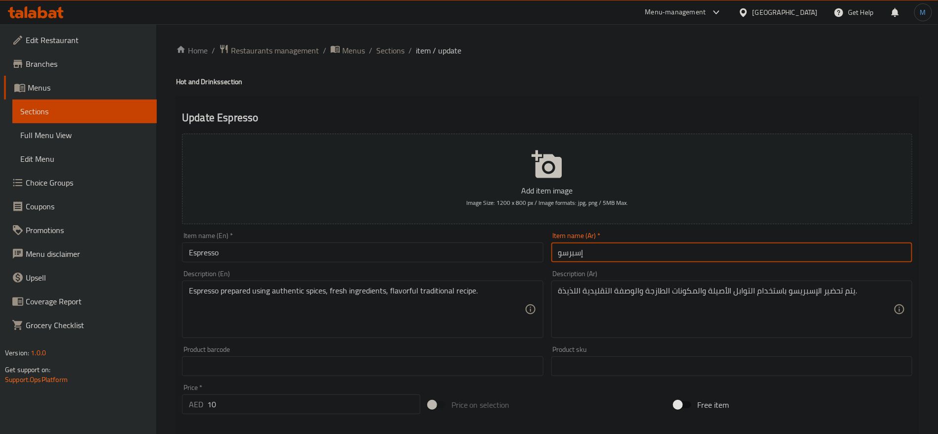
click at [757, 262] on input "إسبرسو" at bounding box center [731, 252] width 361 height 20
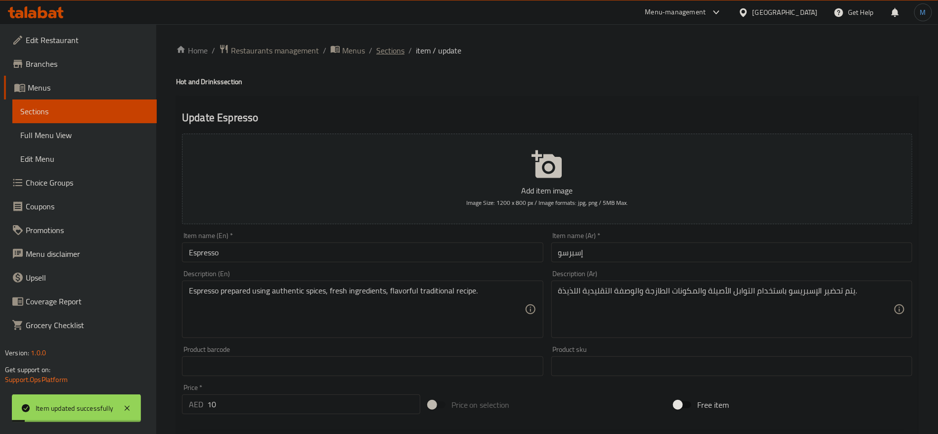
click at [401, 50] on span "Sections" at bounding box center [390, 50] width 28 height 12
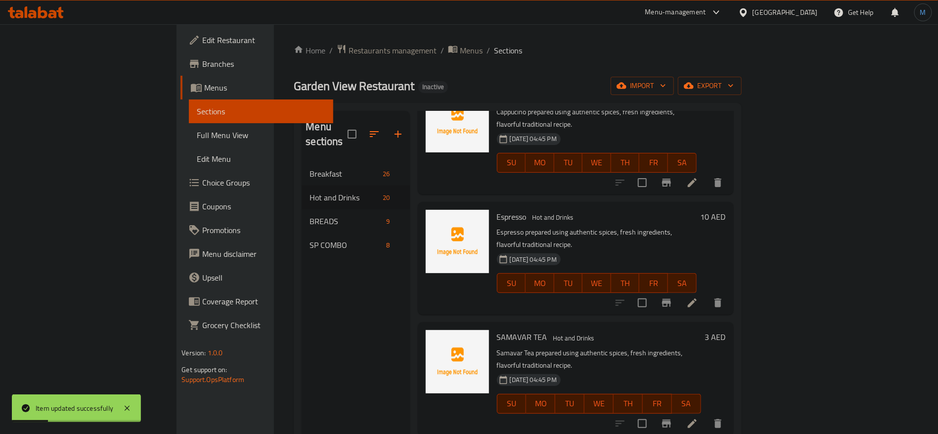
scroll to position [445, 0]
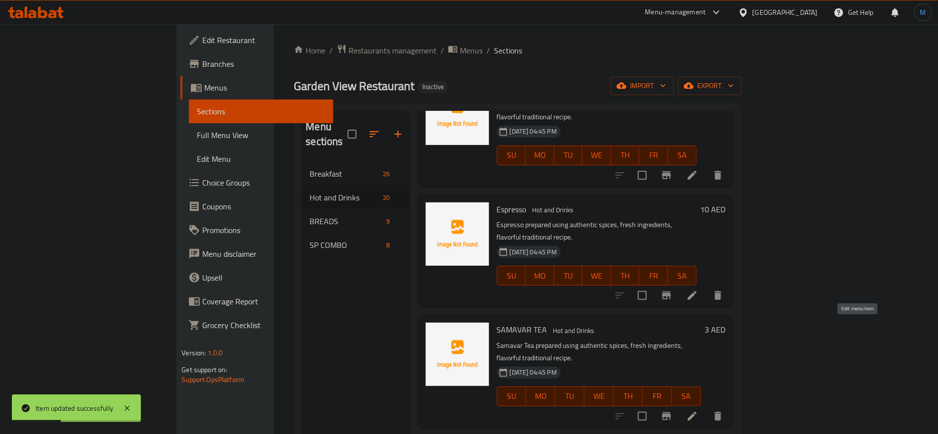
click at [697, 411] on icon at bounding box center [692, 415] width 9 height 9
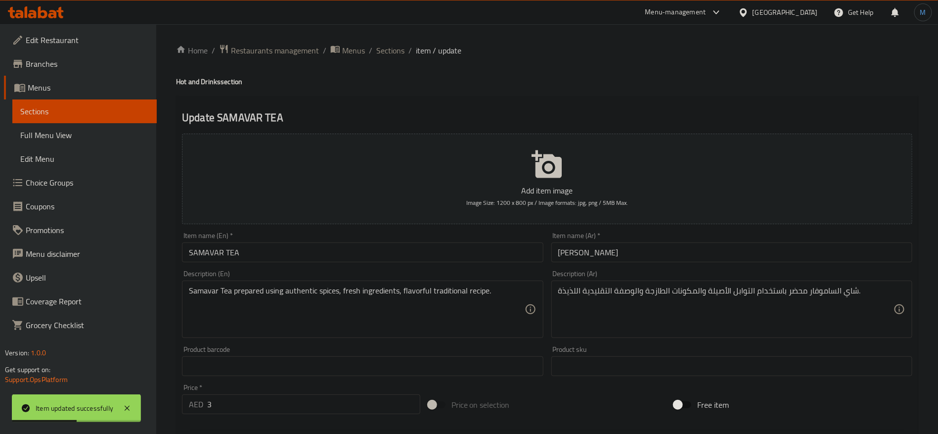
click at [379, 256] on input "SAMAVAR TEA" at bounding box center [362, 252] width 361 height 20
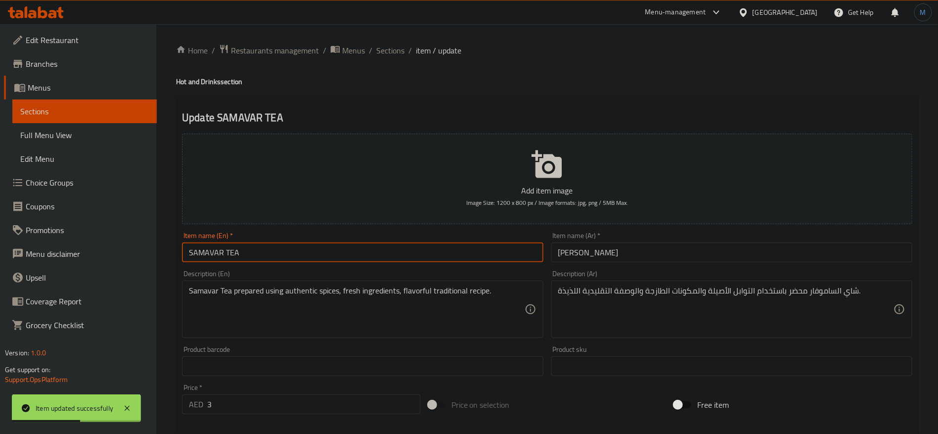
click at [379, 256] on input "SAMAVAR TEA" at bounding box center [362, 252] width 361 height 20
type input "Samavar Tea"
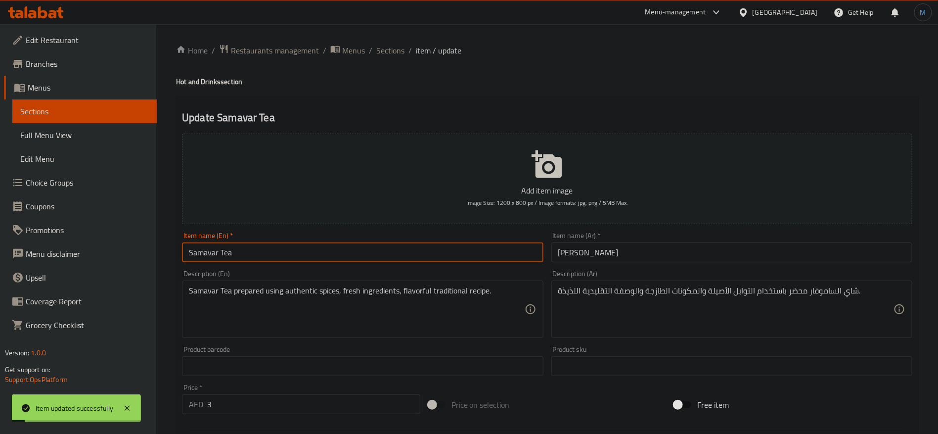
click at [386, 40] on div "Home / Restaurants management / Menus / Sections / item / update Hot and Drinks…" at bounding box center [547, 361] width 782 height 674
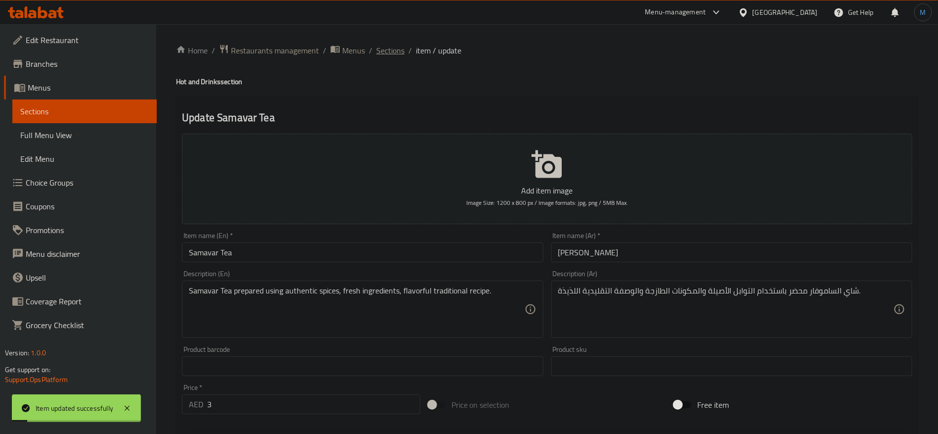
click at [384, 45] on span "Sections" at bounding box center [390, 50] width 28 height 12
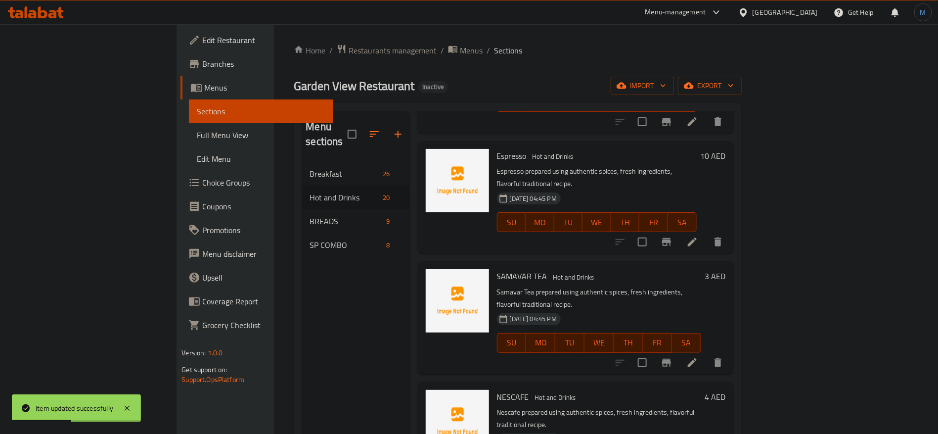
scroll to position [519, 0]
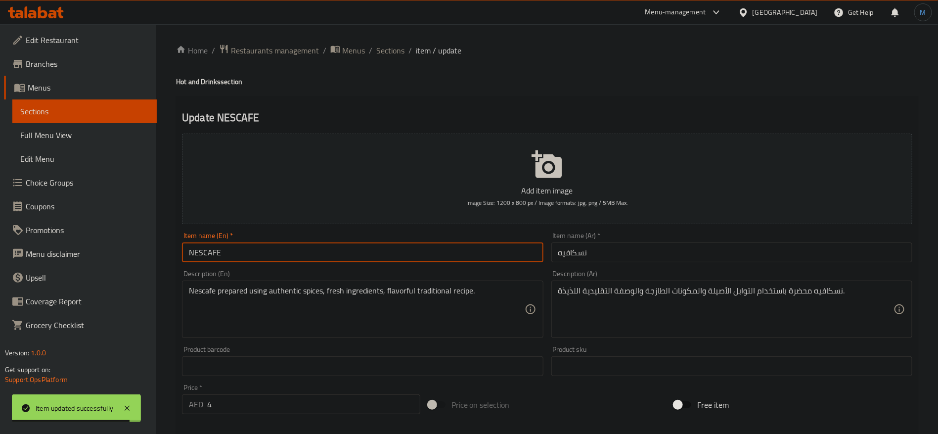
click at [439, 252] on input "NESCAFE" at bounding box center [362, 252] width 361 height 20
type input "Nescafe"
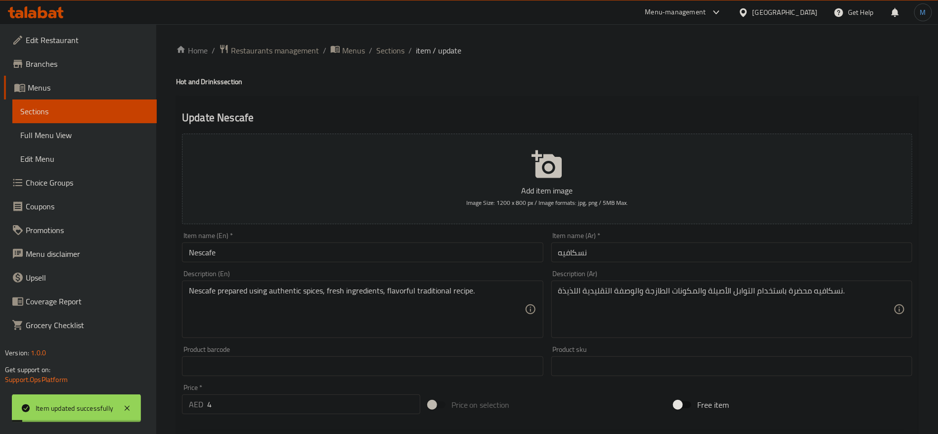
click at [565, 100] on div "Update Nescafe Add item image Image Size: 1200 x 800 px / Image formats: jpg, p…" at bounding box center [547, 383] width 742 height 575
click at [409, 50] on li "/" at bounding box center [409, 50] width 3 height 12
click at [408, 50] on li "/" at bounding box center [409, 50] width 3 height 12
click at [399, 48] on span "Sections" at bounding box center [390, 50] width 28 height 12
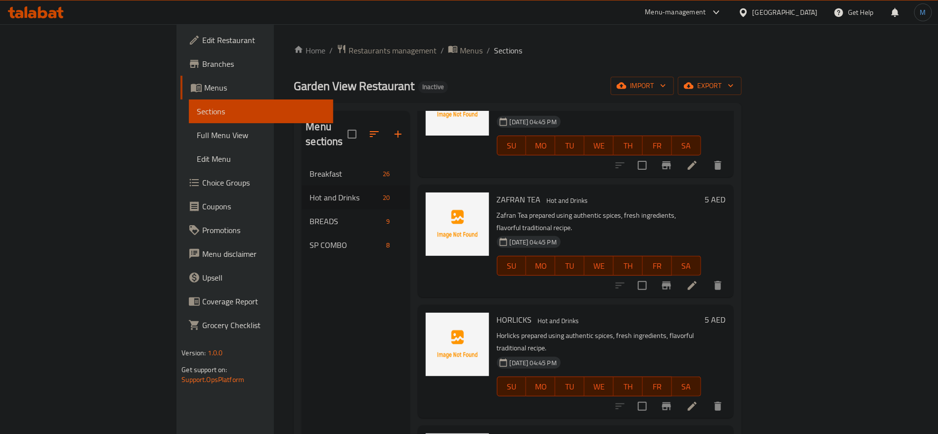
scroll to position [593, 0]
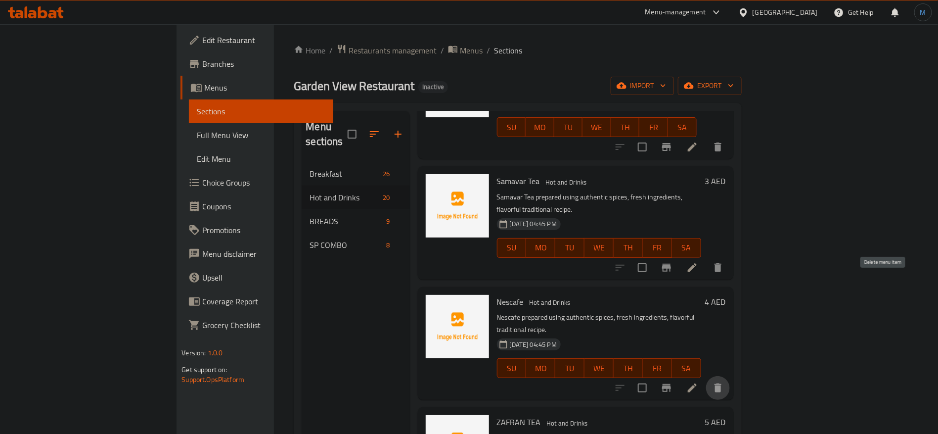
click at [721, 383] on icon "delete" at bounding box center [717, 387] width 7 height 9
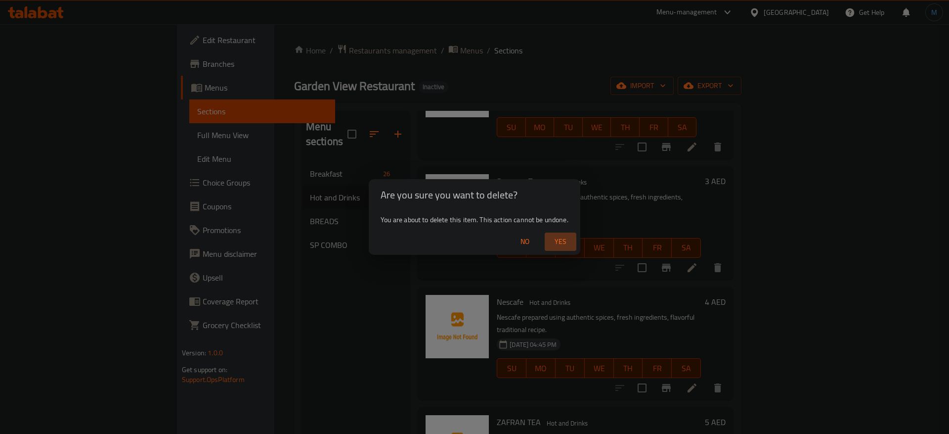
click at [557, 249] on button "Yes" at bounding box center [561, 241] width 32 height 18
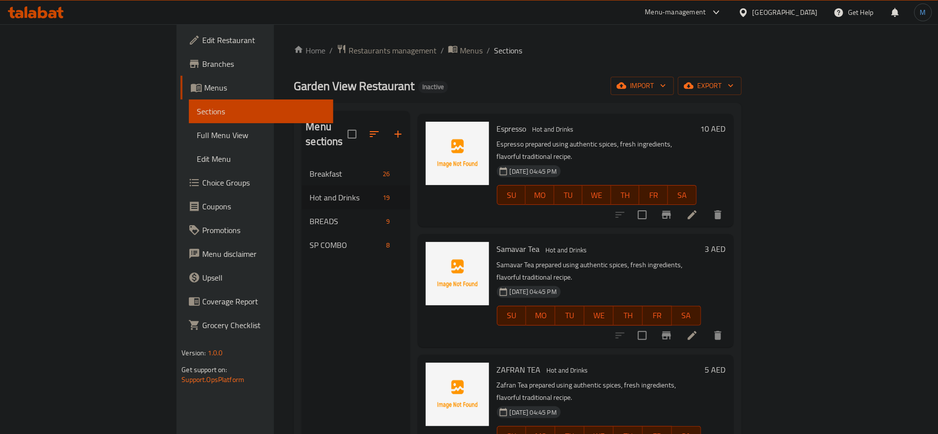
scroll to position [519, 0]
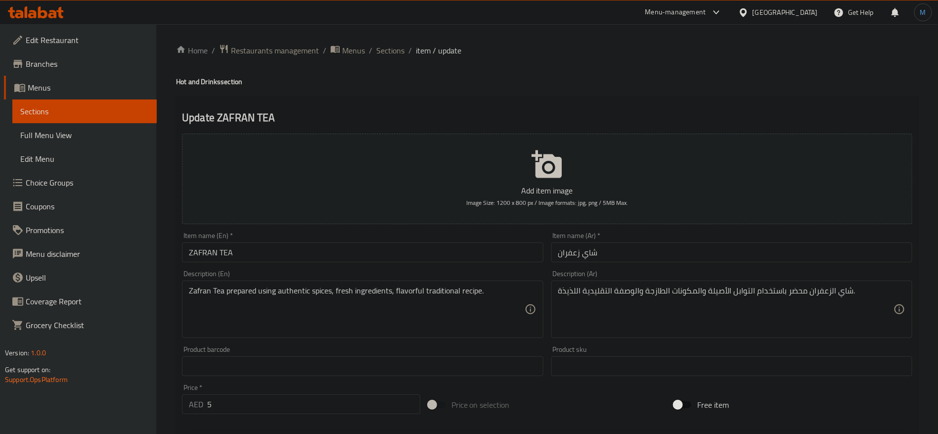
click at [379, 253] on input "ZAFRAN TEA" at bounding box center [362, 252] width 361 height 20
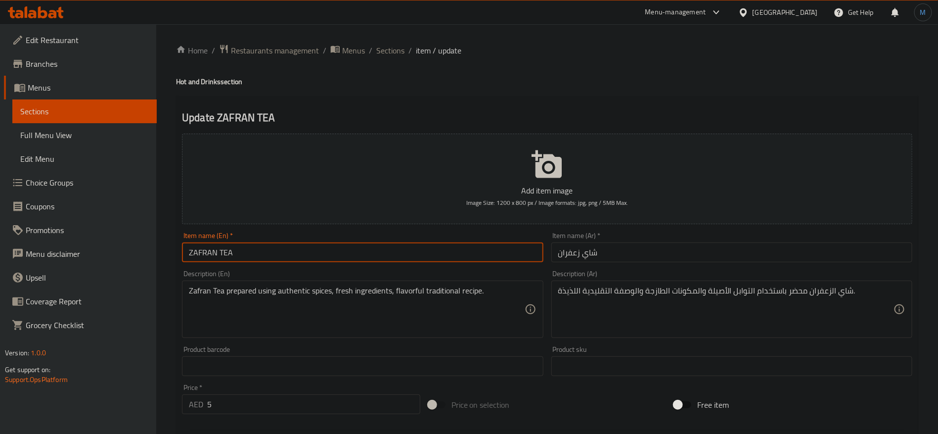
click at [379, 253] on input "ZAFRAN TEA" at bounding box center [362, 252] width 361 height 20
type input "Zafran Tea"
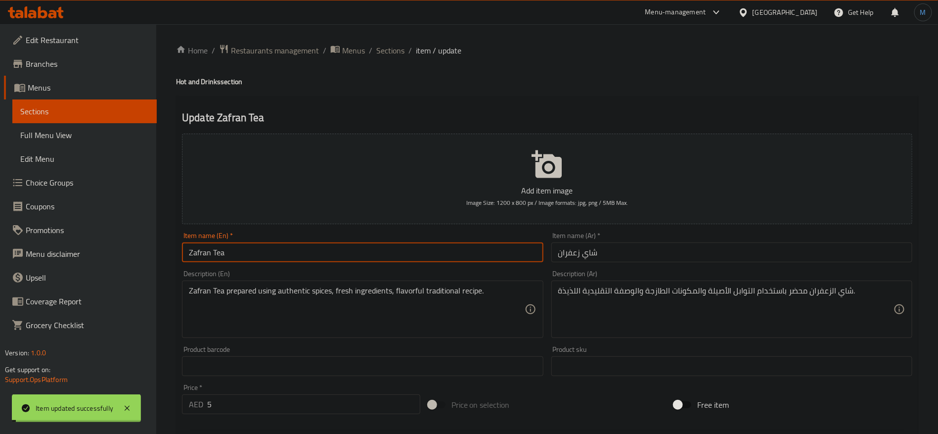
click at [399, 49] on span "Sections" at bounding box center [390, 50] width 28 height 12
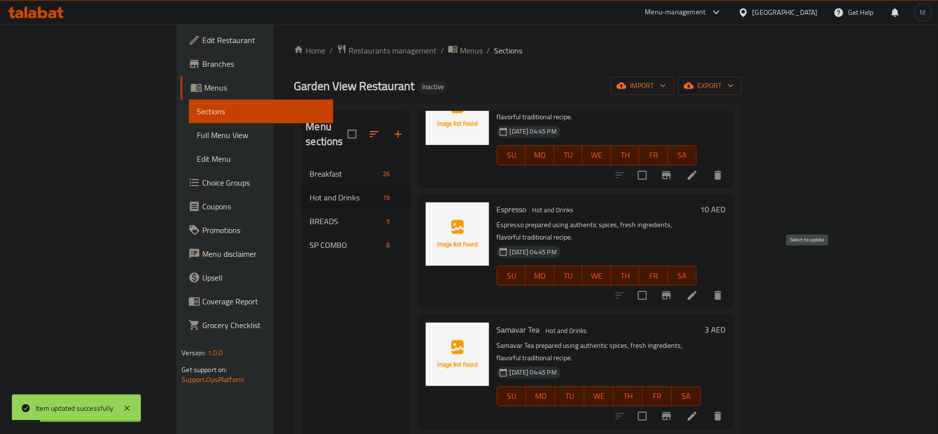
scroll to position [593, 0]
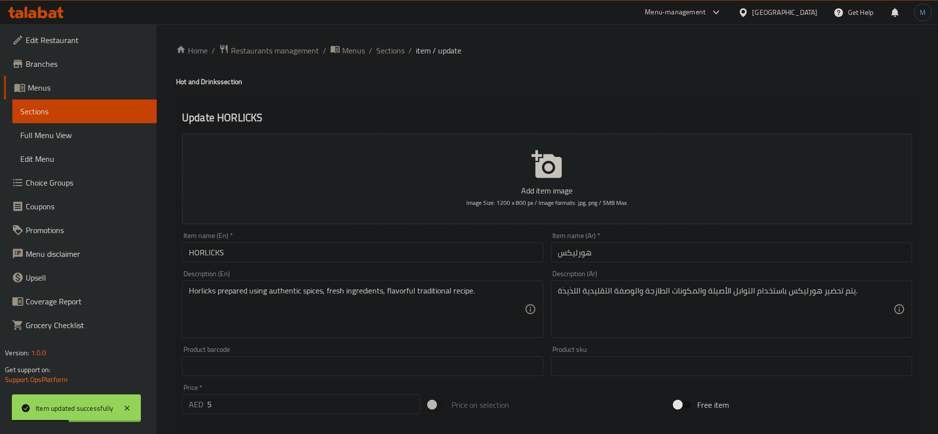
click at [379, 251] on input "HORLICKS" at bounding box center [362, 252] width 361 height 20
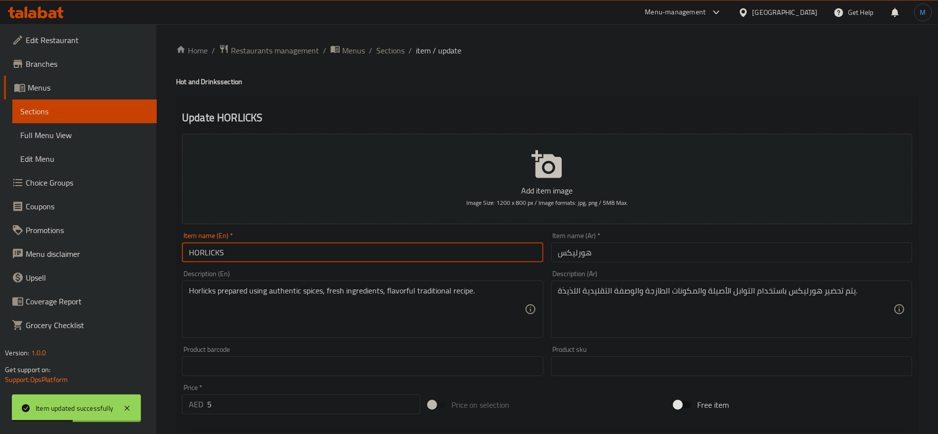
click at [379, 251] on input "HORLICKS" at bounding box center [362, 252] width 361 height 20
type input "Horlicks"
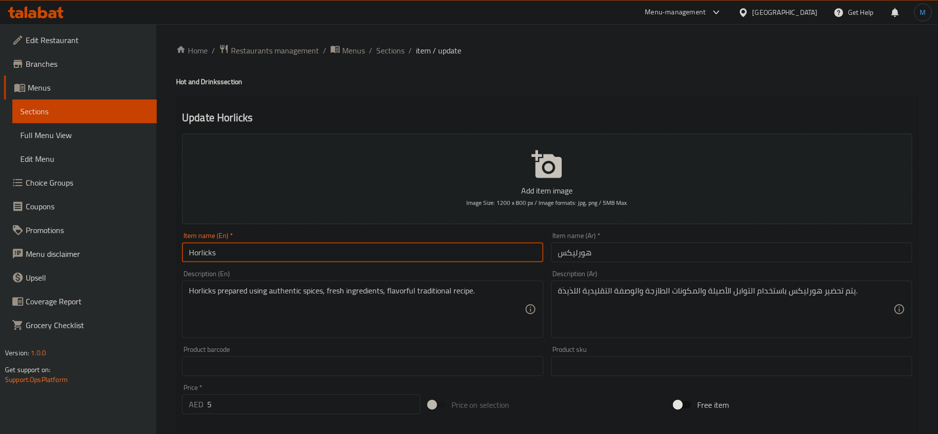
click at [604, 257] on input "هورليكس" at bounding box center [731, 252] width 361 height 20
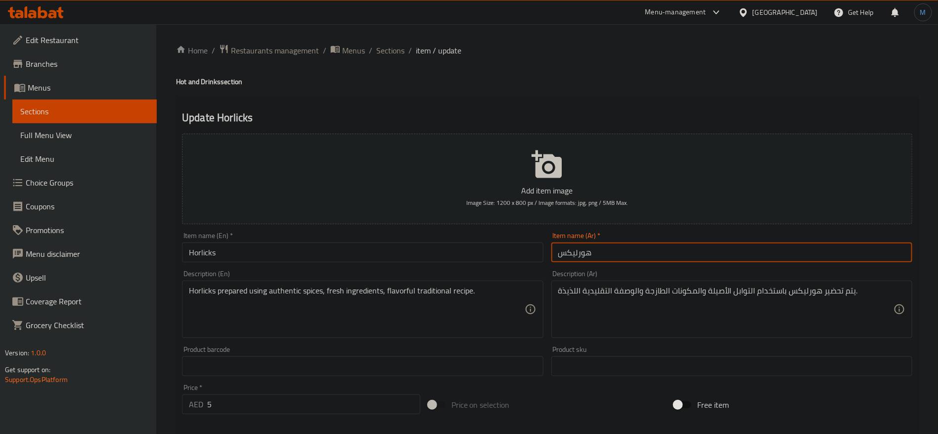
paste input "شاي"
click at [604, 253] on input "شاي هورليكس" at bounding box center [731, 252] width 361 height 20
type input "هورليكس"
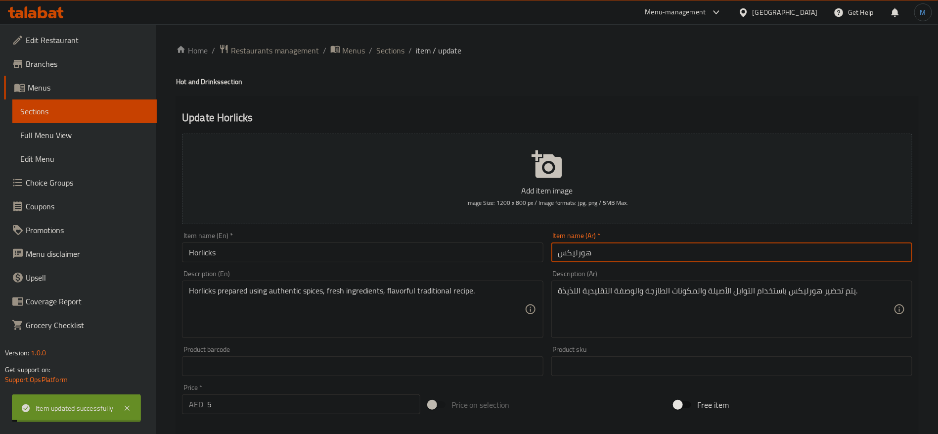
click at [391, 255] on input "Horlicks" at bounding box center [362, 252] width 361 height 20
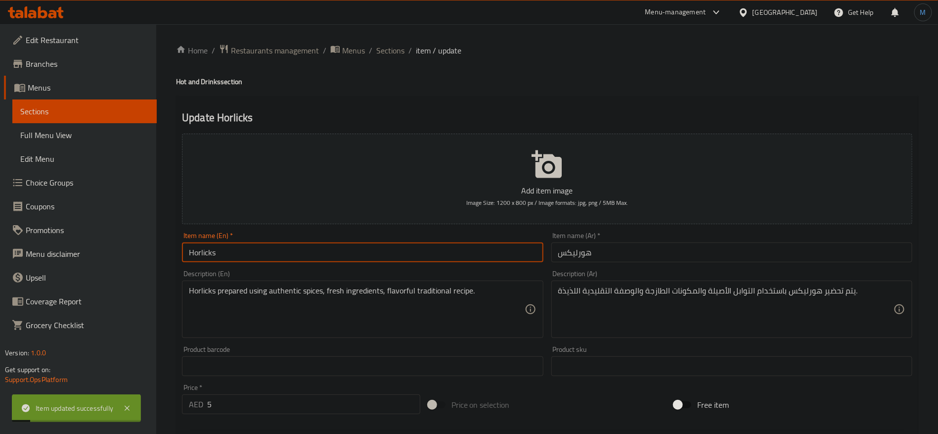
drag, startPoint x: 388, startPoint y: 47, endPoint x: 411, endPoint y: 75, distance: 36.5
click at [388, 47] on span "Sections" at bounding box center [390, 50] width 28 height 12
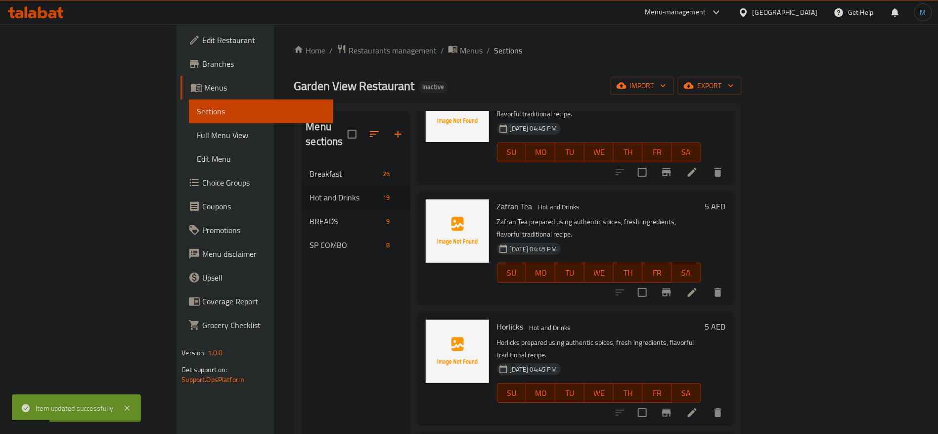
scroll to position [734, 0]
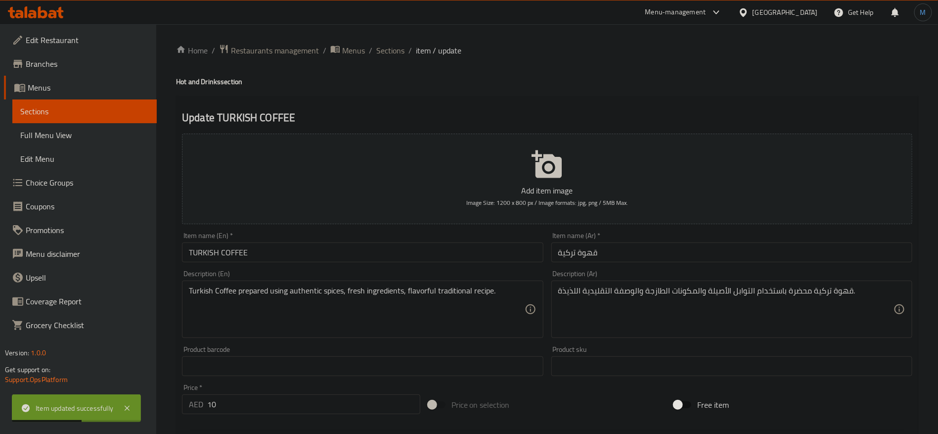
click at [405, 260] on input "TURKISH COFFEE" at bounding box center [362, 252] width 361 height 20
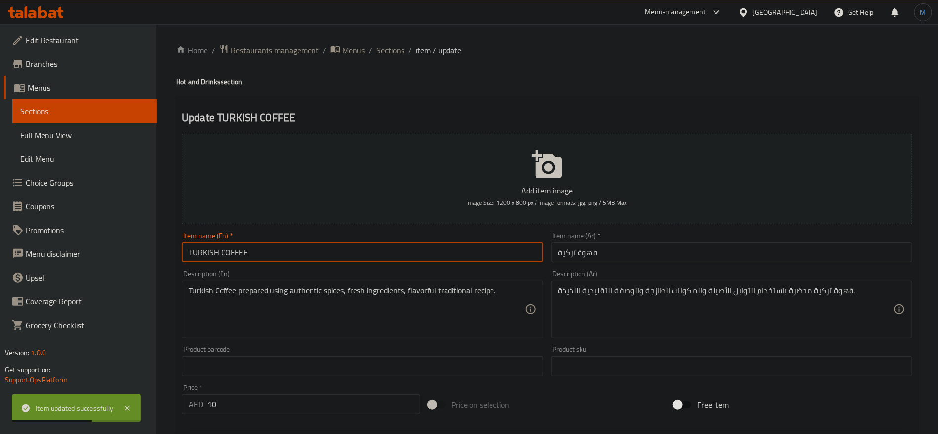
type input "Turkish Coffee"
click at [404, 248] on input "Turkish Coffee" at bounding box center [362, 252] width 361 height 20
click at [449, 283] on div "Turkish Coffee prepared using authentic spices, fresh ingredients, flavorful tr…" at bounding box center [362, 308] width 361 height 57
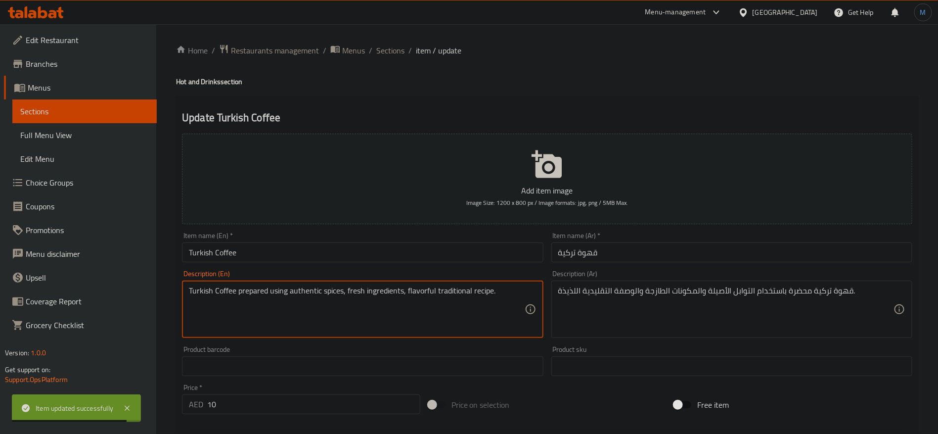
click at [442, 248] on input "Turkish Coffee" at bounding box center [362, 252] width 361 height 20
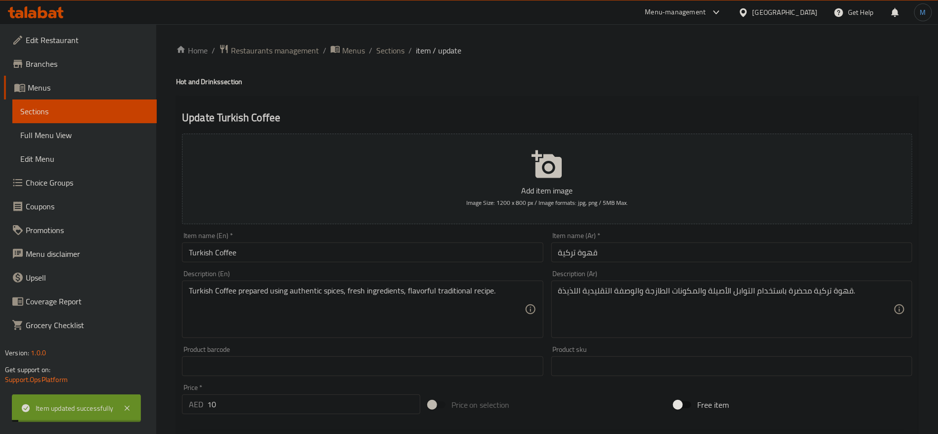
click at [384, 60] on div "Home / Restaurants management / Menus / Sections / item / update Hot and Drinks…" at bounding box center [547, 361] width 742 height 635
click at [391, 52] on span "Sections" at bounding box center [390, 50] width 28 height 12
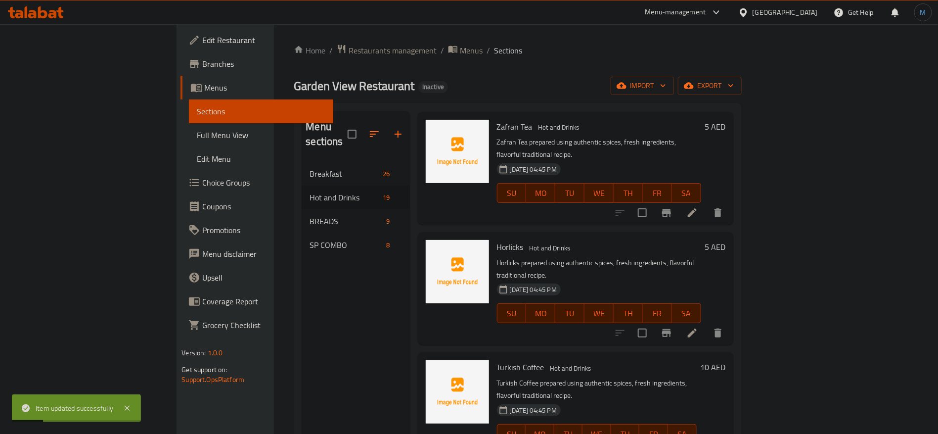
scroll to position [842, 0]
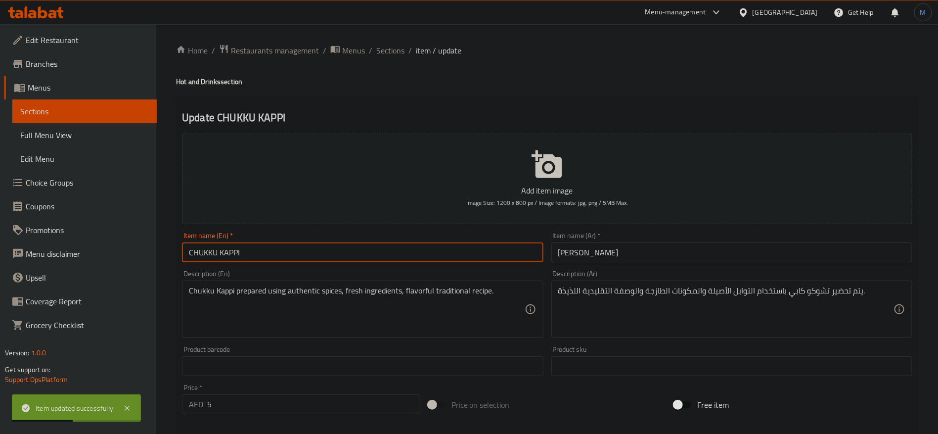
click at [358, 246] on input "CHUKKU KAPPI" at bounding box center [362, 252] width 361 height 20
type input "Chukku Kappi"
click at [647, 245] on input "[PERSON_NAME]" at bounding box center [731, 252] width 361 height 20
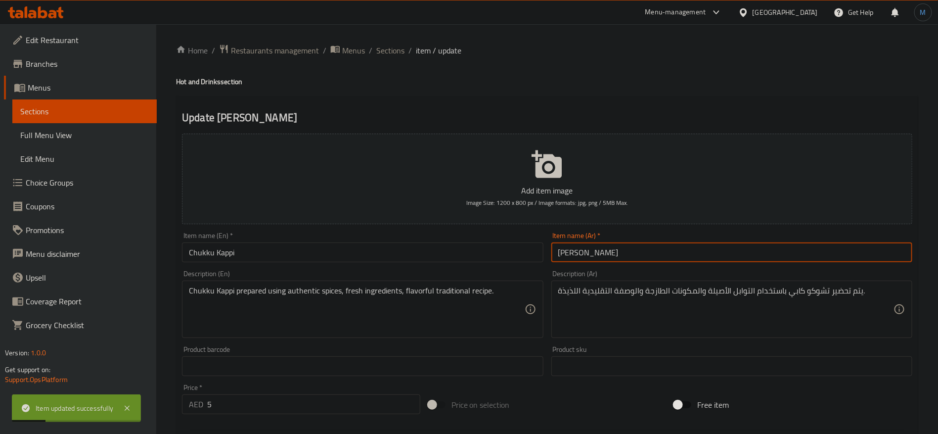
click at [269, 240] on div "Item name (En)   * [PERSON_NAME] Item name (En) *" at bounding box center [362, 247] width 361 height 30
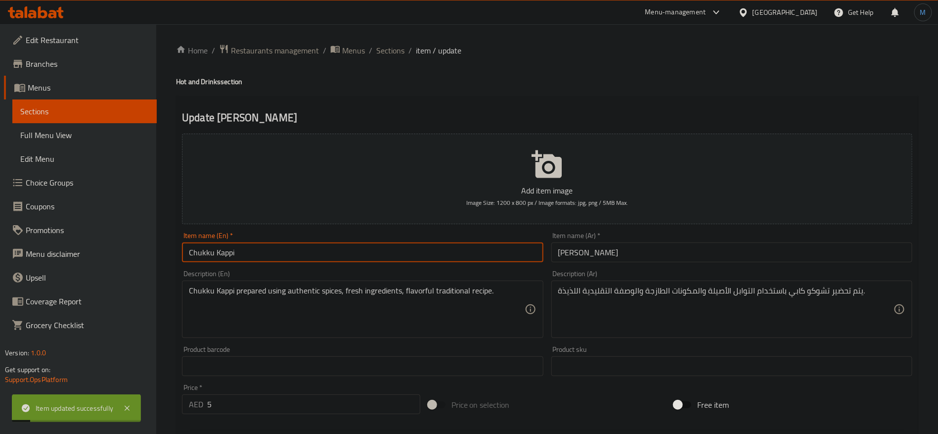
click at [272, 243] on input "Chukku Kappi" at bounding box center [362, 252] width 361 height 20
click at [404, 50] on ol "Home / Restaurants management / Menus / Sections / item / update" at bounding box center [547, 50] width 742 height 13
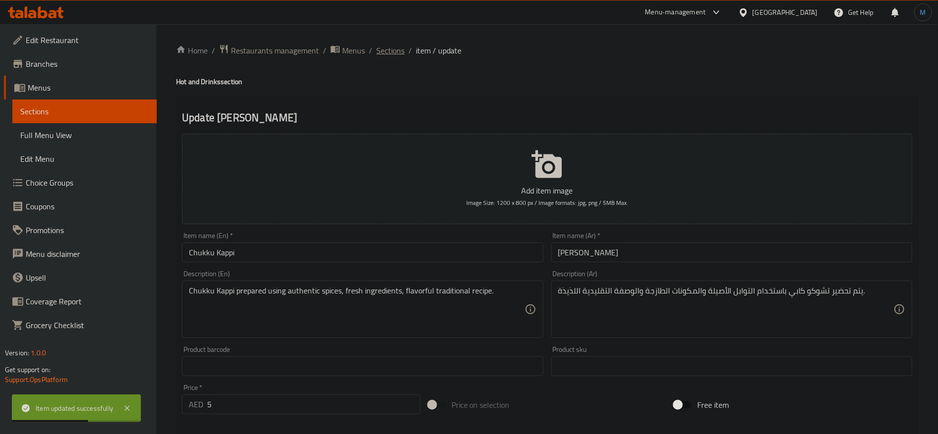
click at [399, 49] on span "Sections" at bounding box center [390, 50] width 28 height 12
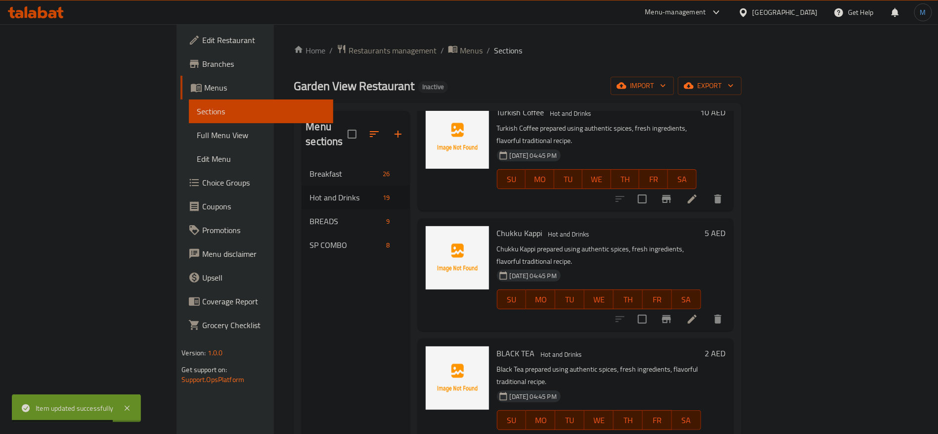
scroll to position [1024, 0]
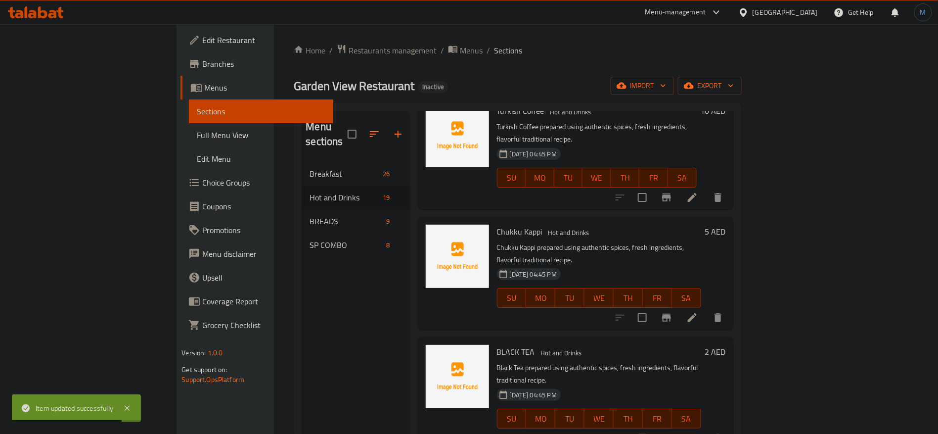
click at [706, 429] on li at bounding box center [692, 438] width 28 height 18
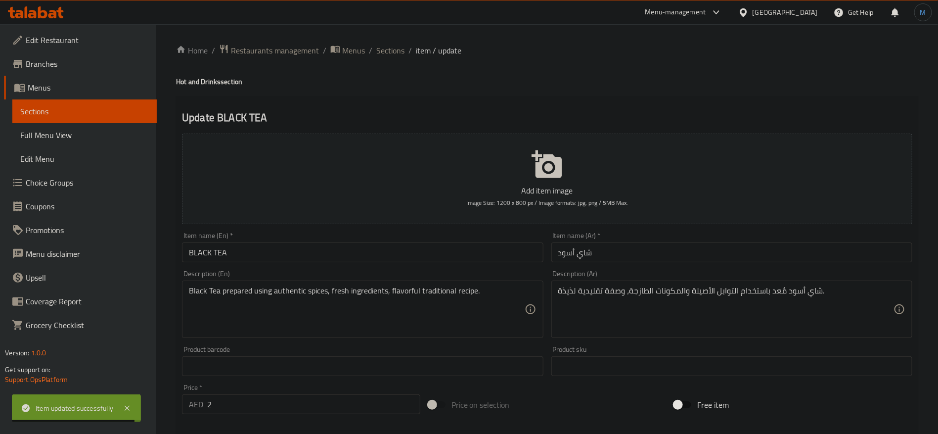
click at [386, 268] on div "Description (En) Black Tea prepared using authentic spices, fresh ingredients, …" at bounding box center [362, 304] width 369 height 76
click at [384, 255] on input "BLACK TEA" at bounding box center [362, 252] width 361 height 20
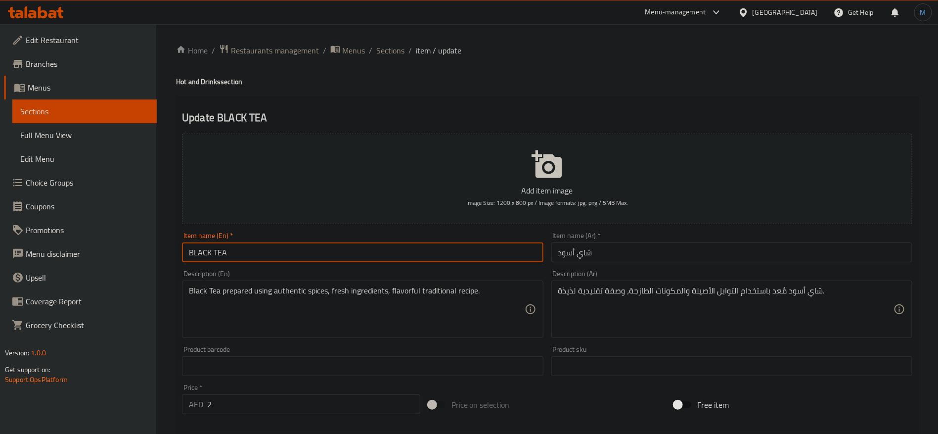
type input "Black Tea"
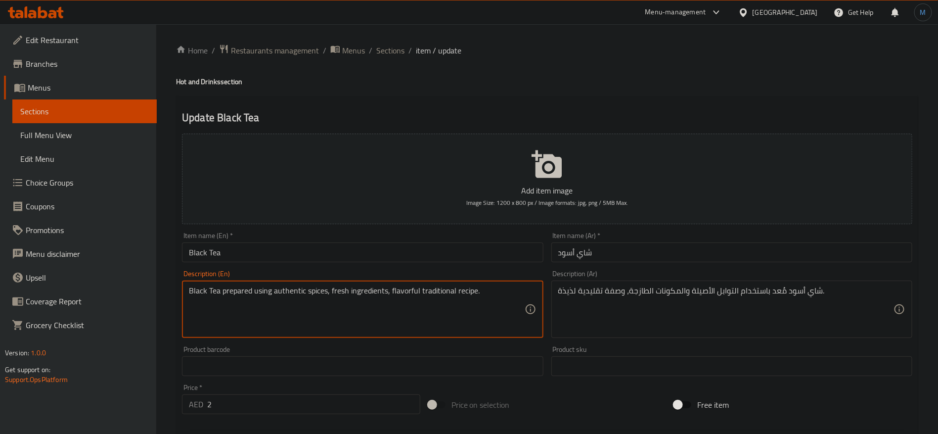
click at [467, 267] on div "Description (En) Black Tea prepared using authentic spices, fresh ingredients, …" at bounding box center [362, 304] width 369 height 76
click at [457, 256] on input "Black Tea" at bounding box center [362, 252] width 361 height 20
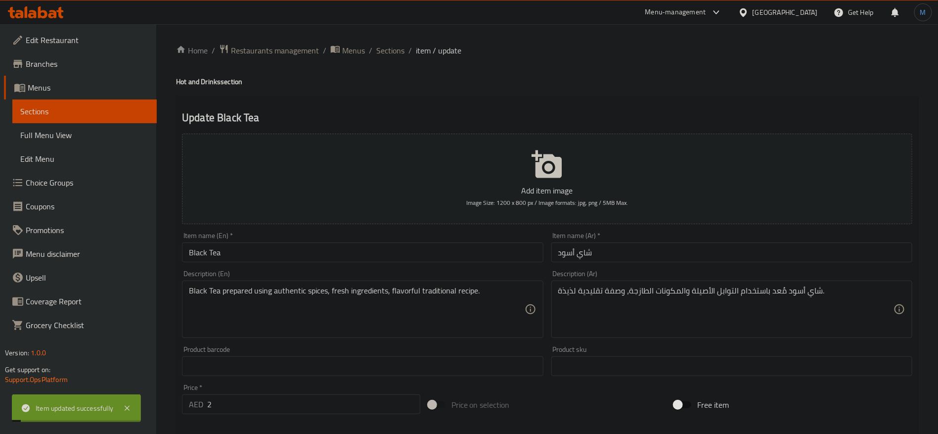
click at [391, 61] on div "Home / Restaurants management / Menus / Sections / item / update Hot and Drinks…" at bounding box center [547, 361] width 742 height 635
click at [392, 56] on span "Sections" at bounding box center [390, 50] width 28 height 12
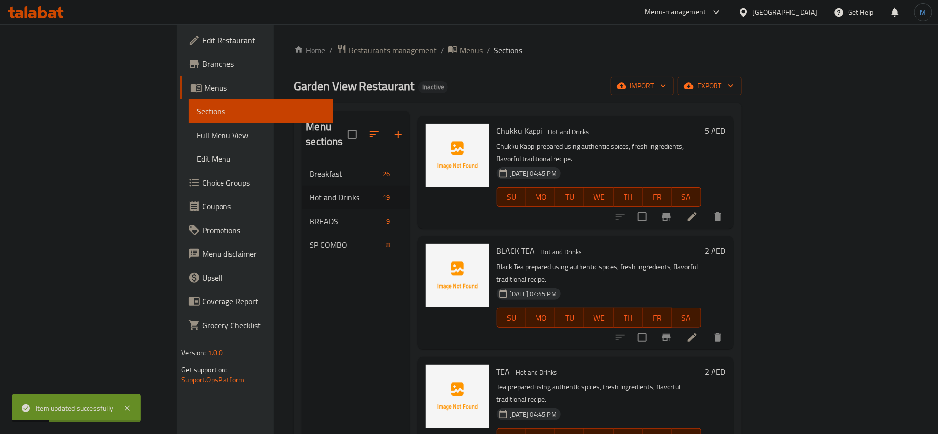
scroll to position [1133, 0]
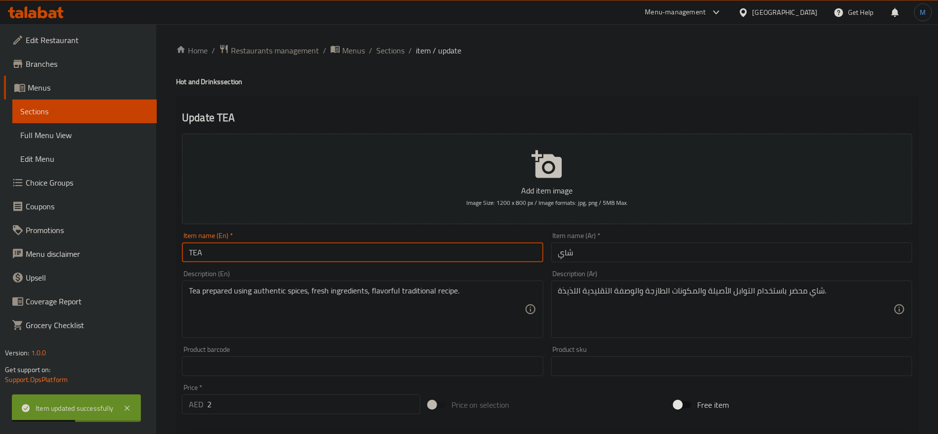
click at [395, 260] on input "TEA" at bounding box center [362, 252] width 361 height 20
type input "Tea"
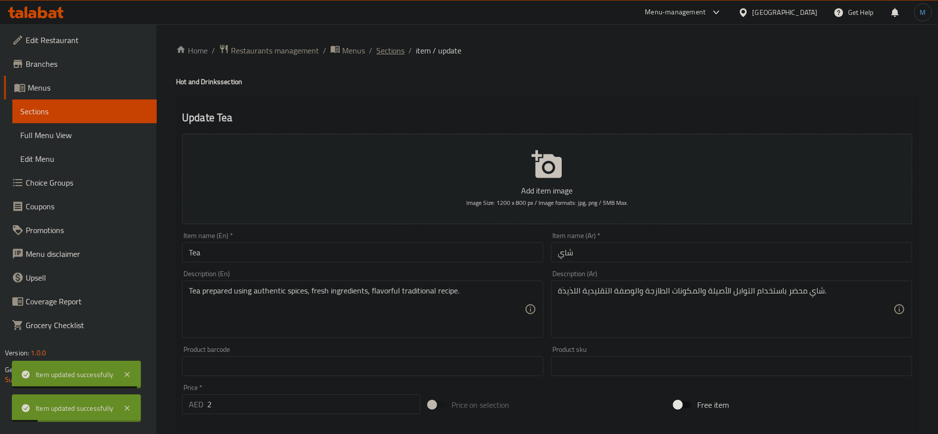
click at [386, 53] on span "Sections" at bounding box center [390, 50] width 28 height 12
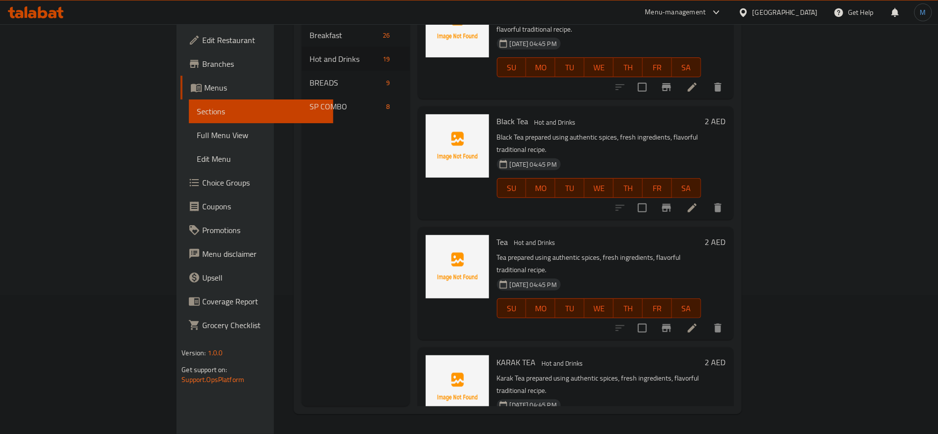
scroll to position [1124, 0]
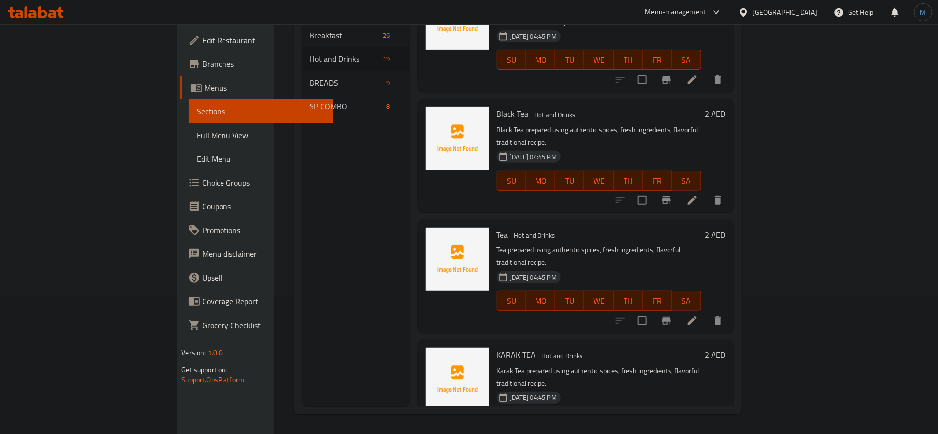
click at [706, 432] on li at bounding box center [692, 441] width 28 height 18
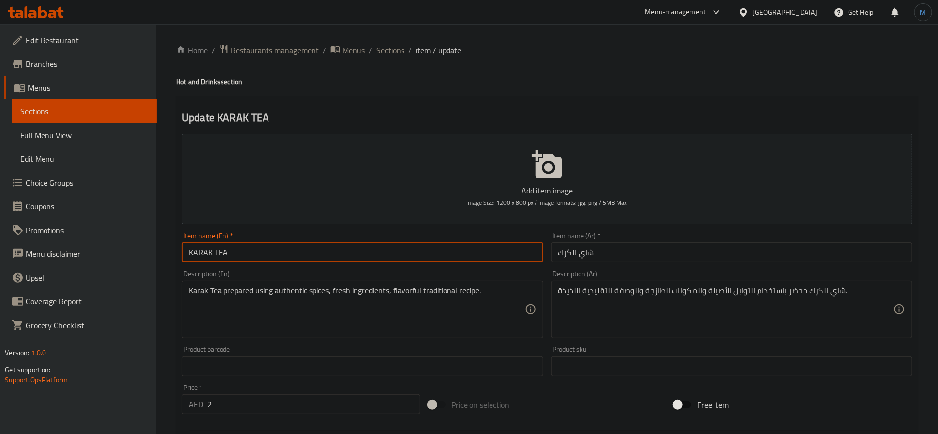
click at [341, 261] on input "KARAK TEA" at bounding box center [362, 252] width 361 height 20
type input "Karak Tea"
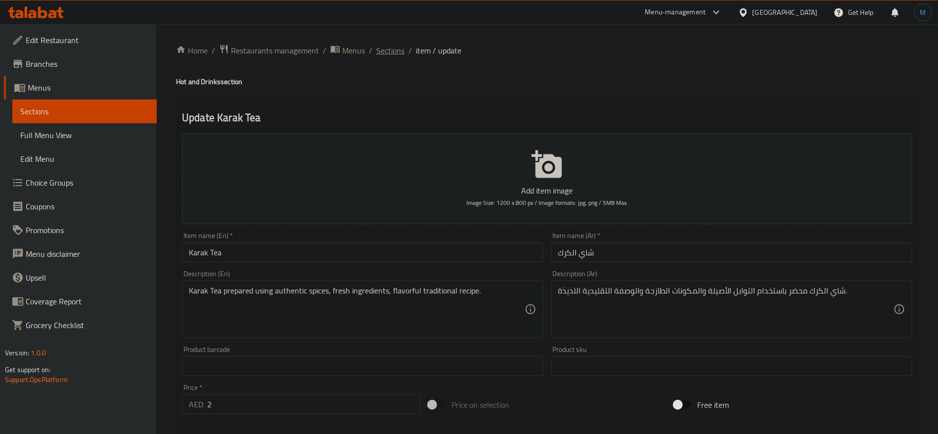
click at [394, 52] on span "Sections" at bounding box center [390, 50] width 28 height 12
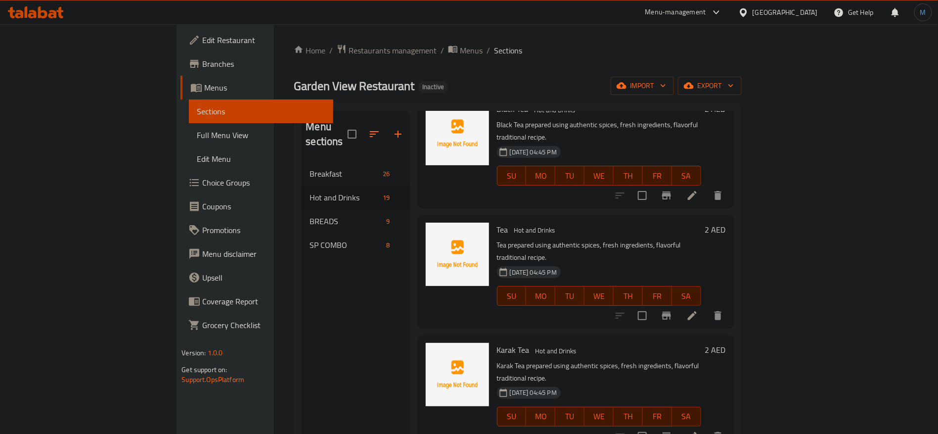
scroll to position [1275, 0]
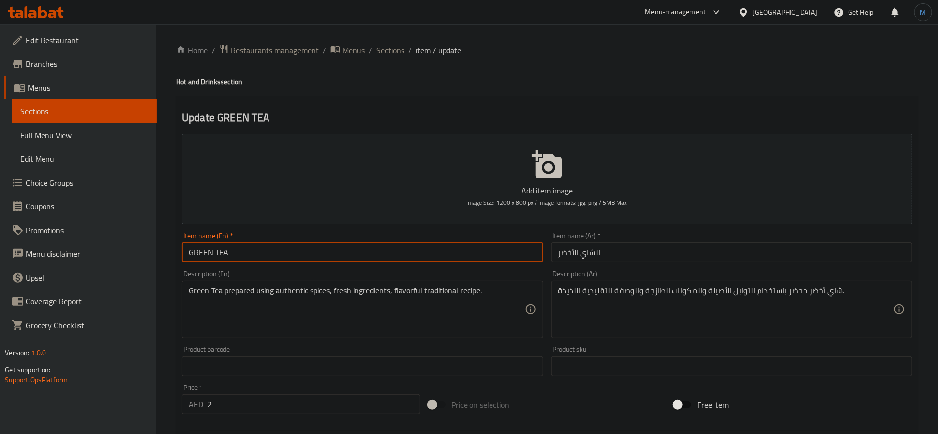
click at [359, 257] on input "GREEN TEA" at bounding box center [362, 252] width 361 height 20
type input "Green Tea"
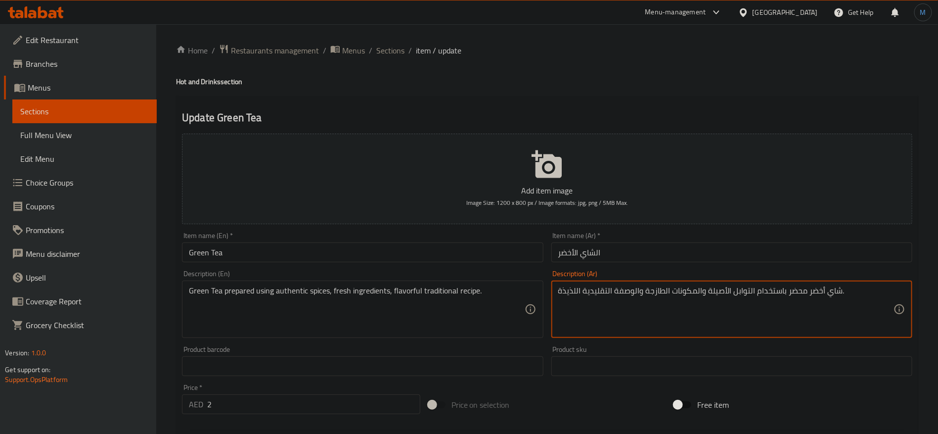
click at [792, 261] on input "الشاي الأخضر" at bounding box center [731, 252] width 361 height 20
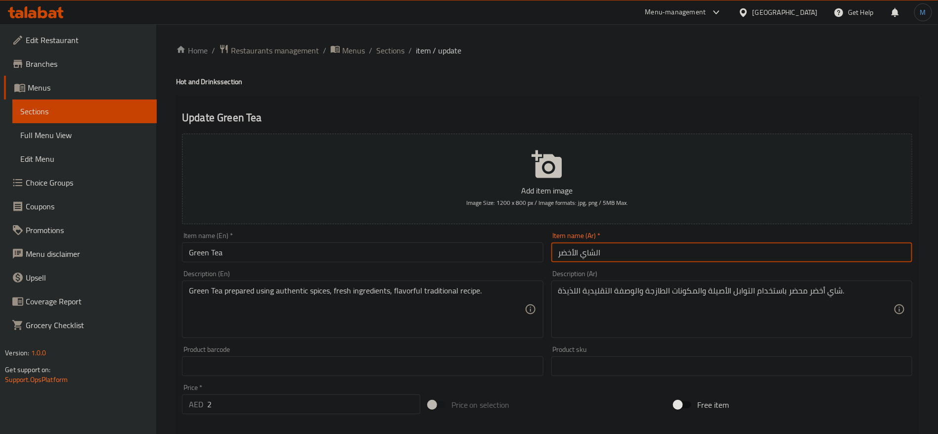
click at [375, 269] on div "Description (En) Green Tea prepared using authentic spices, fresh ingredients, …" at bounding box center [362, 304] width 369 height 76
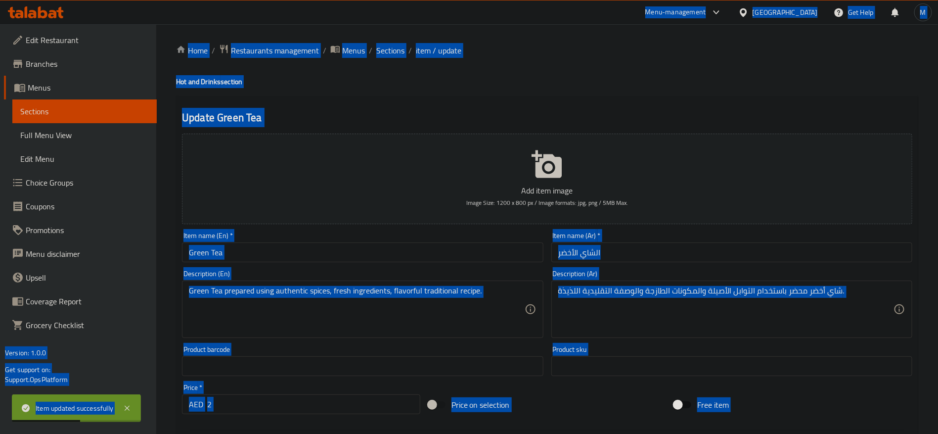
click at [372, 246] on input "Green Tea" at bounding box center [362, 252] width 361 height 20
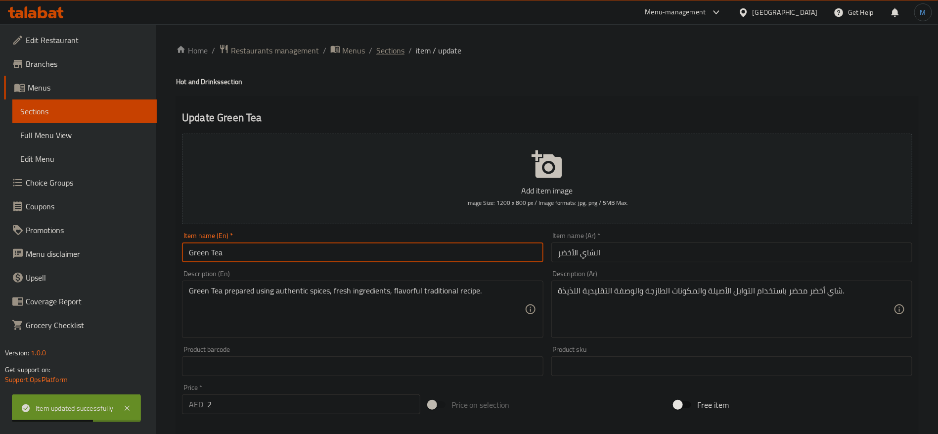
click at [388, 53] on span "Sections" at bounding box center [390, 50] width 28 height 12
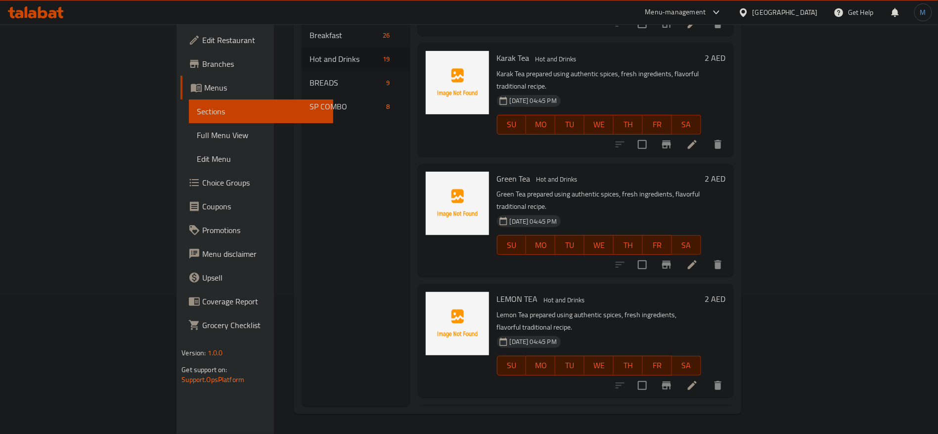
scroll to position [1346, 0]
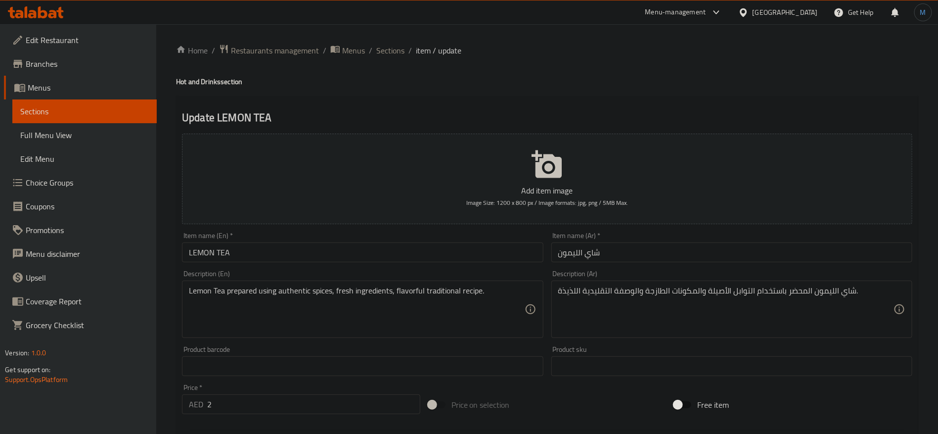
click at [326, 252] on input "LEMON TEA" at bounding box center [362, 252] width 361 height 20
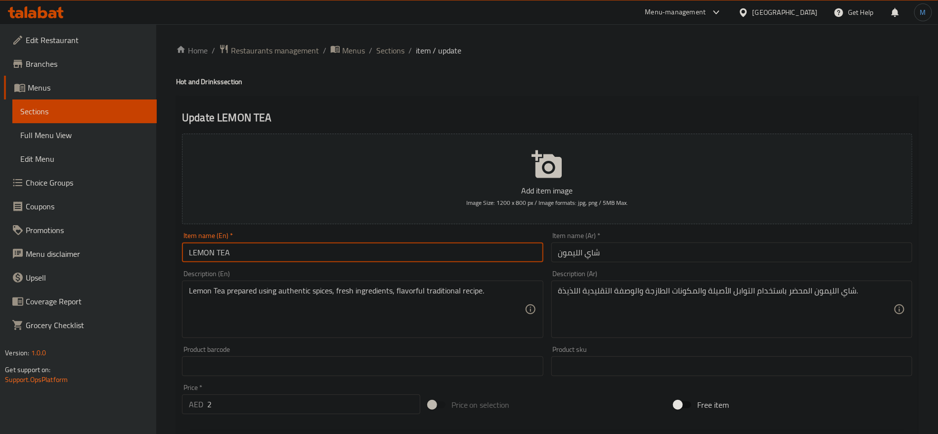
type input "Lemon Tea"
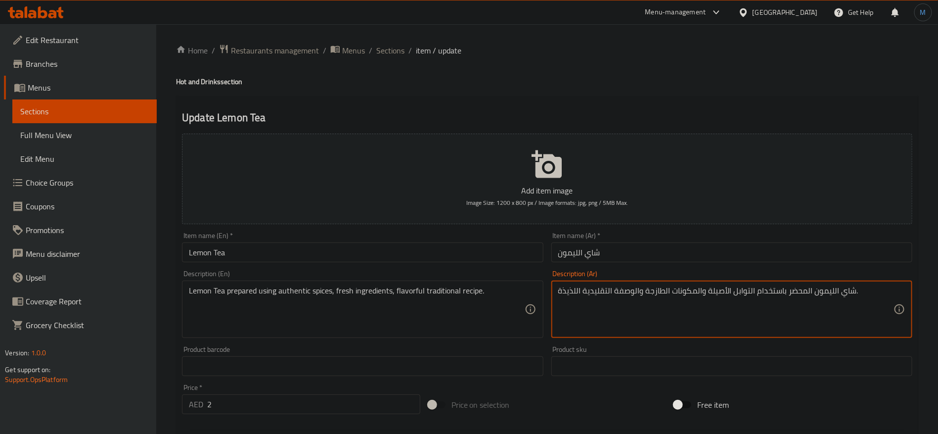
click at [630, 262] on input "شاي الليمون" at bounding box center [731, 252] width 361 height 20
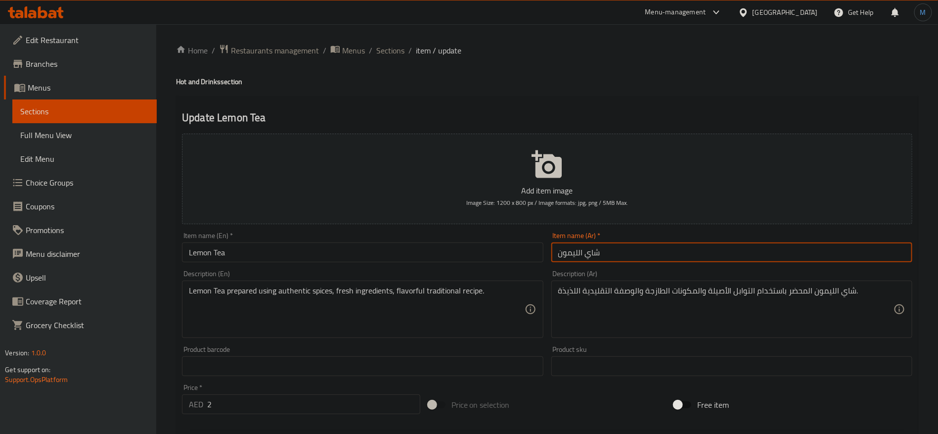
click at [442, 252] on input "Lemon Tea" at bounding box center [362, 252] width 361 height 20
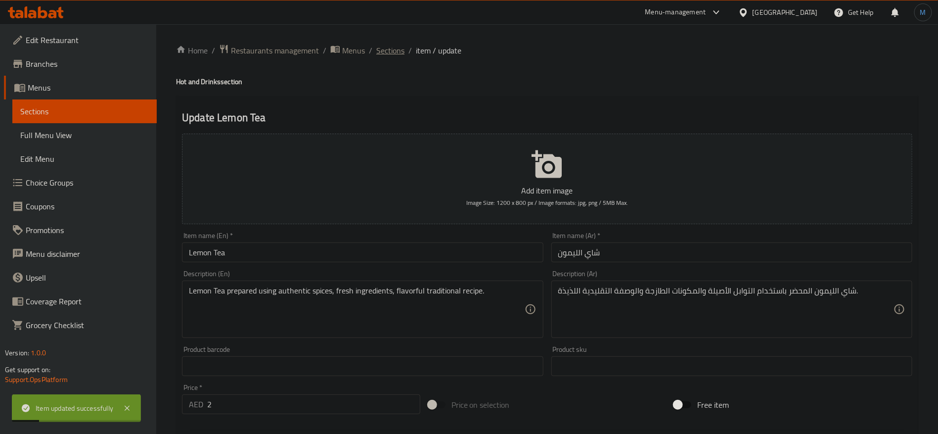
click at [402, 56] on span "Sections" at bounding box center [390, 50] width 28 height 12
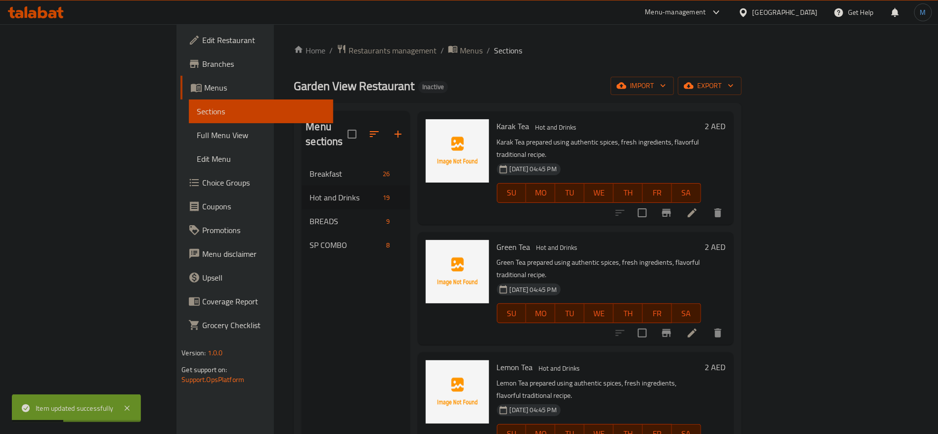
scroll to position [1565, 0]
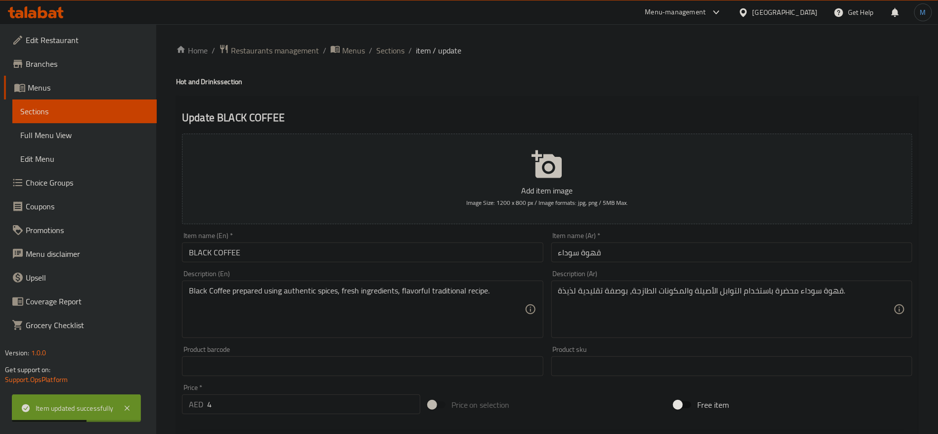
click at [380, 260] on input "BLACK COFFEE" at bounding box center [362, 252] width 361 height 20
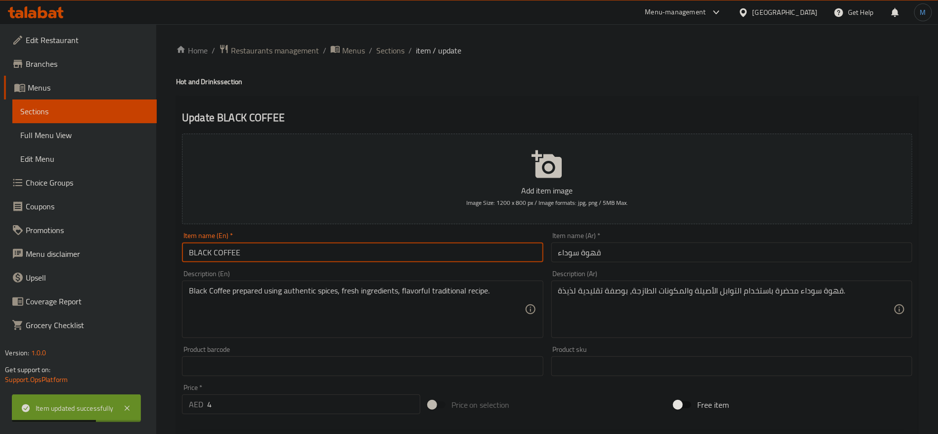
type input "Black Coffee"
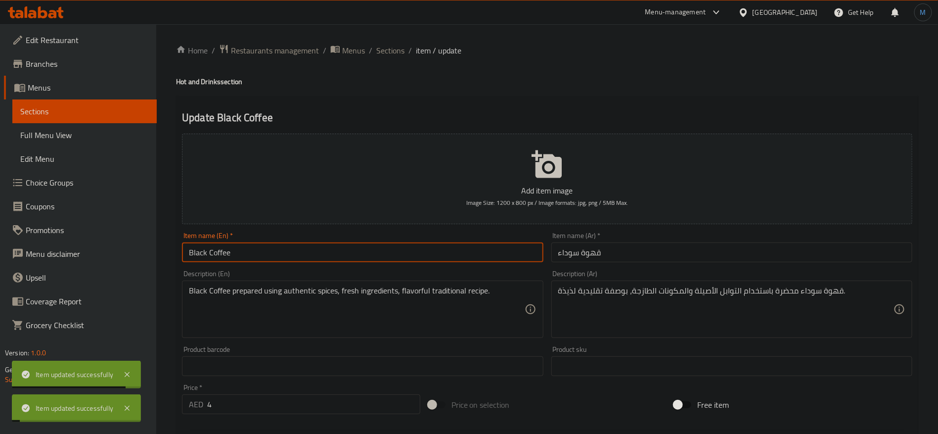
click at [385, 58] on div "Home / Restaurants management / Menus / Sections / item / update Hot and Drinks…" at bounding box center [547, 361] width 742 height 635
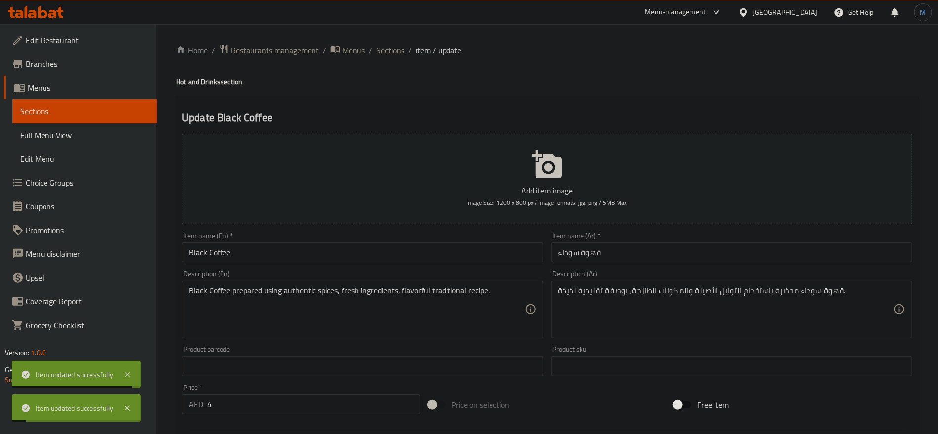
click at [388, 52] on span "Sections" at bounding box center [390, 50] width 28 height 12
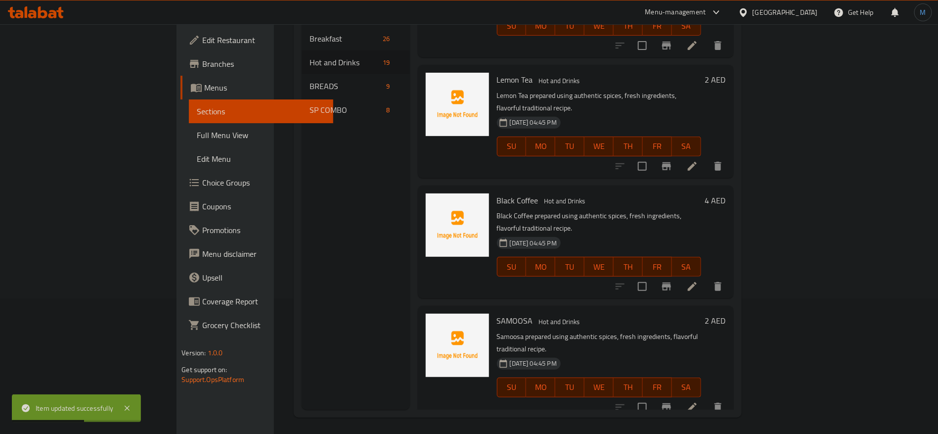
scroll to position [138, 0]
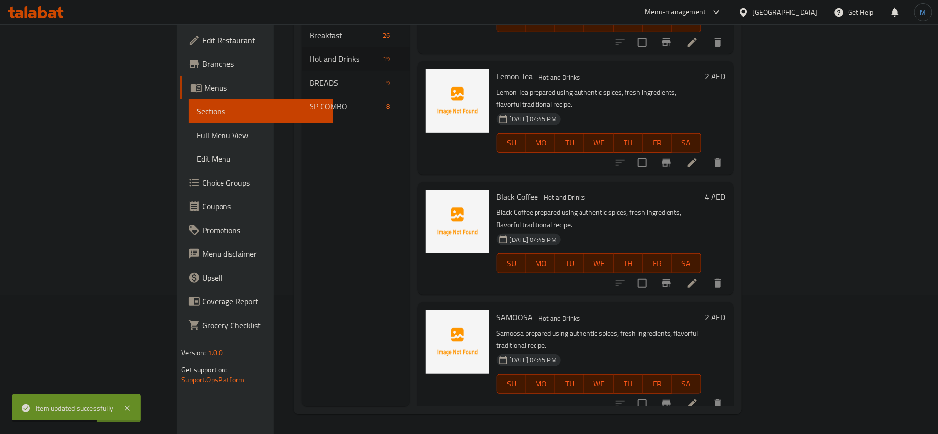
click at [698, 397] on icon at bounding box center [692, 403] width 12 height 12
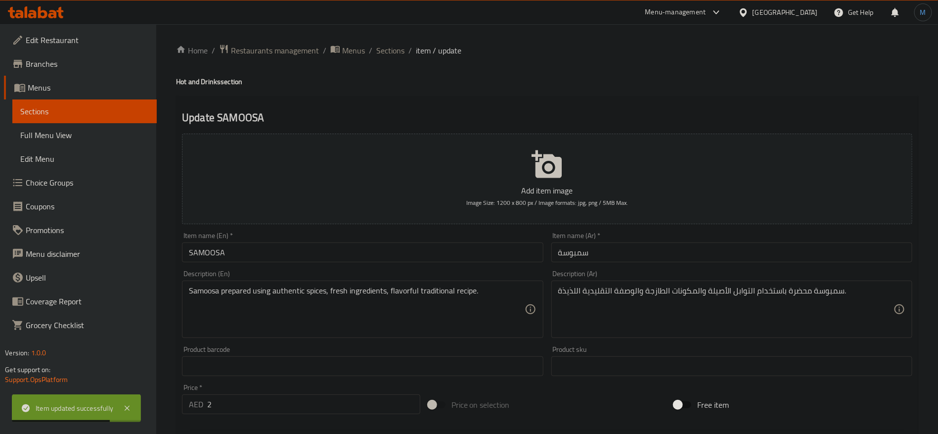
click at [321, 252] on input "SAMOOSA" at bounding box center [362, 252] width 361 height 20
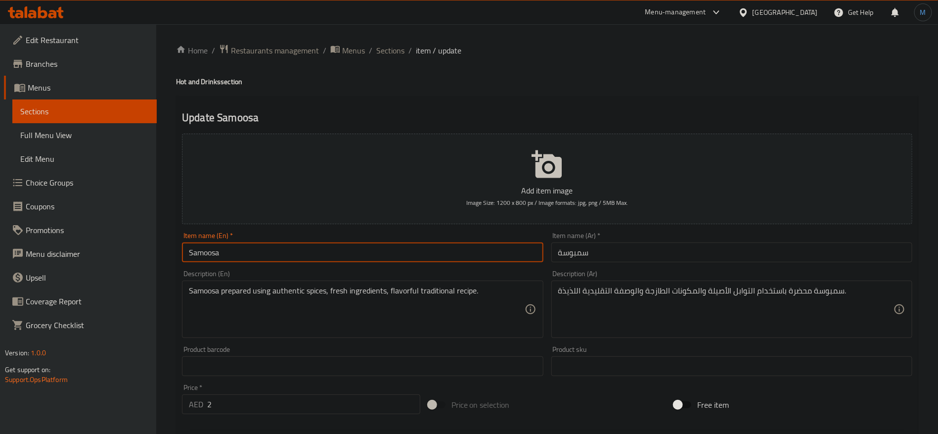
paste input "sa"
type input "Samosa"
click at [379, 56] on span "Sections" at bounding box center [390, 50] width 28 height 12
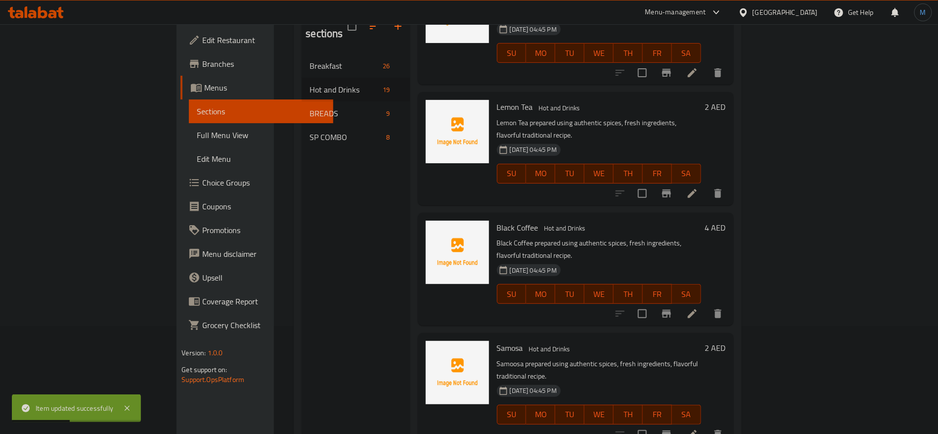
scroll to position [138, 0]
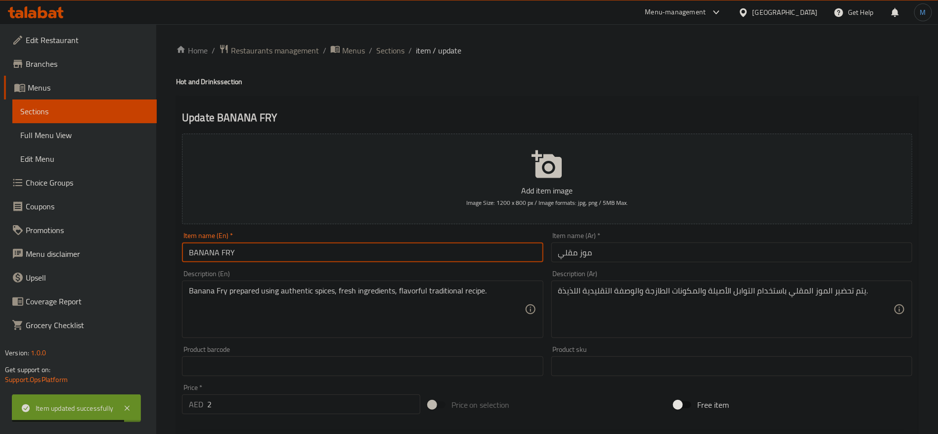
click at [386, 252] on input "BANANA FRY" at bounding box center [362, 252] width 361 height 20
type input "Banana Fry"
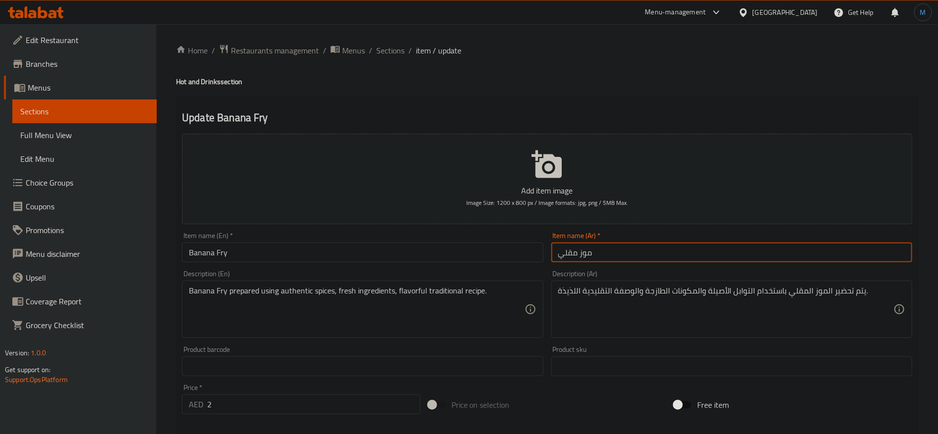
click at [793, 248] on input "موز مقلي" at bounding box center [731, 252] width 361 height 20
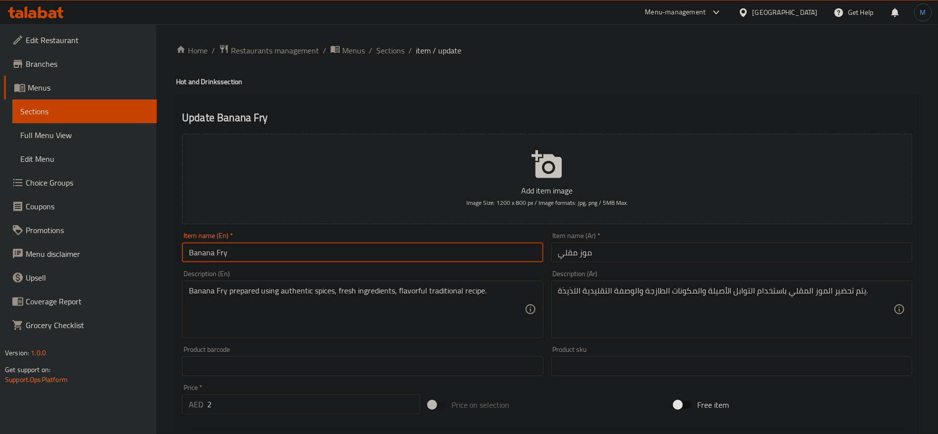
click at [291, 245] on input "Banana Fry" at bounding box center [362, 252] width 361 height 20
click at [751, 250] on input "موز مقلي" at bounding box center [731, 252] width 361 height 20
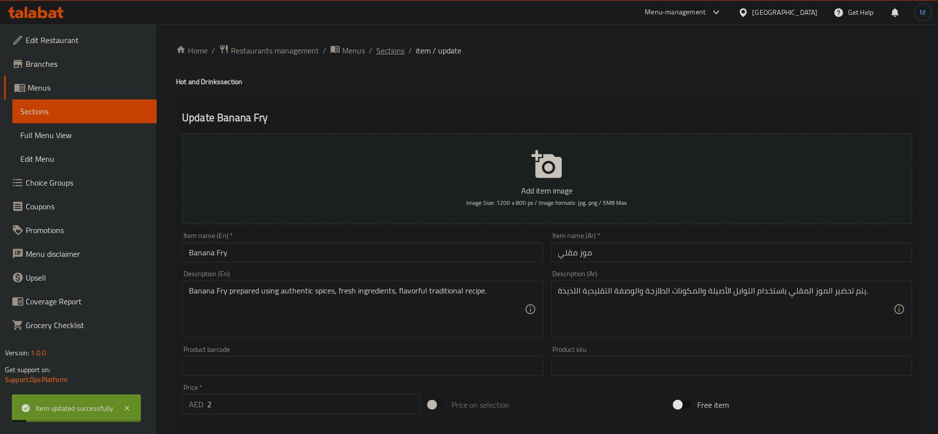
click at [387, 53] on span "Sections" at bounding box center [390, 50] width 28 height 12
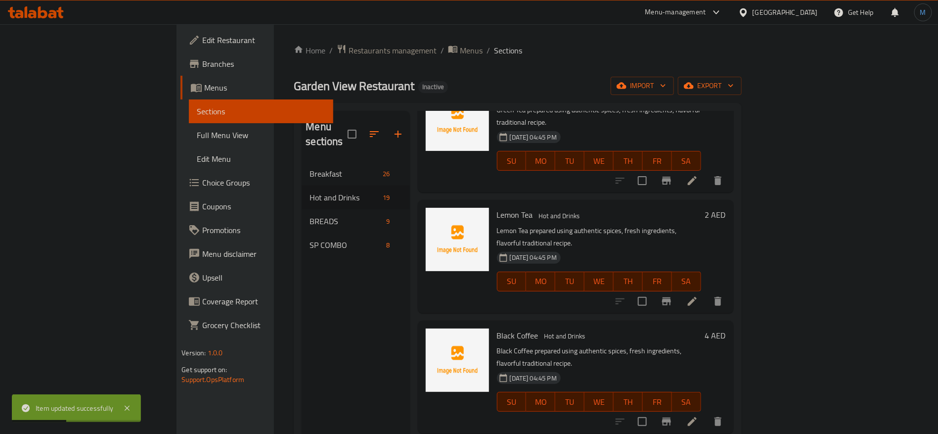
scroll to position [138, 0]
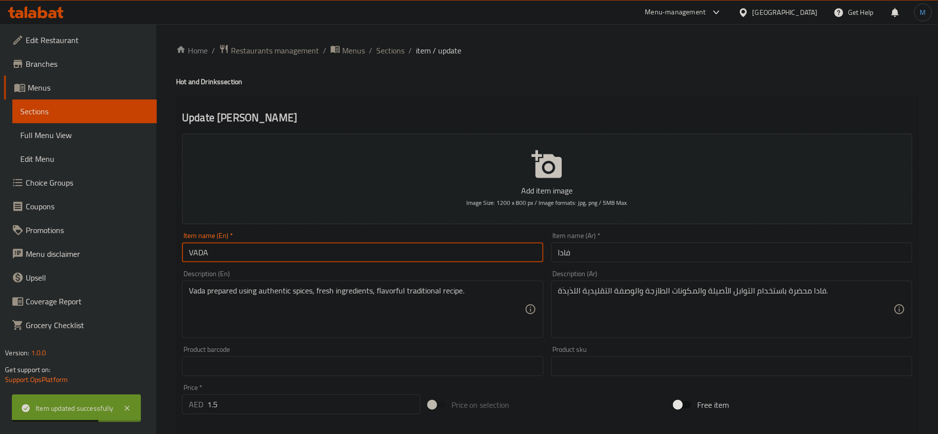
click at [444, 245] on input "VADA" at bounding box center [362, 252] width 361 height 20
type input "Vada"
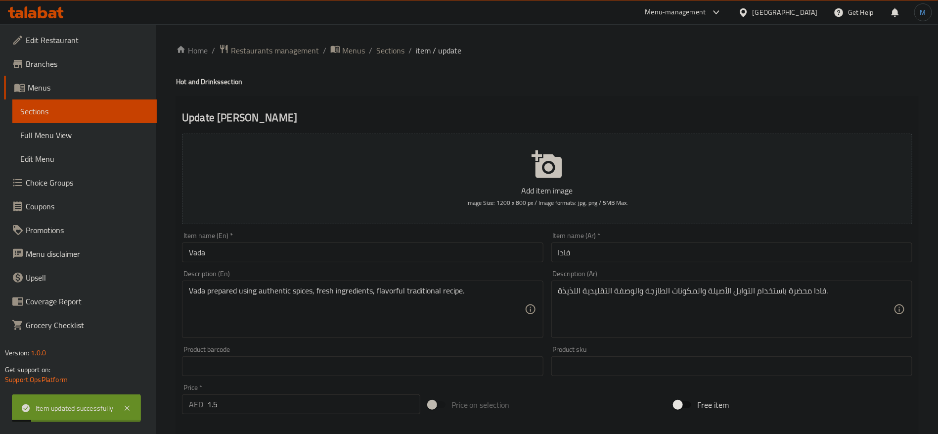
click at [386, 81] on h4 "Hot and Drinks section" at bounding box center [547, 82] width 742 height 10
click at [405, 50] on ol "Home / Restaurants management / Menus / Sections / item / update" at bounding box center [547, 50] width 742 height 13
click at [394, 47] on span "Sections" at bounding box center [390, 50] width 28 height 12
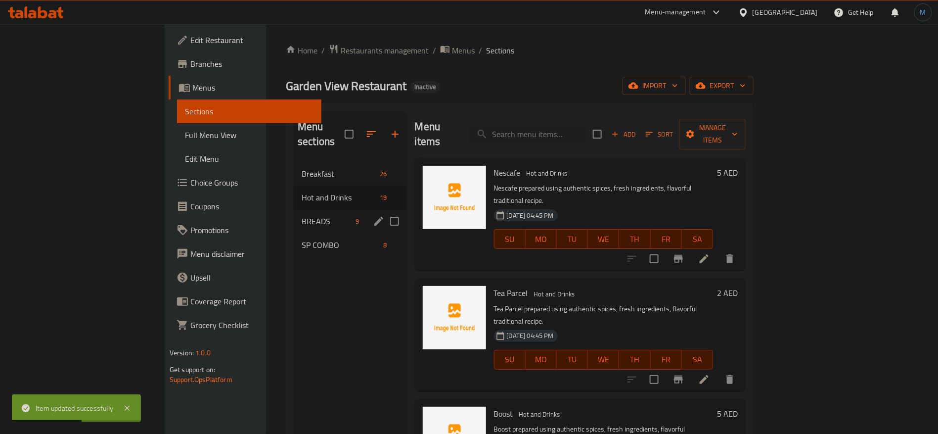
click at [294, 213] on div "BREADS 9" at bounding box center [350, 221] width 113 height 24
click at [375, 217] on icon "edit" at bounding box center [379, 221] width 9 height 9
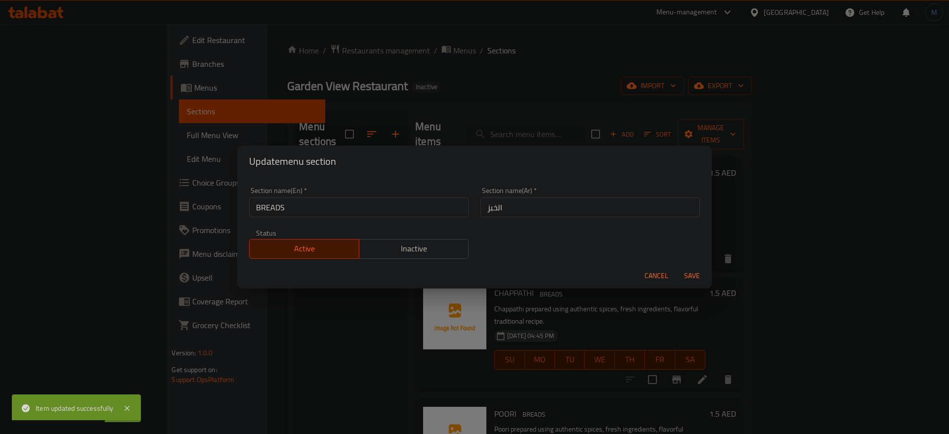
click at [349, 203] on input "BREADS" at bounding box center [359, 207] width 220 height 20
type input "Breads"
click at [676, 266] on button "Save" at bounding box center [692, 275] width 32 height 18
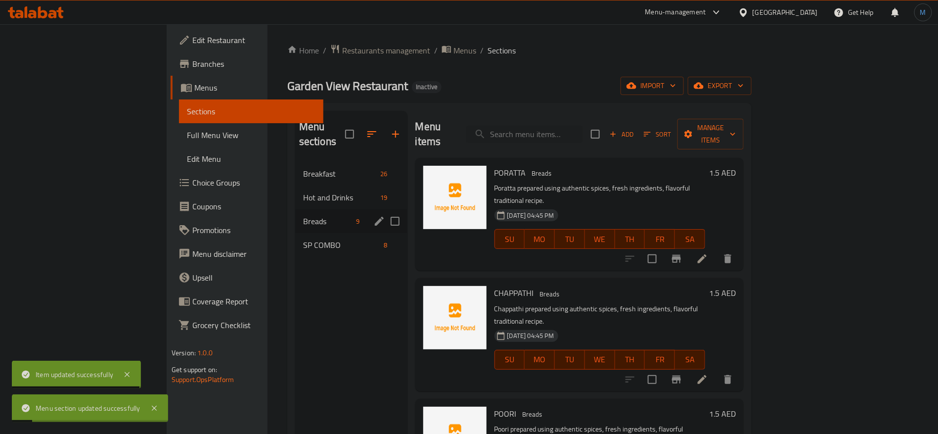
click at [708, 253] on icon at bounding box center [702, 259] width 12 height 12
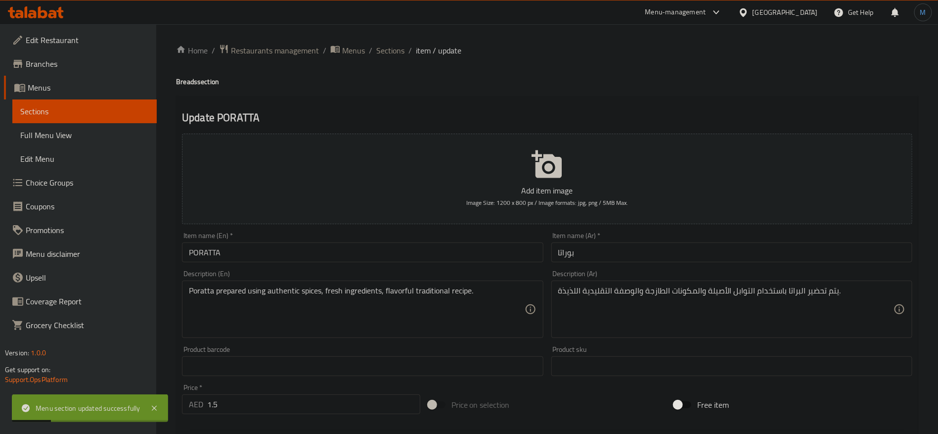
click at [404, 263] on div "Item name (En)   * PORATTA Item name (En) *" at bounding box center [362, 247] width 369 height 38
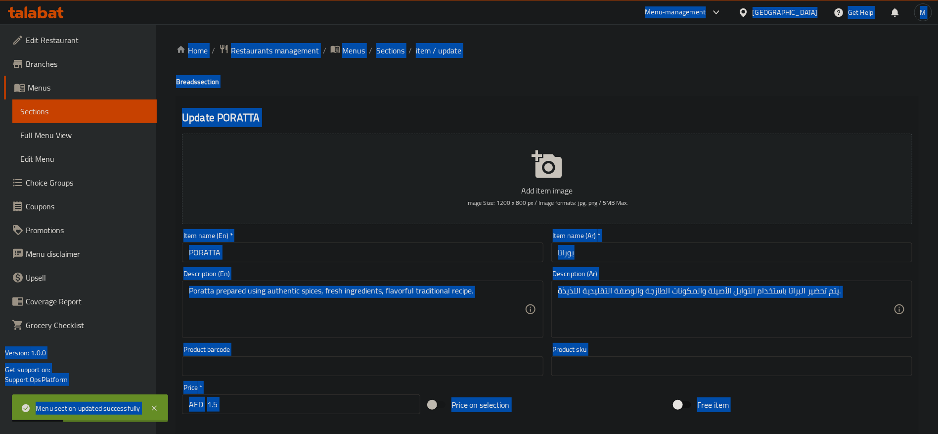
click at [402, 258] on input "PORATTA" at bounding box center [362, 252] width 361 height 20
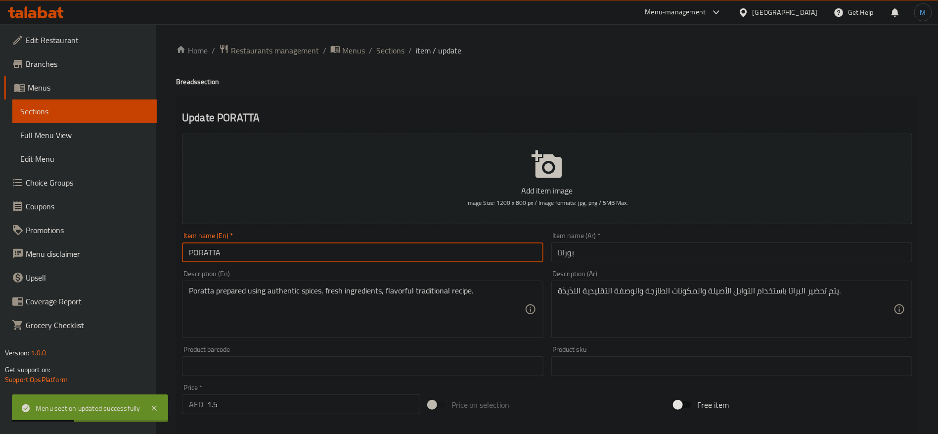
type input "Poratta"
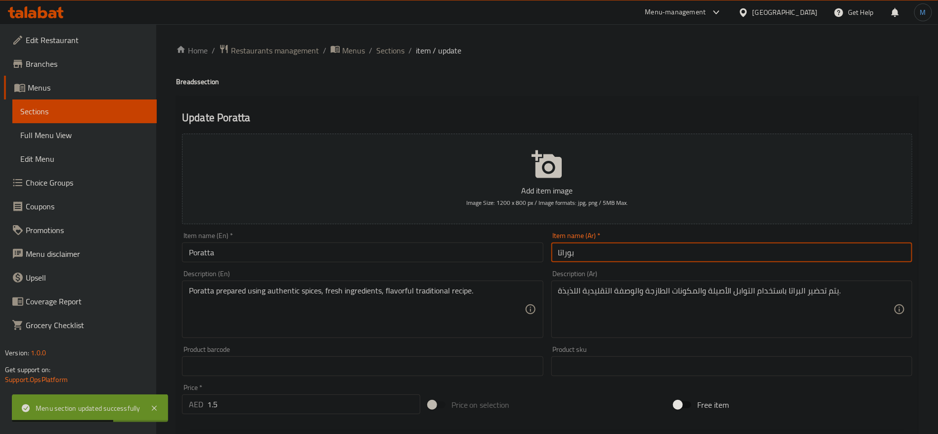
click at [625, 257] on input "بوراتا" at bounding box center [731, 252] width 361 height 20
paste input "text"
type input "براتا"
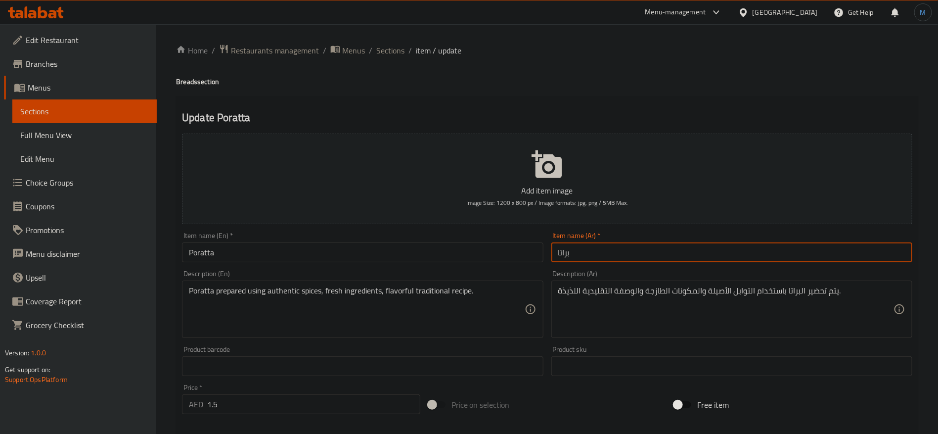
drag, startPoint x: 420, startPoint y: 255, endPoint x: 382, endPoint y: 256, distance: 37.6
click at [411, 254] on input "Poratta" at bounding box center [362, 252] width 361 height 20
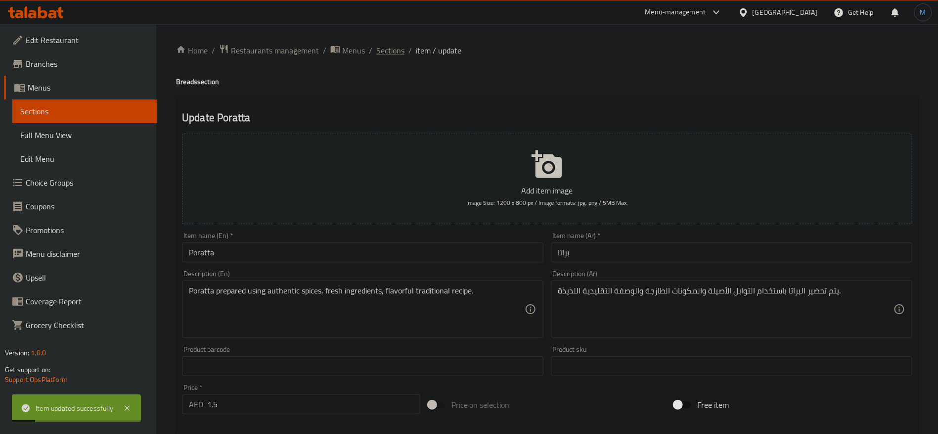
click at [393, 51] on span "Sections" at bounding box center [390, 50] width 28 height 12
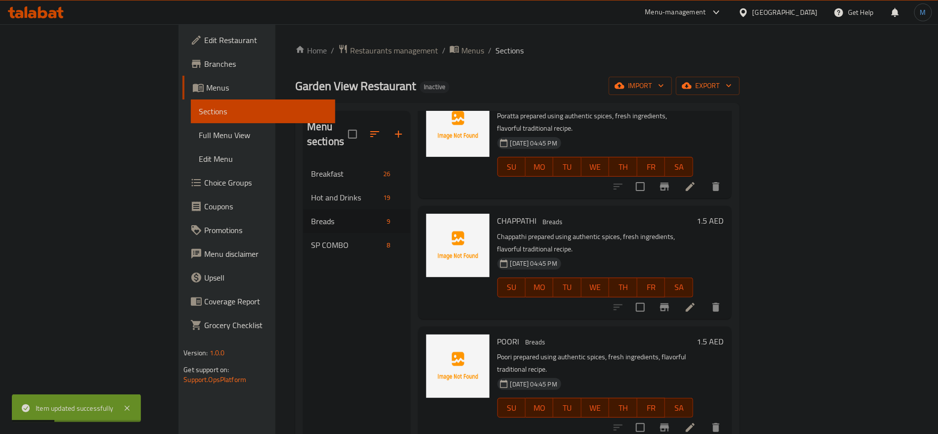
scroll to position [74, 0]
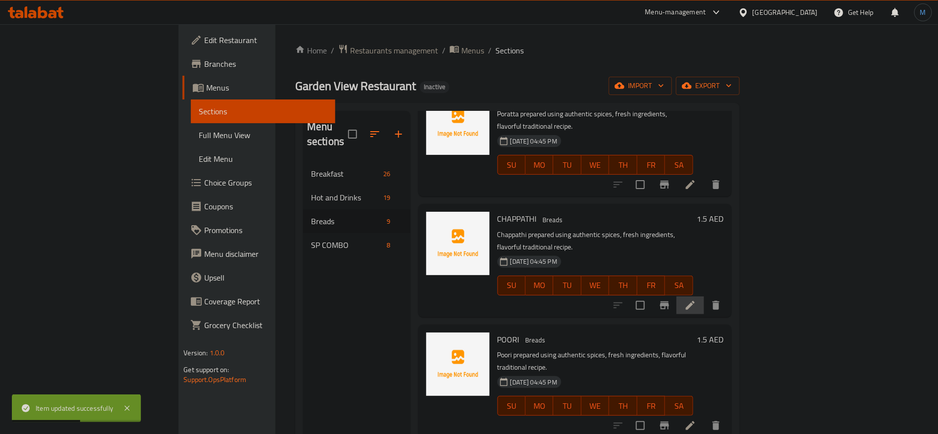
click at [704, 296] on li at bounding box center [690, 305] width 28 height 18
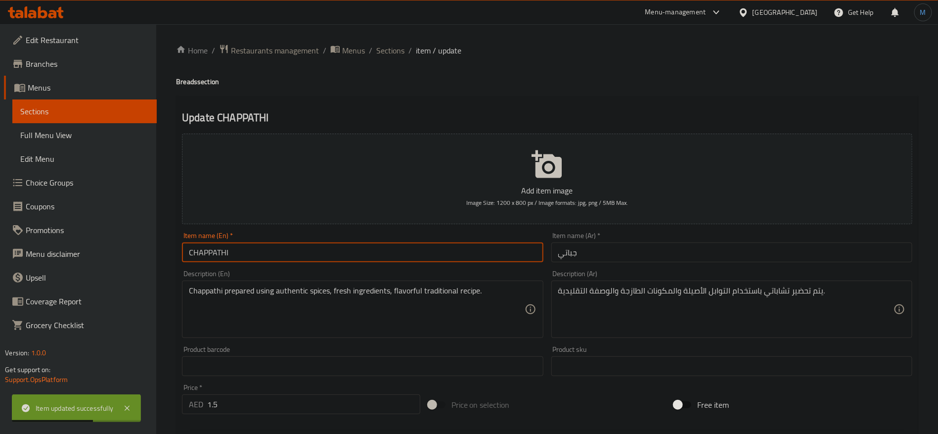
click at [430, 258] on input "CHAPPATHI" at bounding box center [362, 252] width 361 height 20
click at [430, 258] on input "Chappathi" at bounding box center [362, 252] width 361 height 20
paste input "at"
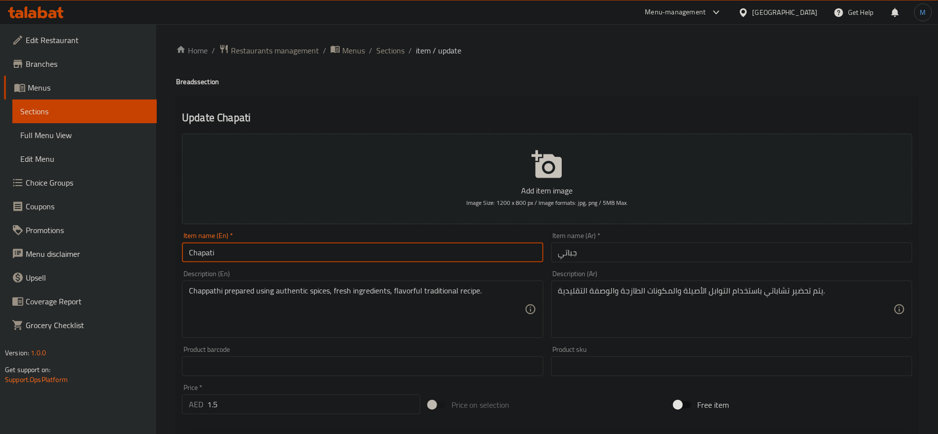
type input "Chapati"
click at [652, 265] on div "Item name (Ar)   * جباتي Item name (Ar) *" at bounding box center [731, 247] width 369 height 38
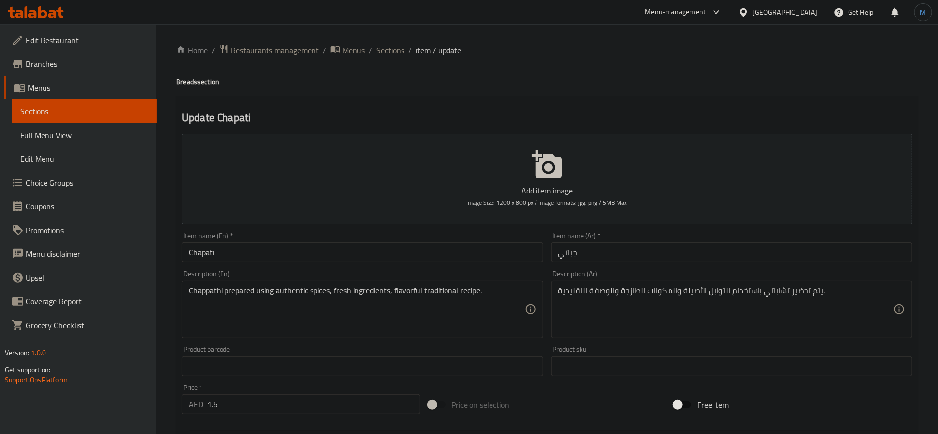
click at [652, 264] on div "Item name (Ar)   * جباتي Item name (Ar) *" at bounding box center [731, 247] width 369 height 38
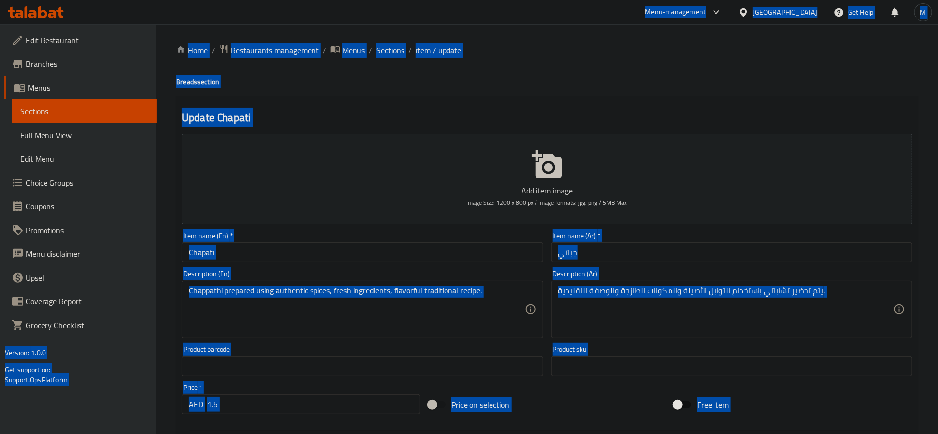
click at [652, 261] on input "جباتي" at bounding box center [731, 252] width 361 height 20
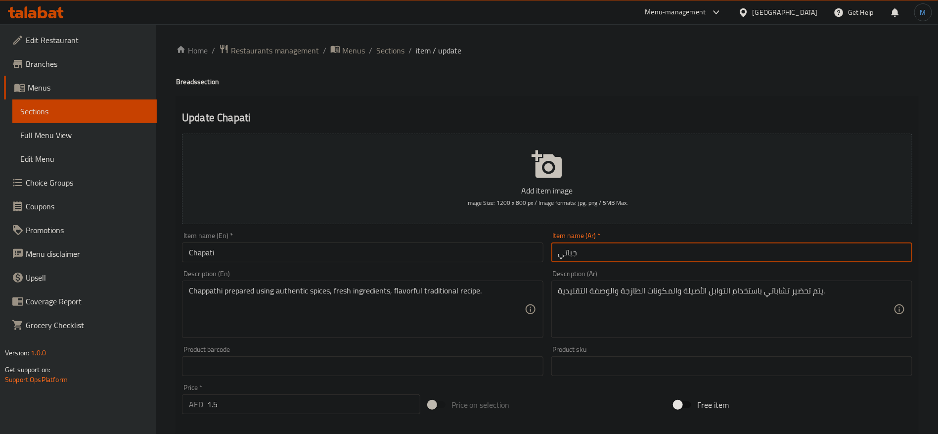
paste input "text"
type input "شباتي"
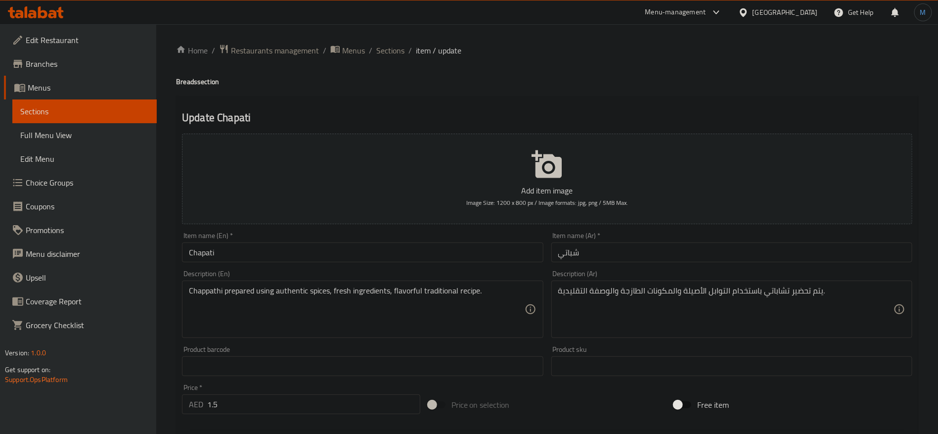
click at [616, 278] on div "Description (Ar) يتم تحضير تشاباتي باستخدام التوابل الأصيلة والمكونات الطازجة و…" at bounding box center [731, 304] width 361 height 68
click at [630, 259] on input "شباتي" at bounding box center [731, 252] width 361 height 20
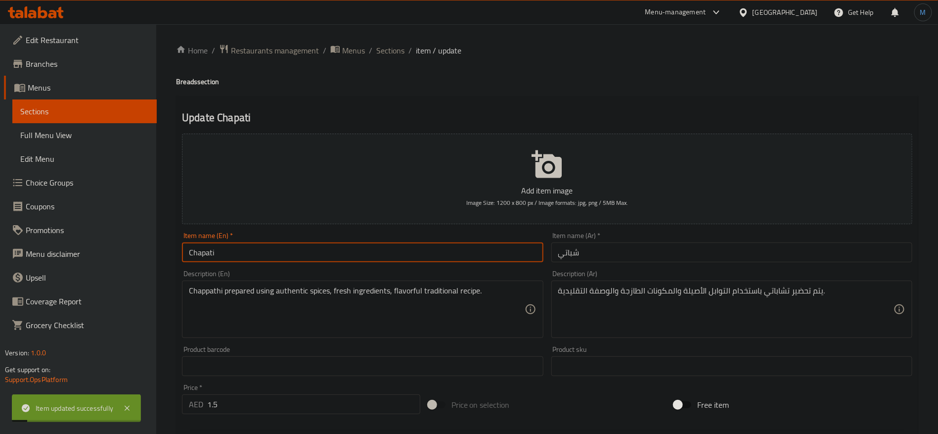
click at [354, 259] on input "Chapati" at bounding box center [362, 252] width 361 height 20
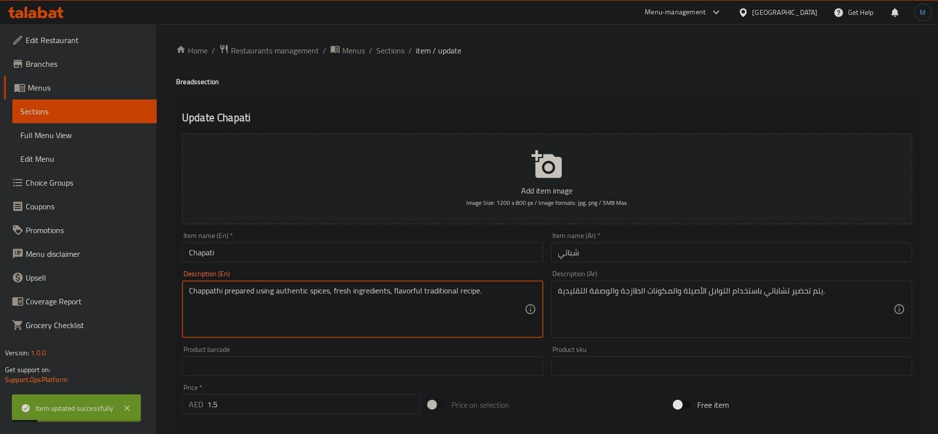
click at [216, 292] on textarea "Chappathi prepared using authentic spices, fresh ingredients, flavorful traditi…" at bounding box center [356, 309] width 335 height 47
paste textarea "at"
type textarea "Chapati prepared using authentic spices, fresh ingredients, flavorful tradition…"
click at [610, 260] on input "شباتي" at bounding box center [731, 252] width 361 height 20
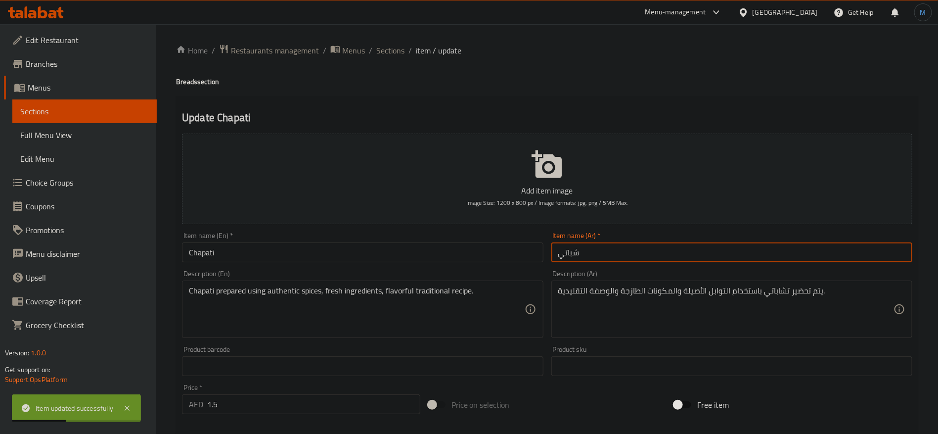
click at [610, 260] on input "شباتي" at bounding box center [731, 252] width 361 height 20
drag, startPoint x: 836, startPoint y: 296, endPoint x: 826, endPoint y: 299, distance: 10.5
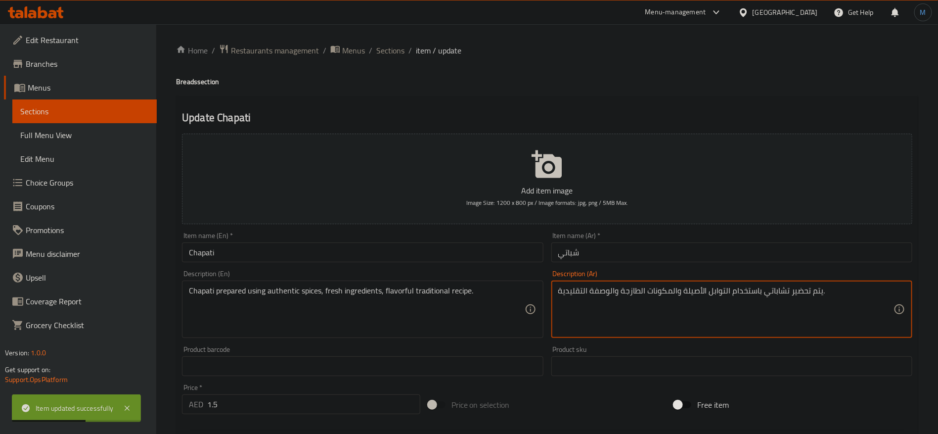
click at [779, 295] on textarea "يتم تحضير تشاباتي باستخدام التوابل الأصيلة والمكونات الطازجة والوصفة التقليدية." at bounding box center [725, 309] width 335 height 47
paste textarea "باتي"
type textarea "يتم تحضير شباتي باستخدام التوابل الأصيلة والمكونات الطازجة والوصفة التقليدية."
click at [735, 263] on div "Item name (Ar)   * شباتي Item name (Ar) *" at bounding box center [731, 247] width 369 height 38
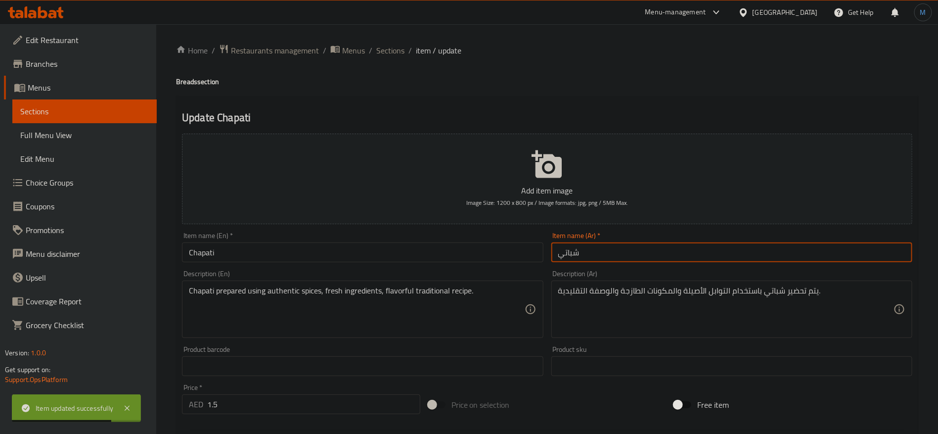
click at [723, 256] on input "شباتي" at bounding box center [731, 252] width 361 height 20
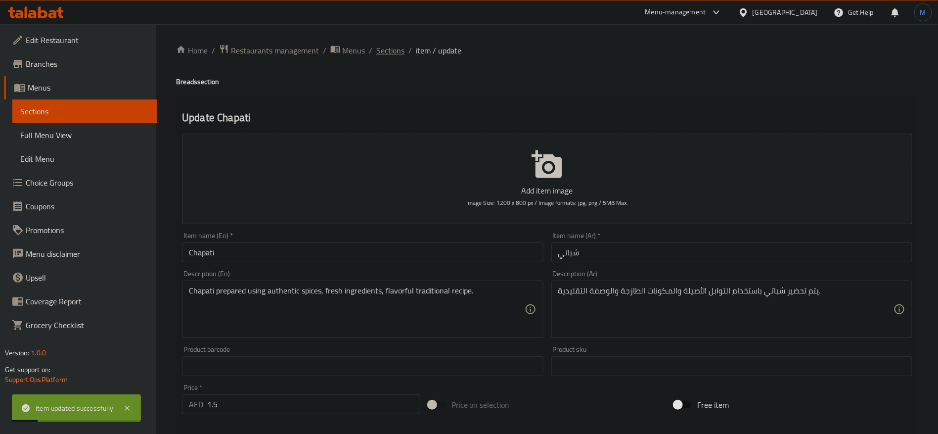
click at [393, 53] on span "Sections" at bounding box center [390, 50] width 28 height 12
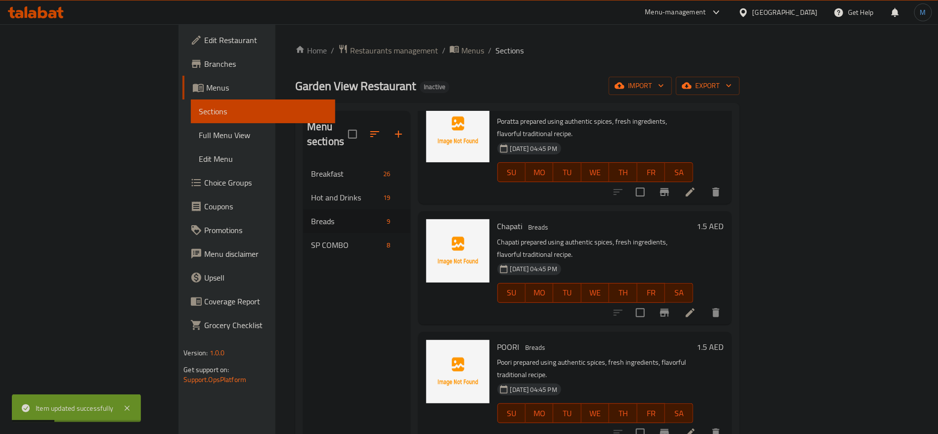
scroll to position [74, 0]
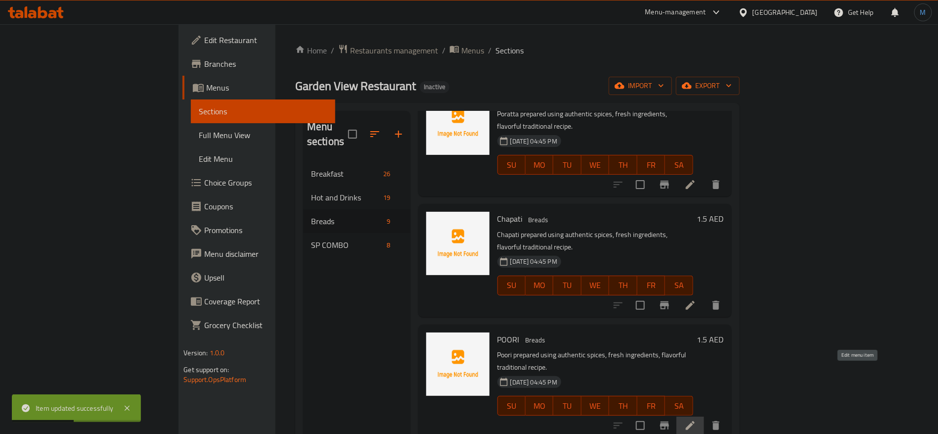
click at [696, 419] on icon at bounding box center [690, 425] width 12 height 12
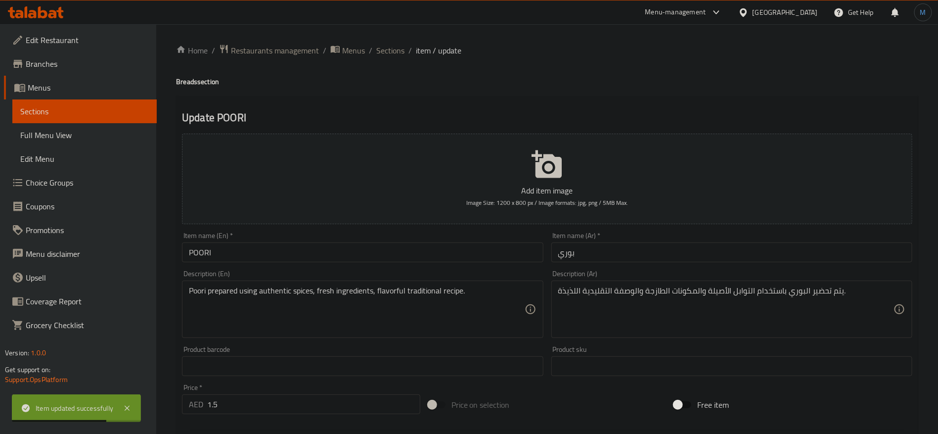
click at [229, 251] on input "POORI" at bounding box center [362, 252] width 361 height 20
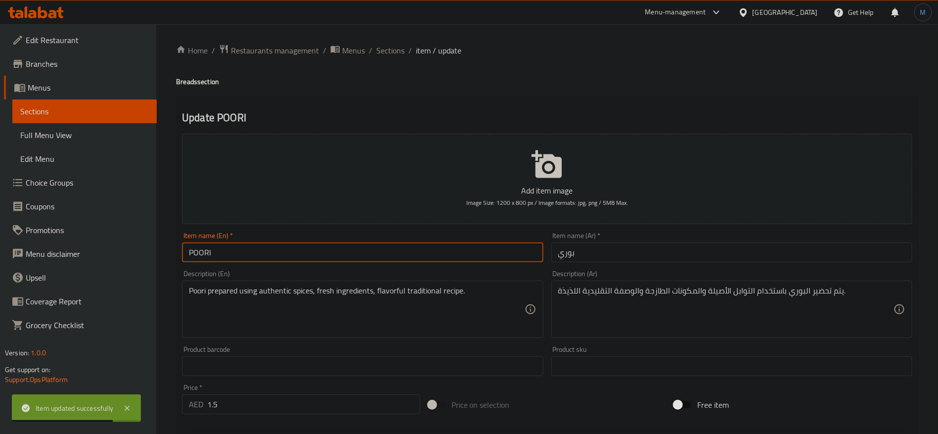
type input "Poori"
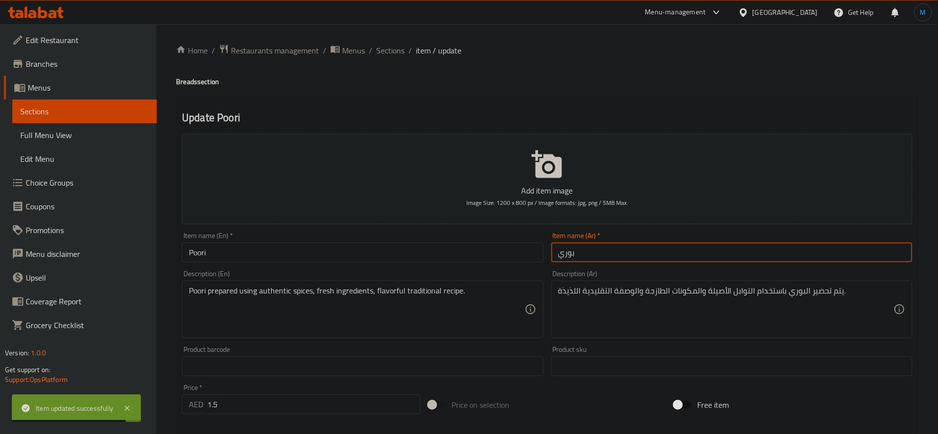
click at [653, 260] on input "بوري" at bounding box center [731, 252] width 361 height 20
click at [385, 55] on span "Sections" at bounding box center [390, 50] width 28 height 12
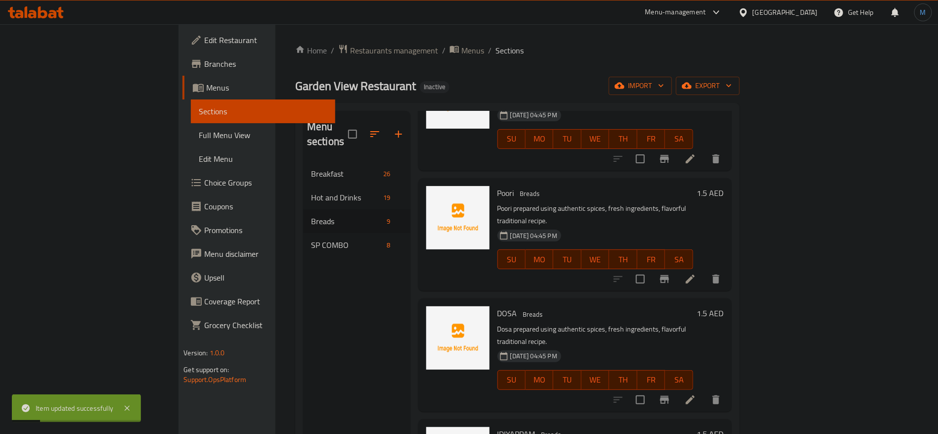
scroll to position [222, 0]
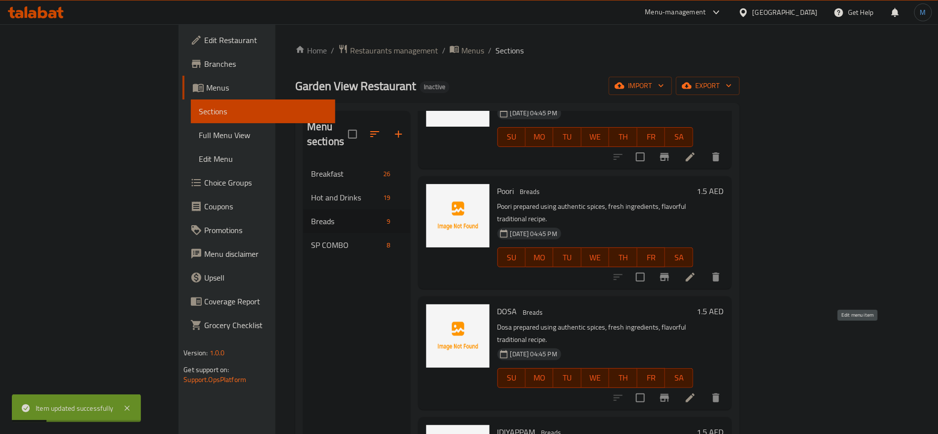
click at [696, 392] on icon at bounding box center [690, 398] width 12 height 12
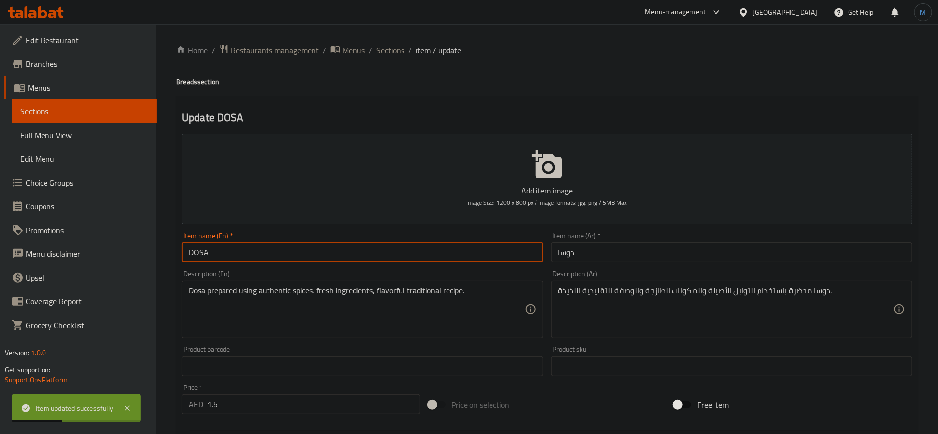
click at [349, 258] on input "DOSA" at bounding box center [362, 252] width 361 height 20
type input "Dosa"
click at [664, 259] on input "دوسا" at bounding box center [731, 252] width 361 height 20
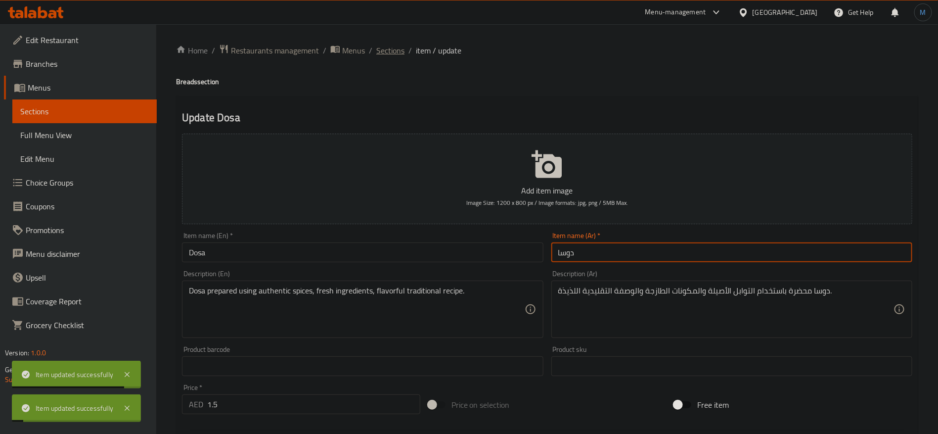
click at [383, 55] on span "Sections" at bounding box center [390, 50] width 28 height 12
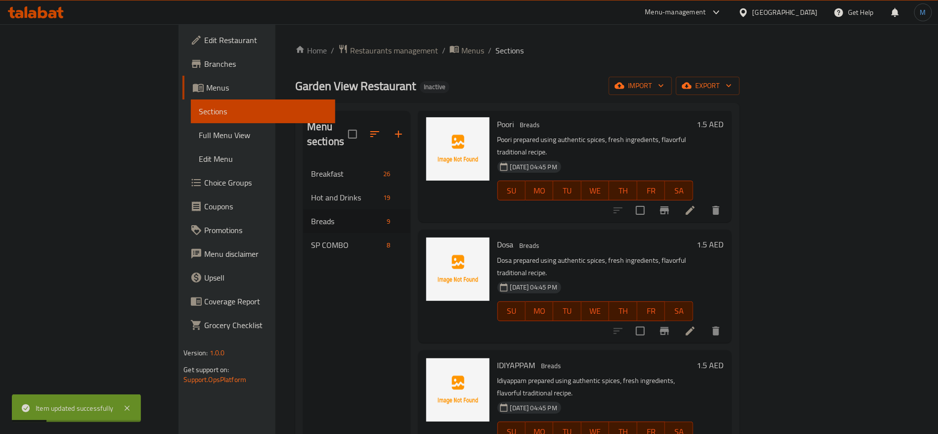
scroll to position [297, 0]
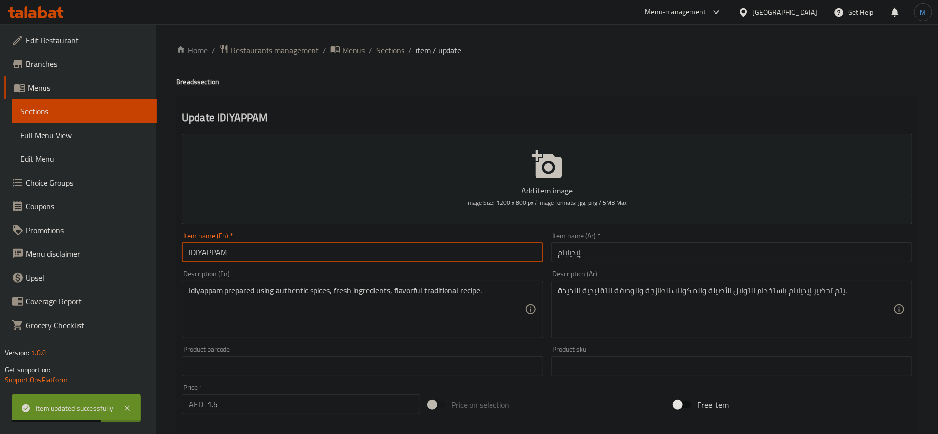
click at [379, 253] on input "IDIYAPPAM" at bounding box center [362, 252] width 361 height 20
type input "Idiyappam"
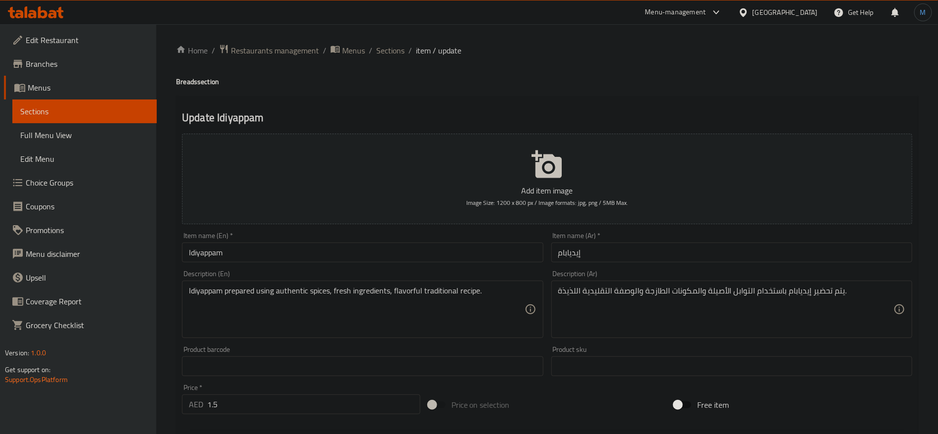
click at [727, 277] on div "Description (Ar) يتم تحضير إيديابام باستخدام التوابل الأصيلة والمكونات الطازجة …" at bounding box center [731, 304] width 361 height 68
click at [721, 245] on input "إيديابام" at bounding box center [731, 252] width 361 height 20
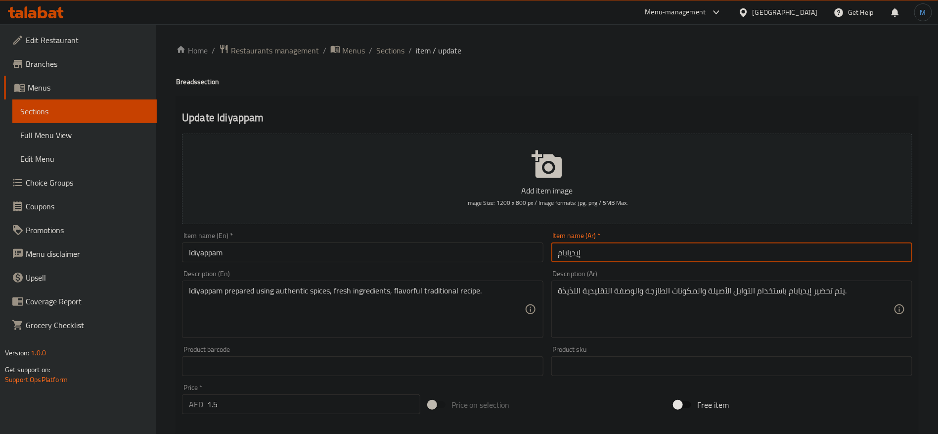
click at [387, 54] on span "Sections" at bounding box center [390, 50] width 28 height 12
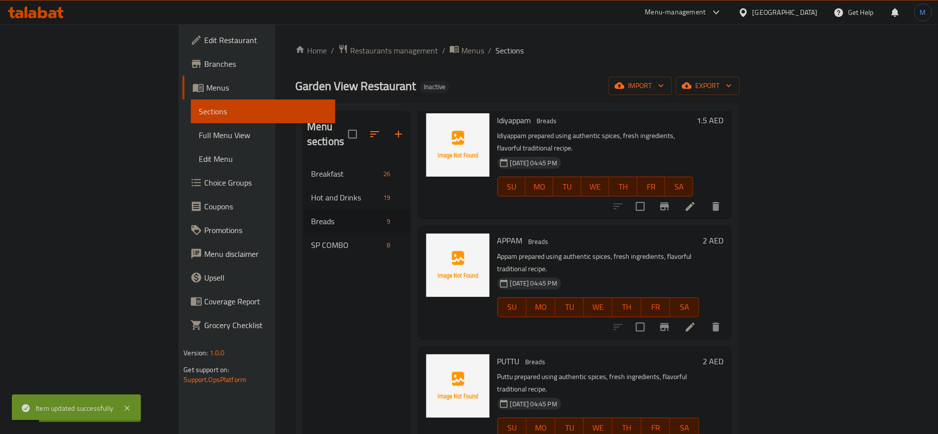
scroll to position [563, 0]
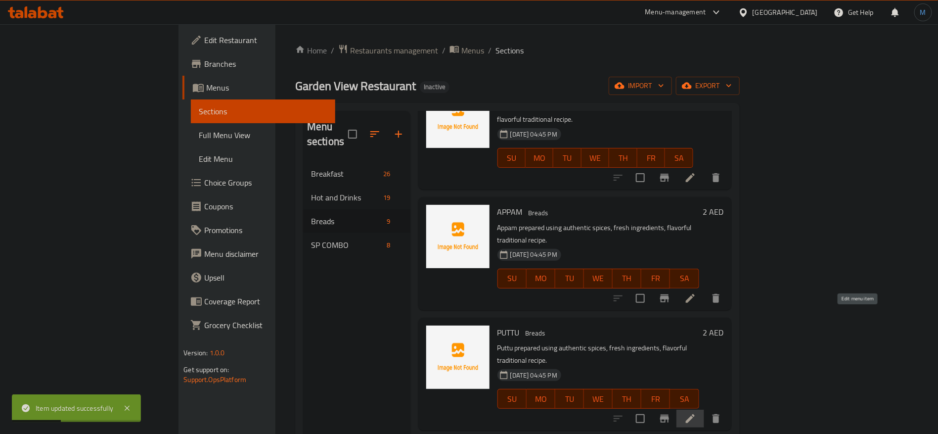
click at [696, 412] on icon at bounding box center [690, 418] width 12 height 12
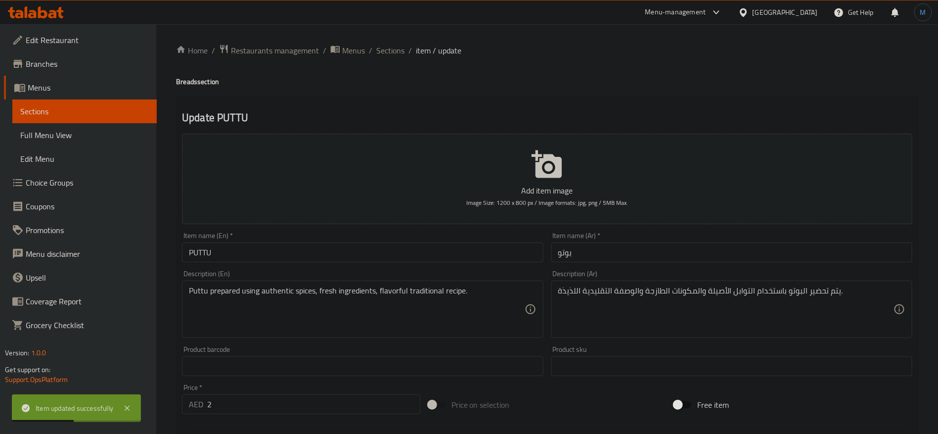
click at [298, 255] on input "PUTTU" at bounding box center [362, 252] width 361 height 20
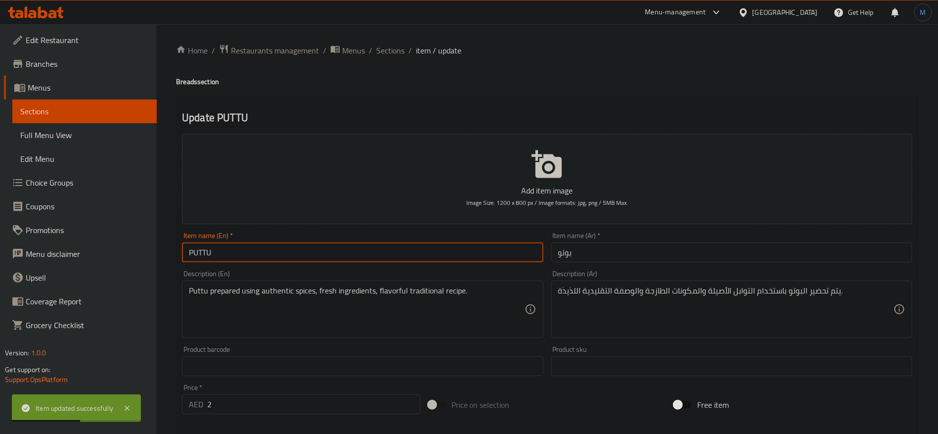
type input "Puttu"
click at [298, 255] on input "Puttu" at bounding box center [362, 252] width 361 height 20
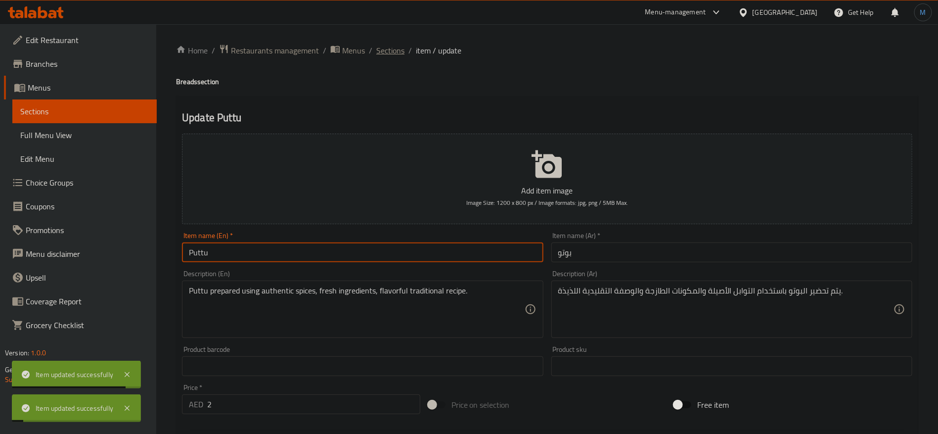
click at [393, 52] on span "Sections" at bounding box center [390, 50] width 28 height 12
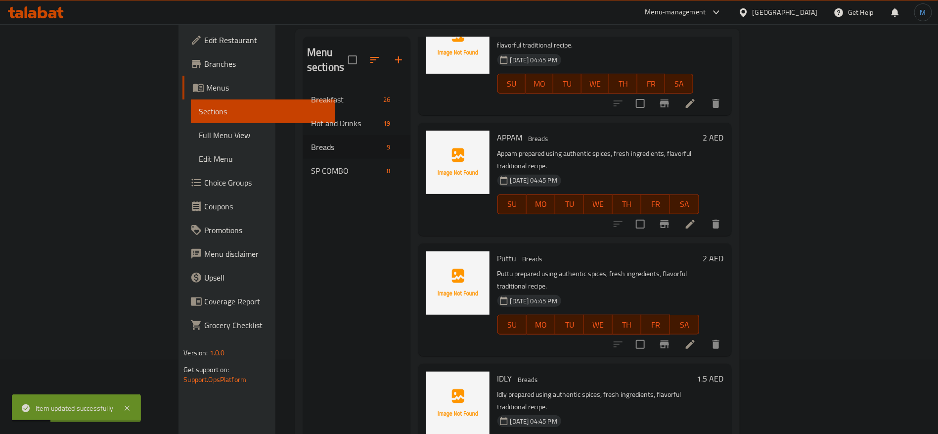
scroll to position [138, 0]
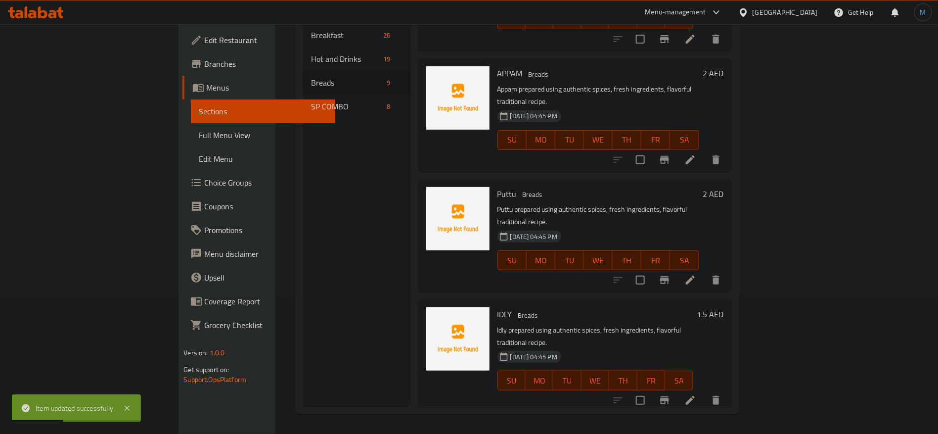
click at [704, 391] on li at bounding box center [690, 400] width 28 height 18
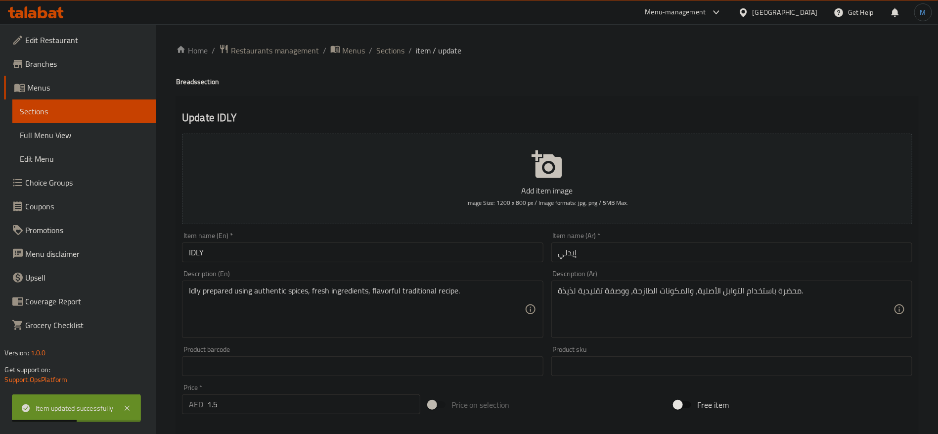
click at [372, 267] on div "Description (En) Idly prepared using authentic spices, fresh ingredients, flavo…" at bounding box center [362, 304] width 369 height 76
click at [371, 261] on input "IDLY" at bounding box center [362, 252] width 361 height 20
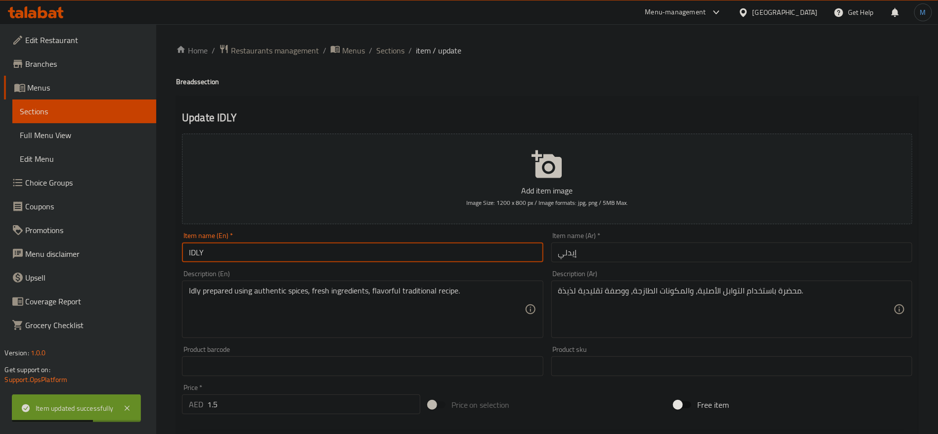
type input "Idly"
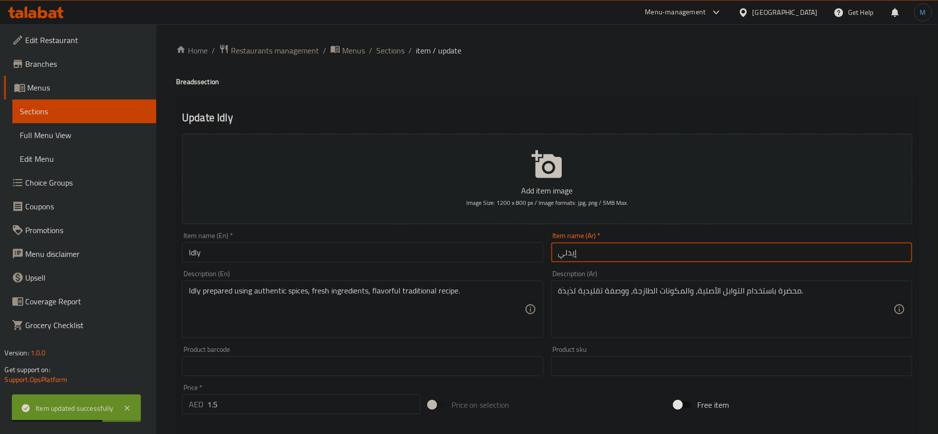
click at [567, 243] on input "إيدلي" at bounding box center [731, 252] width 361 height 20
click at [560, 246] on input "إيدلي" at bounding box center [731, 252] width 361 height 20
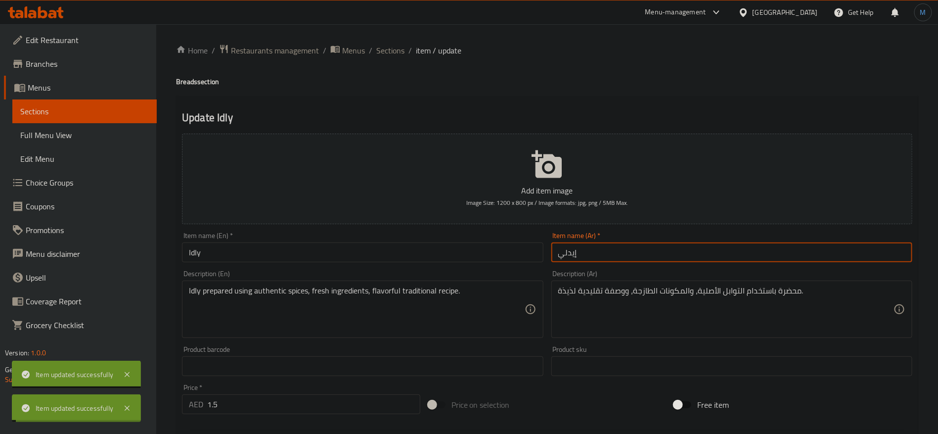
click at [385, 52] on span "Sections" at bounding box center [390, 50] width 28 height 12
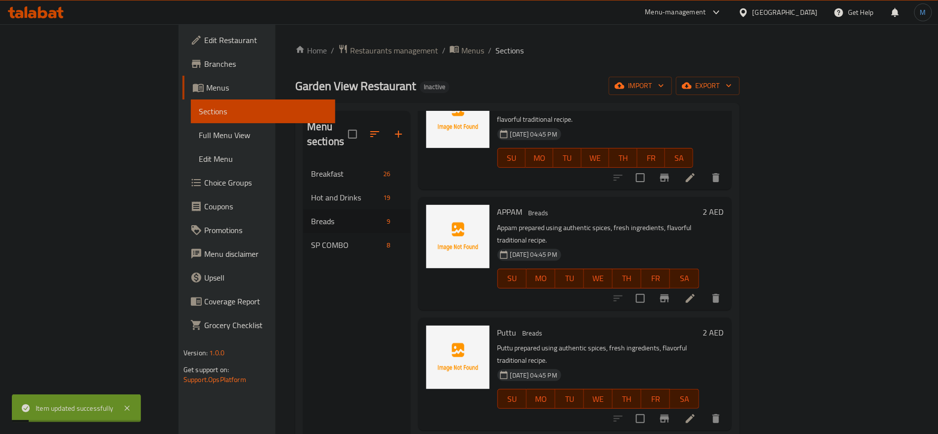
scroll to position [138, 0]
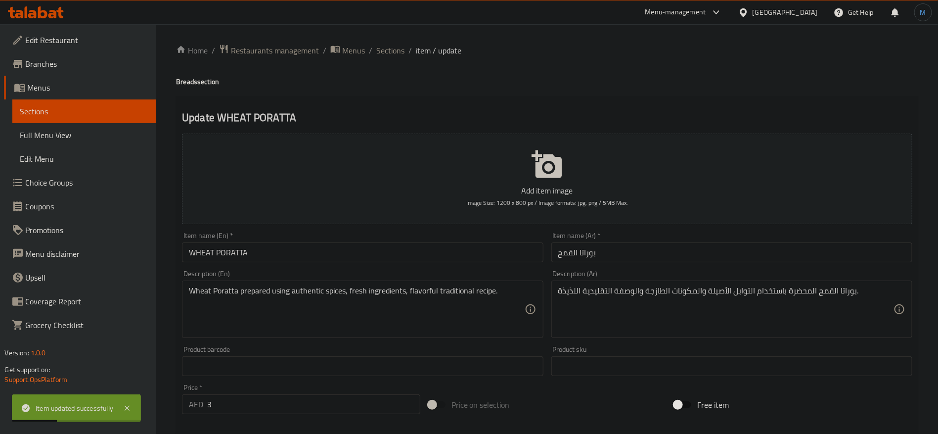
click at [296, 248] on input "WHEAT PORATTA" at bounding box center [362, 252] width 361 height 20
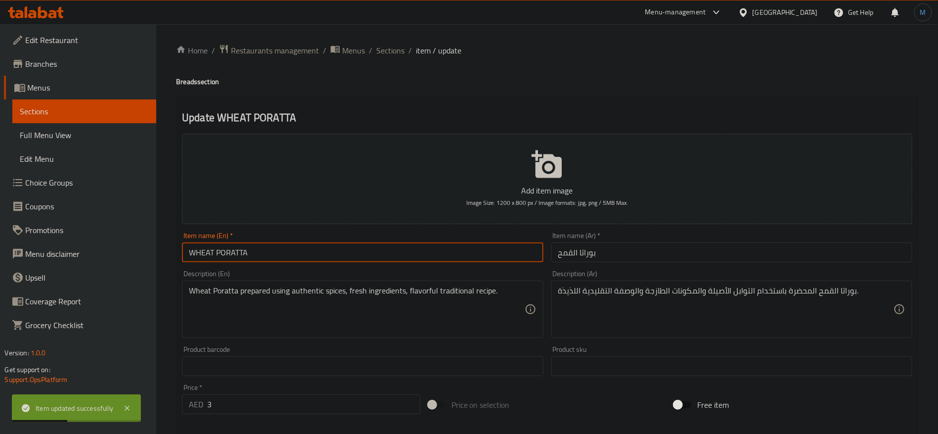
type input "Wheat Poratta"
click at [608, 251] on input "بوراتا القمح" at bounding box center [731, 252] width 361 height 20
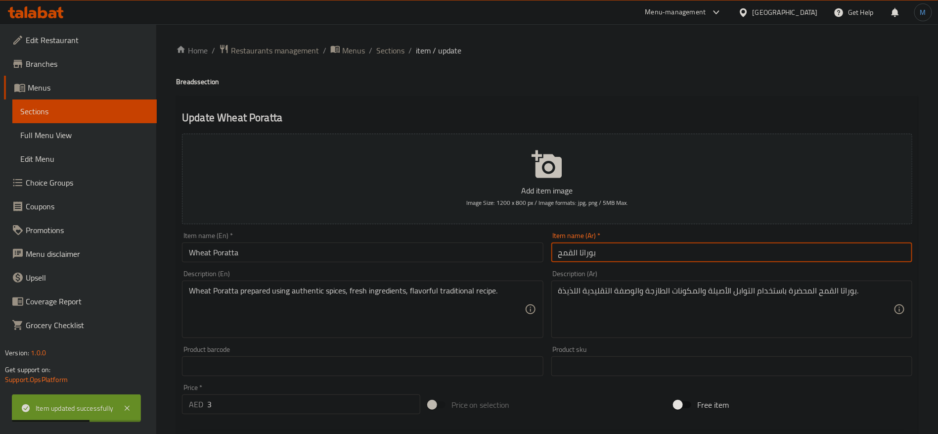
click at [596, 256] on input "بوراتا القمح" at bounding box center [731, 252] width 361 height 20
click at [587, 254] on input "بوراتا القمح" at bounding box center [731, 252] width 361 height 20
click at [585, 251] on input "براتا القمح" at bounding box center [731, 252] width 361 height 20
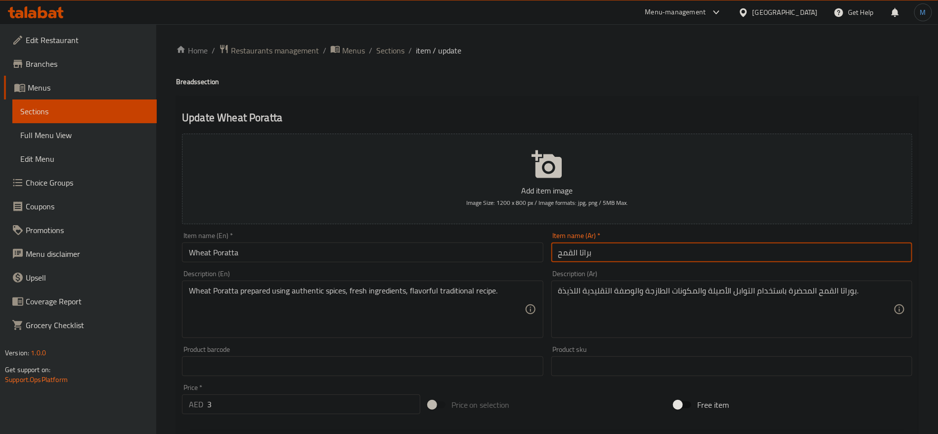
click at [585, 251] on input "براتا القمح" at bounding box center [731, 252] width 361 height 20
click at [596, 254] on input "براتا القمح" at bounding box center [731, 252] width 361 height 20
click at [588, 251] on input "براتا القمح" at bounding box center [731, 252] width 361 height 20
type input "براتا القمح"
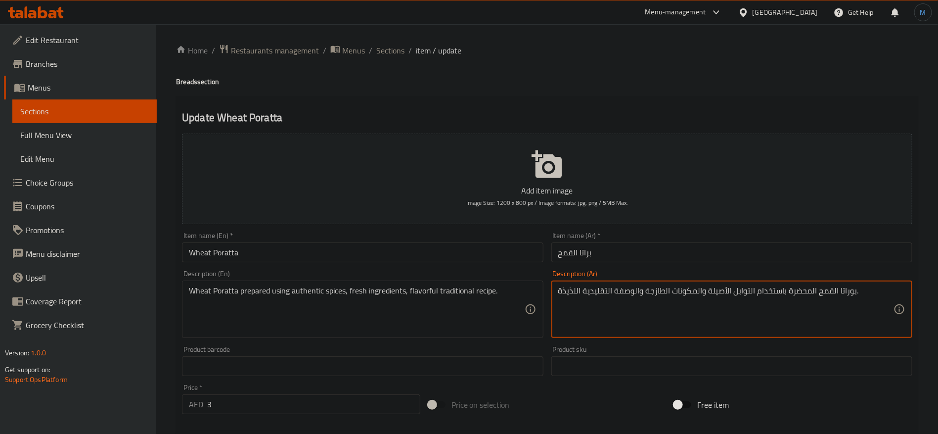
drag, startPoint x: 846, startPoint y: 296, endPoint x: 859, endPoint y: 302, distance: 14.0
click at [846, 296] on textarea "بوراتا القمح المحضرة باستخدام التوابل الأصيلة والمكونات الطازجة والوصفة التقليد…" at bounding box center [725, 309] width 335 height 47
paste textarea "راتا"
click at [844, 288] on textarea "بوراتا القمح المحضرة باستخدام التوابل الأصيلة والمكونات الطازجة والوصفة التقليد…" at bounding box center [725, 309] width 335 height 47
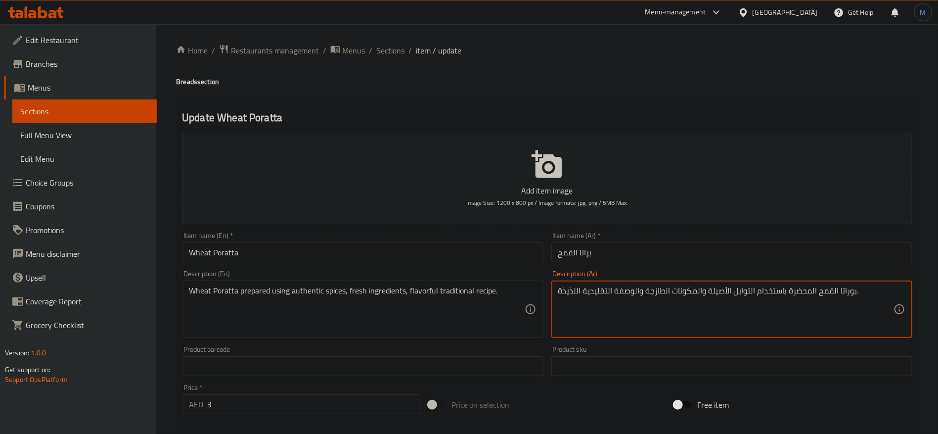
paste textarea
type textarea "براتا القمح المحضرة باستخدام التوابل الأصيلة والمكونات الطازجة والوصفة التقليدي…"
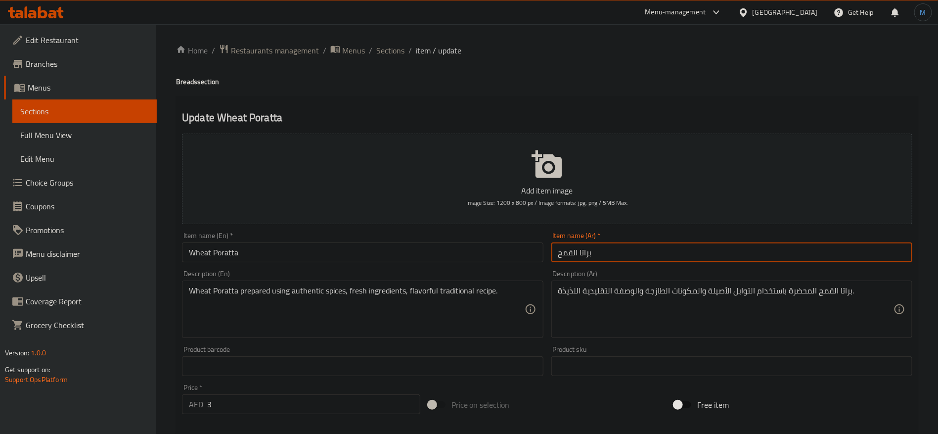
click at [777, 260] on input "براتا القمح" at bounding box center [731, 252] width 361 height 20
click at [383, 52] on span "Sections" at bounding box center [390, 50] width 28 height 12
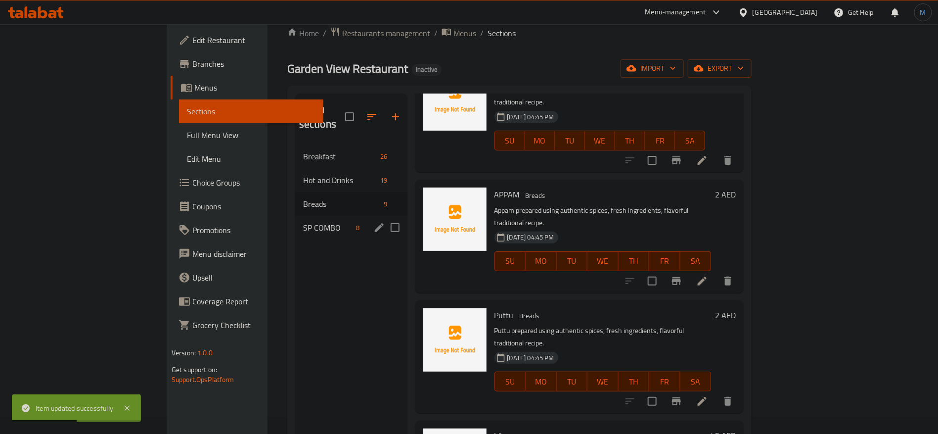
scroll to position [74, 0]
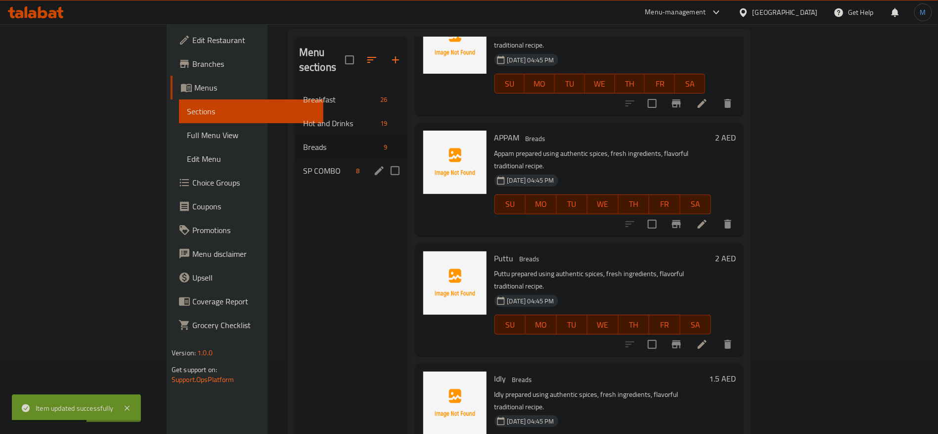
click at [295, 163] on div "SP COMBO 8" at bounding box center [351, 171] width 112 height 24
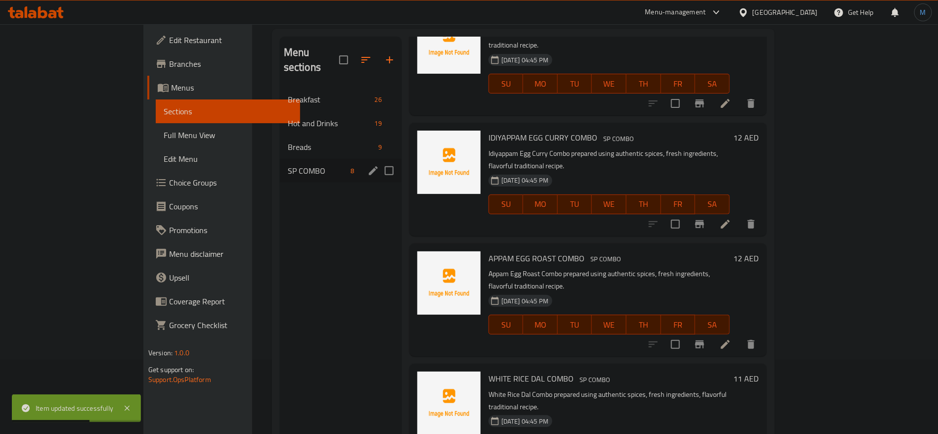
scroll to position [455, 0]
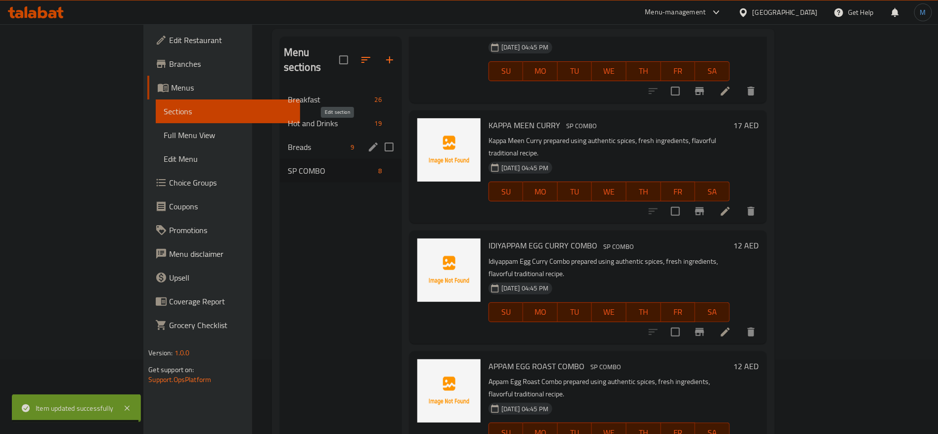
click at [369, 142] on icon "edit" at bounding box center [373, 146] width 9 height 9
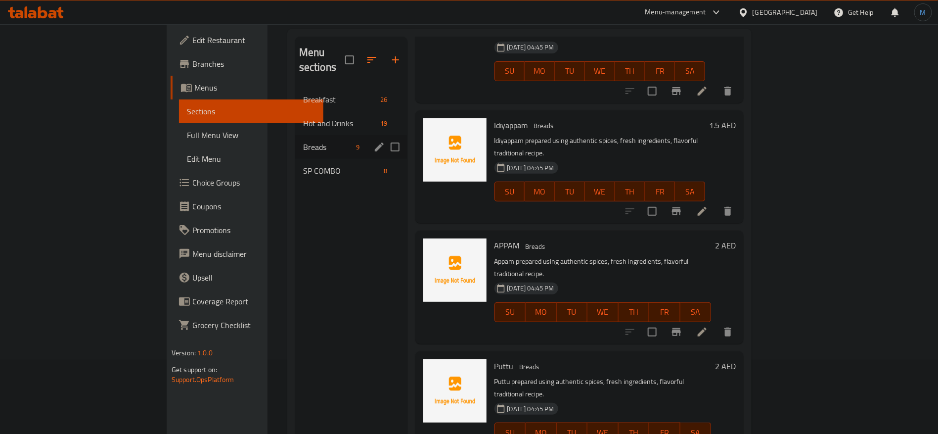
click at [295, 163] on div "SP COMBO 8" at bounding box center [351, 171] width 112 height 24
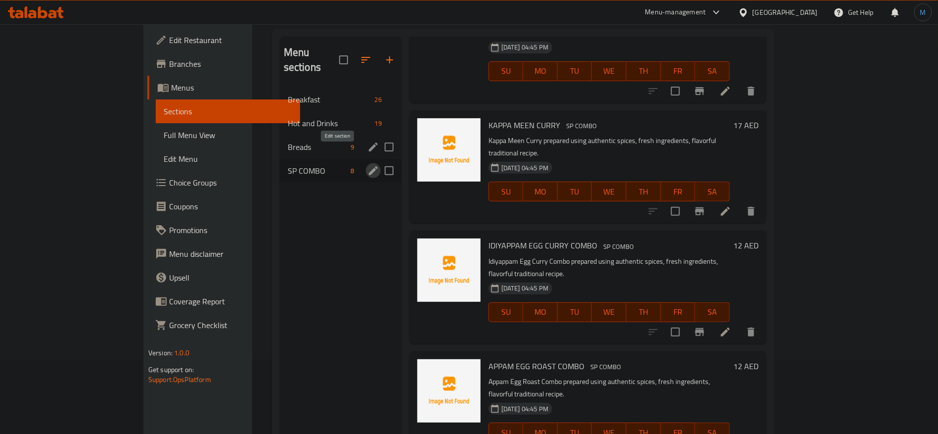
click at [367, 165] on icon "edit" at bounding box center [373, 171] width 12 height 12
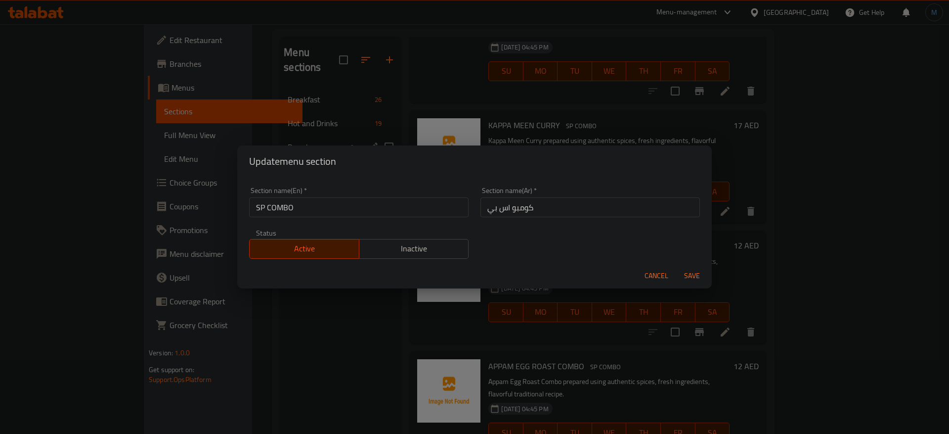
click at [368, 195] on div "Section name(En)   * SP COMBO Section name(En) *" at bounding box center [359, 202] width 220 height 30
click at [371, 198] on input "SP COMBO" at bounding box center [359, 207] width 220 height 20
type input "Sp Combo"
click at [676, 266] on button "Save" at bounding box center [692, 275] width 32 height 18
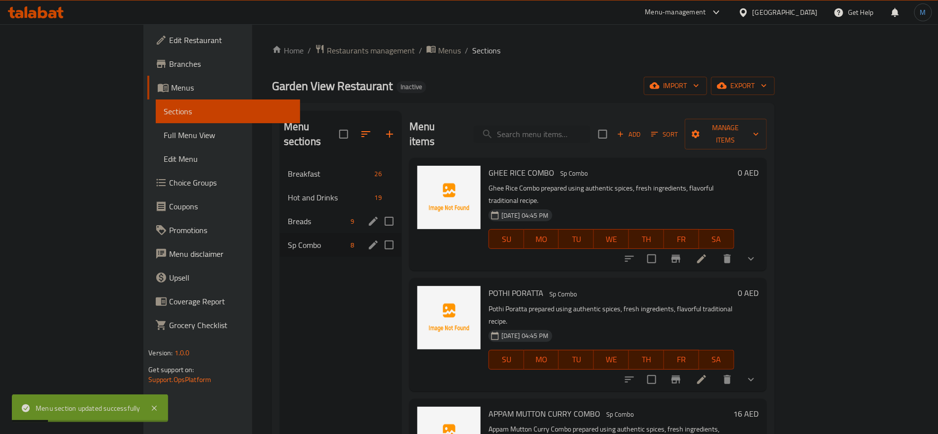
click at [715, 250] on li at bounding box center [702, 259] width 28 height 18
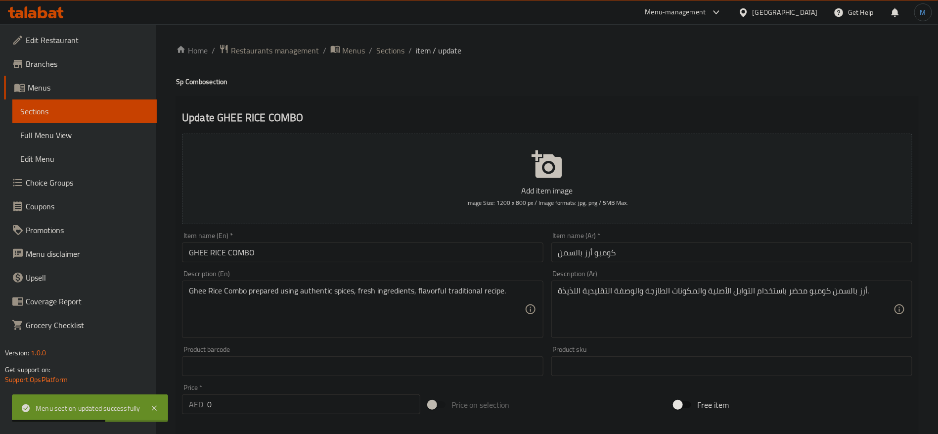
click at [353, 246] on input "GHEE RICE COMBO" at bounding box center [362, 252] width 361 height 20
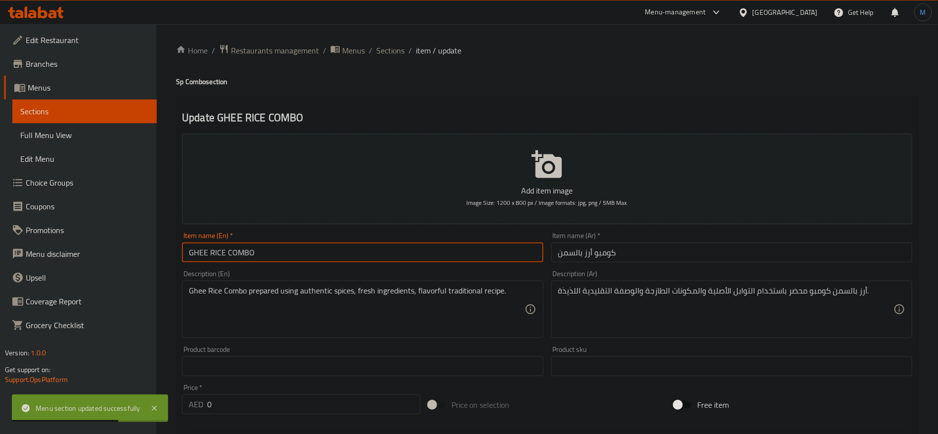
type input "[PERSON_NAME] Combo"
click at [641, 246] on input "كومبو أرز بالسمن" at bounding box center [731, 252] width 361 height 20
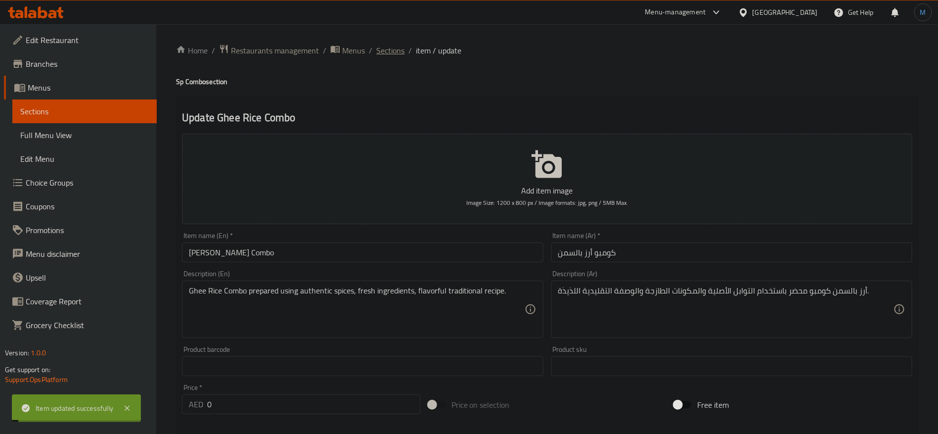
click at [389, 56] on span "Sections" at bounding box center [390, 50] width 28 height 12
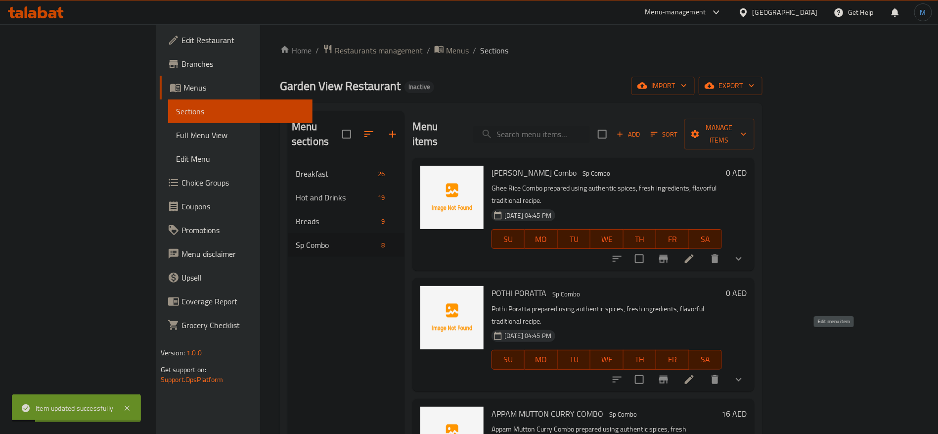
click at [694, 375] on icon at bounding box center [689, 379] width 9 height 9
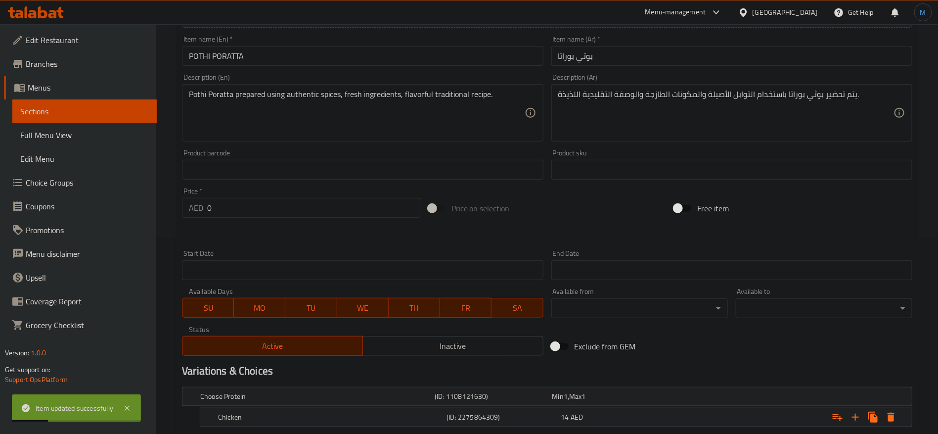
scroll to position [286, 0]
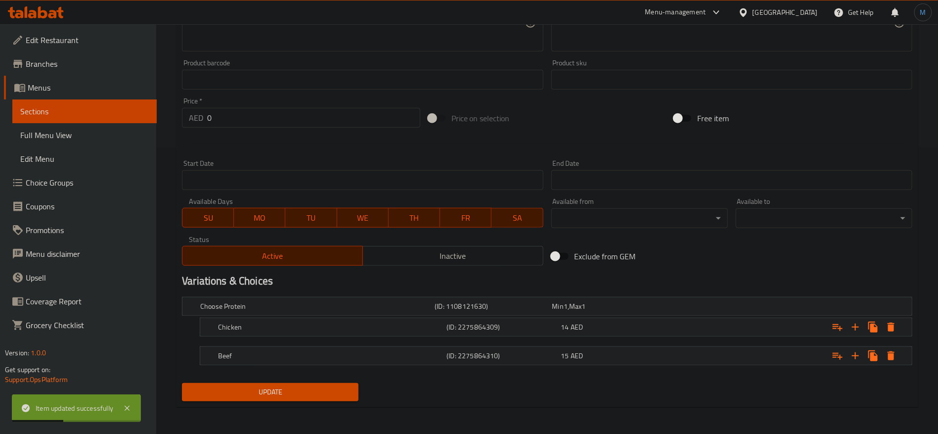
click at [529, 368] on nav at bounding box center [547, 371] width 730 height 8
click at [529, 353] on h5 "(ID: 2275864310)" at bounding box center [501, 356] width 110 height 10
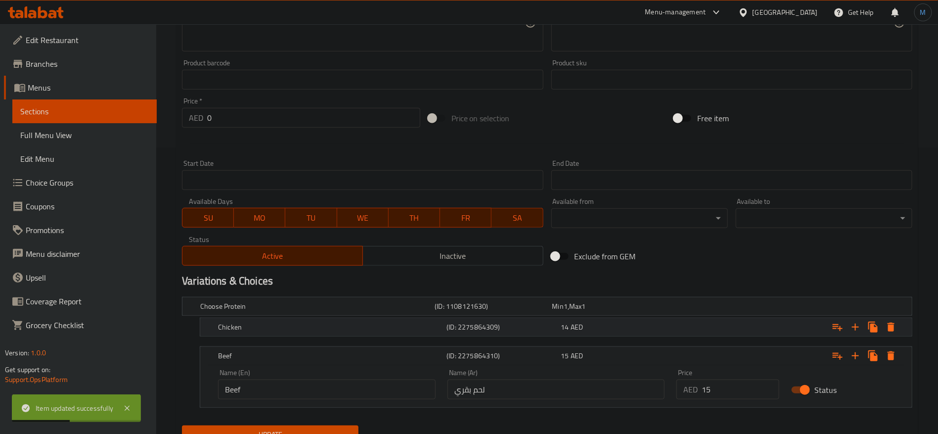
click at [528, 330] on h5 "(ID: 2275864309)" at bounding box center [501, 327] width 110 height 10
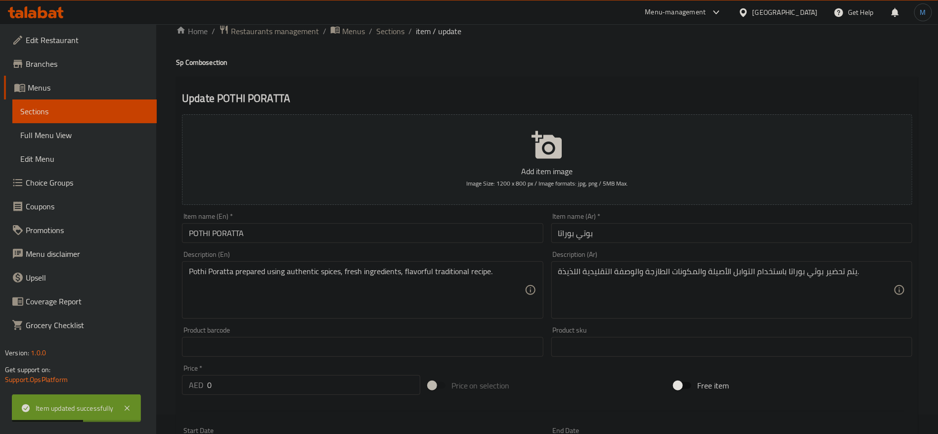
scroll to position [0, 0]
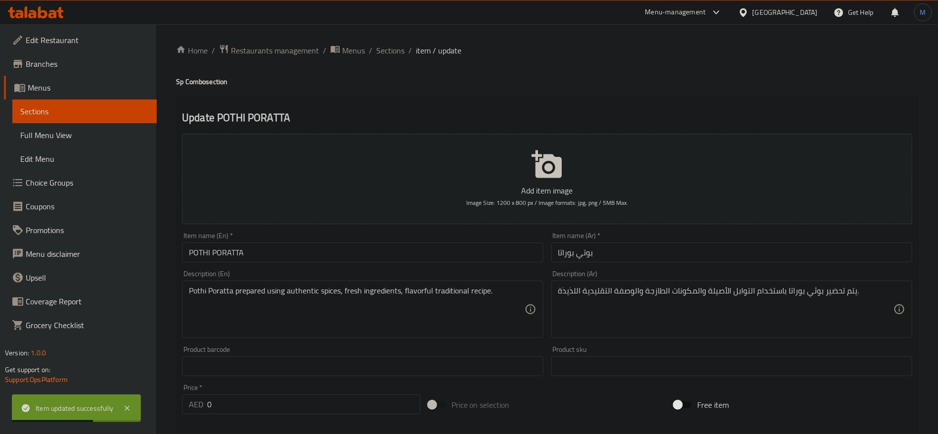
click at [399, 262] on input "POTHI PORATTA" at bounding box center [362, 252] width 361 height 20
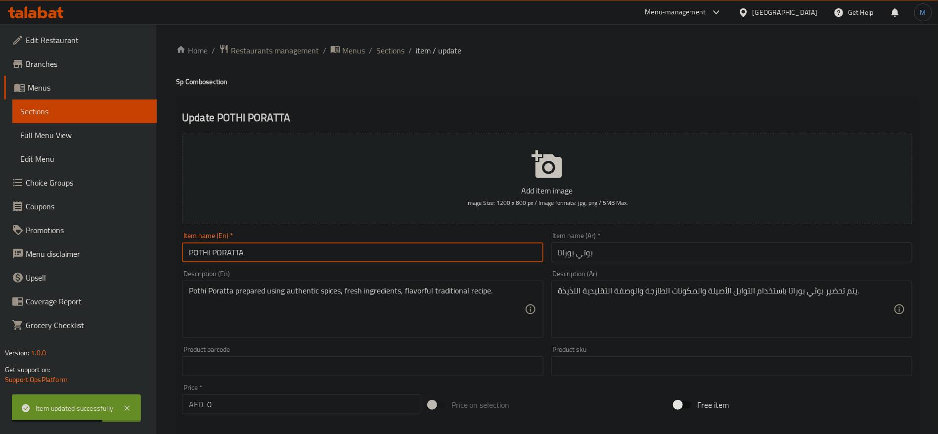
type input "Pothi Poratta"
click at [781, 252] on input "بوتي بوراتا" at bounding box center [731, 252] width 361 height 20
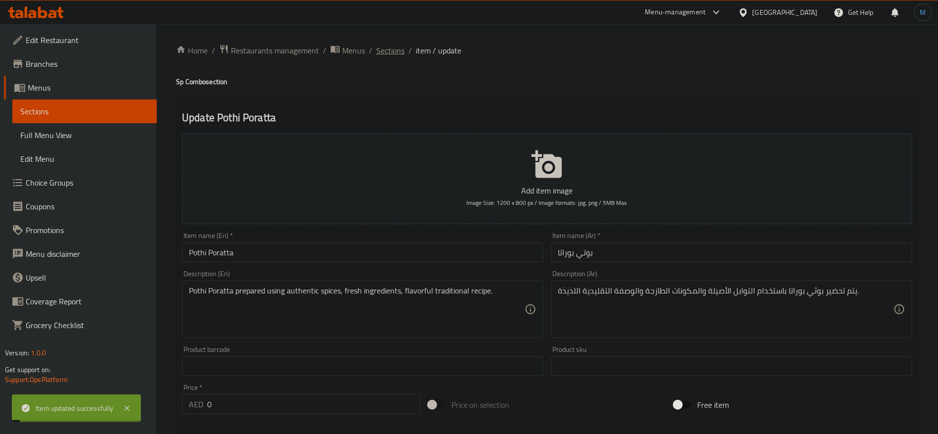
click at [378, 49] on span "Sections" at bounding box center [390, 50] width 28 height 12
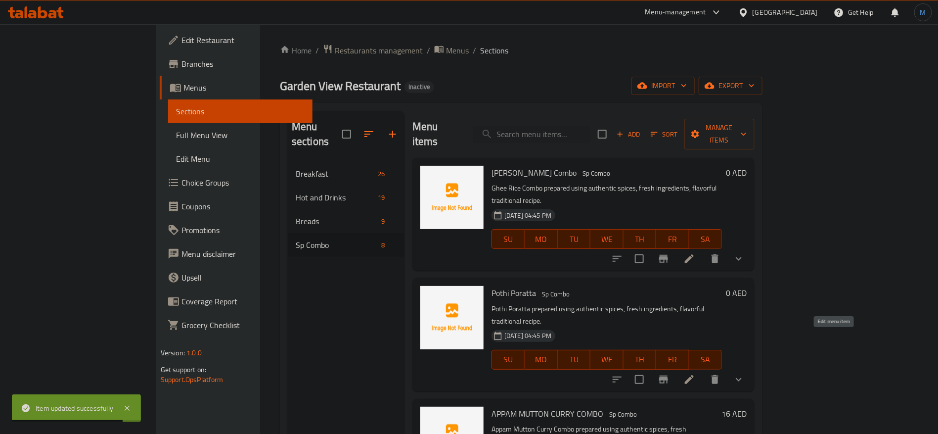
click at [695, 373] on icon at bounding box center [689, 379] width 12 height 12
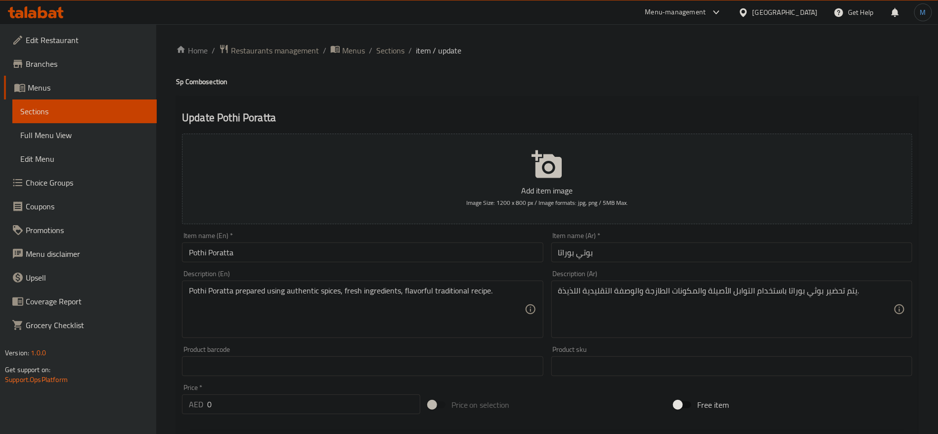
click at [439, 257] on input "Pothi Poratta" at bounding box center [362, 252] width 361 height 20
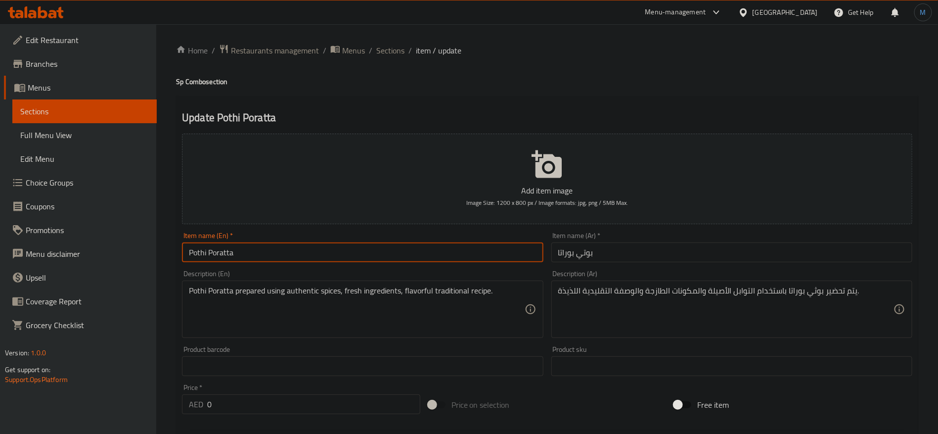
click at [573, 252] on input "بوتي بوراتا" at bounding box center [731, 252] width 361 height 20
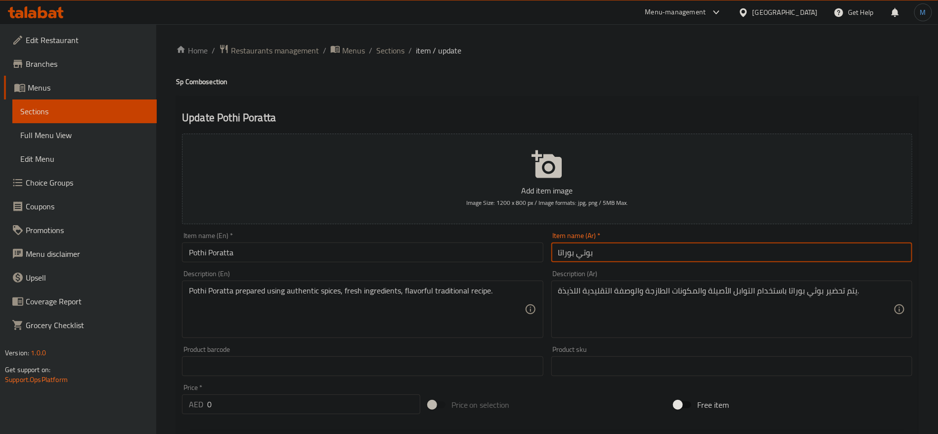
click at [573, 252] on input "بوتي بوراتا" at bounding box center [731, 252] width 361 height 20
click at [564, 253] on input "بوتي براتا" at bounding box center [731, 252] width 361 height 20
type input "بوتي براتا"
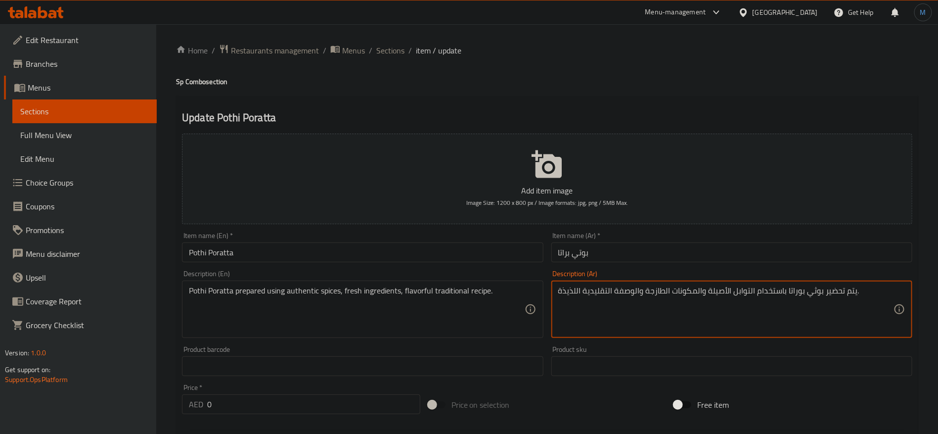
click at [796, 291] on textarea "يتم تحضير بوثي بوراتا باستخدام التوابل الأصيلة والمكونات الطازجة والوصفة التقلي…" at bounding box center [725, 309] width 335 height 47
paste textarea "راتا"
type textarea "يتم تحضير بوثي براتا باستخدام التوابل الأصيلة والمكونات الطازجة والوصفة التقليد…"
click at [707, 250] on input "بوتي براتا" at bounding box center [731, 252] width 361 height 20
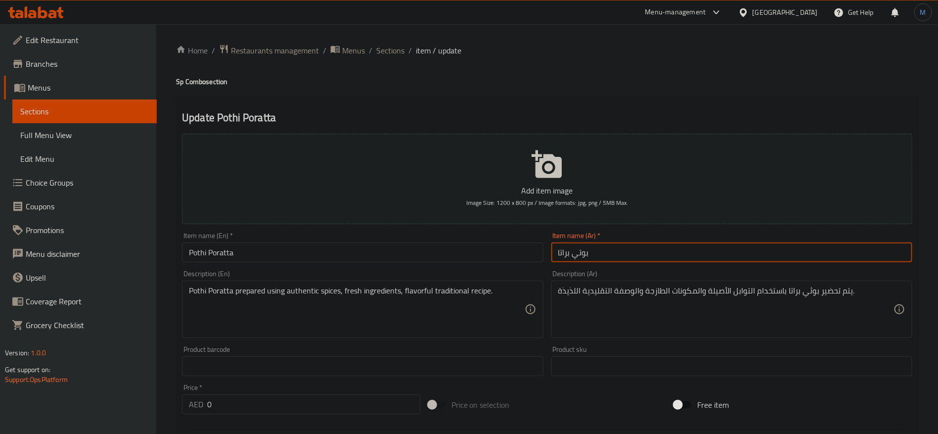
click at [391, 47] on span "Sections" at bounding box center [390, 50] width 28 height 12
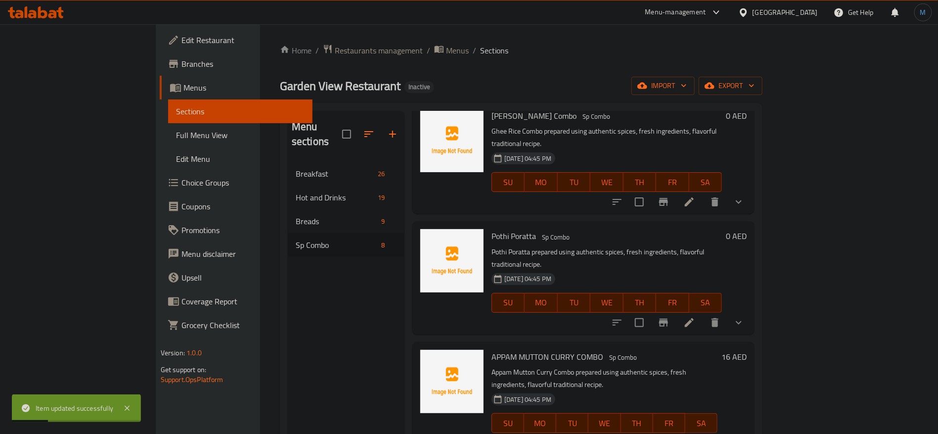
scroll to position [148, 0]
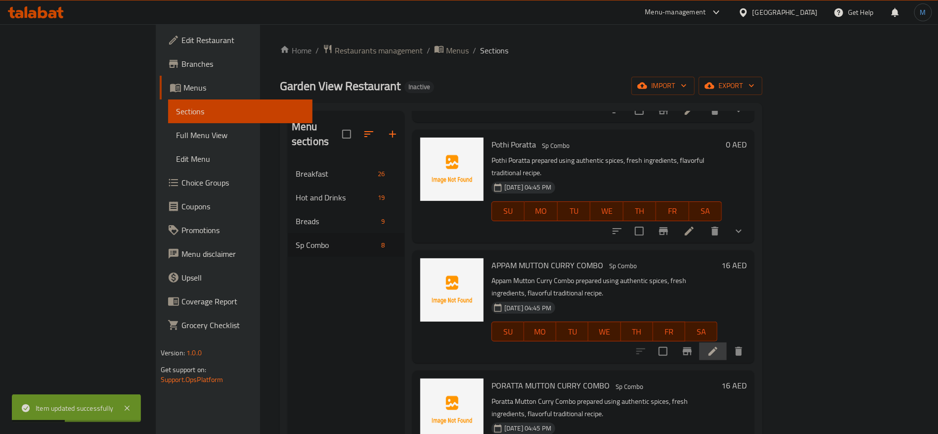
click at [727, 342] on li at bounding box center [713, 351] width 28 height 18
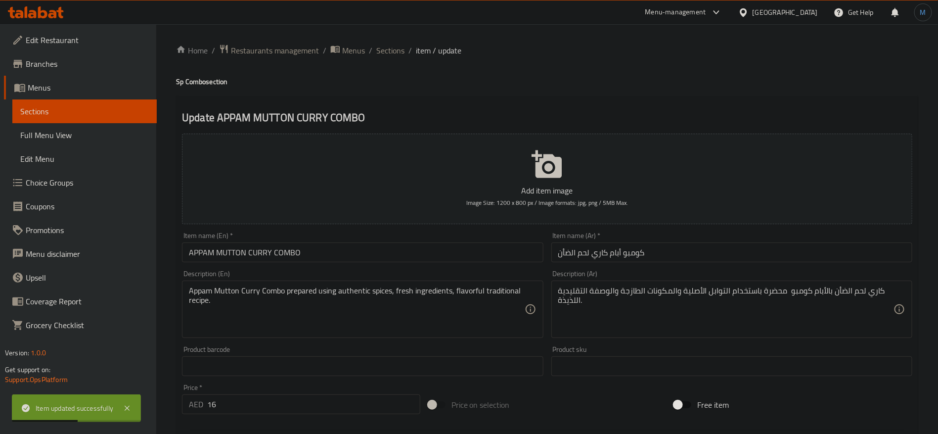
click at [470, 247] on input "APPAM MUTTON CURRY COMBO" at bounding box center [362, 252] width 361 height 20
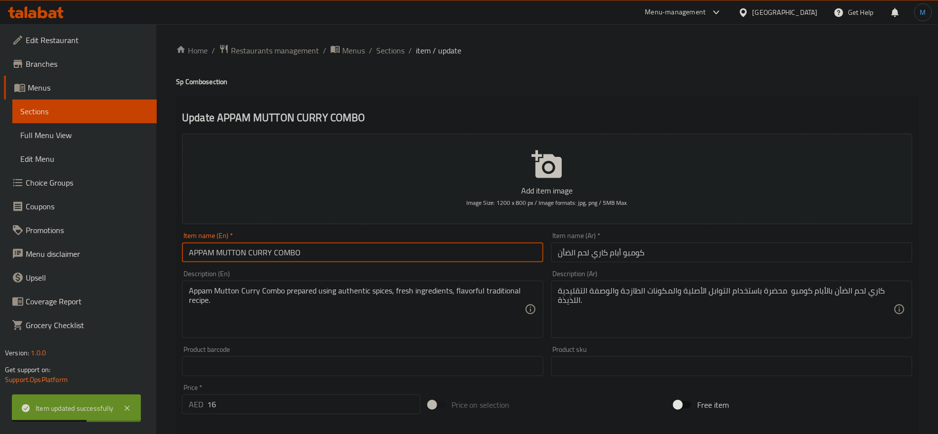
type input "Appam Mutton Curry Combo"
click at [728, 260] on input "كومبو أبام كاري لحم الضأن" at bounding box center [731, 252] width 361 height 20
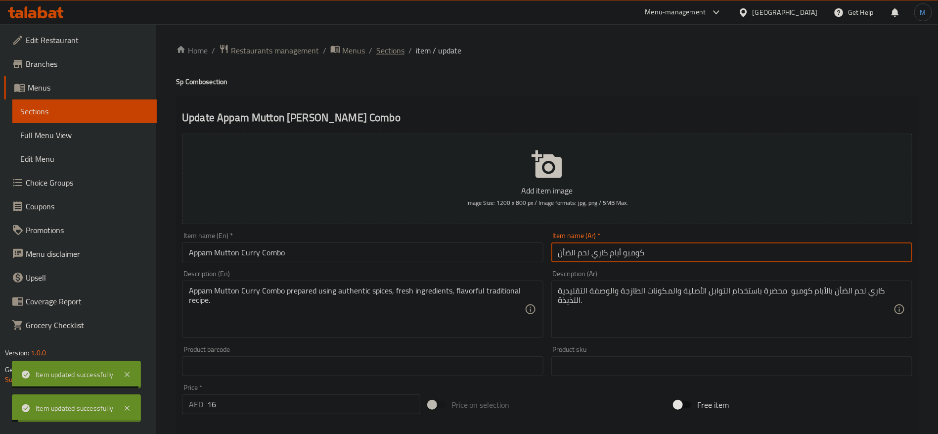
click at [382, 52] on span "Sections" at bounding box center [390, 50] width 28 height 12
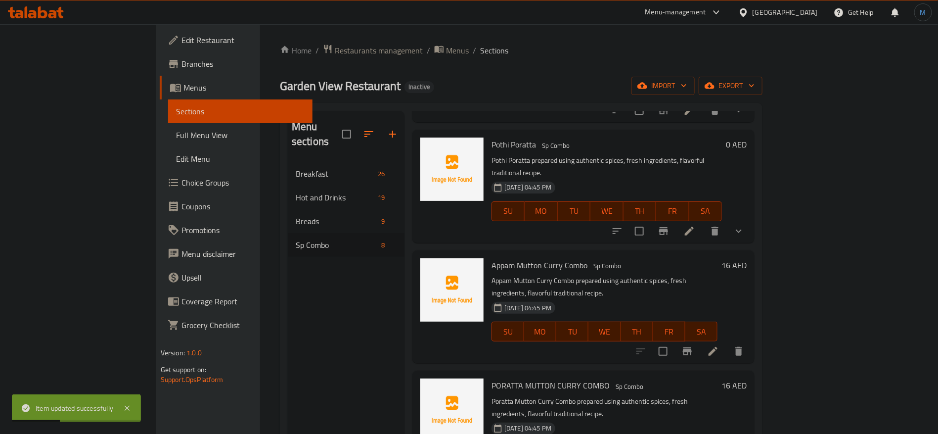
scroll to position [222, 0]
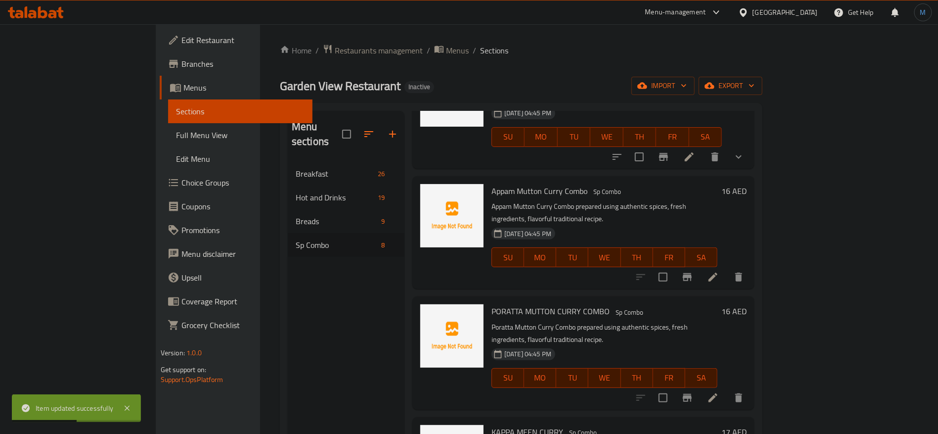
click at [727, 389] on li at bounding box center [713, 398] width 28 height 18
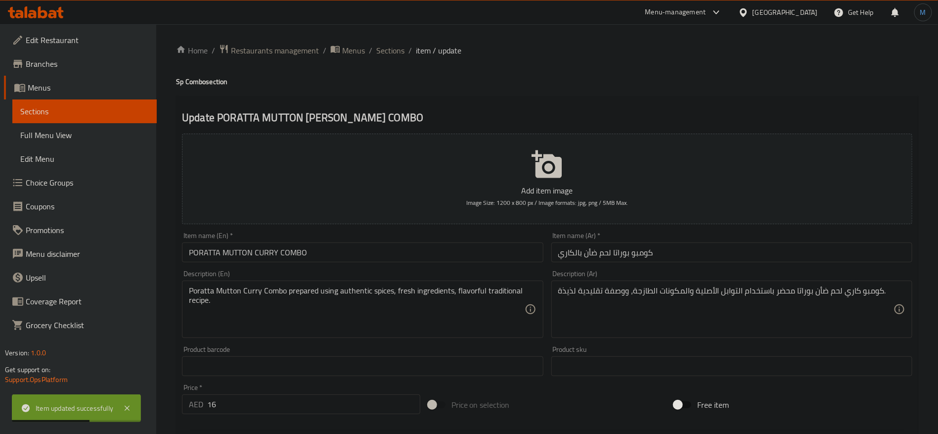
click at [332, 264] on div "Item name (En)   * PORATTA [PERSON_NAME] COMBO Item name (En) *" at bounding box center [362, 247] width 369 height 38
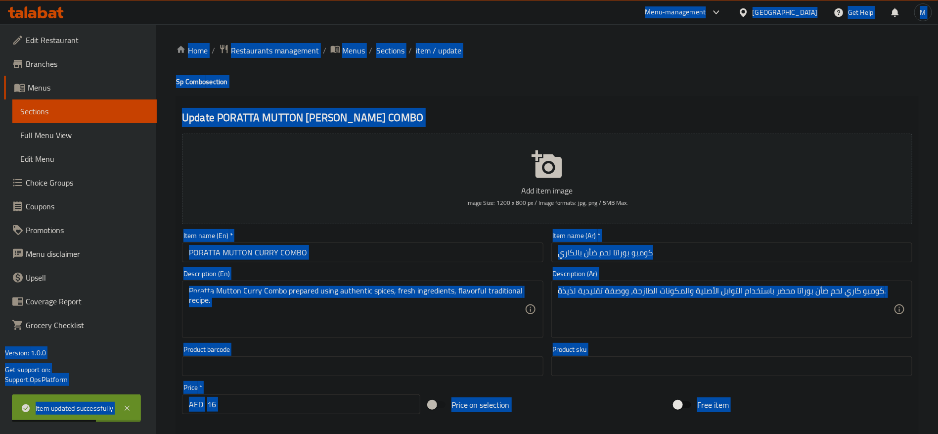
click at [335, 257] on input "PORATTA MUTTON CURRY COMBO" at bounding box center [362, 252] width 361 height 20
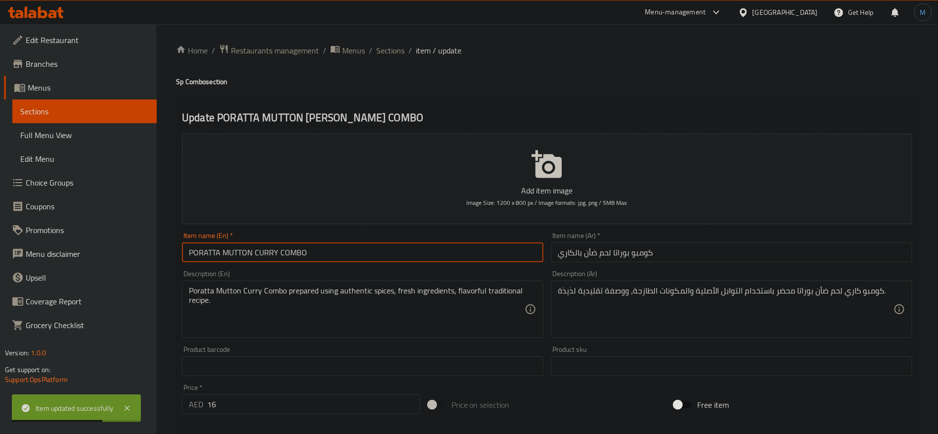
type input "Poratta Mutton Curry Combo"
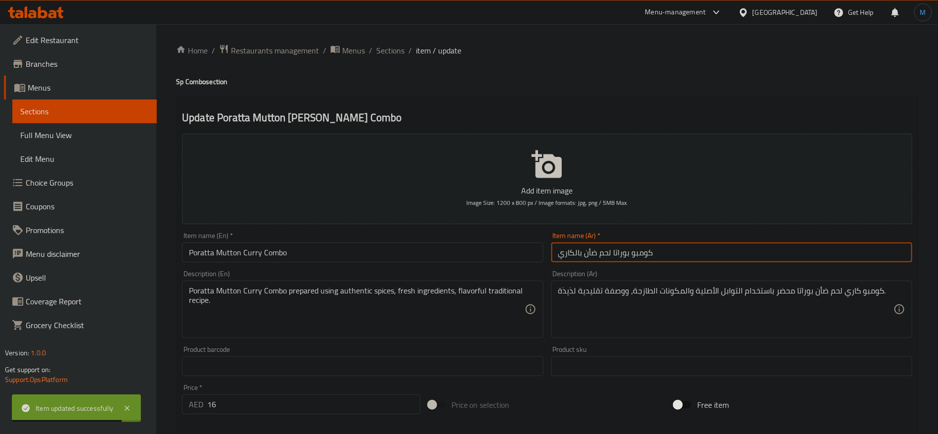
click at [619, 252] on input "كومبو بوراتا لحم ضأن بالكاري" at bounding box center [731, 252] width 361 height 20
type input "كومبو براتا لحم ضأن بالكاري"
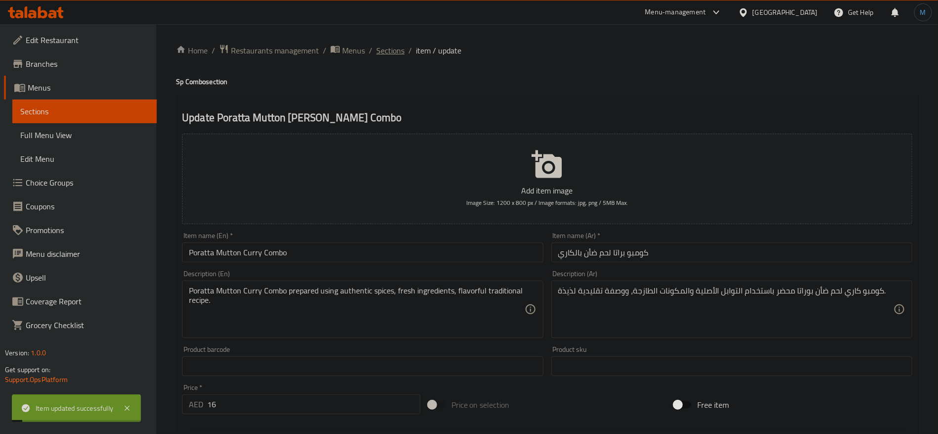
click at [378, 56] on span "Sections" at bounding box center [390, 50] width 28 height 12
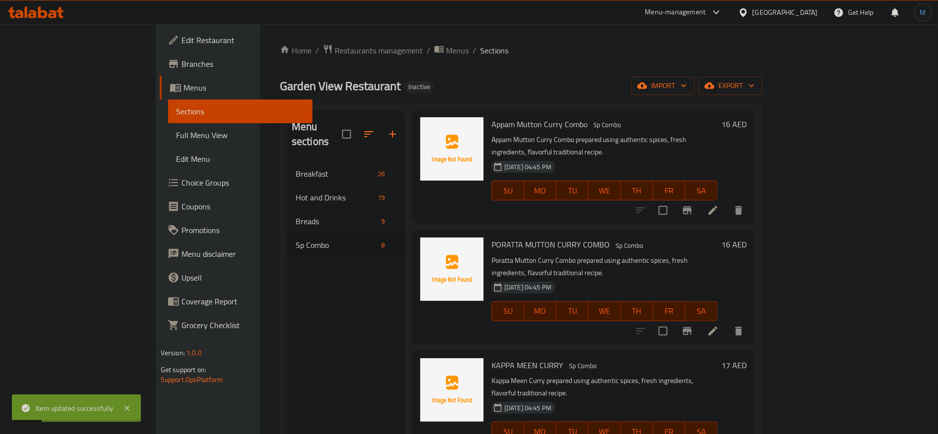
scroll to position [297, 0]
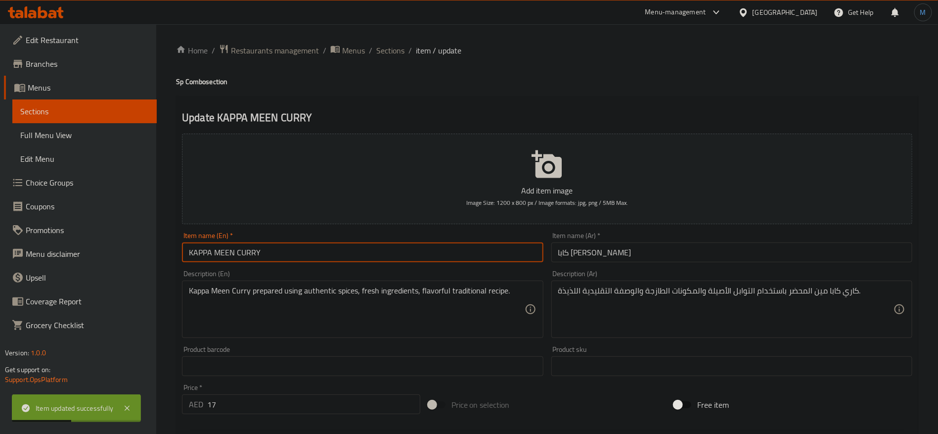
click at [422, 256] on input "KAPPA MEEN CURRY" at bounding box center [362, 252] width 361 height 20
type input "Kappa Meen Curry"
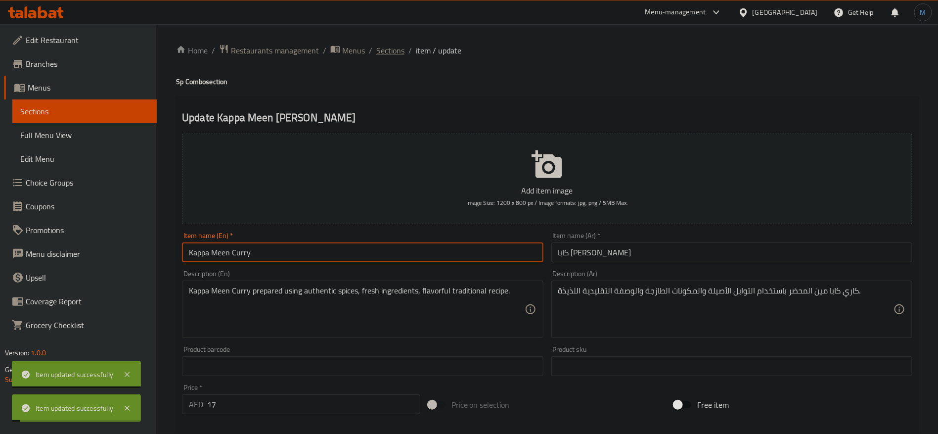
click at [382, 55] on span "Sections" at bounding box center [390, 50] width 28 height 12
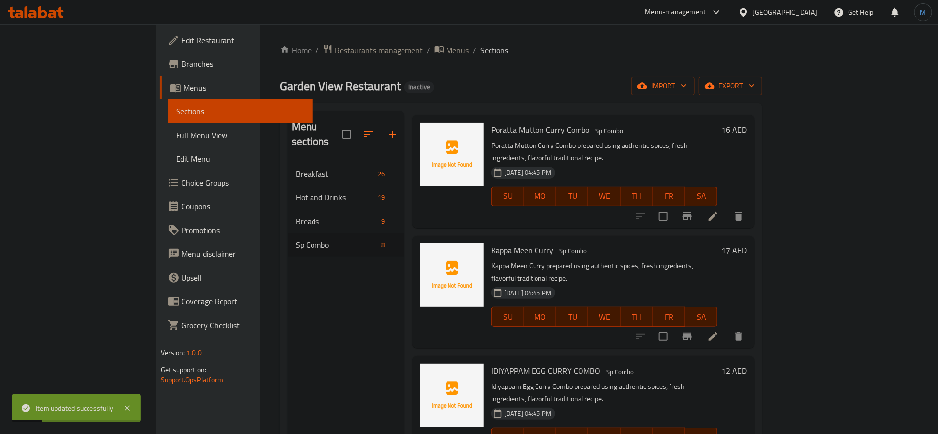
scroll to position [410, 0]
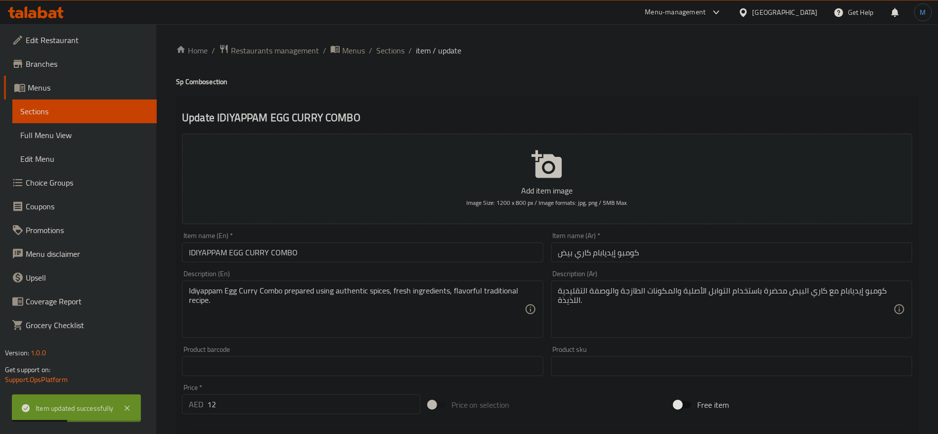
click at [294, 264] on div "Item name (En)   * IDIYAPPAM EGG [PERSON_NAME] COMBO Item name (En) *" at bounding box center [362, 247] width 369 height 38
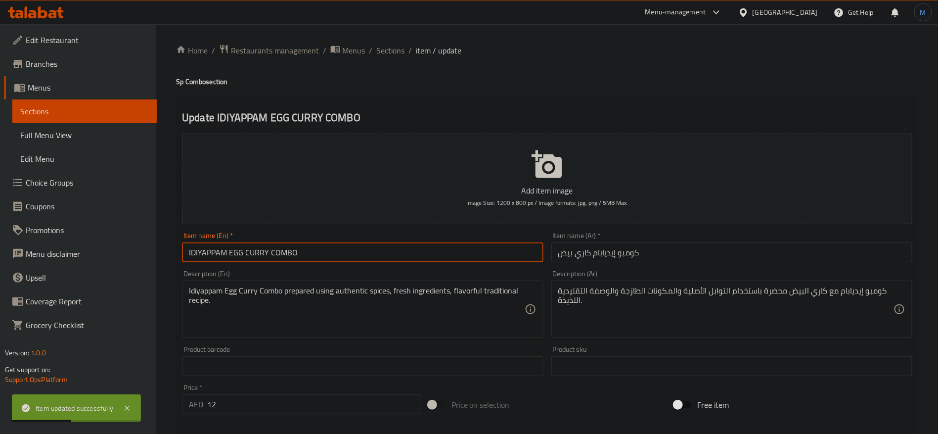
click at [297, 252] on input "IDIYAPPAM EGG CURRY COMBO" at bounding box center [362, 252] width 361 height 20
type input "Idiyappam Egg Curry Combo"
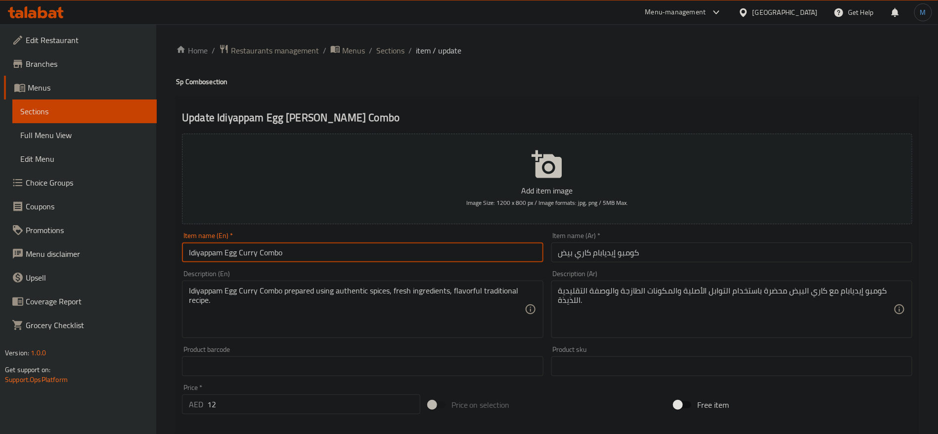
click at [503, 259] on input "Idiyappam Egg Curry Combo" at bounding box center [362, 252] width 361 height 20
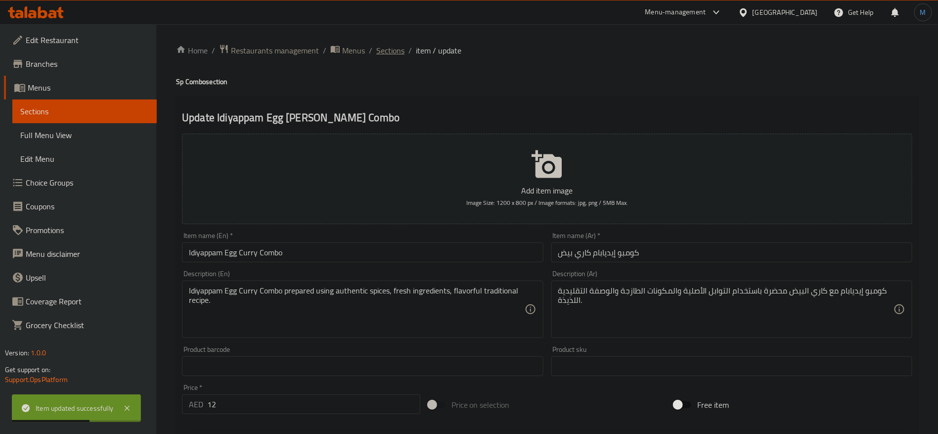
click at [399, 52] on span "Sections" at bounding box center [390, 50] width 28 height 12
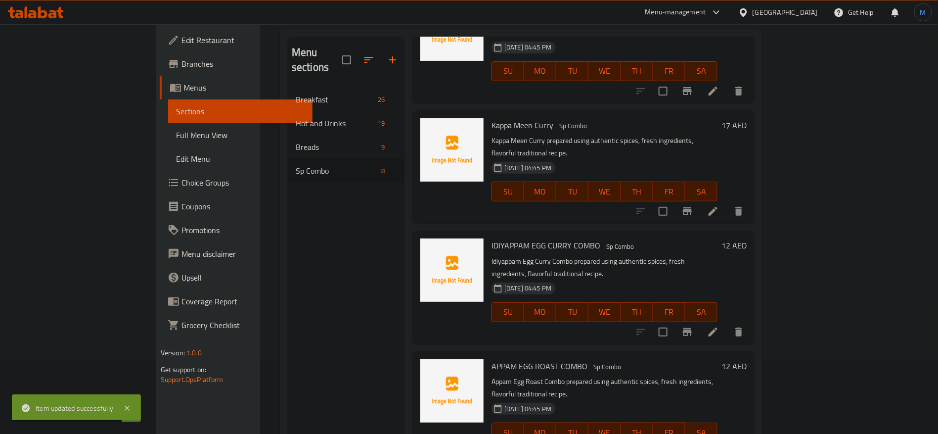
scroll to position [138, 0]
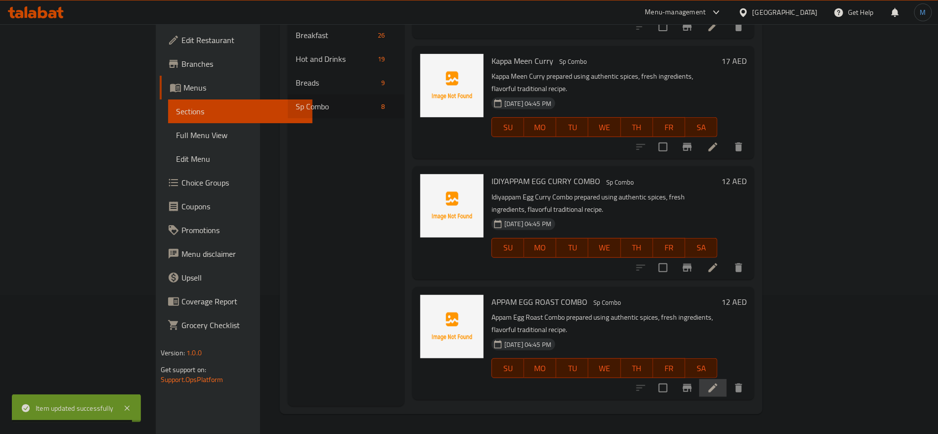
click at [727, 379] on li at bounding box center [713, 388] width 28 height 18
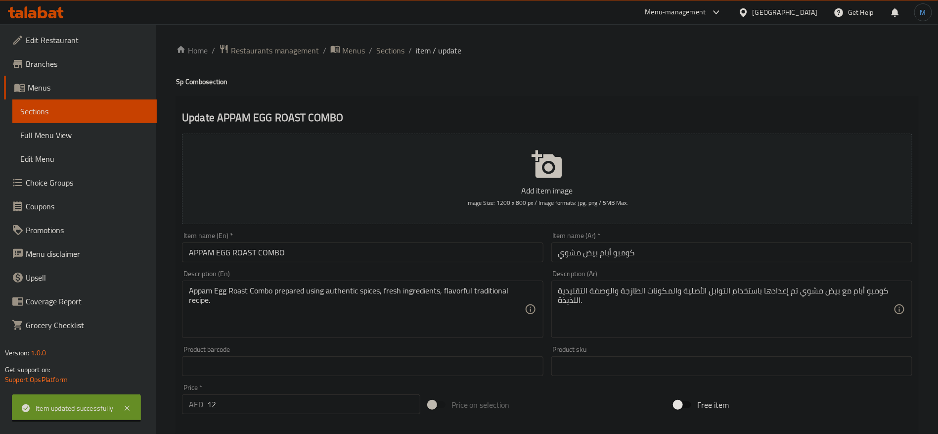
click at [316, 245] on input "APPAM EGG ROAST COMBO" at bounding box center [362, 252] width 361 height 20
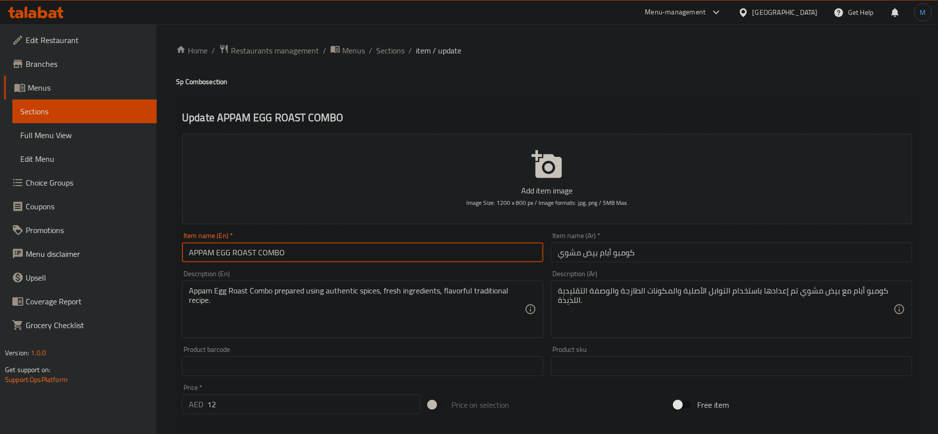
type input "Appam Egg Roast Combo"
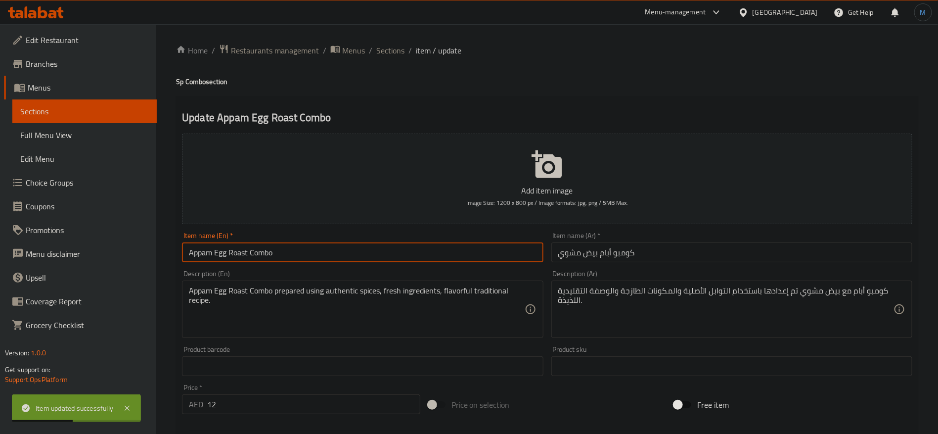
click at [574, 249] on input "كومبو أبام بيض مشوي" at bounding box center [731, 252] width 361 height 20
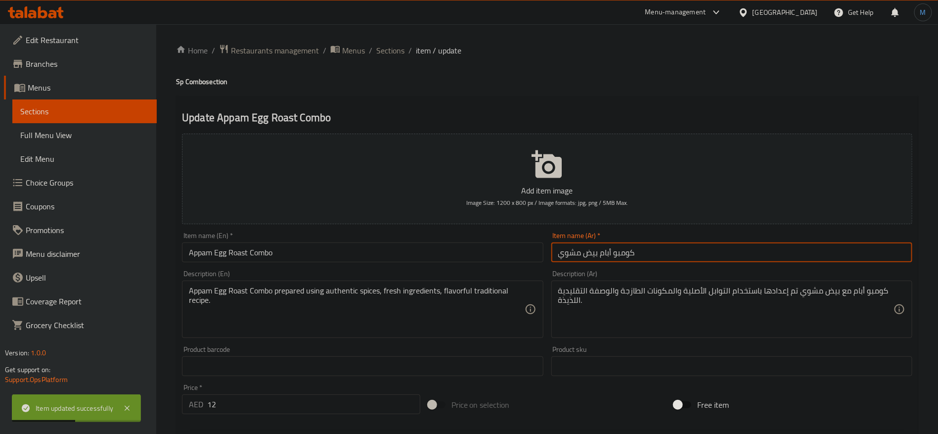
click at [574, 249] on input "كومبو أبام بيض مشوي" at bounding box center [731, 252] width 361 height 20
click at [574, 249] on input "كومبو أبام بيض روست" at bounding box center [731, 252] width 361 height 20
type input "كومبو أبام بيض روست"
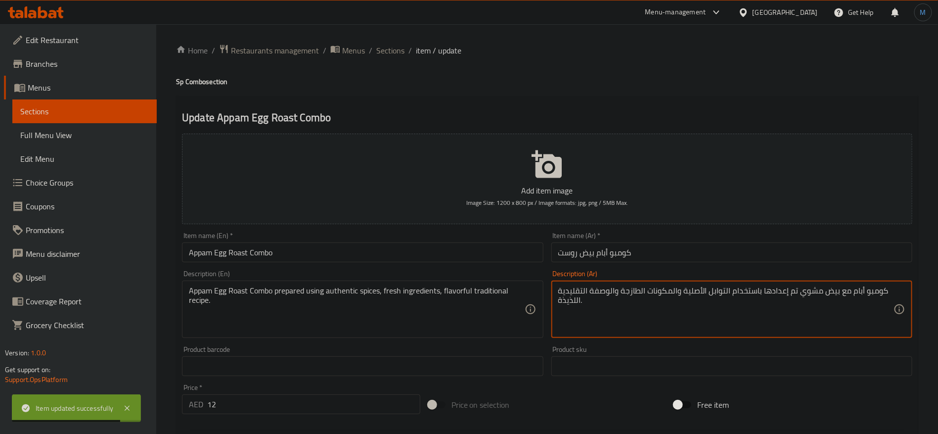
click at [817, 297] on textarea "كومبو أبام مع بيض مشوي تم إعدادها باستخدام التوابل الأصلية والمكونات الطازجة وا…" at bounding box center [725, 309] width 335 height 47
paste textarea "روست"
type textarea "كومبو أبام مع بيض روست تم إعدادها باستخدام التوابل الأصلية والمكونات الطازجة وا…"
click at [770, 251] on input "كومبو أبام بيض روست" at bounding box center [731, 252] width 361 height 20
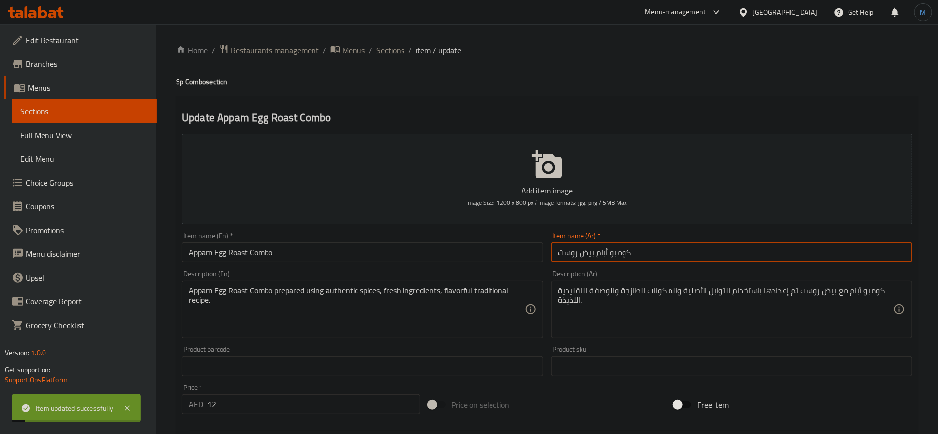
click at [383, 52] on span "Sections" at bounding box center [390, 50] width 28 height 12
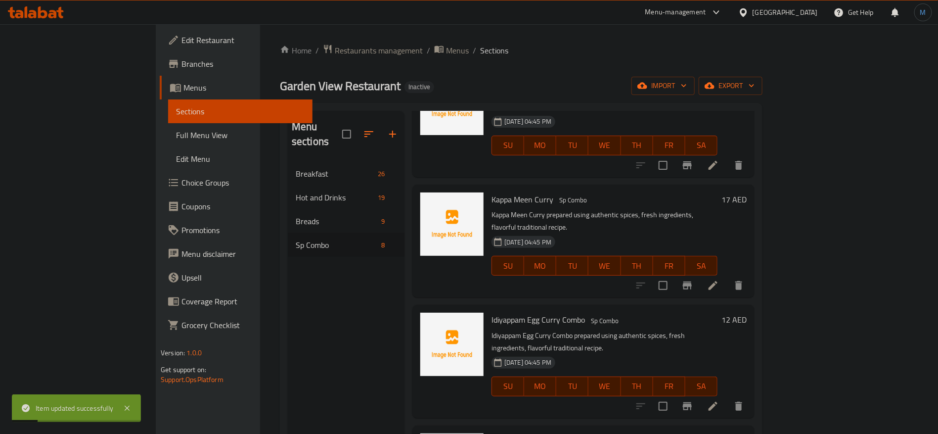
scroll to position [138, 0]
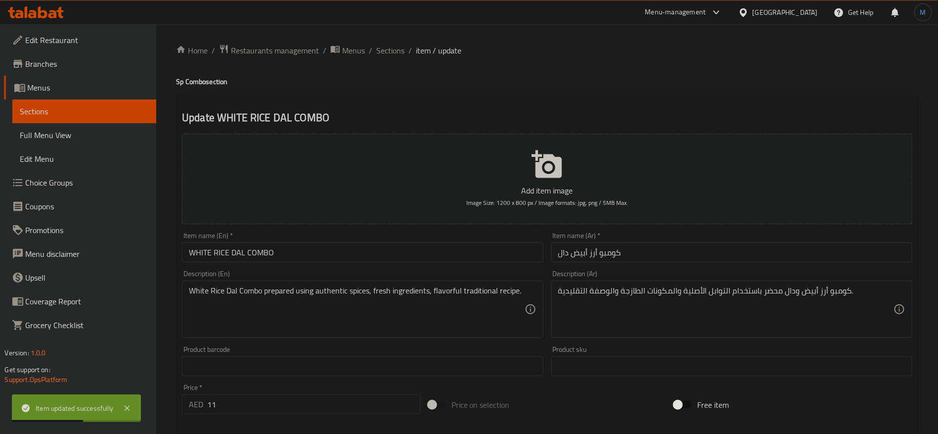
click at [464, 248] on input "WHITE RICE DAL COMBO" at bounding box center [362, 252] width 361 height 20
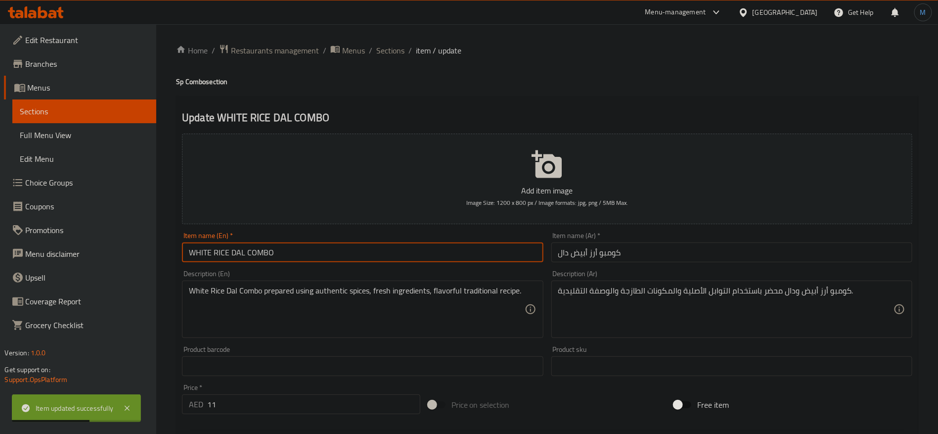
type input "White Rice Dal Combo"
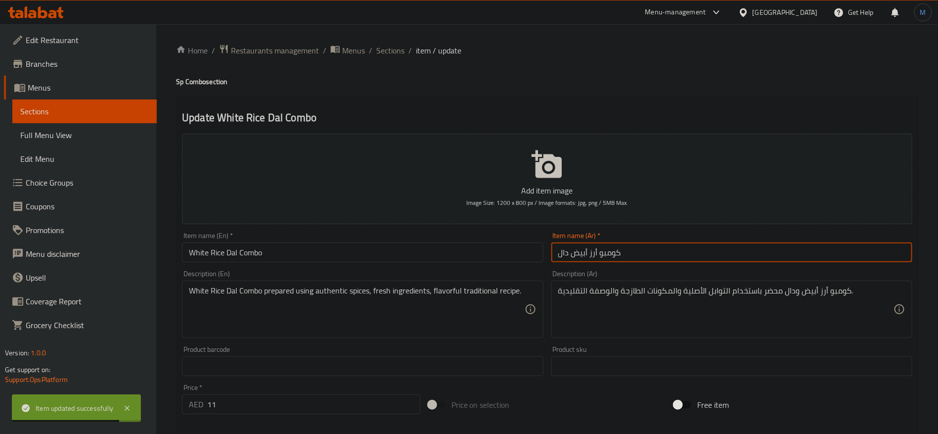
click at [719, 254] on input "كومبو أرز أبيض دال" at bounding box center [731, 252] width 361 height 20
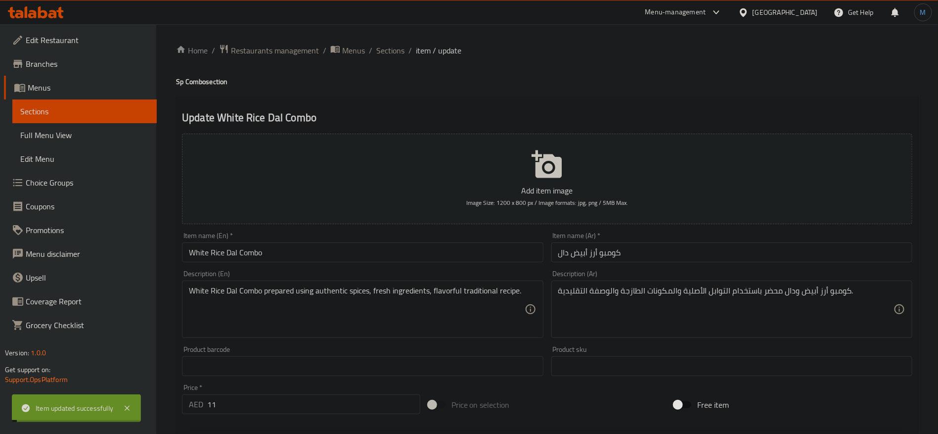
click at [394, 56] on span "Sections" at bounding box center [390, 50] width 28 height 12
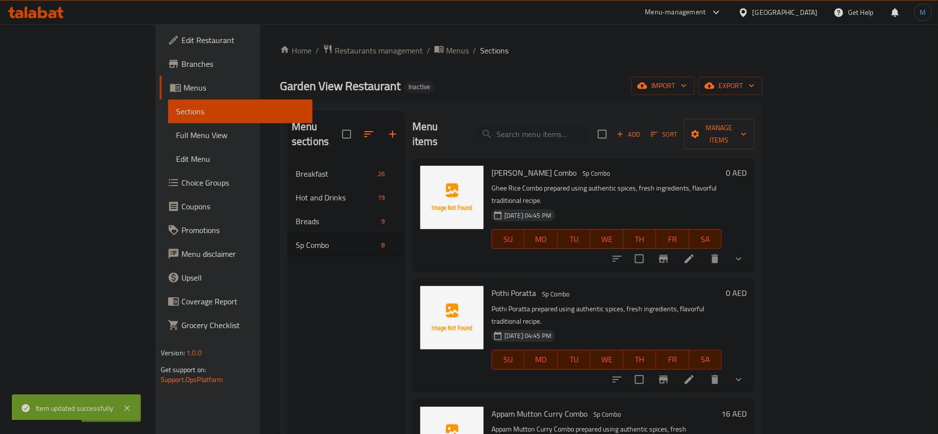
click at [344, 59] on div "Home / Restaurants management / Menus / Sections Garden View Restaurant Inactiv…" at bounding box center [521, 298] width 483 height 508
click at [446, 53] on span "Menus" at bounding box center [457, 50] width 23 height 12
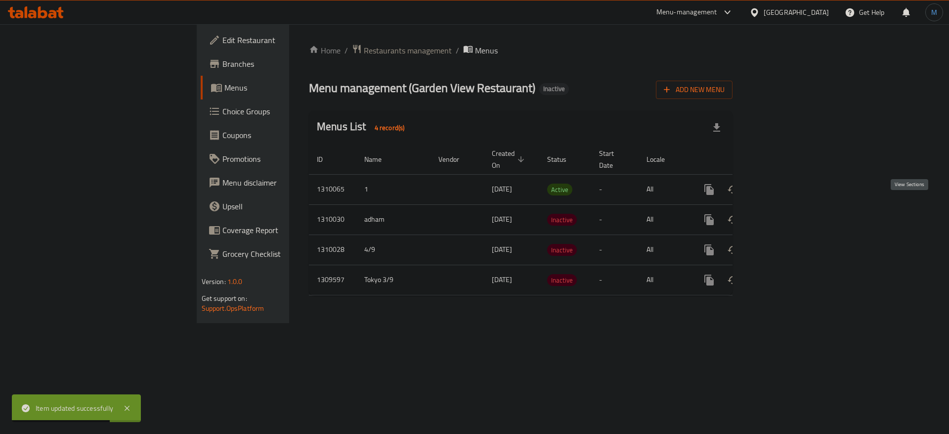
click at [793, 211] on link "enhanced table" at bounding box center [781, 220] width 24 height 24
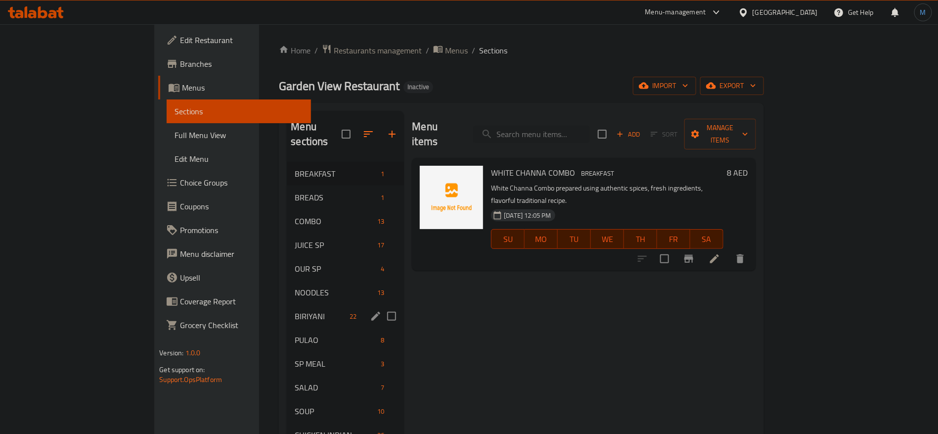
click at [287, 309] on div "BIRIYANI 22" at bounding box center [345, 316] width 117 height 24
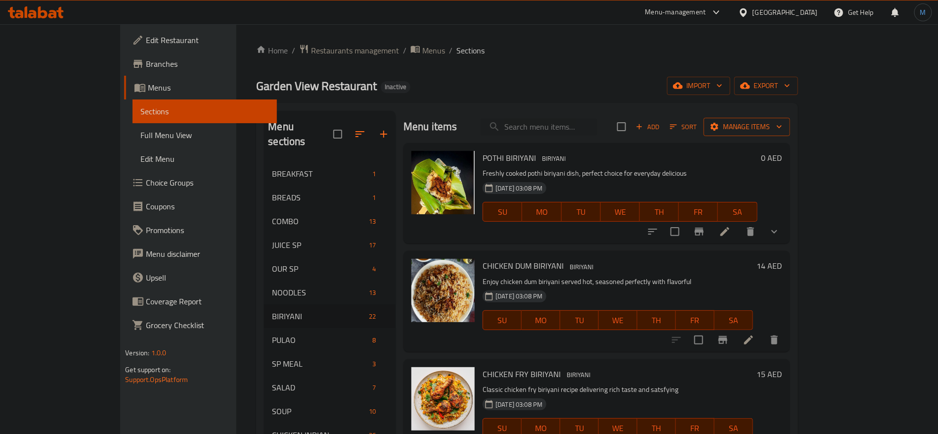
click at [790, 118] on button "Manage items" at bounding box center [747, 127] width 87 height 18
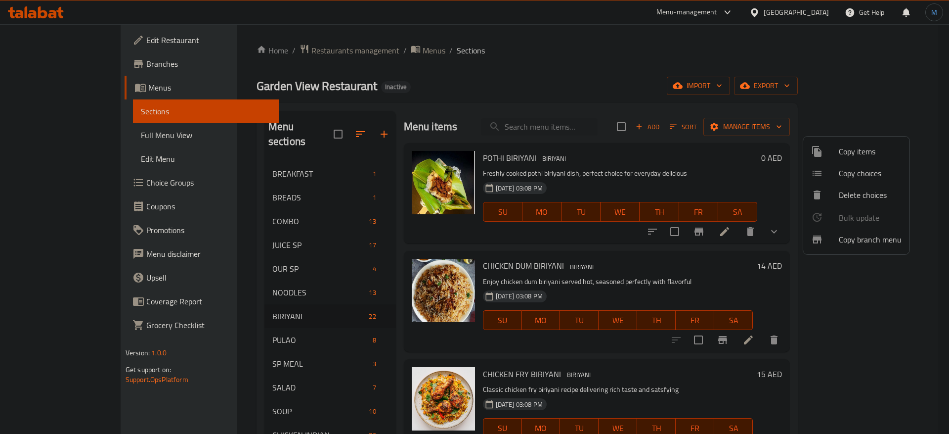
click at [659, 145] on div at bounding box center [474, 217] width 949 height 434
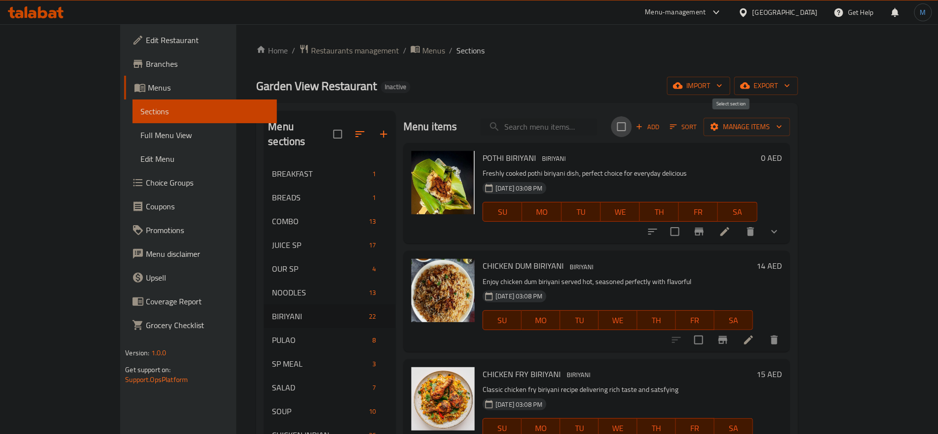
click at [632, 122] on input "checkbox" at bounding box center [621, 126] width 21 height 21
checkbox input "true"
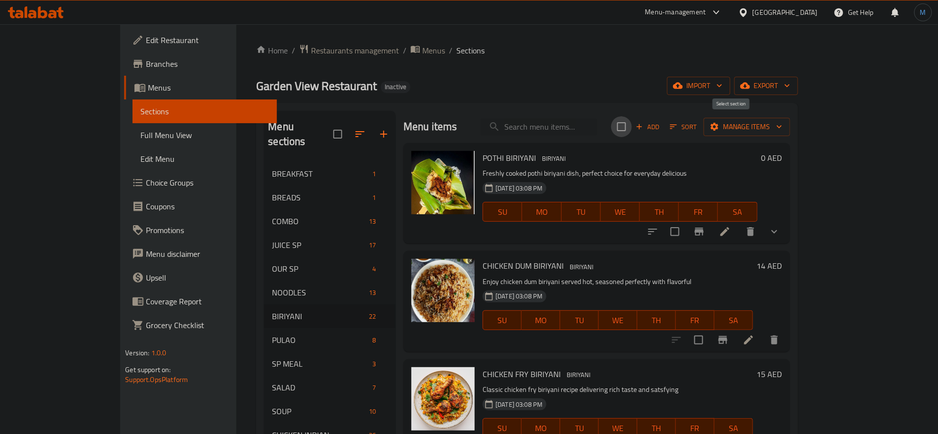
checkbox input "true"
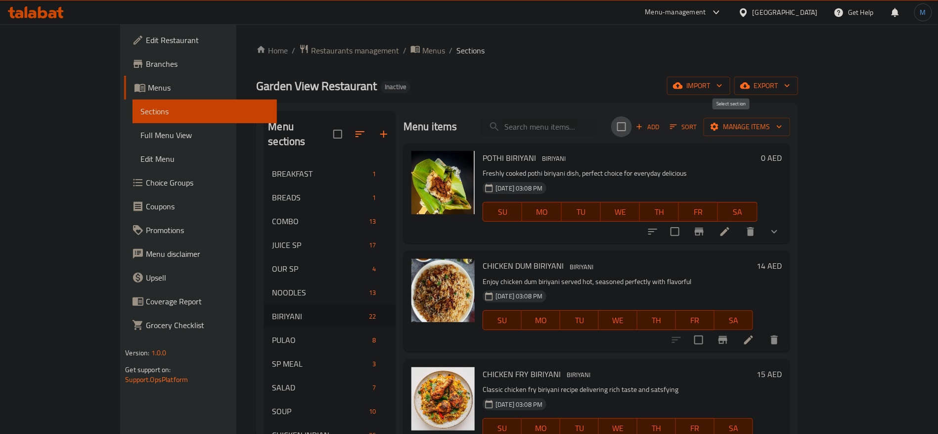
checkbox input "true"
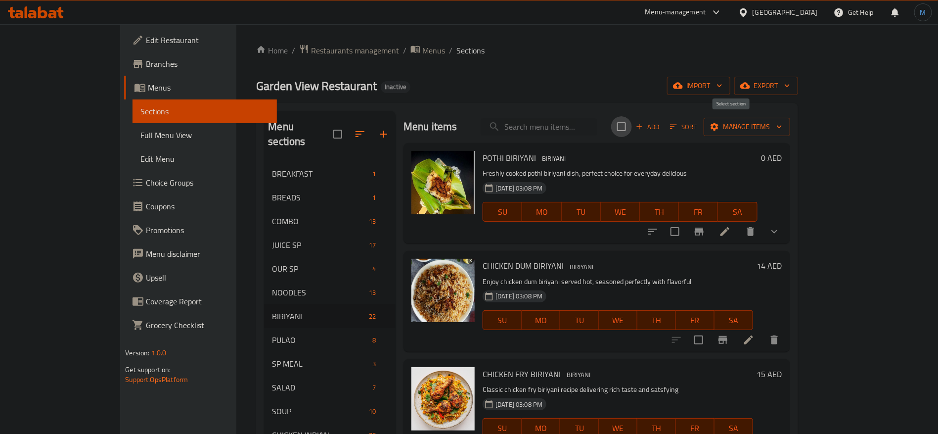
checkbox input "true"
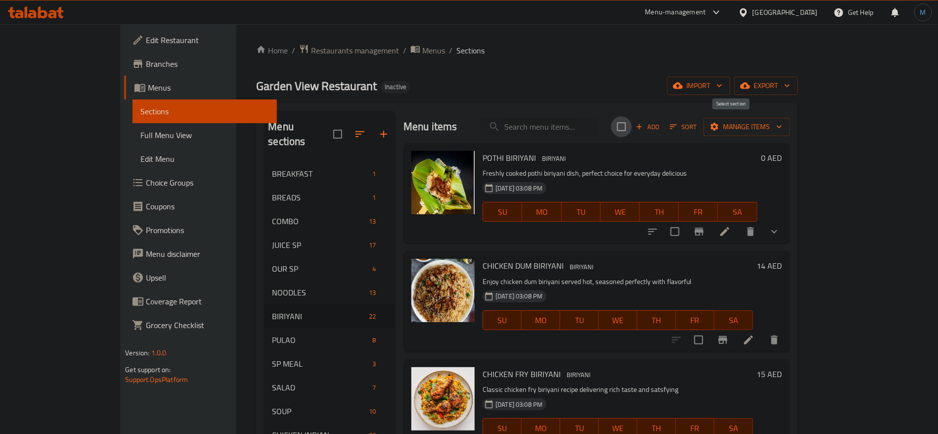
checkbox input "true"
click at [782, 131] on span "Manage items" at bounding box center [746, 127] width 71 height 12
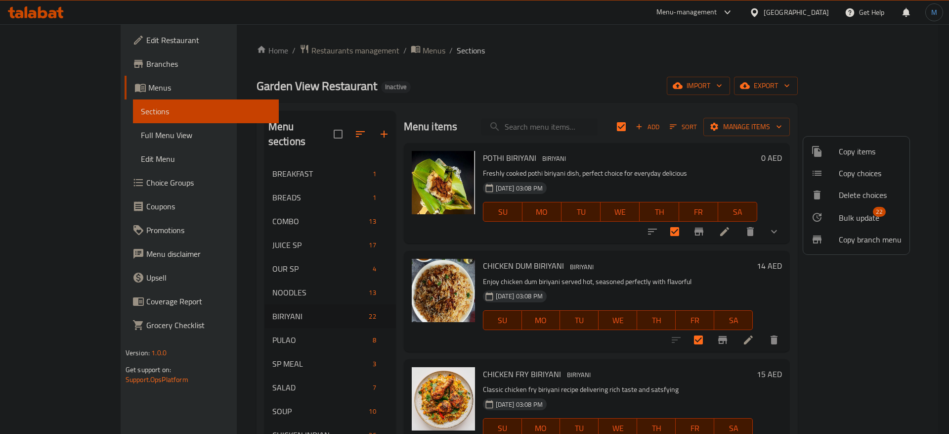
click at [862, 203] on li "Delete choices" at bounding box center [856, 195] width 106 height 22
click at [886, 215] on span "Bulk update 22" at bounding box center [870, 217] width 63 height 13
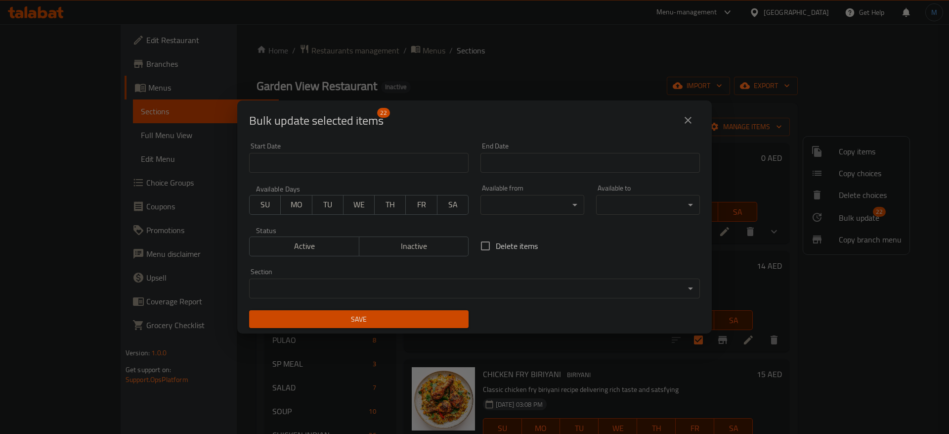
scroll to position [2, 0]
click at [597, 276] on div "Section ​ ​" at bounding box center [474, 282] width 451 height 30
click at [603, 284] on body "​ Menu-management [GEOGRAPHIC_DATA] Get Help M Edit Restaurant Branches Menus S…" at bounding box center [474, 228] width 949 height 409
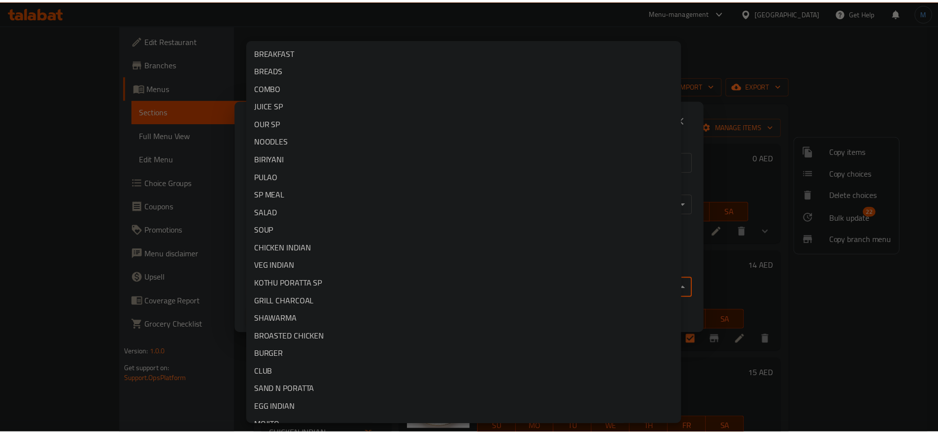
scroll to position [120, 0]
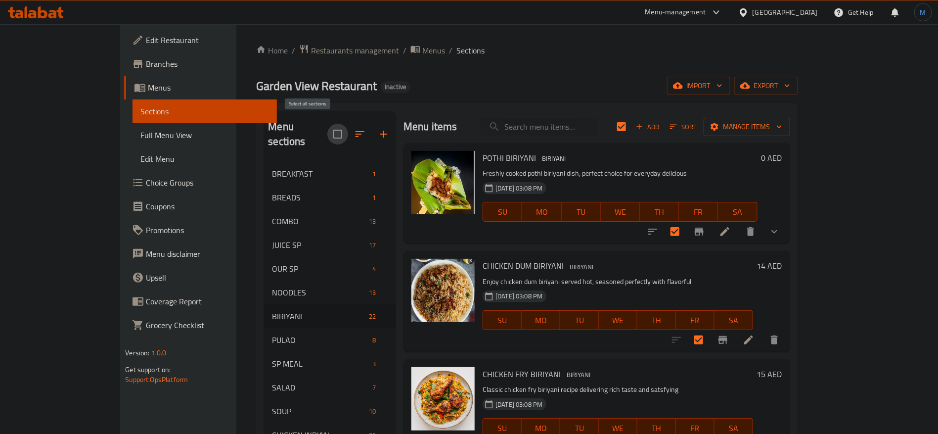
click at [327, 128] on input "checkbox" at bounding box center [337, 134] width 21 height 21
checkbox input "true"
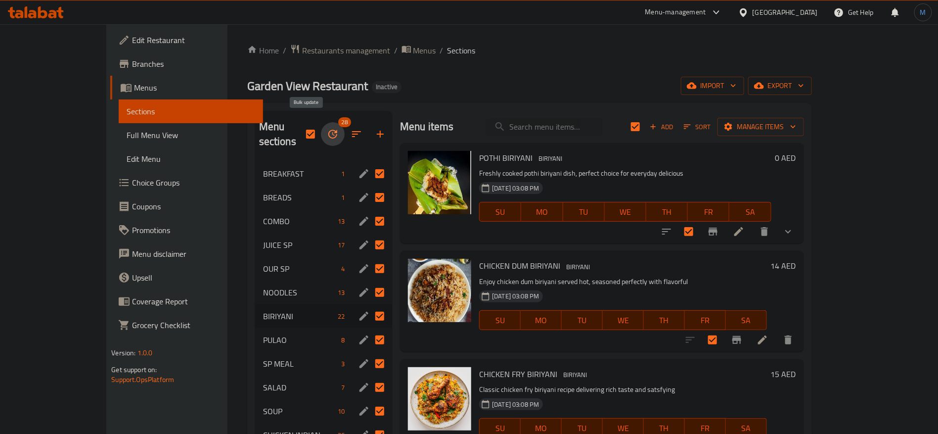
click at [327, 128] on icon "button" at bounding box center [333, 134] width 12 height 12
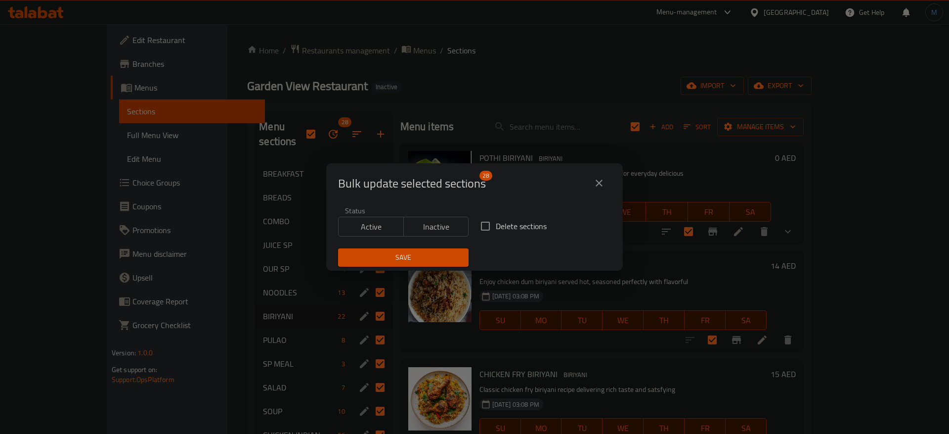
click at [596, 176] on button "close" at bounding box center [599, 183] width 24 height 24
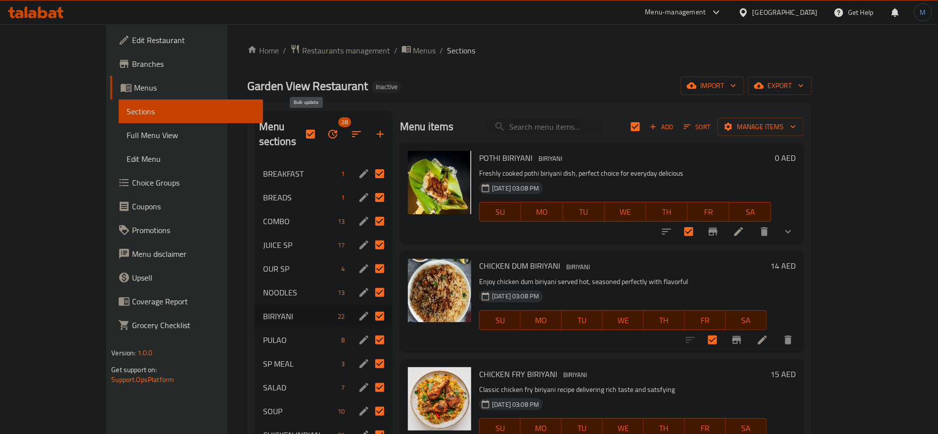
click at [321, 134] on button "button" at bounding box center [333, 134] width 24 height 24
click at [300, 126] on input "checkbox" at bounding box center [310, 134] width 21 height 21
checkbox input "false"
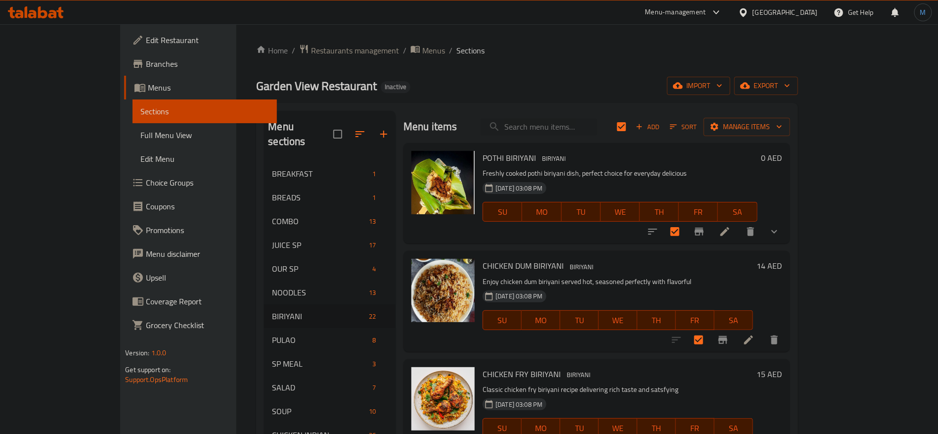
click at [124, 94] on link "Menus" at bounding box center [200, 88] width 153 height 24
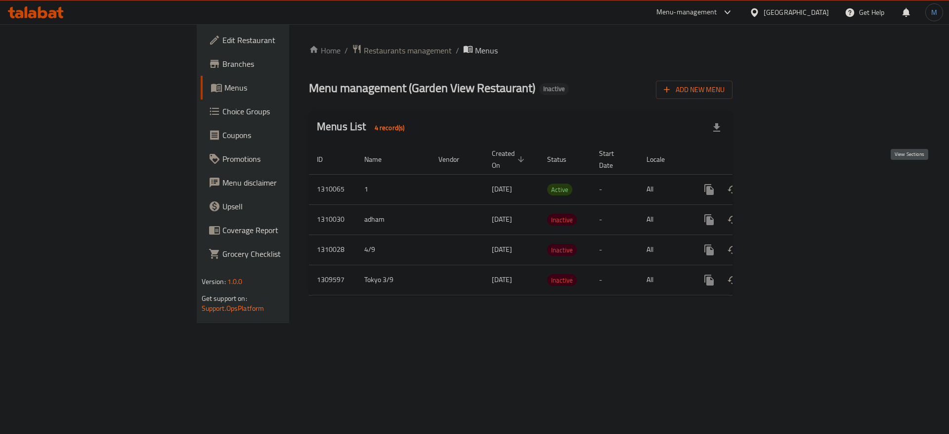
click at [785, 185] on icon "enhanced table" at bounding box center [780, 189] width 9 height 9
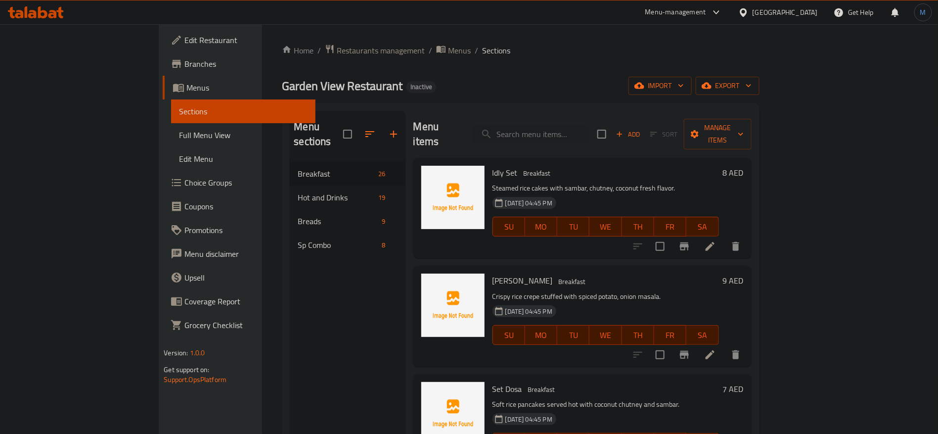
click at [179, 132] on span "Full Menu View" at bounding box center [243, 135] width 129 height 12
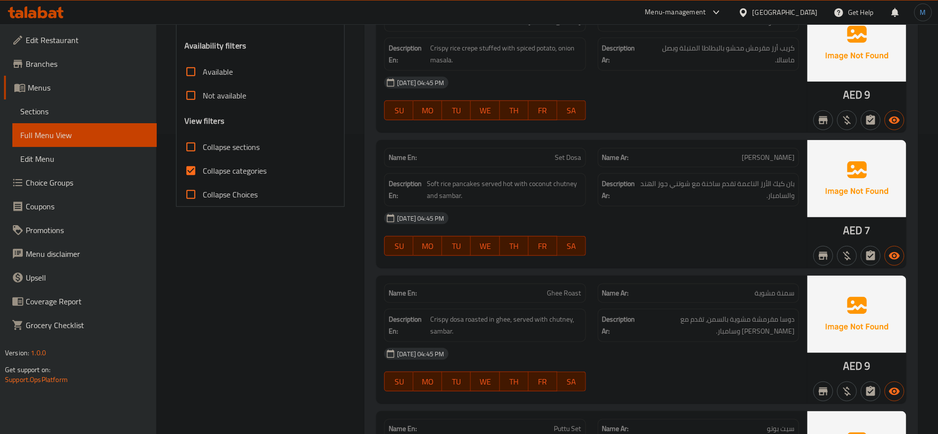
scroll to position [371, 0]
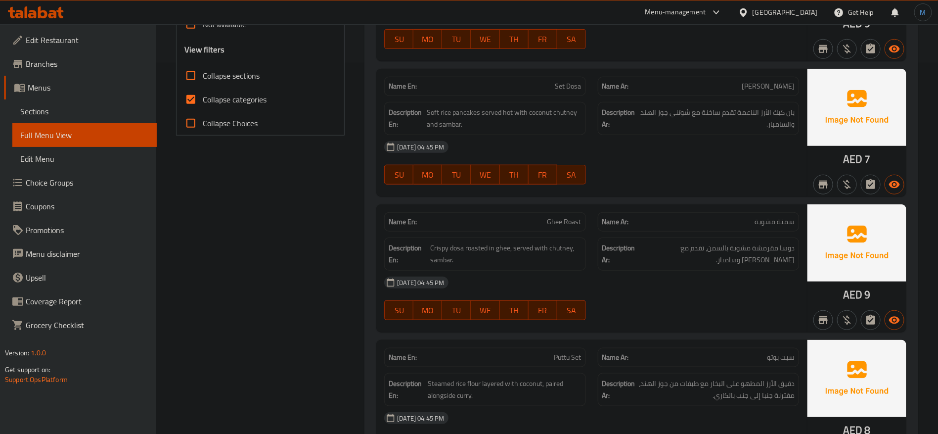
click at [208, 105] on span "Collapse categories" at bounding box center [235, 99] width 64 height 12
click at [203, 105] on input "Collapse categories" at bounding box center [191, 100] width 24 height 24
checkbox input "false"
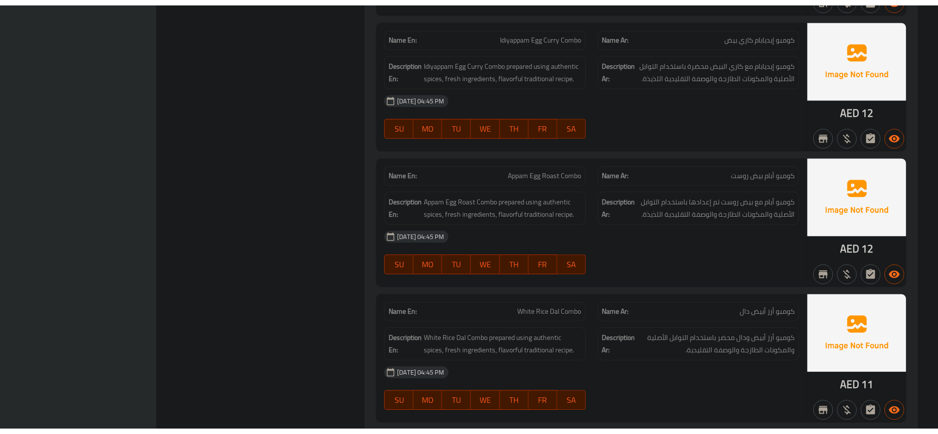
scroll to position [8697, 0]
